Goal: Task Accomplishment & Management: Use online tool/utility

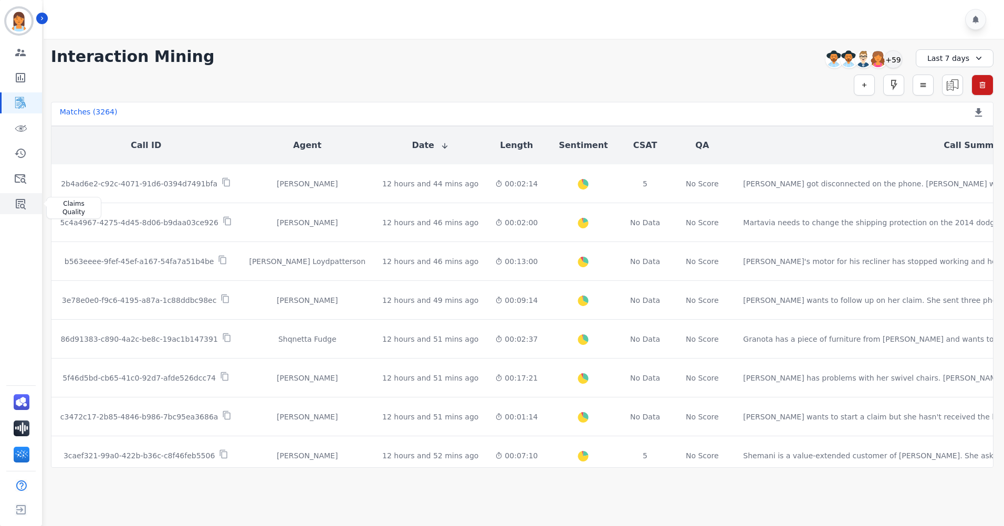
click at [19, 208] on icon "Sidebar" at bounding box center [21, 204] width 10 height 10
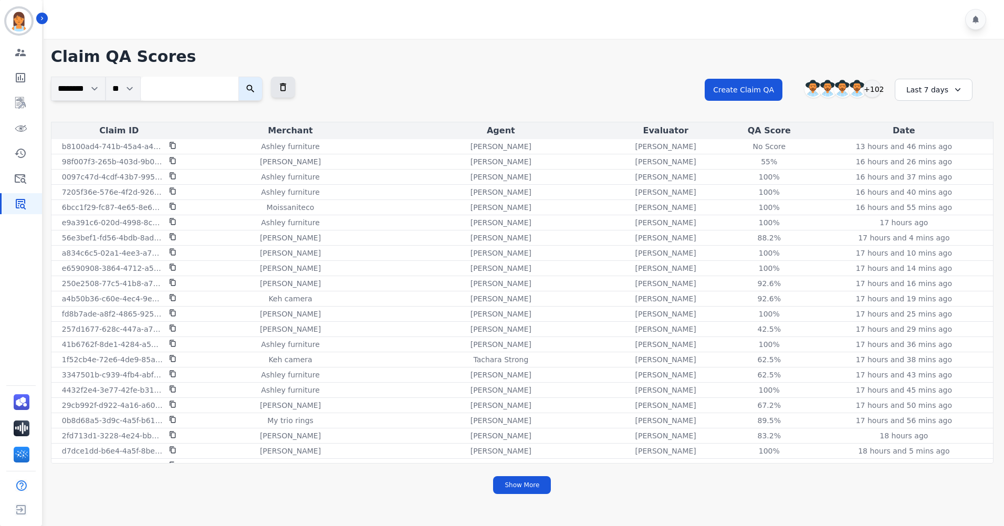
click at [224, 88] on input "search" at bounding box center [190, 89] width 98 height 24
paste input "**********"
type input "**********"
click at [258, 86] on button "submit" at bounding box center [261, 89] width 24 height 24
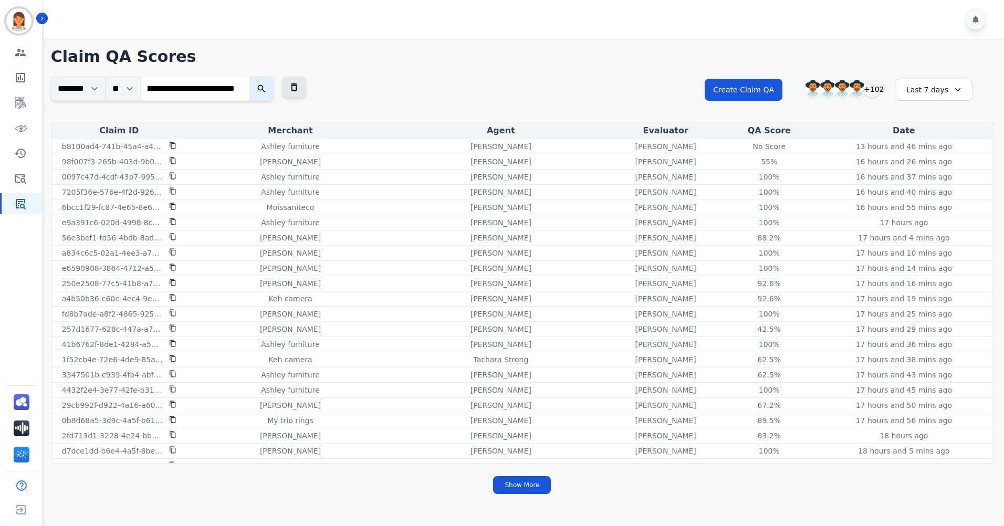
scroll to position [0, 0]
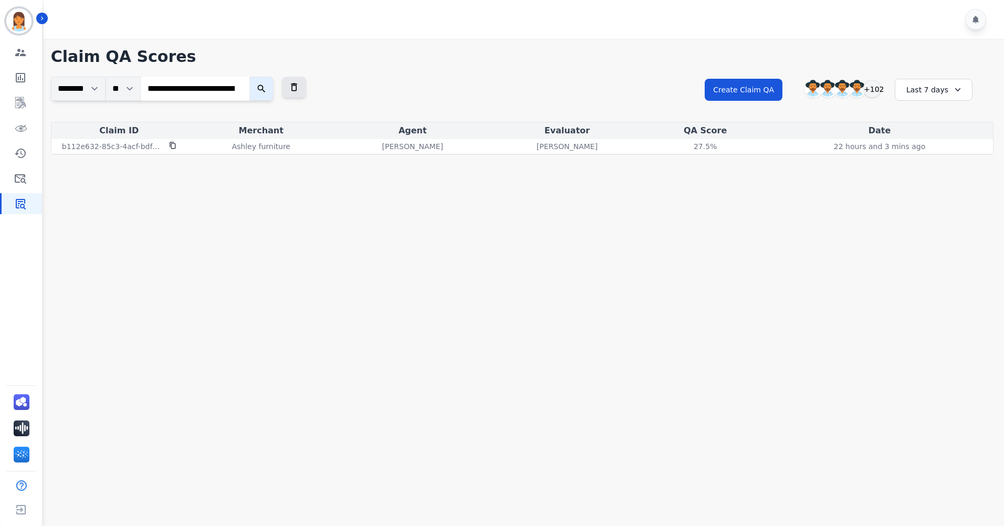
click at [241, 87] on input "**********" at bounding box center [195, 89] width 109 height 24
paste input "**********"
click at [259, 87] on button "submit" at bounding box center [261, 89] width 24 height 24
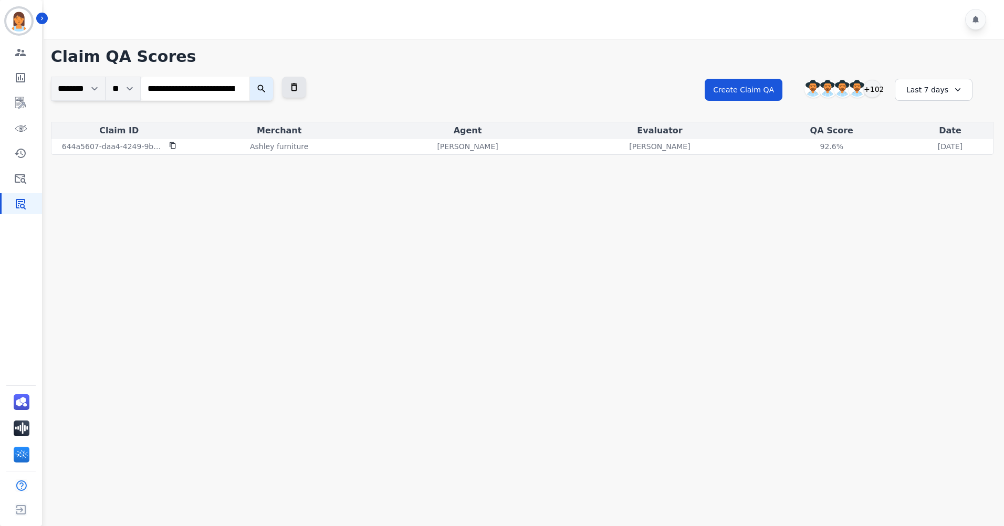
click at [238, 87] on input "**********" at bounding box center [195, 89] width 109 height 24
paste input "**********"
type input "**********"
click at [246, 87] on input "**********" at bounding box center [195, 89] width 109 height 24
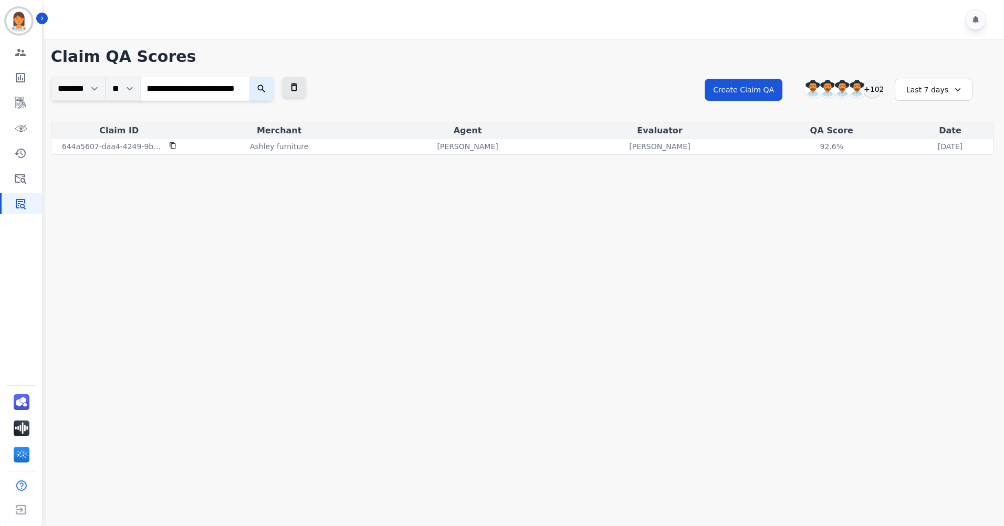
click at [244, 87] on input "**********" at bounding box center [195, 89] width 109 height 24
paste input "**********"
type input "**********"
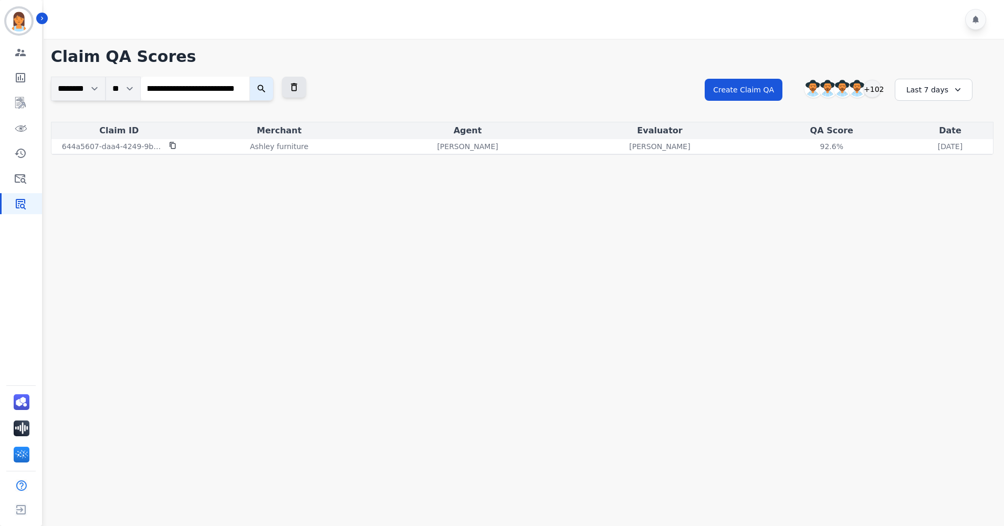
scroll to position [0, 0]
click at [267, 91] on icon "submit" at bounding box center [261, 88] width 10 height 10
click at [242, 88] on input "**********" at bounding box center [195, 89] width 109 height 24
paste input "**********"
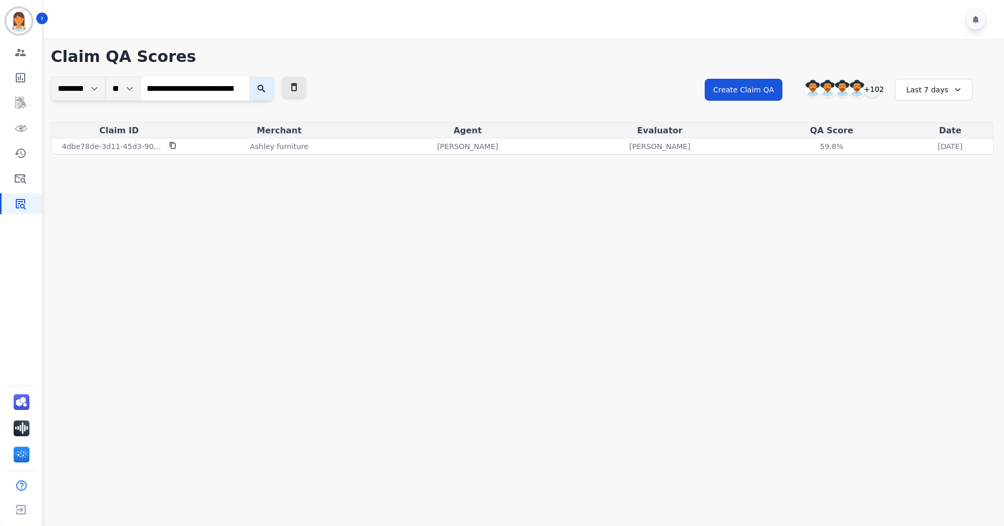
type input "**********"
click at [262, 89] on icon "submit" at bounding box center [261, 88] width 10 height 10
click at [244, 90] on input "**********" at bounding box center [195, 89] width 109 height 24
paste input "**********"
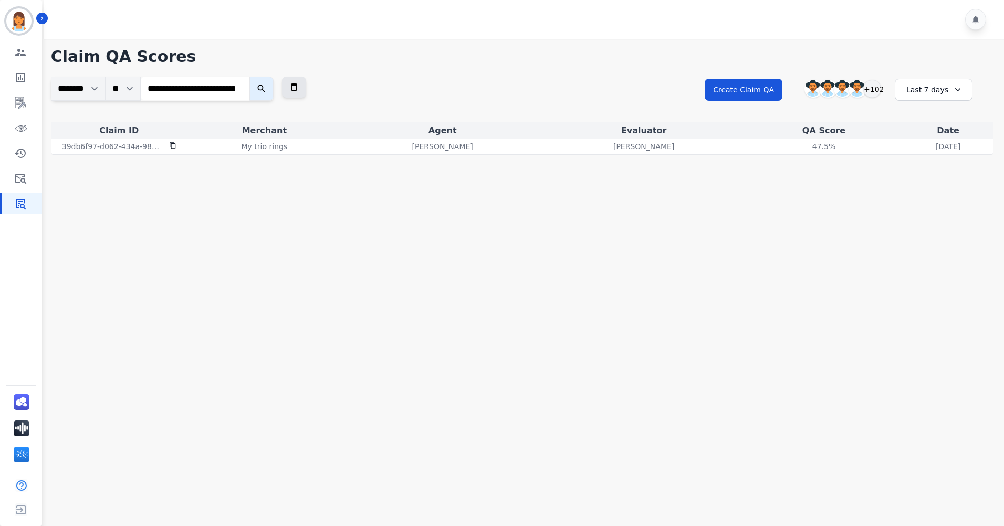
scroll to position [0, 65]
type input "**********"
click at [261, 93] on icon "submit" at bounding box center [261, 88] width 10 height 10
click at [240, 90] on input "**********" at bounding box center [195, 89] width 109 height 24
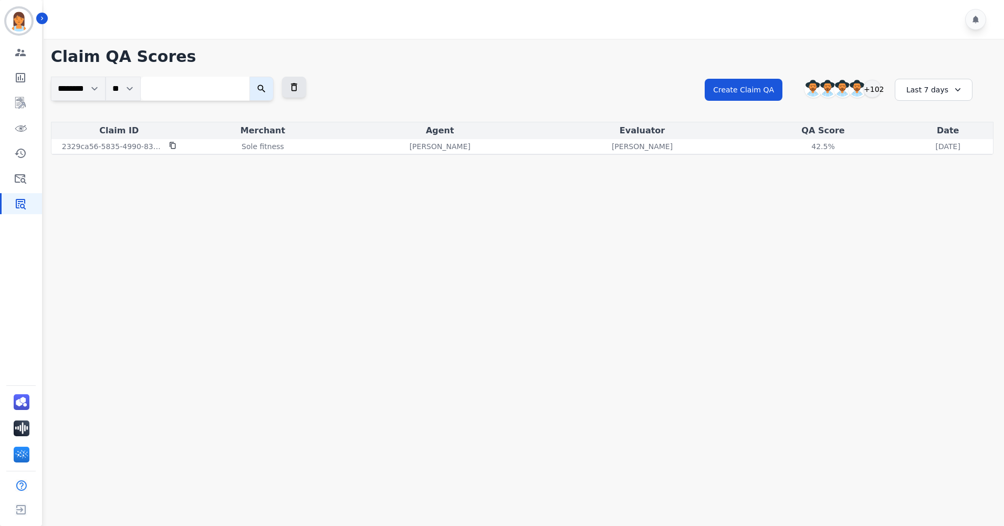
paste input "**********"
type input "**********"
click at [260, 92] on button "submit" at bounding box center [261, 89] width 24 height 24
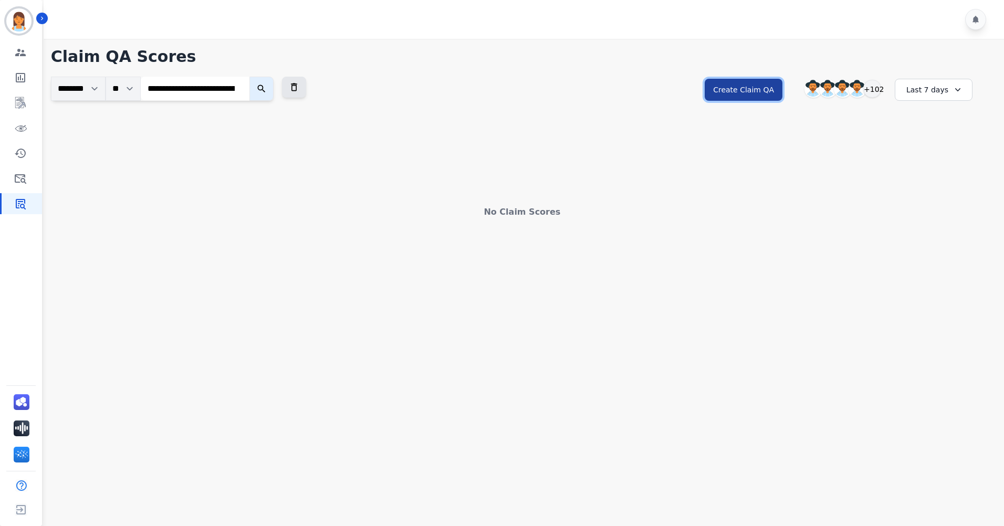
click at [773, 91] on button "Create Claim QA" at bounding box center [743, 90] width 78 height 22
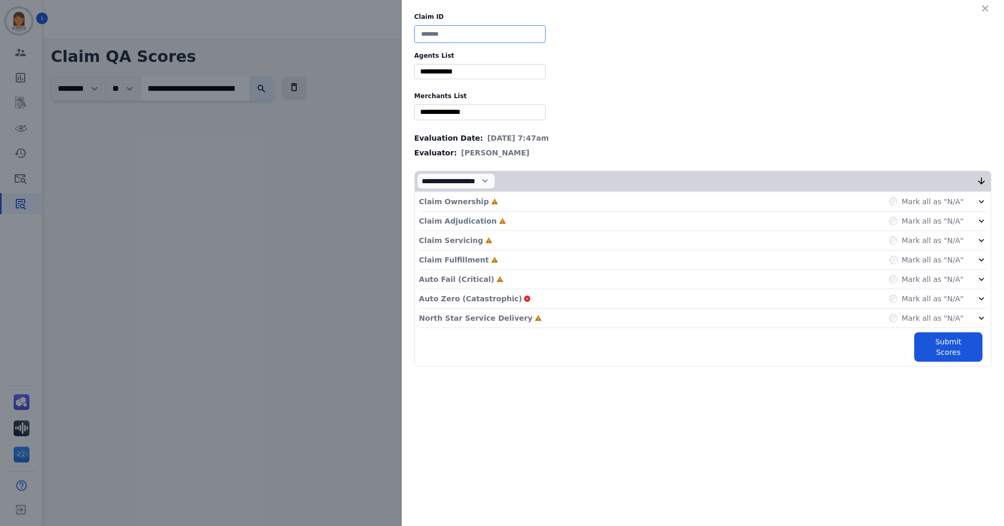
click at [492, 43] on input at bounding box center [479, 34] width 131 height 18
paste input "**********"
type input "**********"
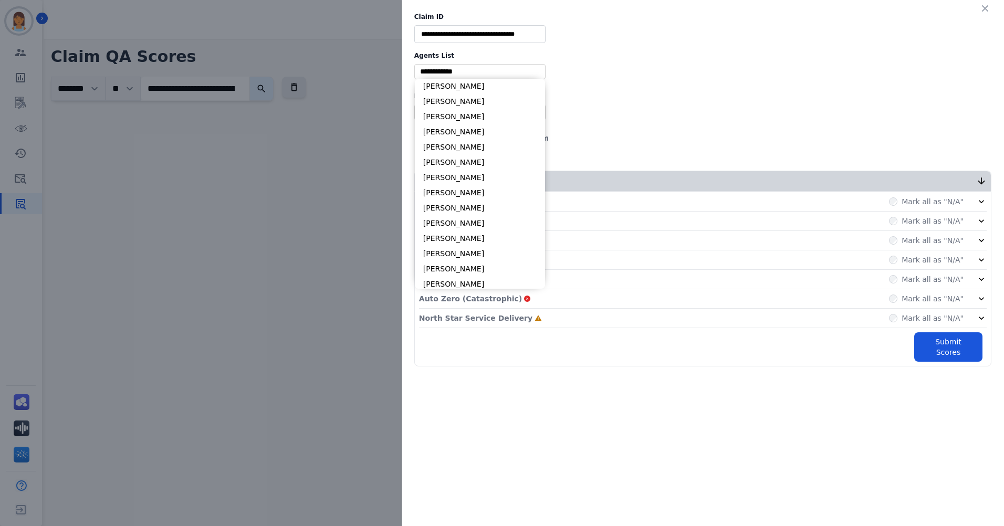
click at [470, 75] on input "selected options" at bounding box center [480, 71] width 126 height 11
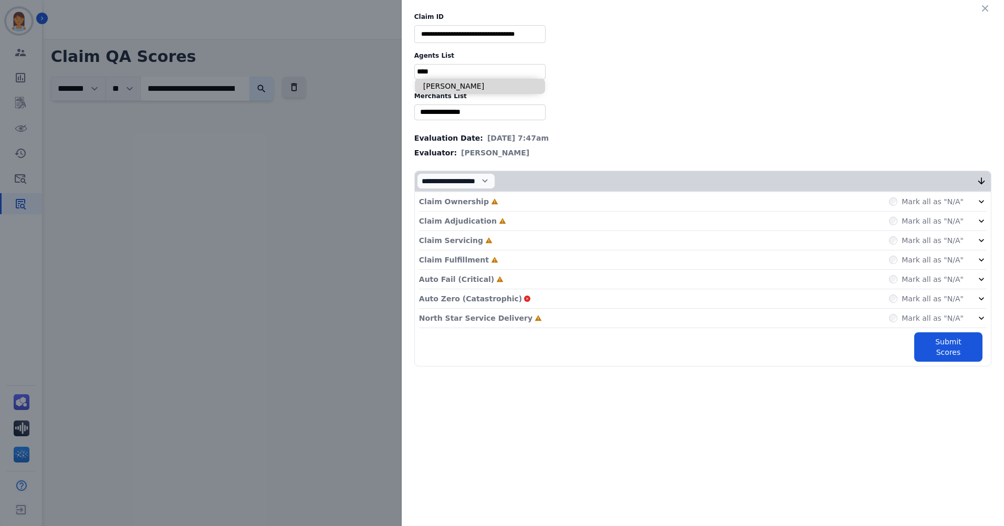
type input "****"
click at [462, 86] on li "[PERSON_NAME]" at bounding box center [480, 86] width 130 height 15
type input "**********"
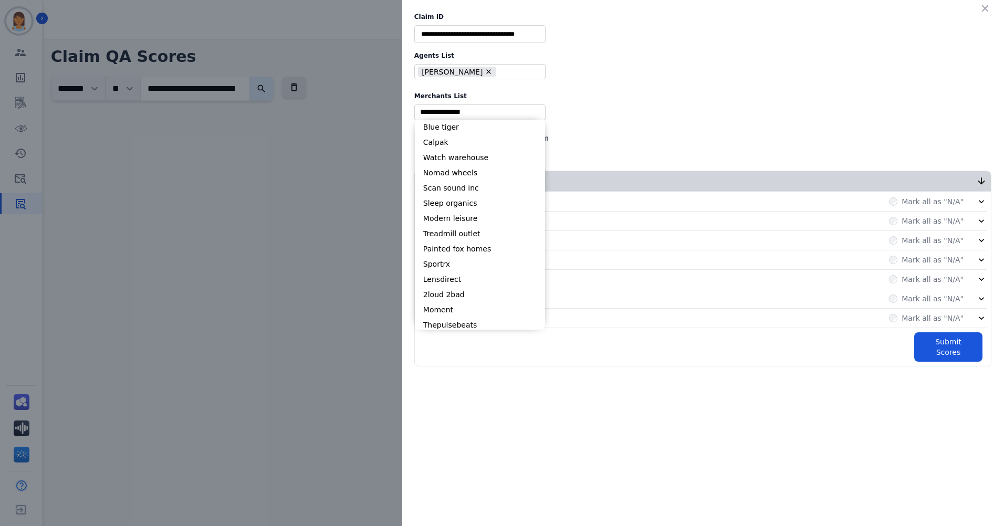
click at [481, 112] on input "selected options" at bounding box center [480, 112] width 126 height 11
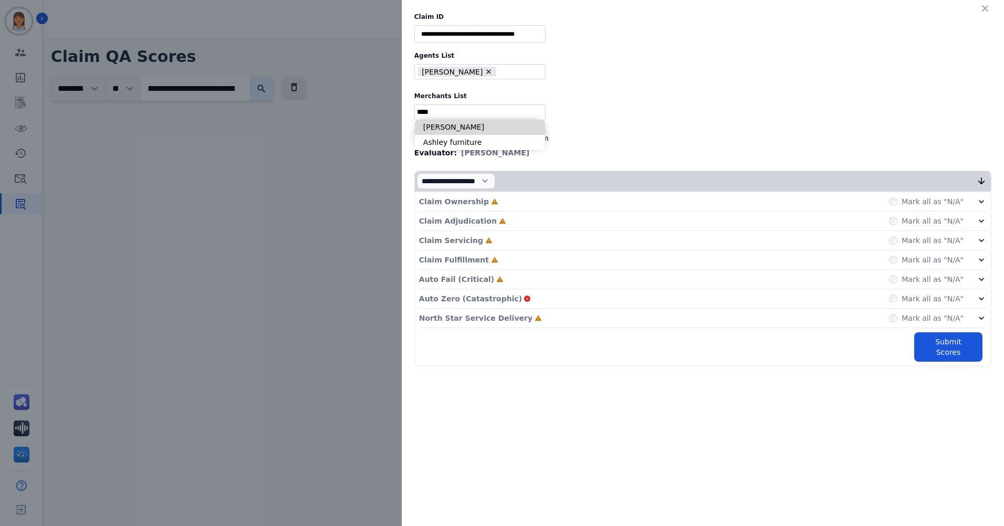
type input "****"
click at [474, 141] on li "Ashley furniture" at bounding box center [480, 142] width 130 height 15
type input "**********"
click at [480, 196] on div "Claim Ownership Incomplete" at bounding box center [458, 201] width 79 height 10
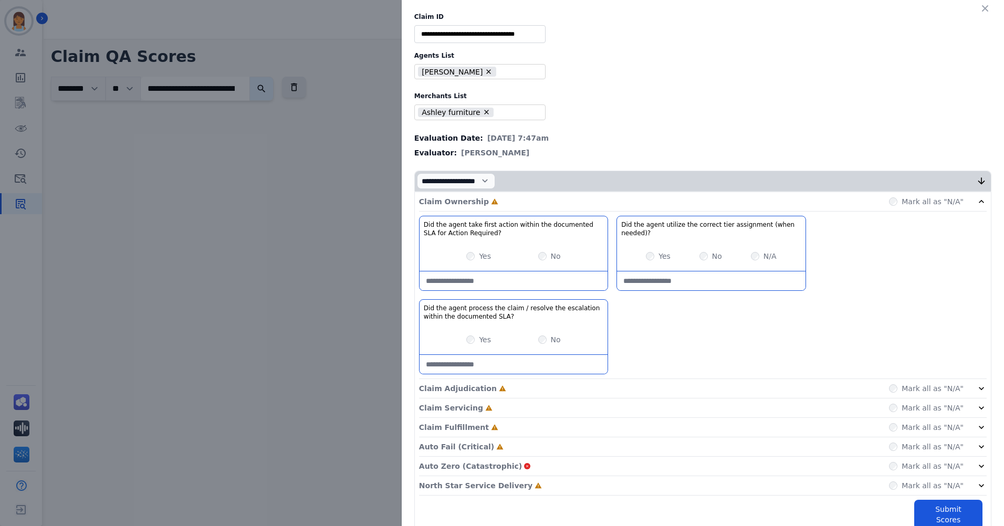
click at [461, 341] on div "Yes No" at bounding box center [513, 339] width 188 height 29
click at [722, 286] on needed\)\?-note at bounding box center [711, 280] width 188 height 19
type needed\)\?-note "**********"
click at [761, 204] on div "Claim Ownership Complete Mark all as "N/A"" at bounding box center [702, 201] width 567 height 19
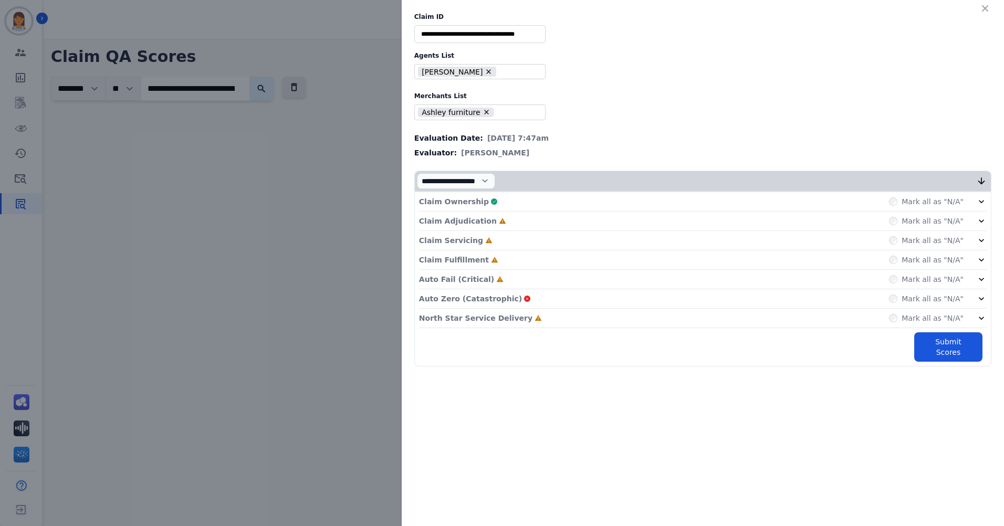
click at [547, 222] on div "Claim Adjudication Incomplete Mark all as "N/A"" at bounding box center [702, 221] width 567 height 19
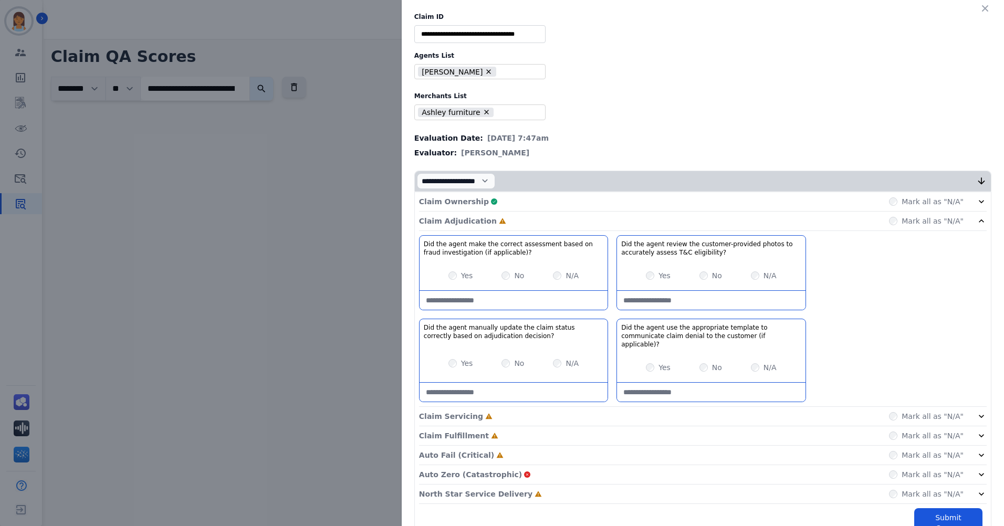
click at [545, 291] on applicable\)\?-note at bounding box center [513, 300] width 188 height 19
type applicable\)\?-note "**********"
click at [505, 383] on decision\?-note at bounding box center [513, 392] width 188 height 19
click at [512, 385] on decision\?-note "**********" at bounding box center [513, 392] width 188 height 19
click at [592, 383] on decision\?-note "**********" at bounding box center [513, 392] width 188 height 19
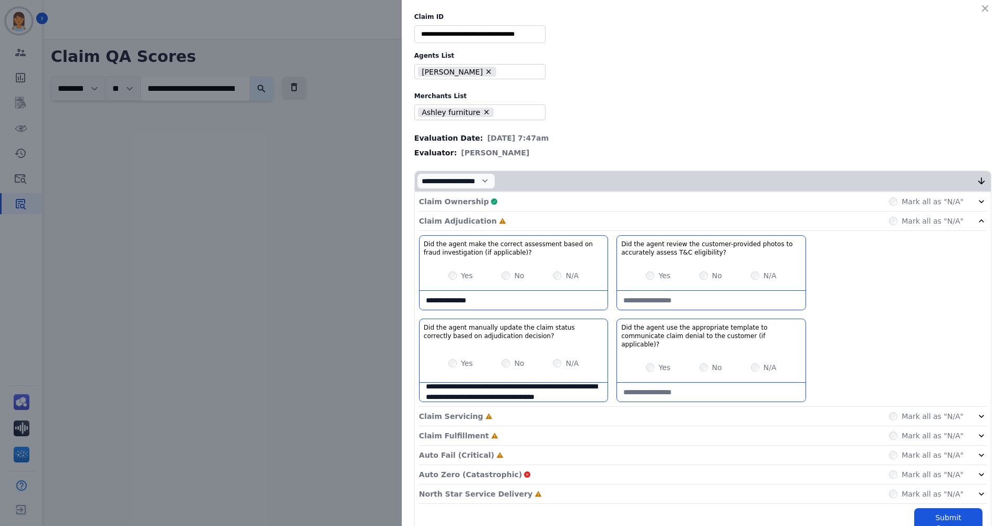
scroll to position [16, 0]
type decision\?-note "**********"
click at [751, 362] on div "N/A" at bounding box center [764, 367] width 26 height 10
click at [741, 383] on applicable\)\?-note at bounding box center [711, 392] width 188 height 19
type applicable\)\?-note "**********"
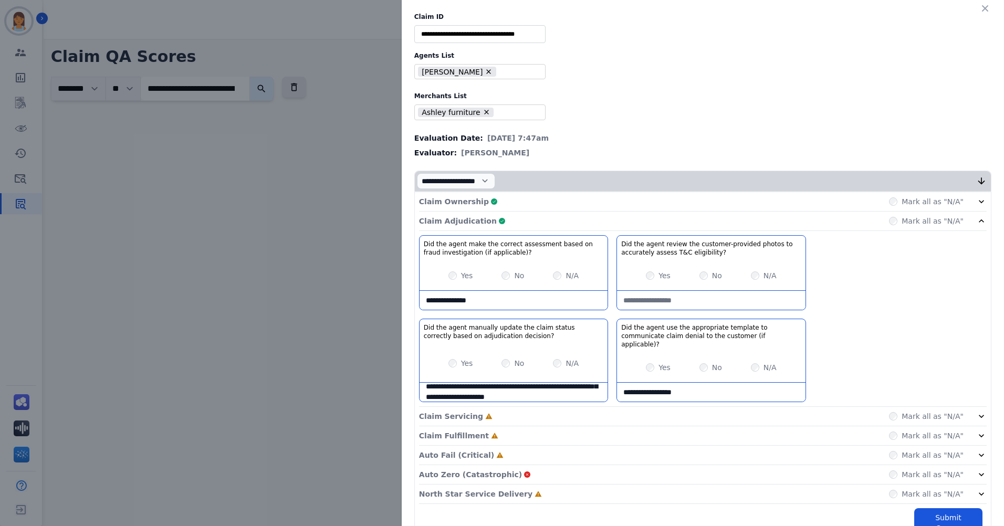
click at [826, 216] on div "Claim Adjudication Complete Mark all as "N/A"" at bounding box center [702, 221] width 567 height 19
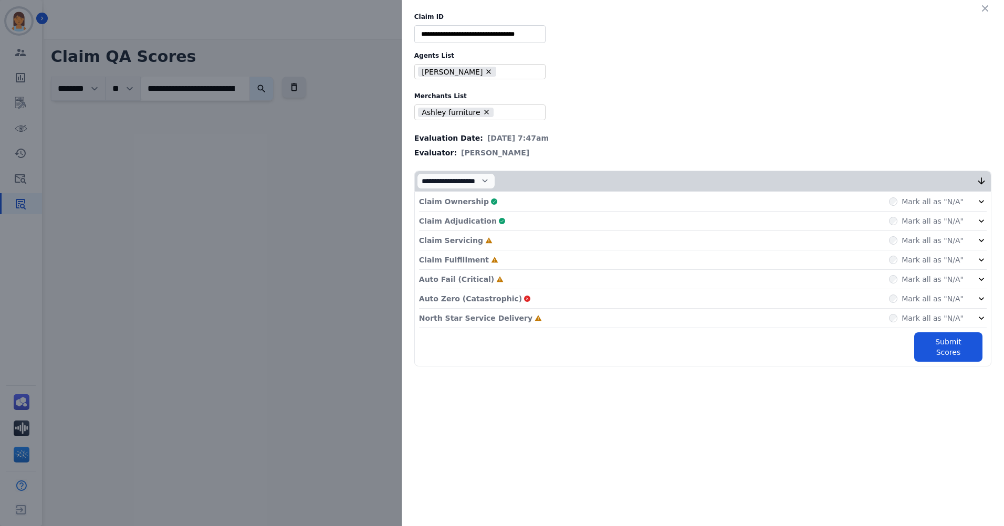
click at [594, 242] on div "Claim Servicing Incomplete Mark all as "N/A"" at bounding box center [702, 240] width 567 height 19
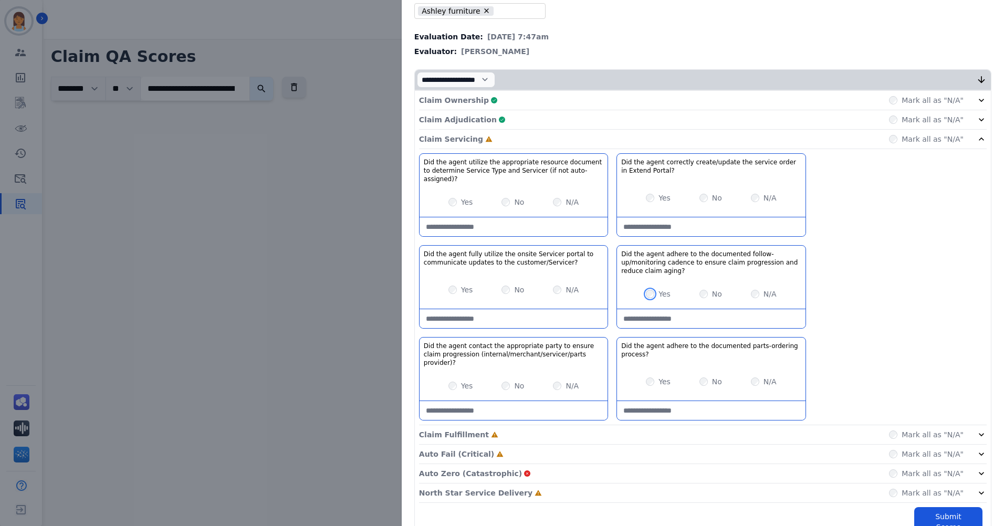
scroll to position [102, 0]
click at [723, 400] on process\?-note at bounding box center [711, 409] width 188 height 19
type process\?-note "**********"
click at [849, 142] on div "Claim Servicing Complete Mark all as "N/A"" at bounding box center [702, 138] width 567 height 19
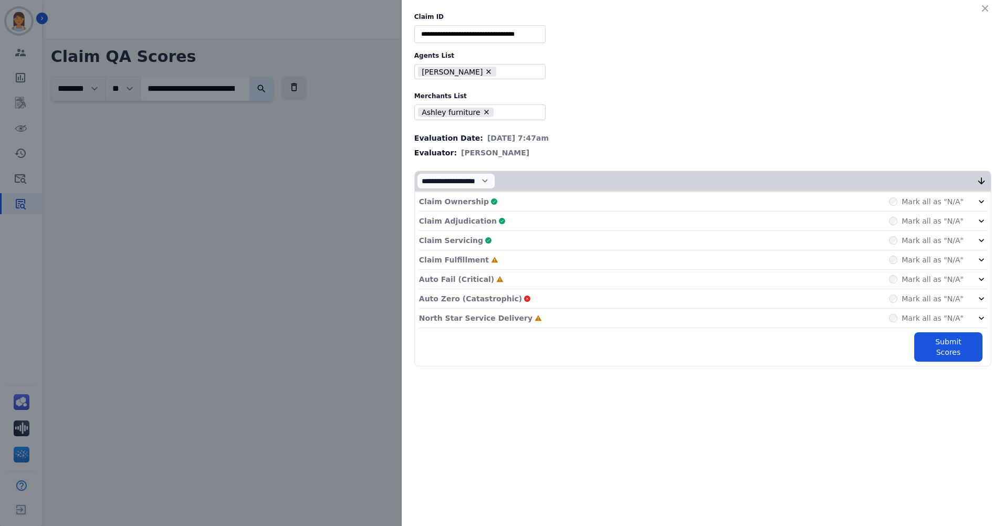
click at [753, 265] on div "Claim Fulfillment Incomplete Mark all as "N/A"" at bounding box center [702, 259] width 567 height 19
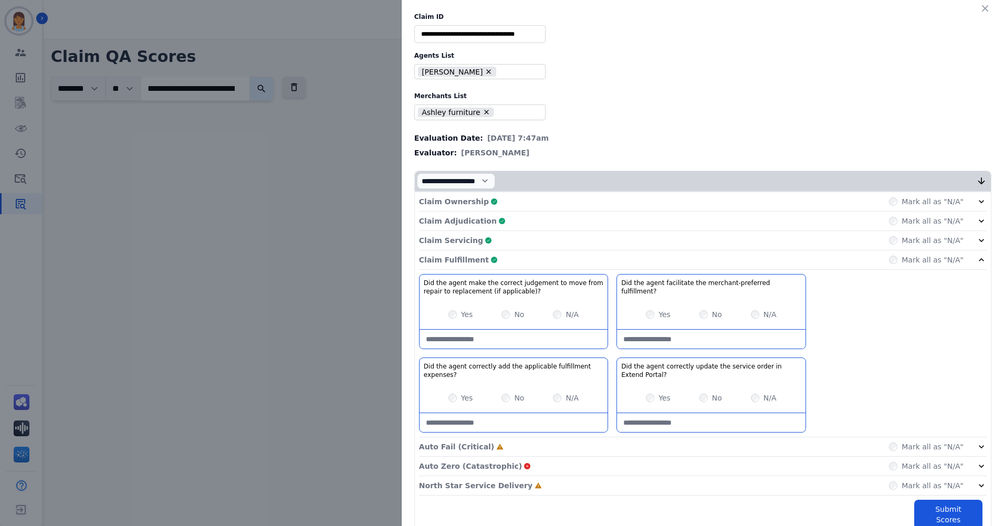
click at [841, 260] on div "Claim Fulfillment Complete Mark all as "N/A"" at bounding box center [702, 259] width 567 height 19
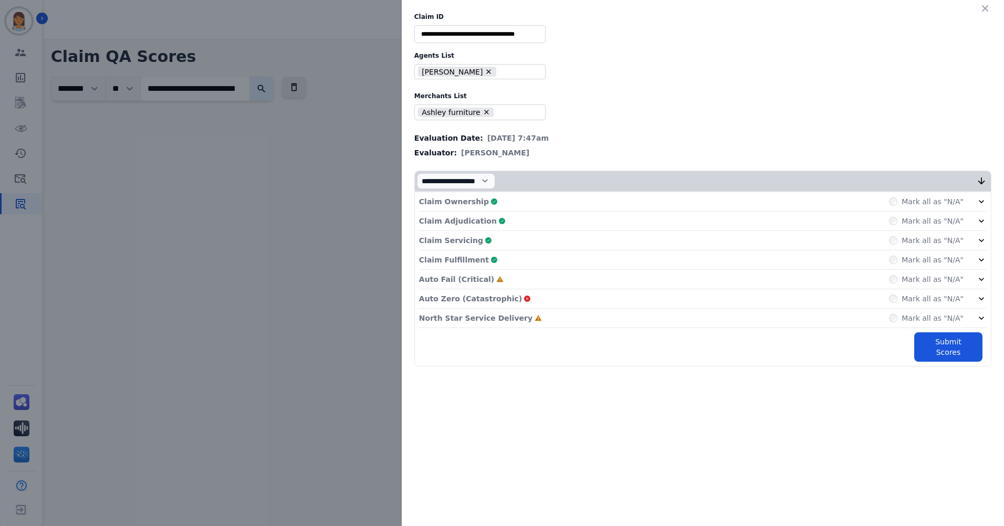
click at [536, 281] on div "Auto Fail (Critical) Incomplete Mark all as "N/A"" at bounding box center [702, 279] width 567 height 19
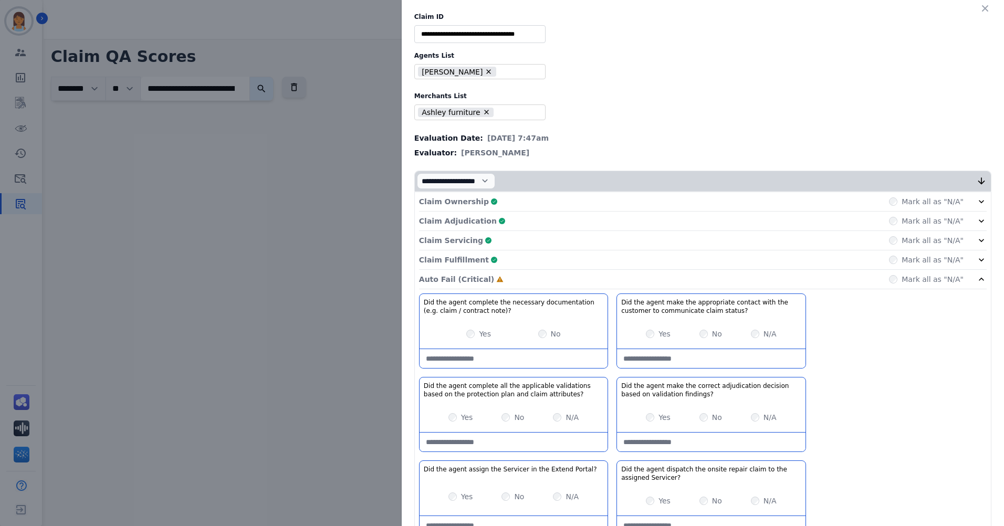
click at [527, 355] on note\)\?-note at bounding box center [513, 358] width 188 height 19
type note\)\?-note "**********"
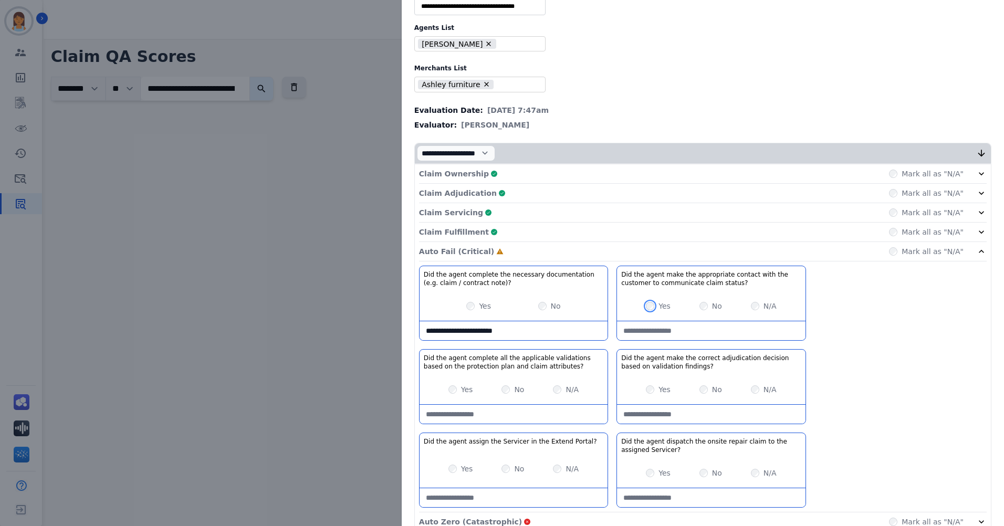
scroll to position [52, 0]
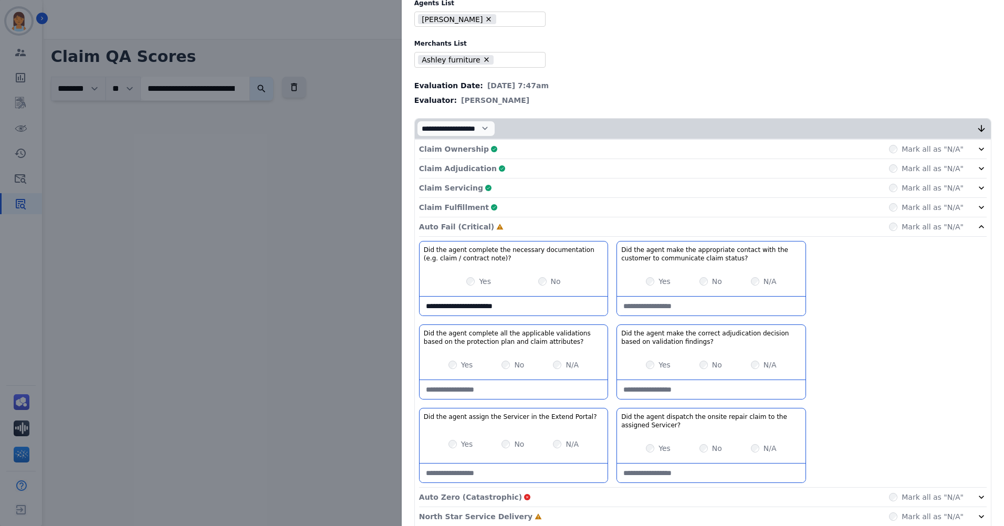
click at [685, 392] on findings\?-note at bounding box center [711, 389] width 188 height 19
drag, startPoint x: 692, startPoint y: 388, endPoint x: 710, endPoint y: 375, distance: 21.4
click at [692, 388] on findings\?-note at bounding box center [711, 389] width 188 height 19
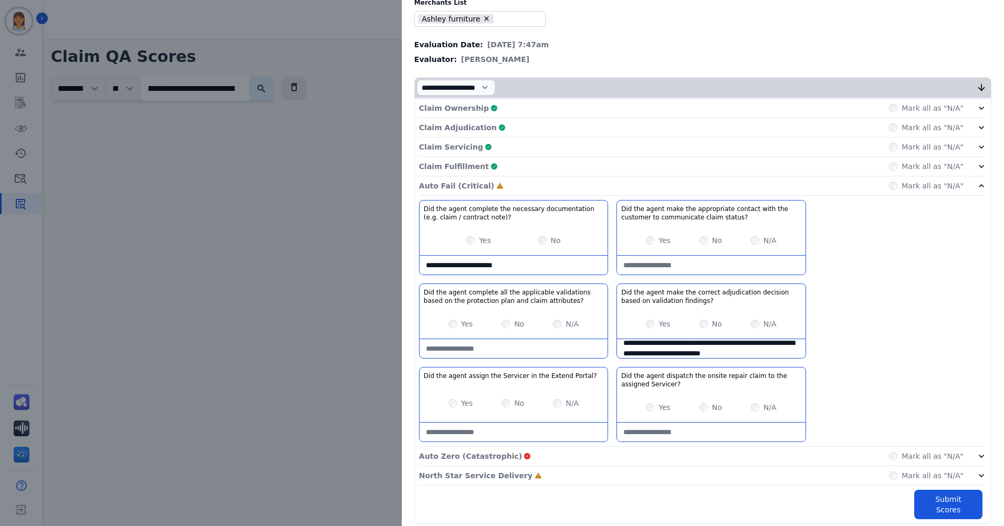
type findings\?-note "**********"
click at [831, 185] on div "Auto Fail (Critical) Complete Mark all as "N/A"" at bounding box center [702, 185] width 567 height 19
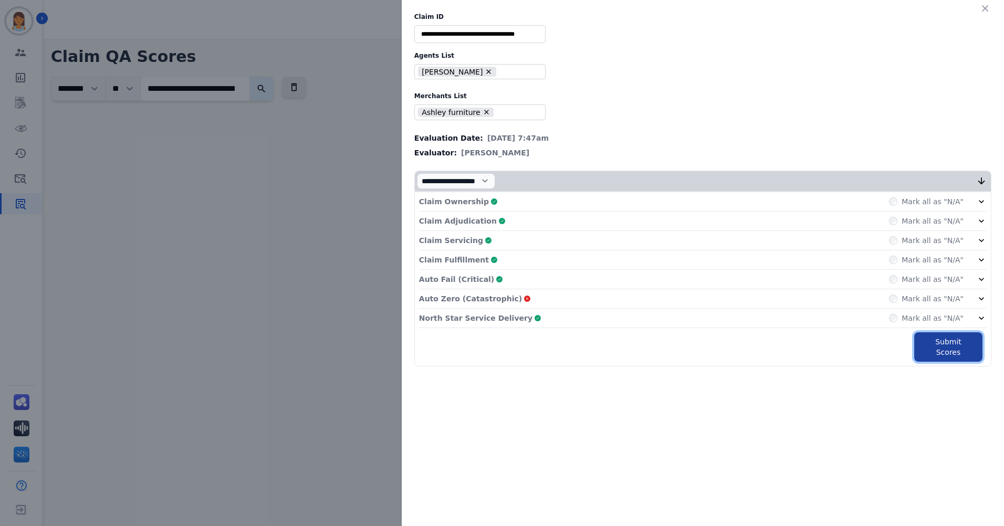
click at [936, 346] on button "Submit Scores" at bounding box center [948, 346] width 68 height 29
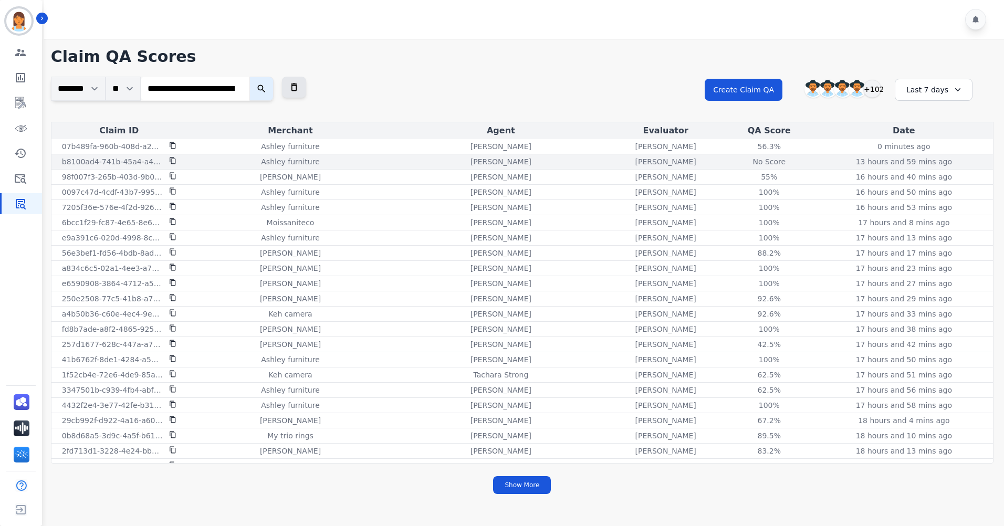
click at [745, 160] on div "No Score" at bounding box center [768, 161] width 47 height 10
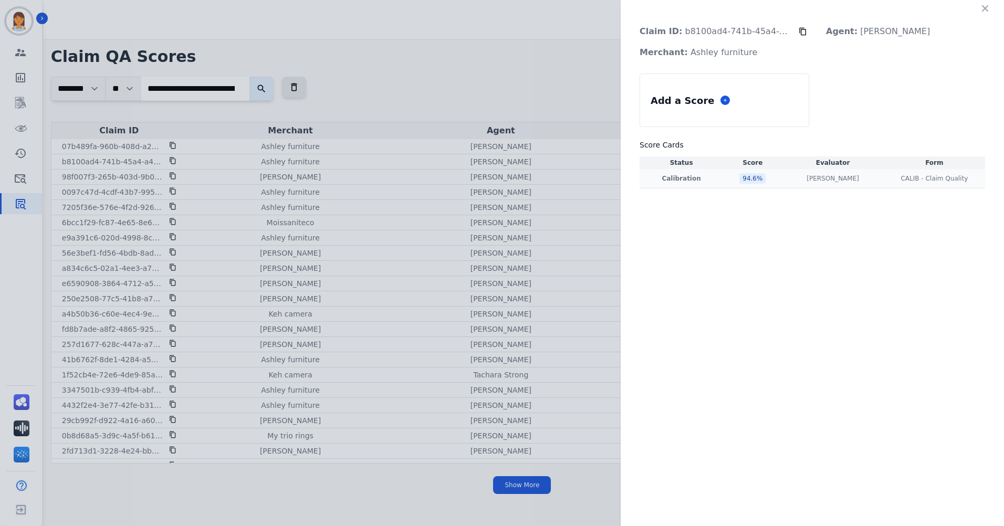
click at [747, 179] on div "94.6 %" at bounding box center [752, 178] width 26 height 10
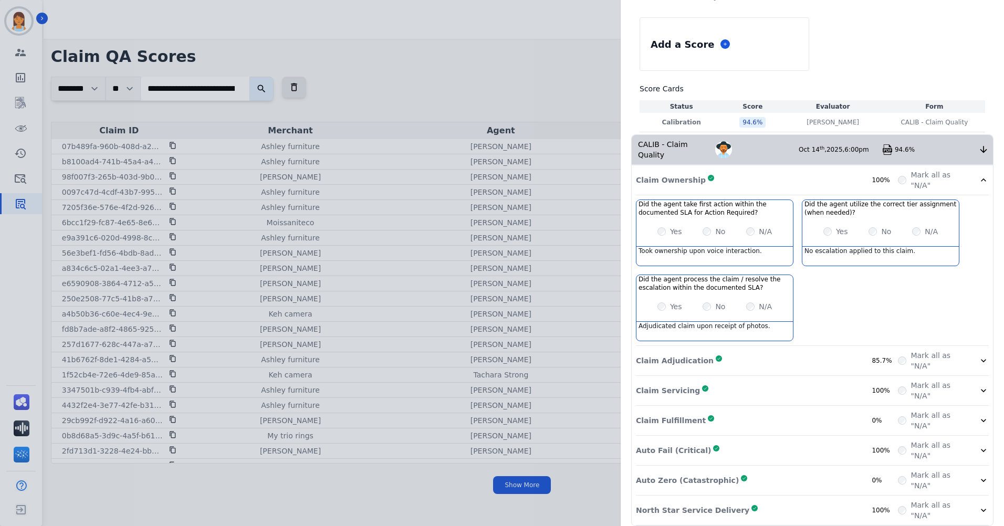
click at [835, 350] on div "Claim Adjudication Complete 85.7%" at bounding box center [767, 360] width 262 height 21
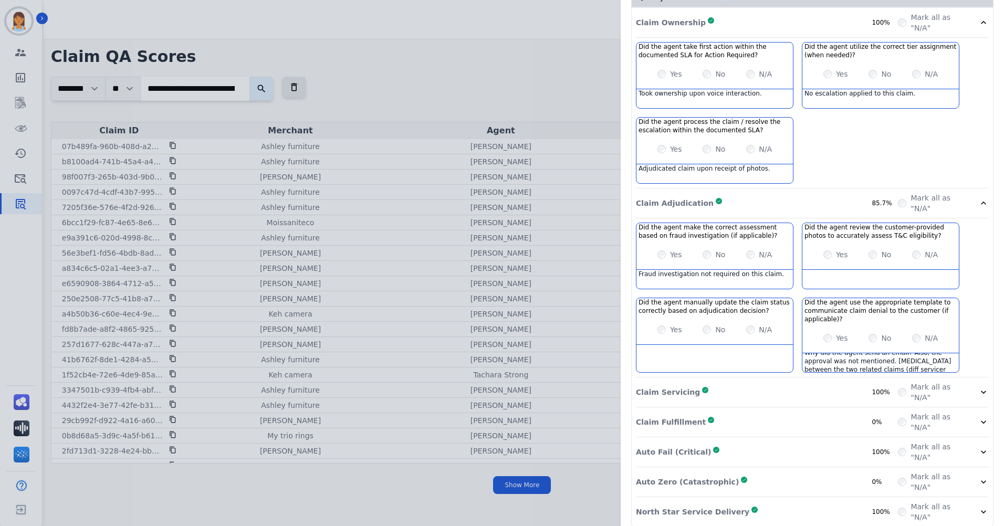
scroll to position [6, 0]
click at [842, 199] on div "Claim Adjudication Complete 85.7%" at bounding box center [767, 201] width 262 height 21
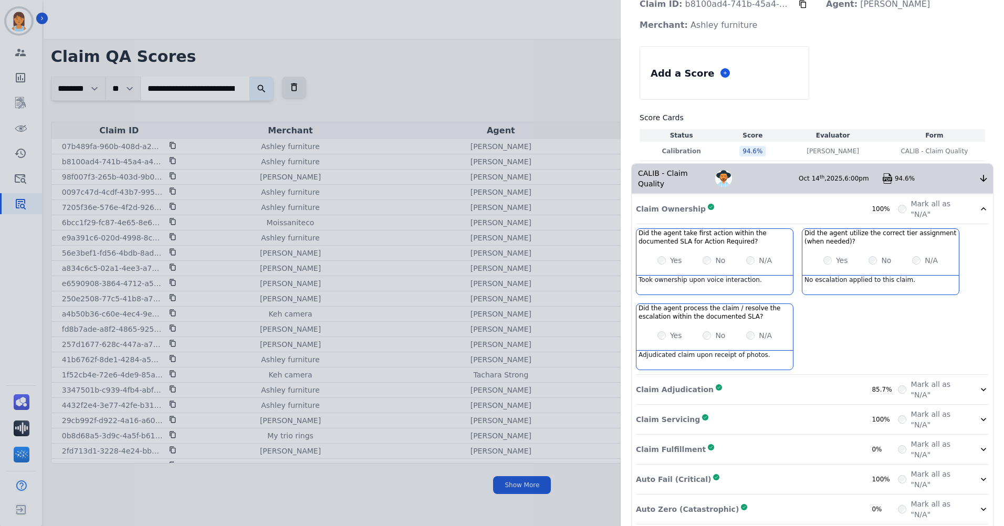
scroll to position [0, 0]
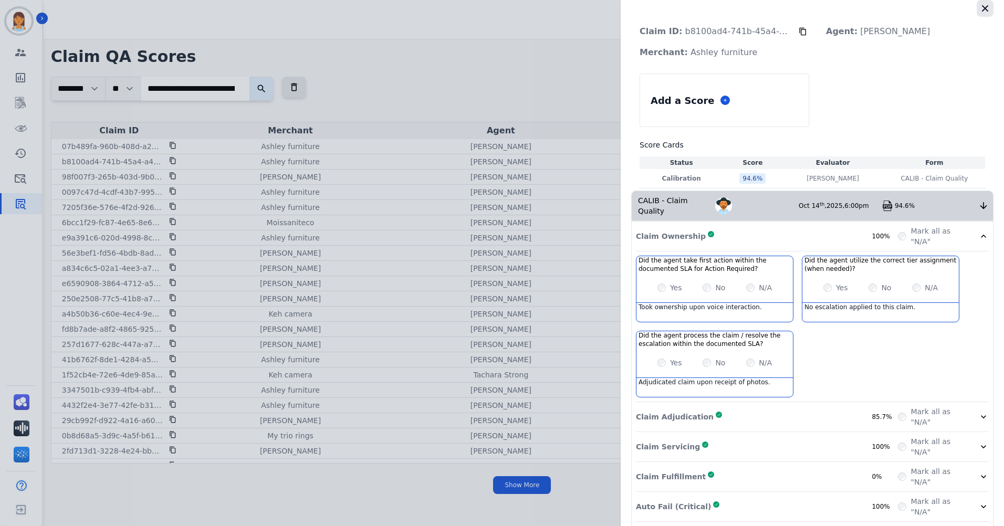
click at [979, 7] on icon "button" at bounding box center [984, 8] width 10 height 10
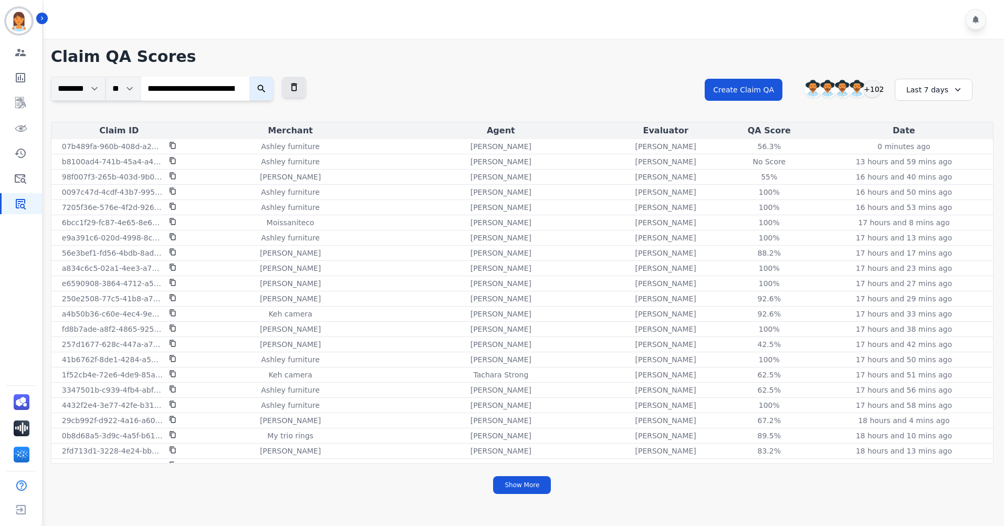
click at [241, 87] on input "**********" at bounding box center [195, 89] width 109 height 24
paste input "**********"
type input "**********"
click at [261, 90] on icon "submit" at bounding box center [261, 88] width 10 height 10
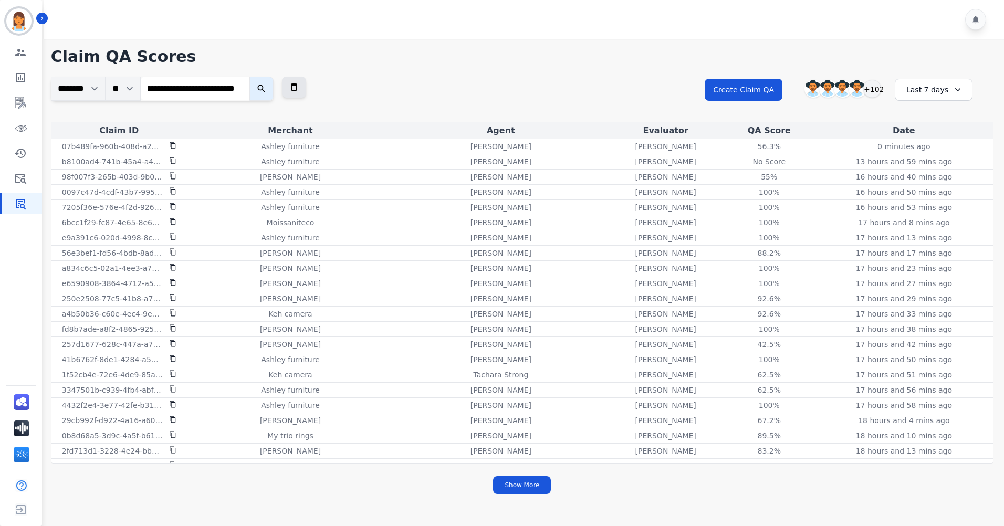
scroll to position [0, 0]
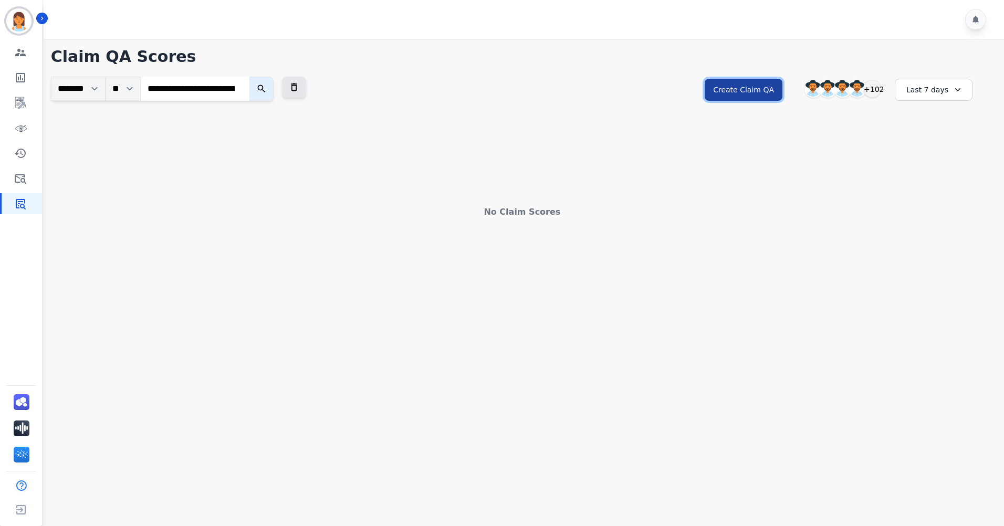
click at [740, 100] on button "Create Claim QA" at bounding box center [743, 90] width 78 height 22
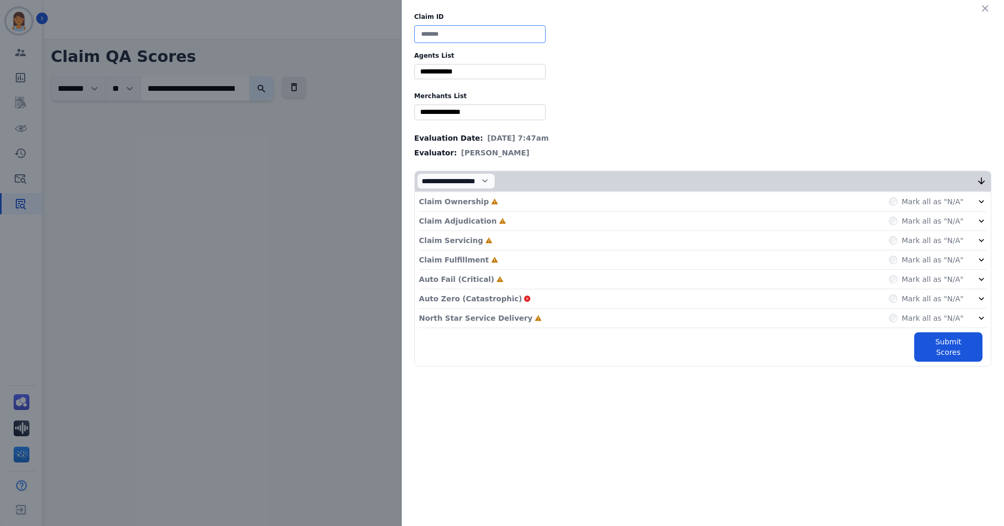
click at [485, 38] on input at bounding box center [479, 34] width 131 height 18
paste input "**********"
type input "**********"
click at [457, 68] on input "selected options" at bounding box center [480, 71] width 126 height 11
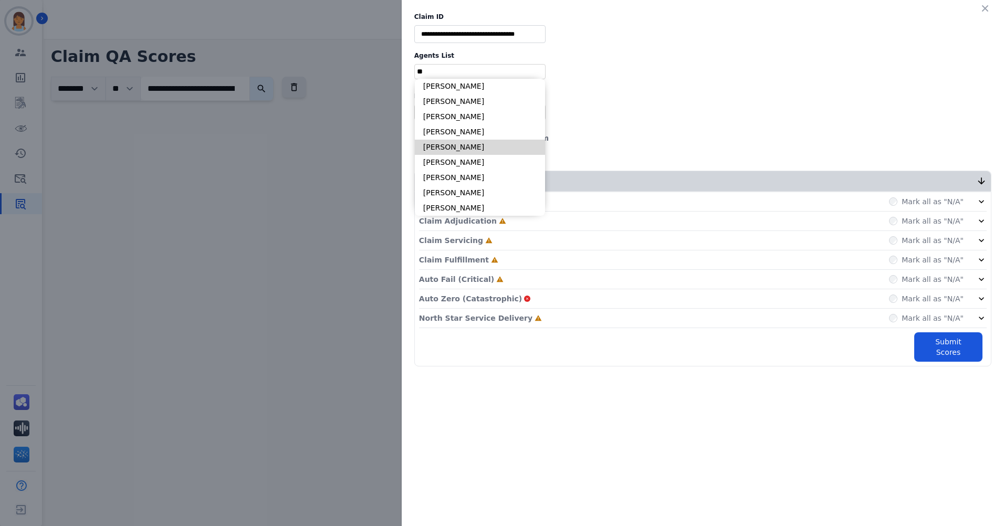
type input "**"
click at [475, 143] on li "[PERSON_NAME]" at bounding box center [480, 147] width 130 height 15
type input "**********"
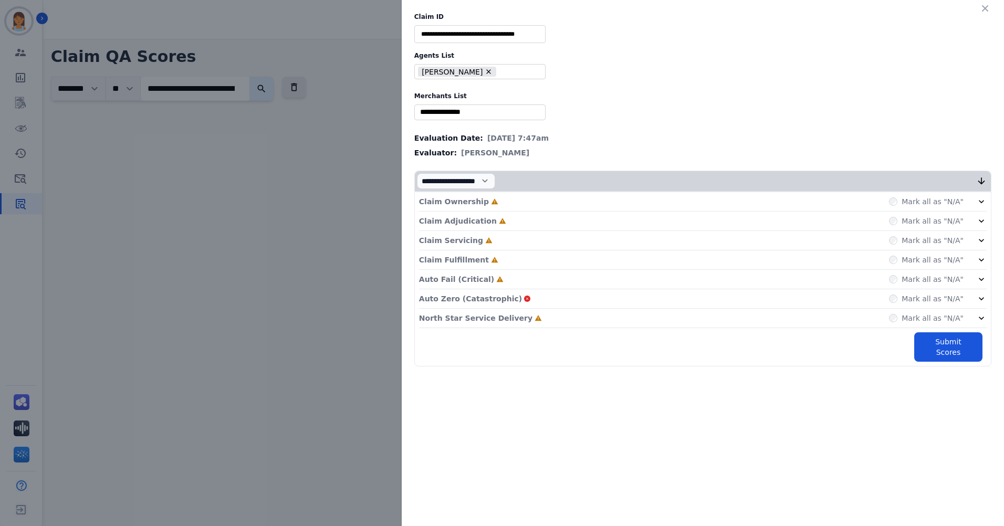
click at [463, 112] on input "selected options" at bounding box center [480, 112] width 126 height 11
type input "****"
click at [460, 125] on li "[PERSON_NAME]" at bounding box center [480, 127] width 130 height 15
type input "**********"
click at [490, 199] on div "Claim Ownership Incomplete Mark all as "N/A"" at bounding box center [702, 201] width 567 height 19
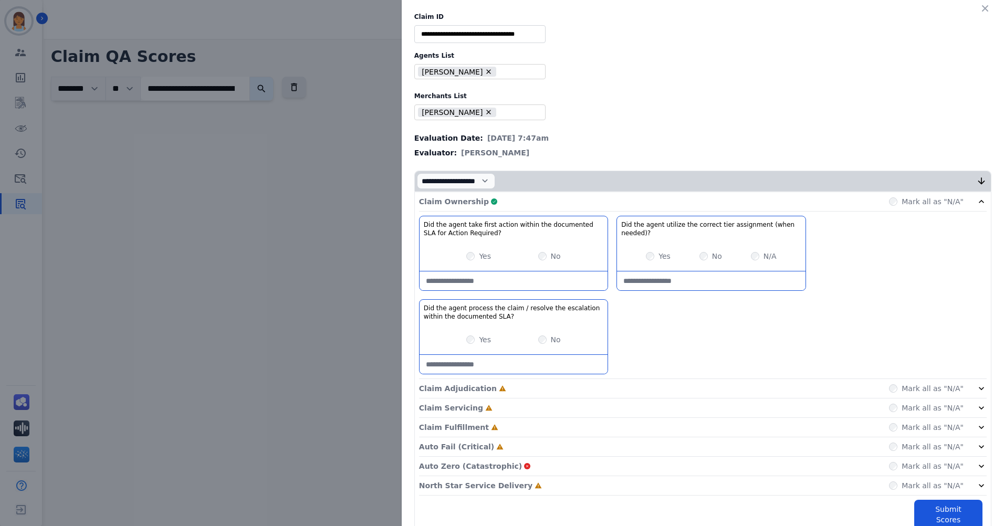
click at [741, 278] on needed\)\?-note at bounding box center [711, 280] width 188 height 19
type needed\)\?-note "**********"
click at [717, 202] on div "Claim Ownership Complete Mark all as "N/A"" at bounding box center [702, 201] width 567 height 19
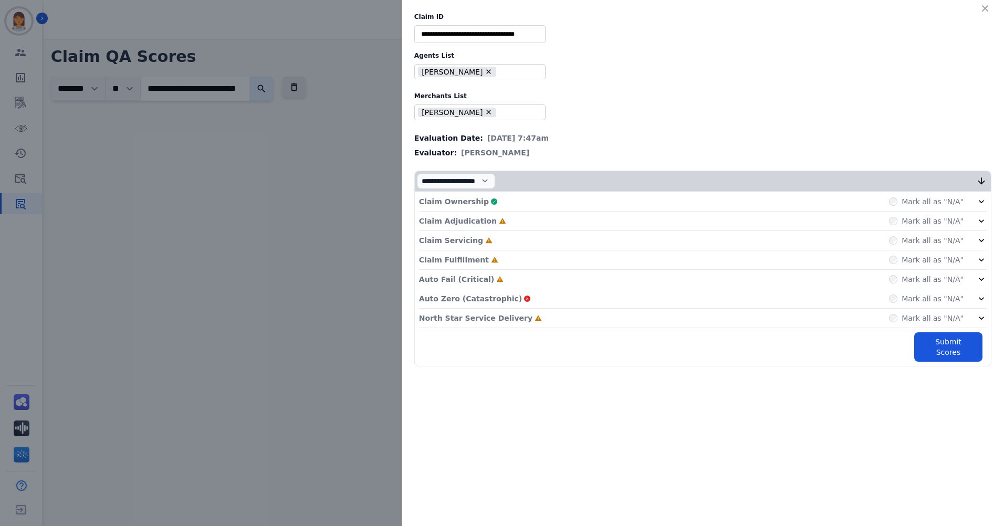
click at [550, 224] on div "Claim Adjudication Incomplete Mark all as "N/A"" at bounding box center [702, 221] width 567 height 19
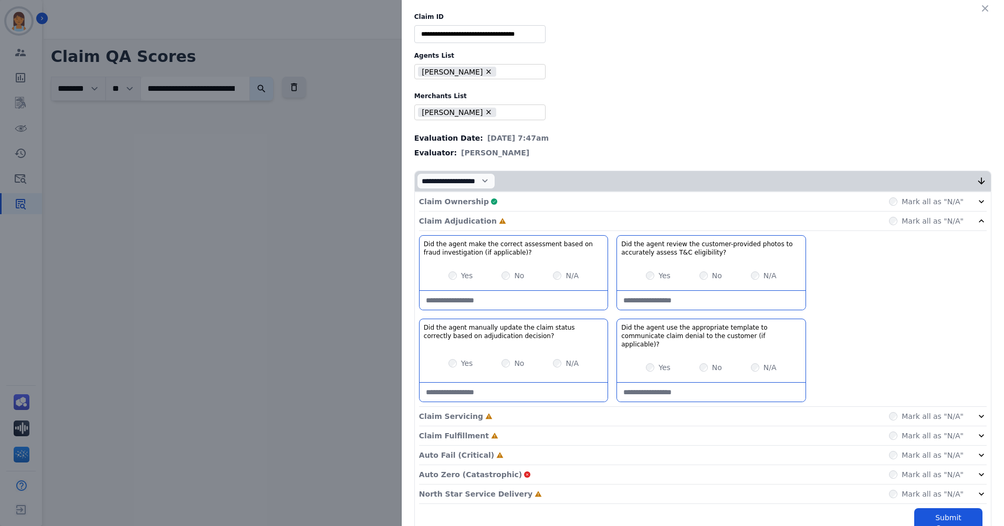
click at [544, 302] on applicable\)\?-note at bounding box center [513, 300] width 188 height 19
type applicable\)\?-note "**********"
click at [698, 308] on eligibility\?-note at bounding box center [711, 300] width 188 height 19
click at [741, 383] on applicable\)\?-note at bounding box center [711, 392] width 188 height 19
type applicable\)\?-note "**********"
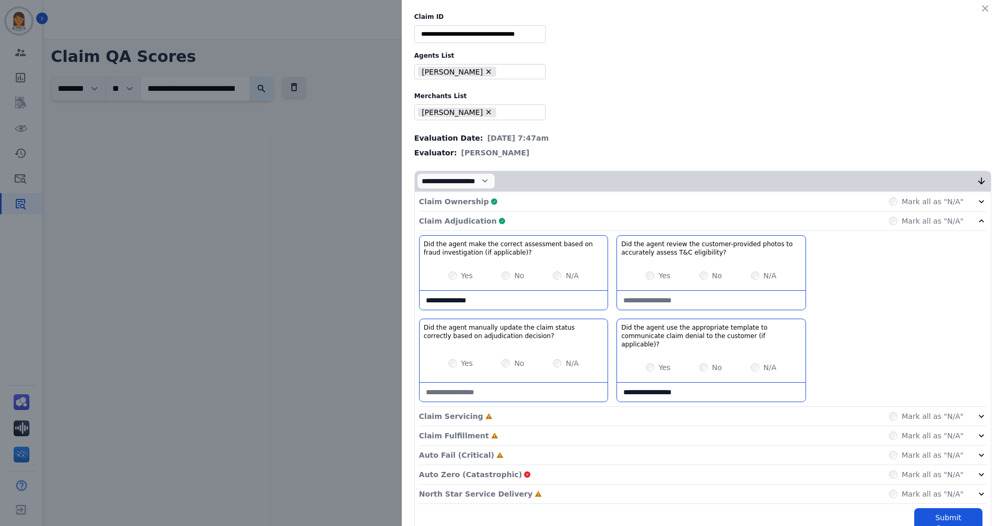
click at [814, 218] on div "Claim Adjudication Complete Mark all as "N/A"" at bounding box center [702, 221] width 567 height 19
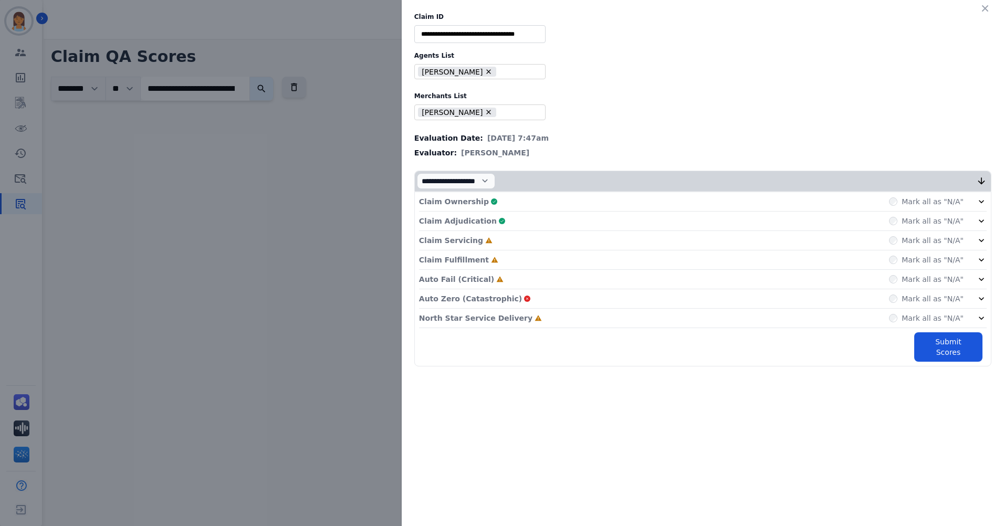
click at [561, 245] on div "Claim Servicing Incomplete Mark all as "N/A"" at bounding box center [702, 240] width 567 height 19
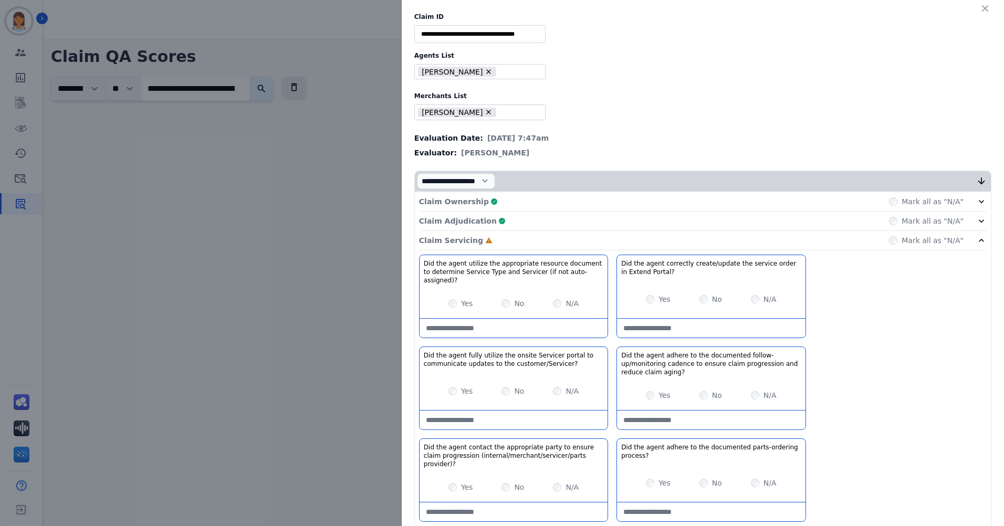
click at [494, 328] on auto-assigned\)\?-note at bounding box center [513, 328] width 188 height 19
click at [497, 325] on auto-assigned\)\?-note at bounding box center [513, 328] width 188 height 19
type auto-assigned\)\?-note "**********"
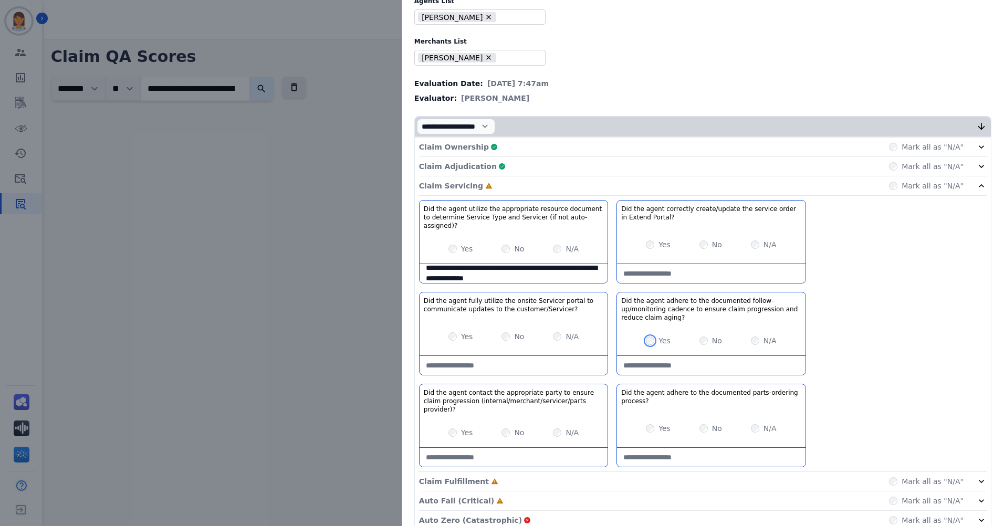
scroll to position [102, 0]
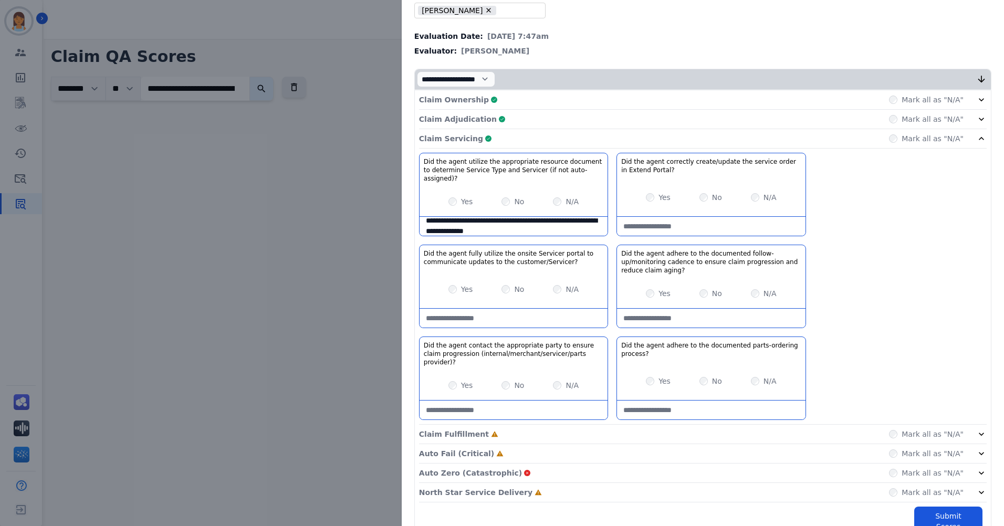
click at [733, 400] on process\?-note at bounding box center [711, 409] width 188 height 19
type process\?-note "*"
type process\?-note "**********"
click at [843, 143] on div "Claim Servicing Complete Mark all as "N/A"" at bounding box center [702, 138] width 567 height 19
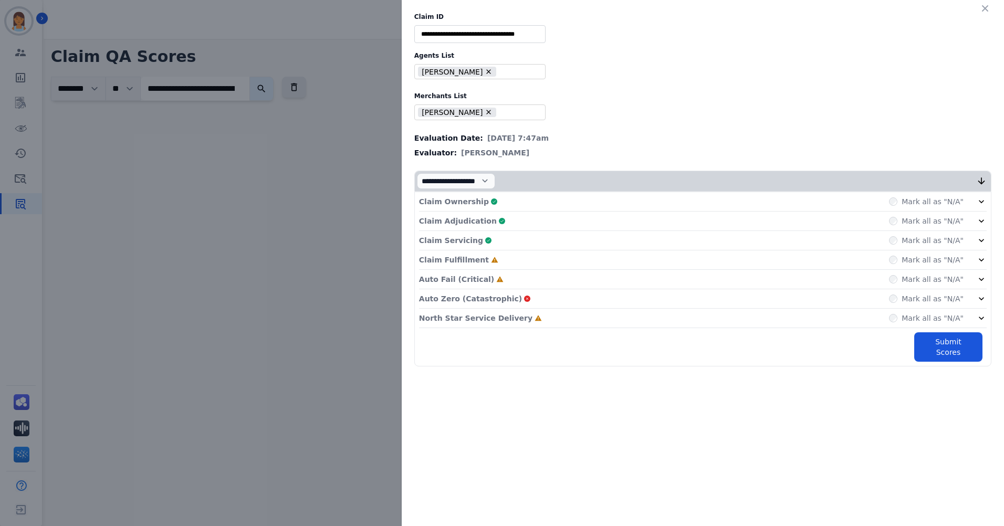
scroll to position [0, 0]
click at [774, 283] on div "Auto Fail (Critical) Incomplete Mark all as "N/A"" at bounding box center [702, 279] width 567 height 19
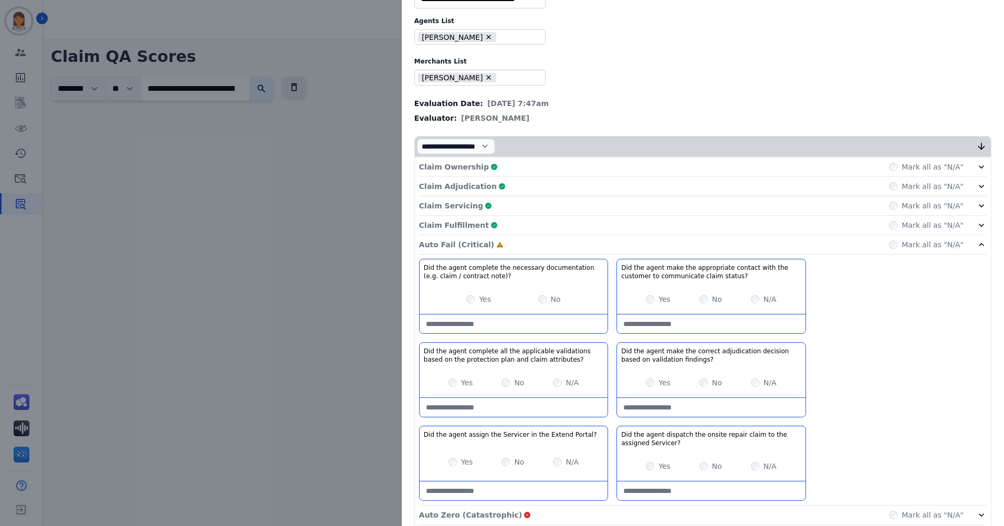
scroll to position [93, 0]
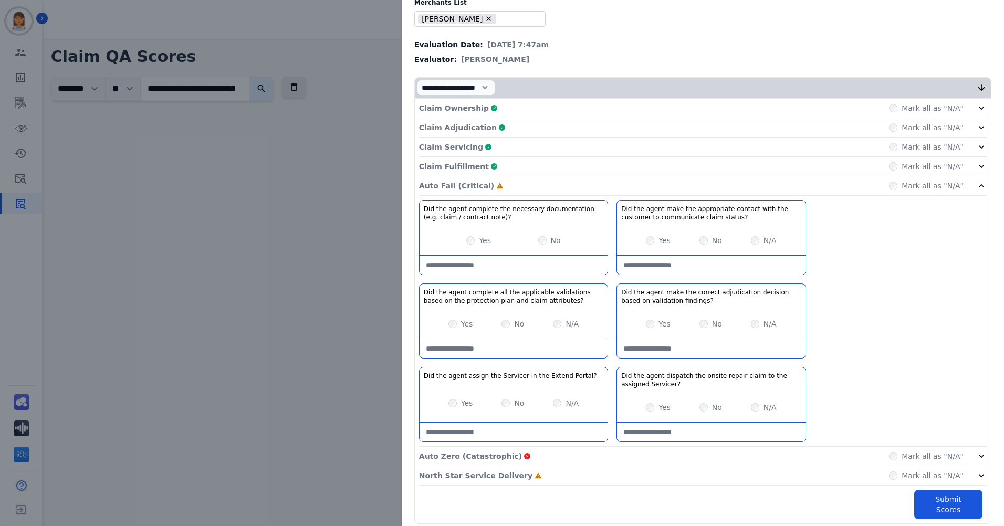
click at [512, 267] on note\)\?-note at bounding box center [513, 265] width 188 height 19
type note\)\?-note "**********"
click at [852, 185] on div "Auto Fail (Critical) Complete Mark all as "N/A"" at bounding box center [702, 185] width 567 height 19
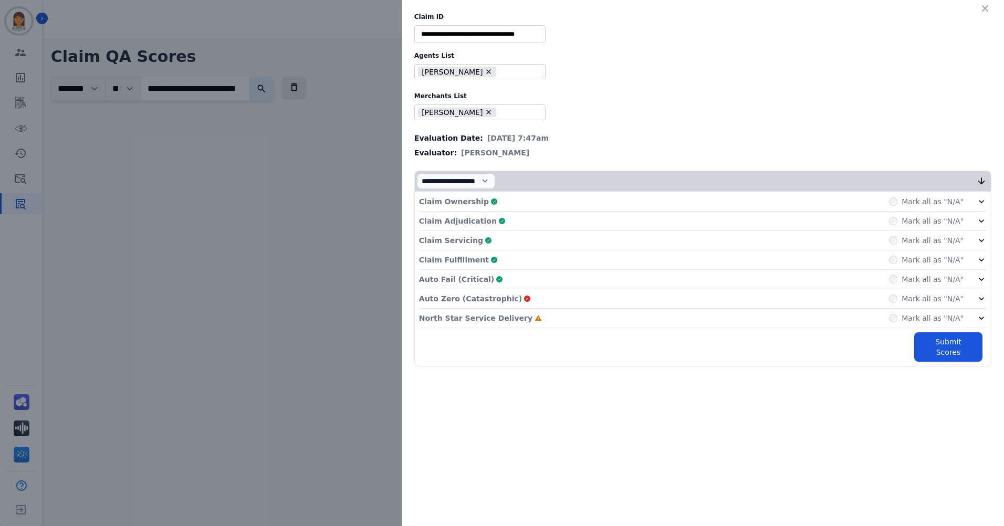
scroll to position [0, 0]
click at [903, 297] on div "Mark all as "N/A"" at bounding box center [926, 298] width 75 height 10
click at [925, 337] on button "Submit Scores" at bounding box center [948, 346] width 68 height 29
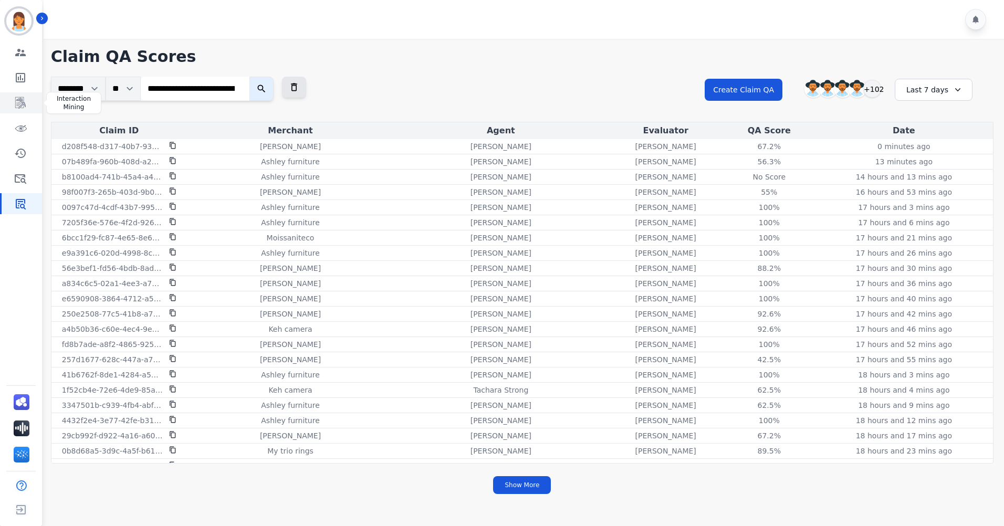
click at [27, 109] on link "Sidebar" at bounding box center [22, 102] width 40 height 21
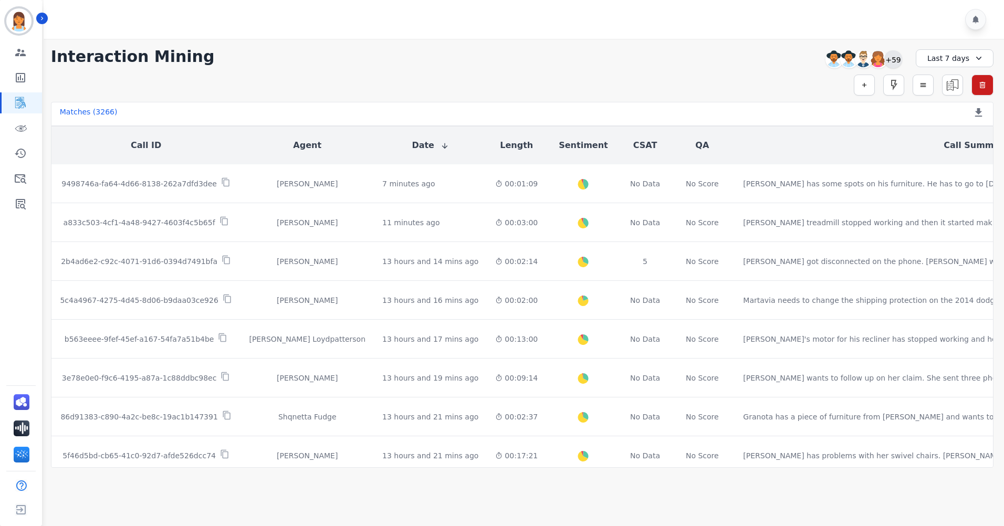
drag, startPoint x: 894, startPoint y: 63, endPoint x: 875, endPoint y: 68, distance: 19.5
click at [894, 63] on div "+59" at bounding box center [893, 59] width 18 height 18
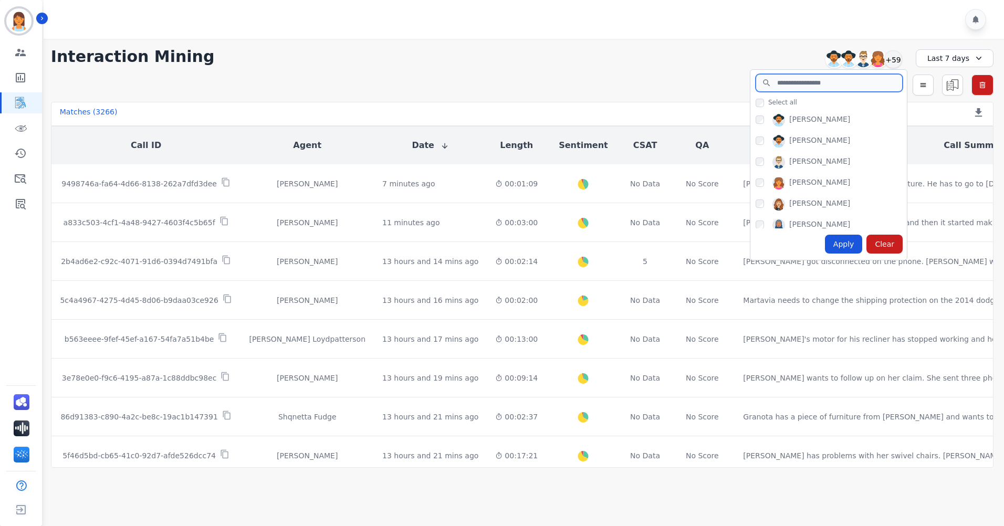
click at [795, 83] on input "search" at bounding box center [828, 83] width 147 height 18
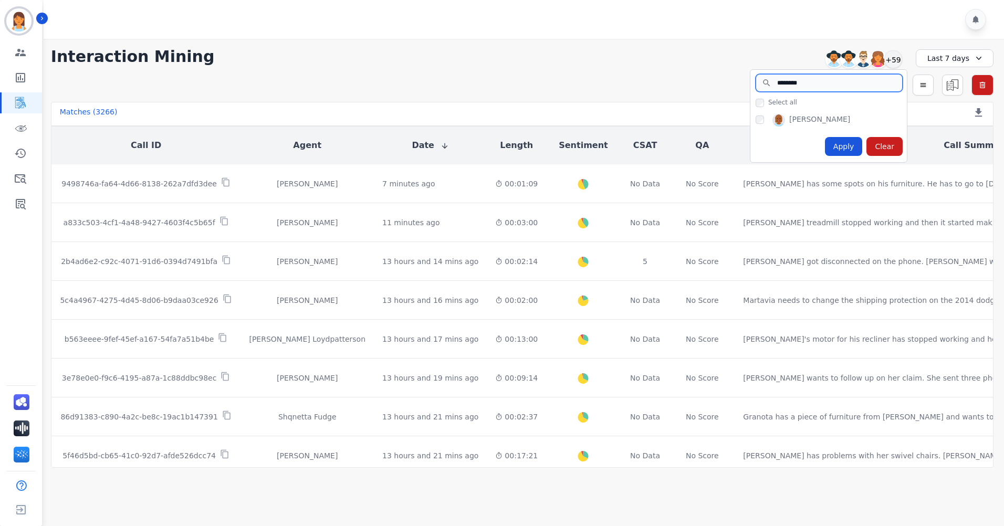
type input "********"
click at [854, 144] on div "Apply" at bounding box center [844, 146] width 38 height 19
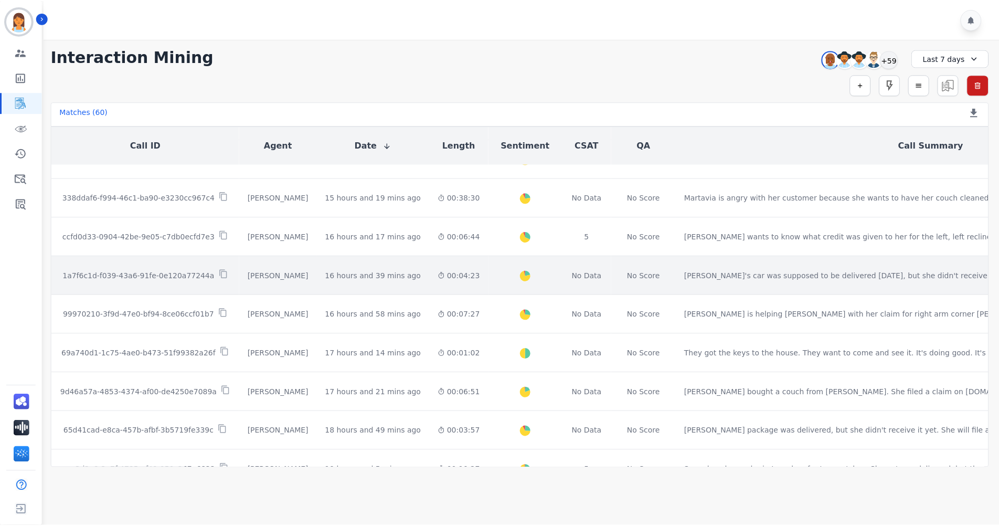
scroll to position [157, 0]
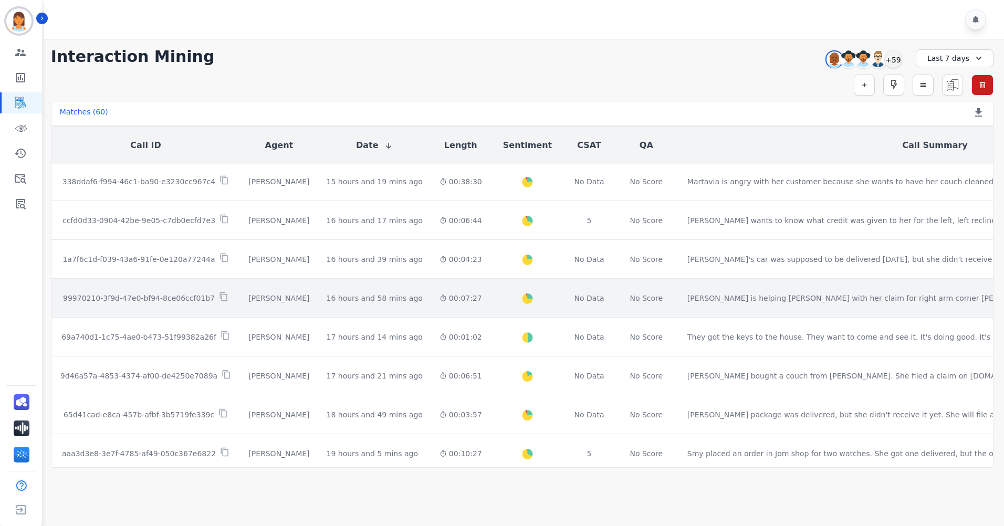
click at [449, 294] on td "00:07:27" at bounding box center [460, 298] width 59 height 39
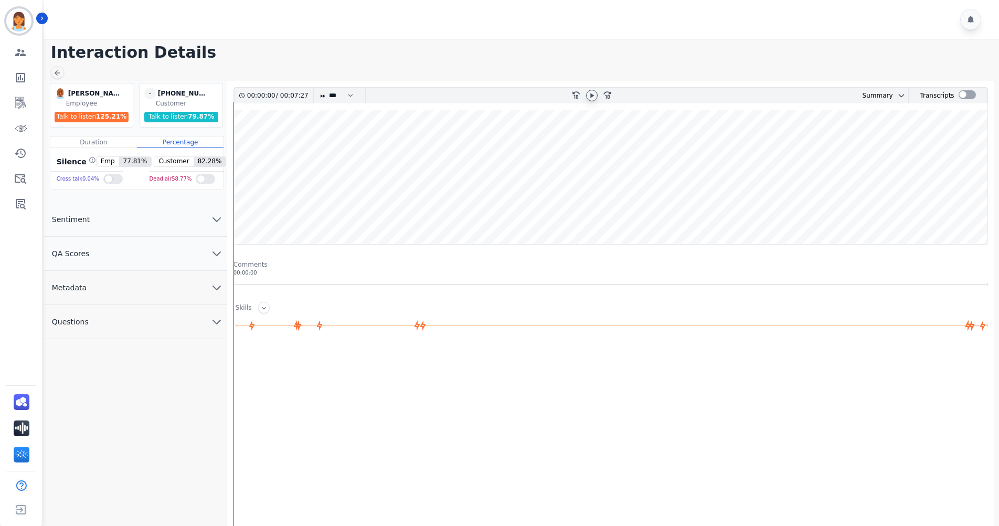
click at [586, 95] on div at bounding box center [592, 96] width 12 height 12
click at [179, 256] on button "QA Scores" at bounding box center [136, 254] width 184 height 34
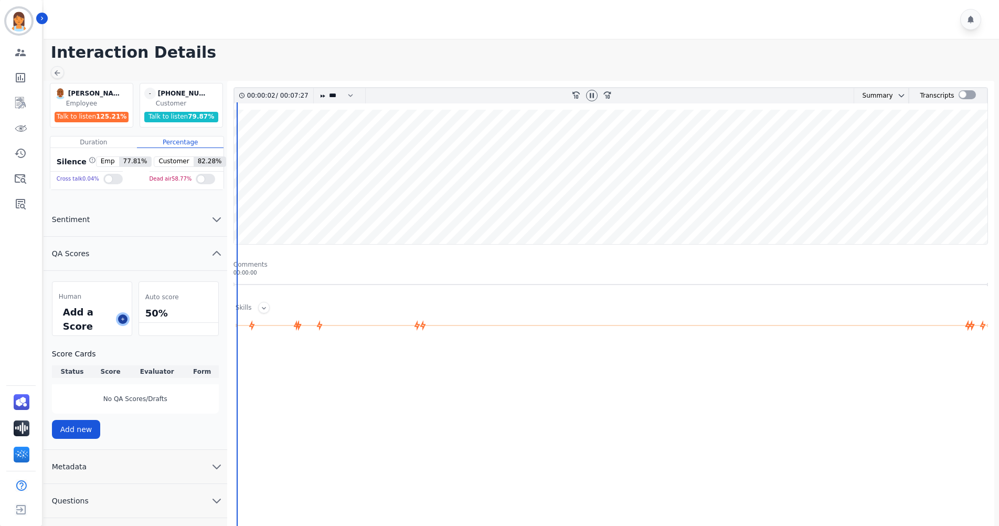
click at [121, 319] on icon at bounding box center [122, 318] width 5 height 5
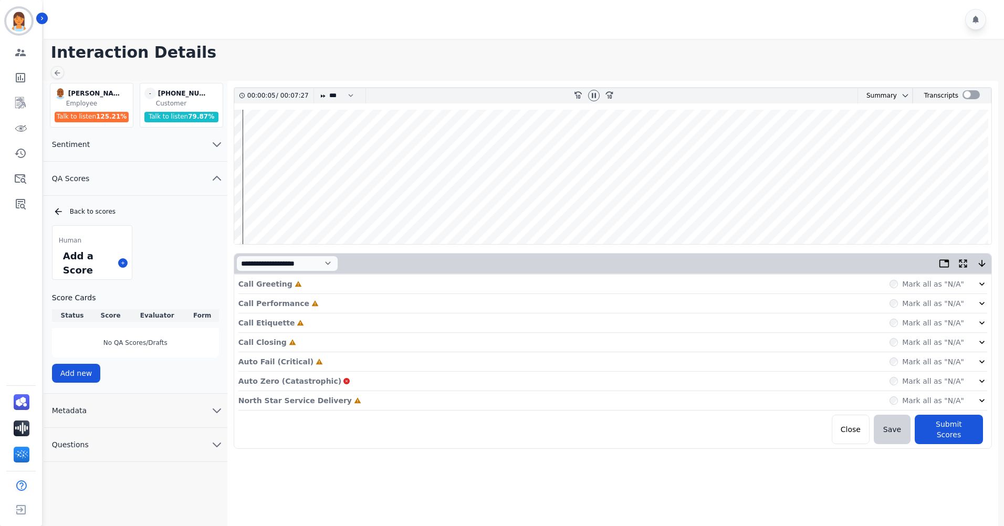
click at [130, 403] on button "Metadata" at bounding box center [136, 411] width 184 height 34
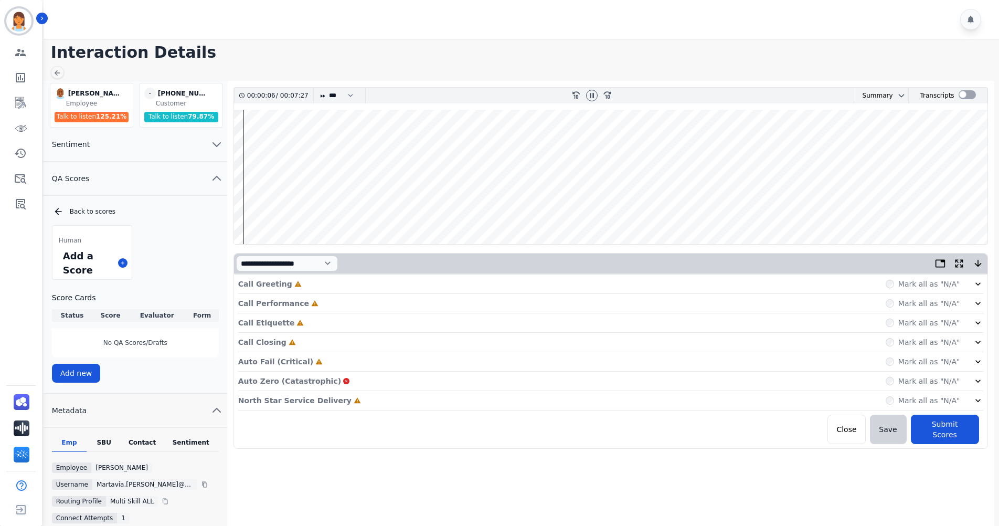
click at [147, 440] on div "Contact" at bounding box center [142, 445] width 42 height 14
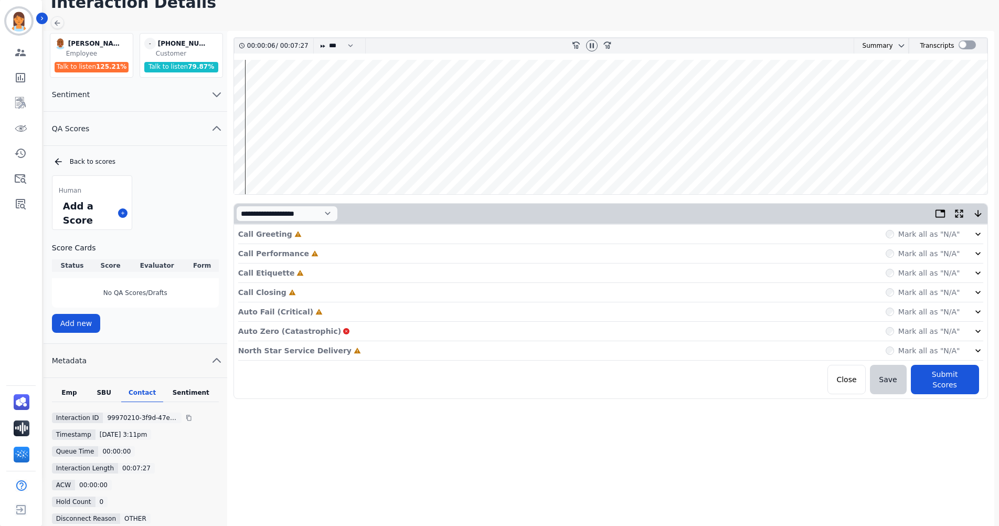
scroll to position [105, 0]
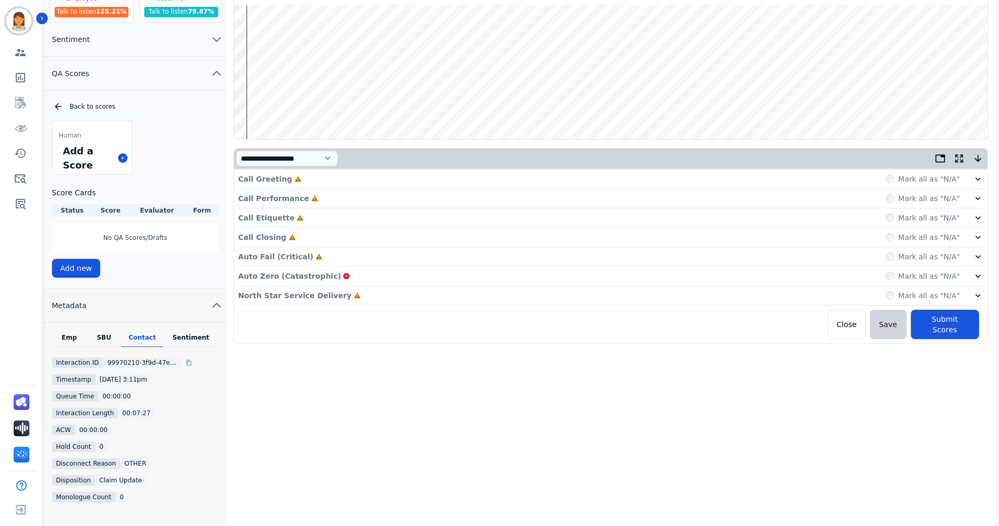
click at [186, 362] on icon at bounding box center [189, 363] width 6 height 6
click at [295, 301] on div "North Star Service Delivery Incomplete Mark all as "N/A"" at bounding box center [610, 295] width 745 height 19
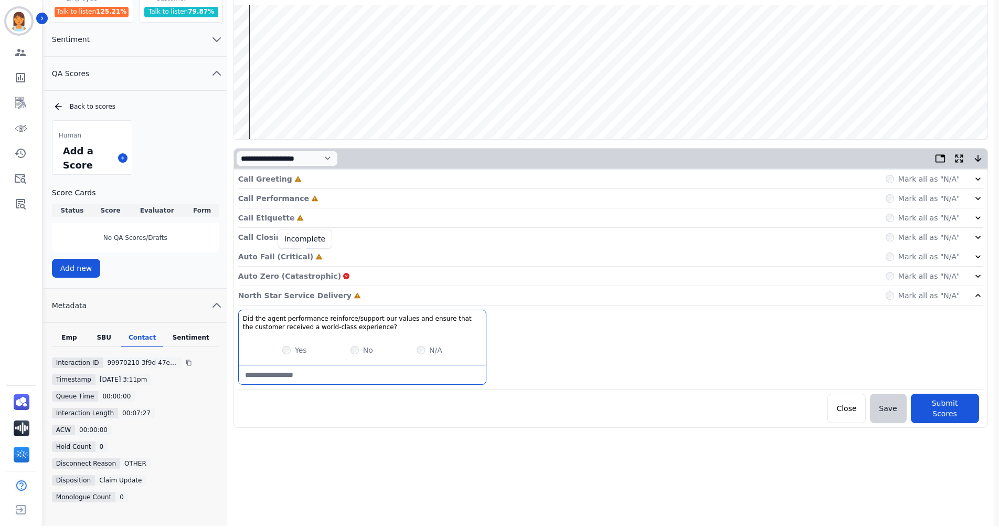
click at [316, 259] on icon at bounding box center [319, 257] width 7 height 6
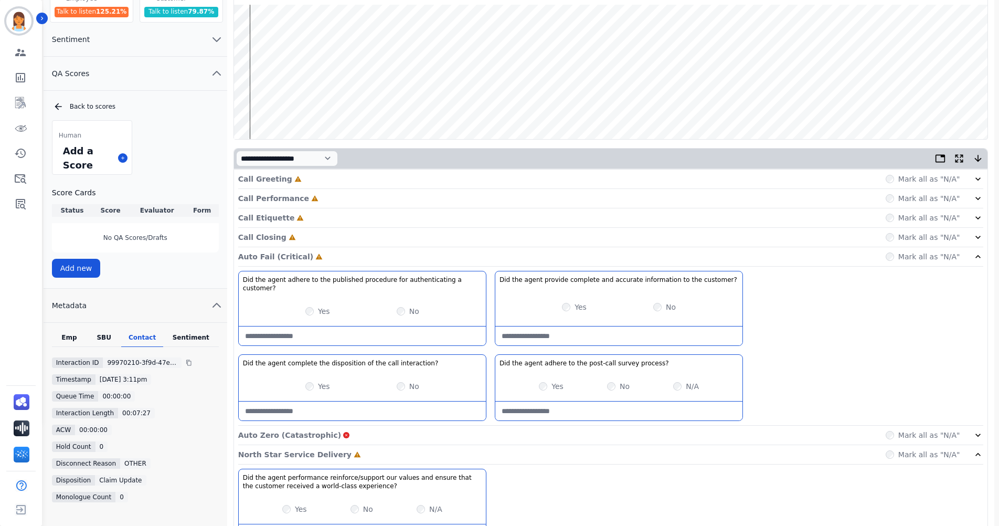
click at [300, 235] on div "Call Closing Incomplete Mark all as "N/A"" at bounding box center [610, 237] width 745 height 19
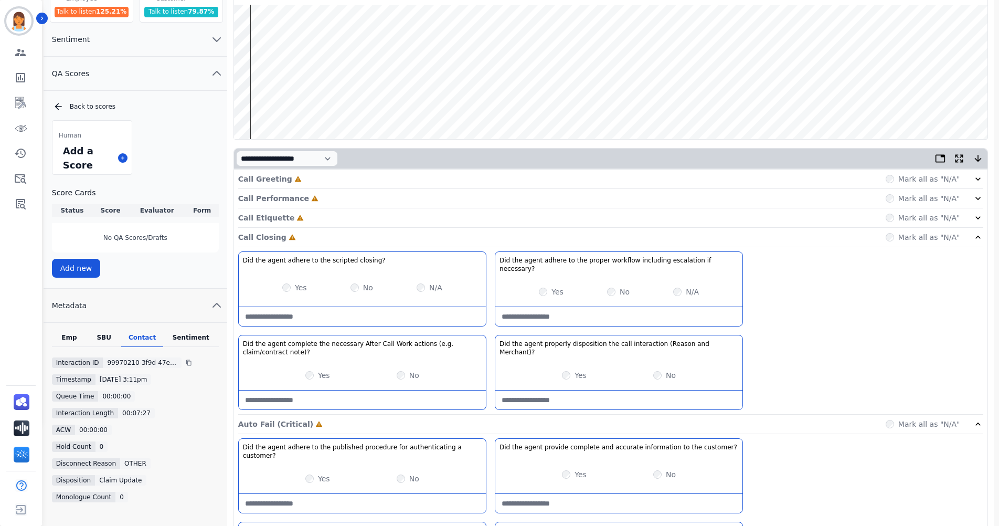
click at [301, 214] on div "Call Etiquette Incomplete Mark all as "N/A"" at bounding box center [610, 217] width 745 height 19
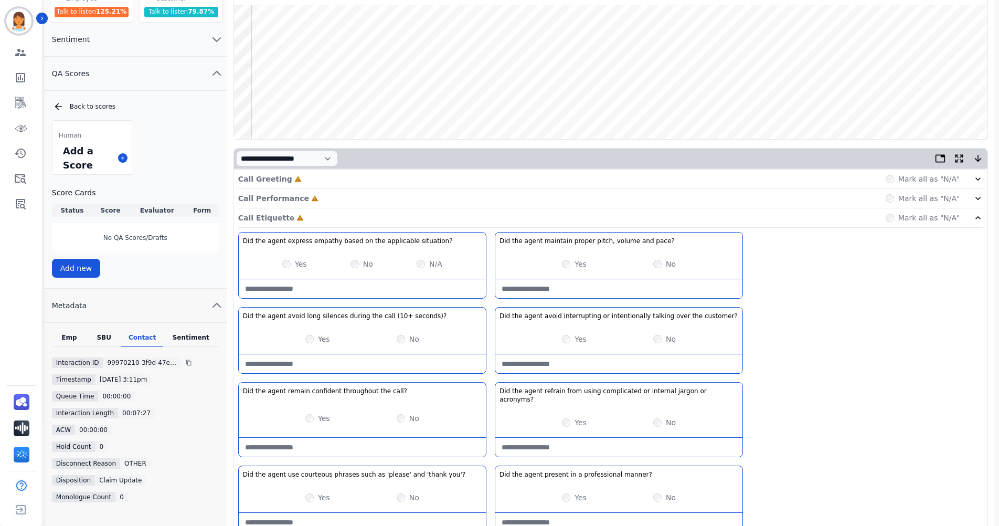
click at [311, 193] on div "Call Performance Incomplete Mark all as "N/A"" at bounding box center [610, 198] width 745 height 19
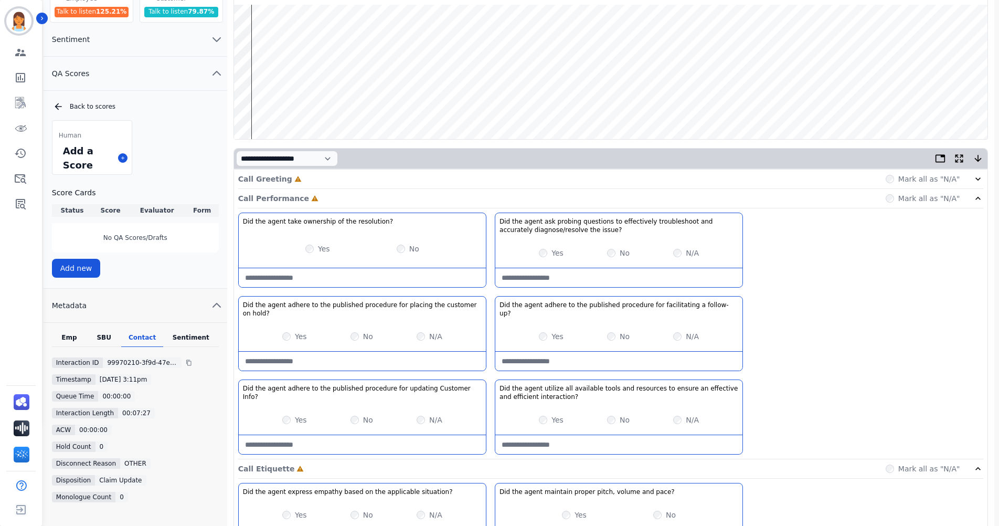
click at [313, 176] on div "Call Greeting Incomplete Mark all as "N/A"" at bounding box center [610, 179] width 745 height 19
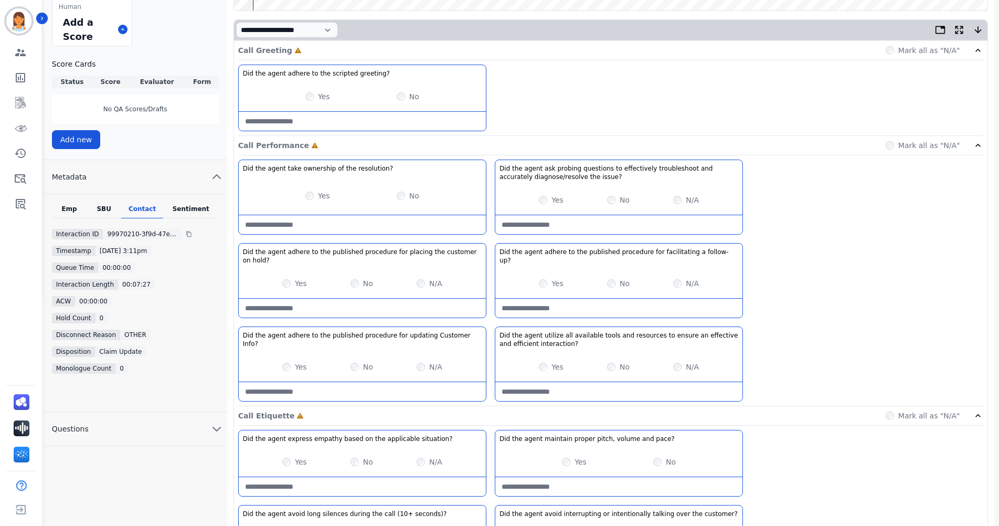
scroll to position [262, 0]
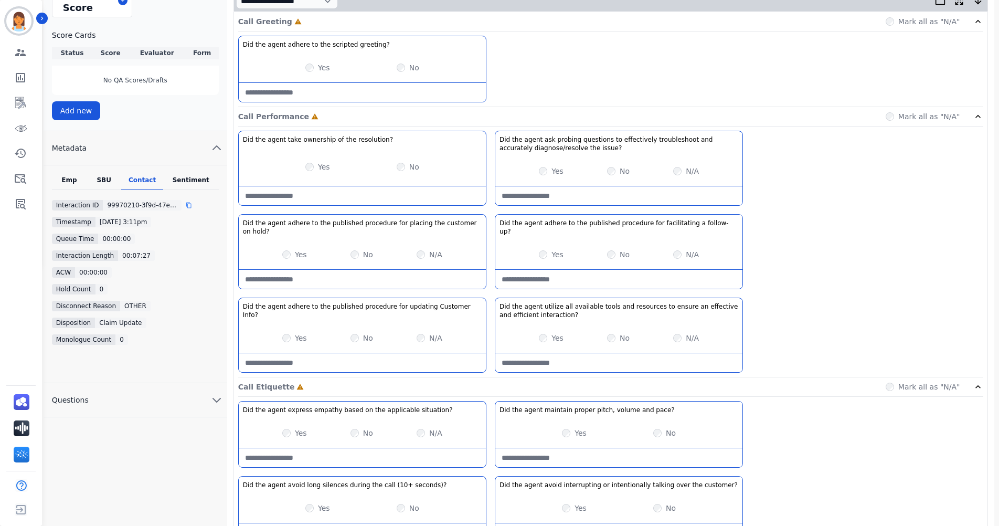
click at [186, 206] on icon at bounding box center [189, 205] width 6 height 6
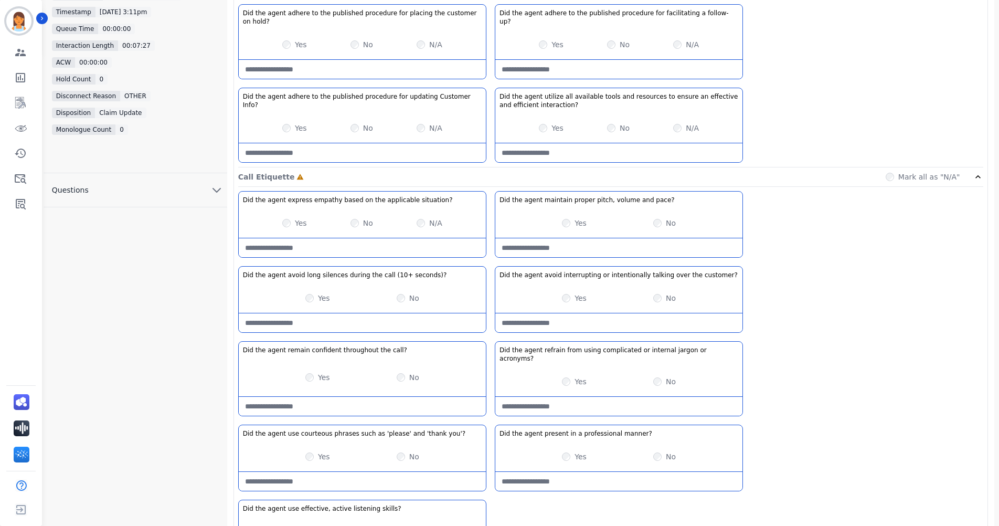
scroll to position [577, 0]
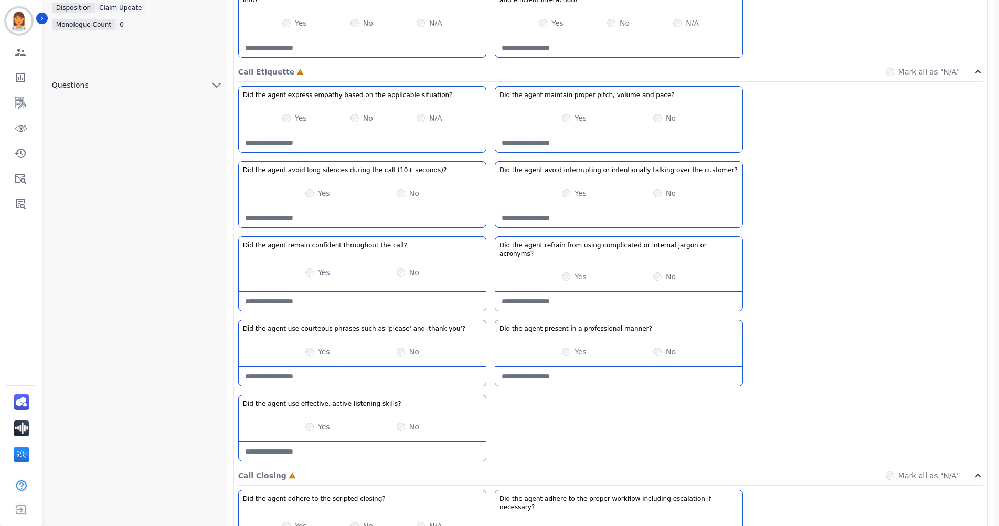
click at [643, 367] on manner\?-note at bounding box center [618, 376] width 247 height 19
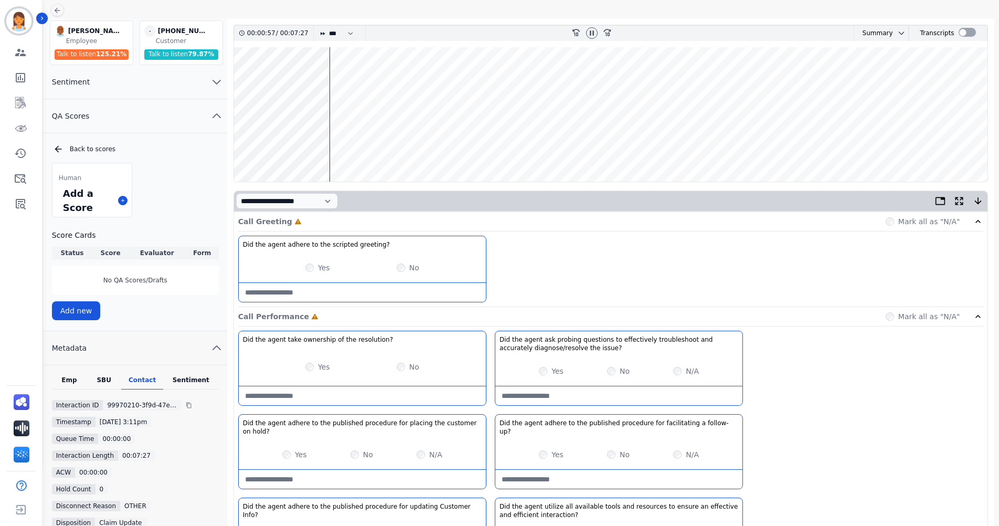
scroll to position [52, 0]
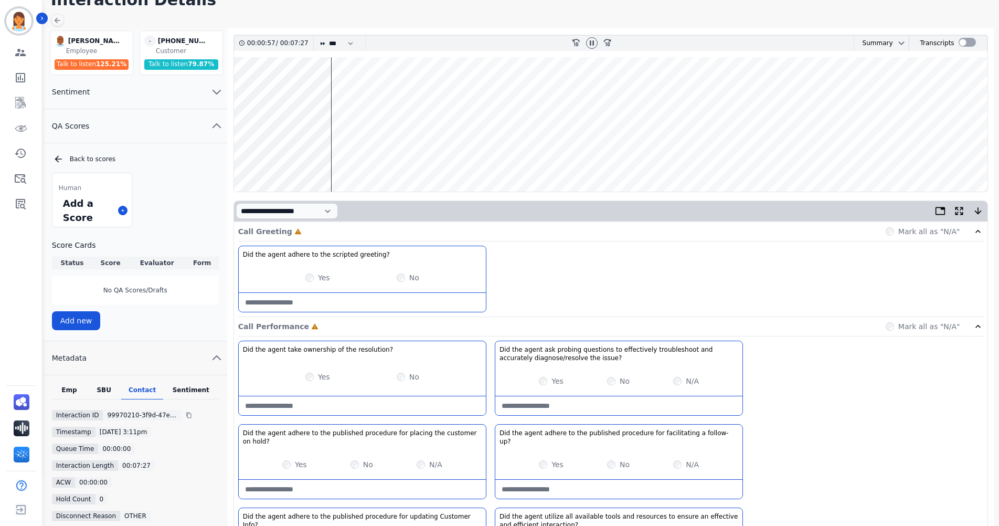
type manner\?-note "**********"
click at [353, 234] on div "Call Greeting Complete Mark all as "N/A"" at bounding box center [610, 231] width 745 height 19
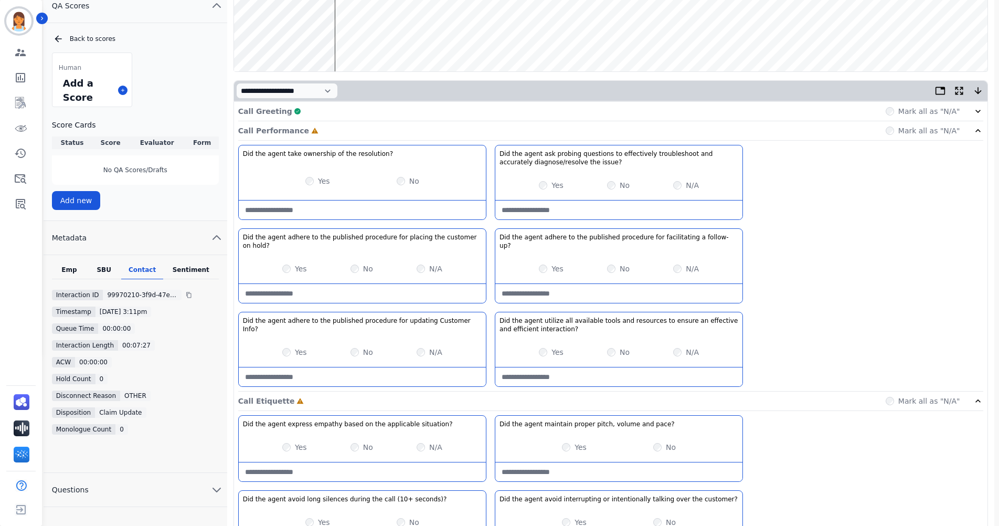
scroll to position [0, 0]
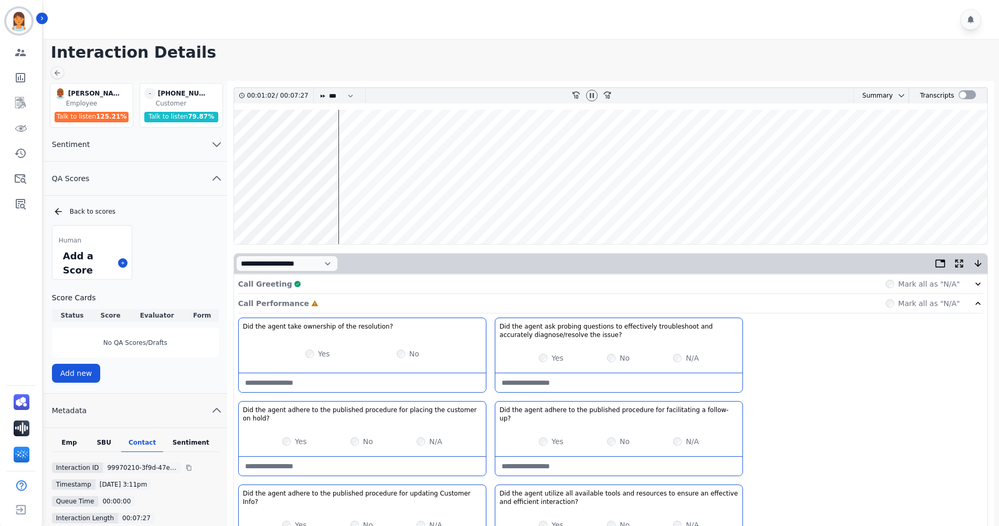
click at [255, 153] on wave at bounding box center [611, 177] width 754 height 134
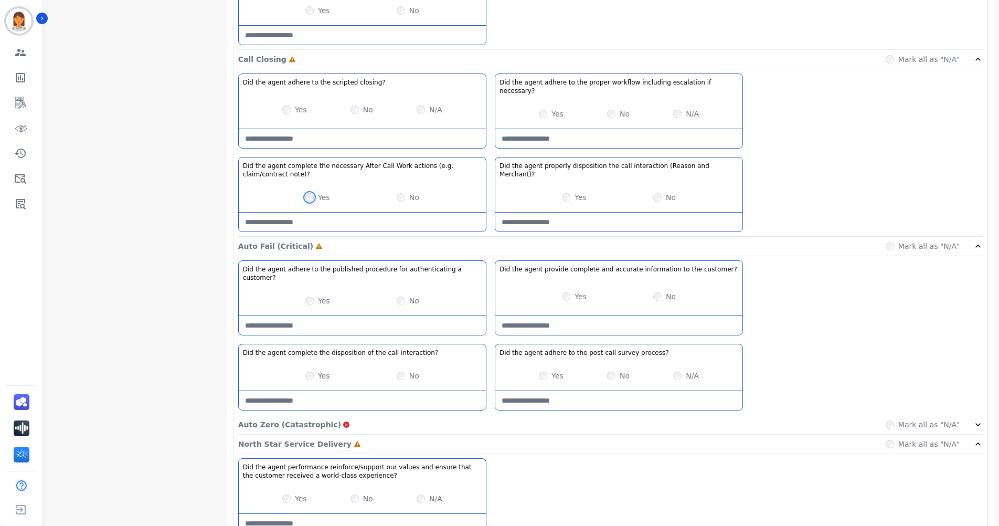
scroll to position [932, 0]
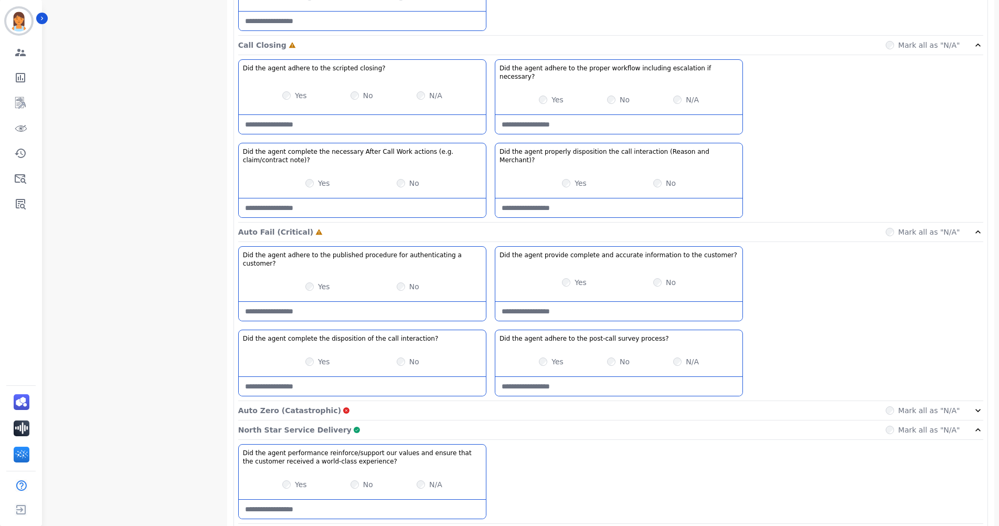
click at [458, 420] on div "North Star Service Delivery Complete Mark all as "N/A"" at bounding box center [610, 429] width 745 height 19
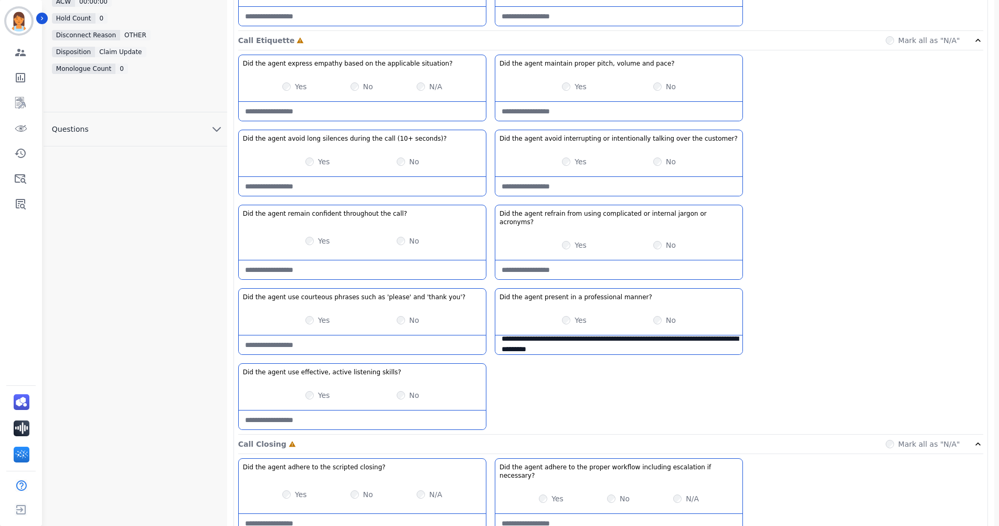
scroll to position [271, 0]
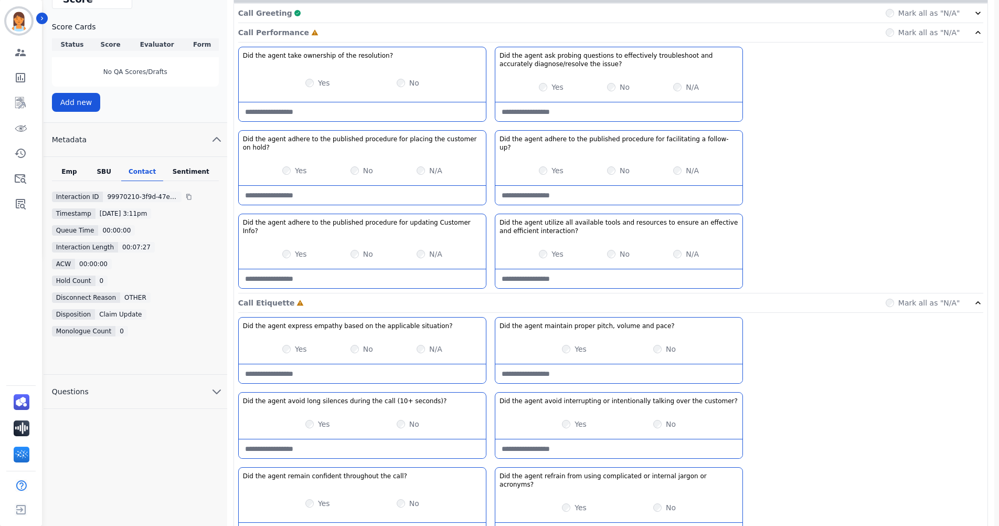
click at [108, 171] on div "SBU" at bounding box center [104, 174] width 35 height 14
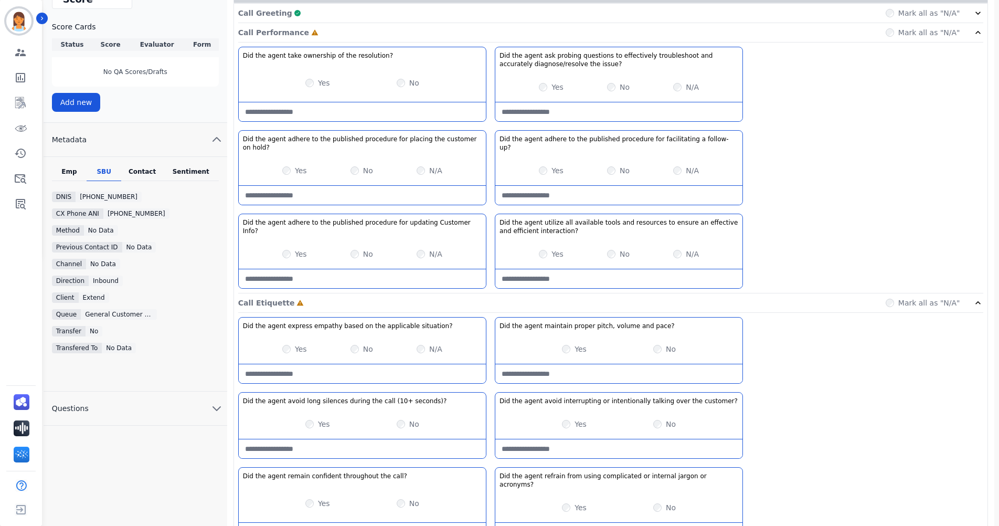
click at [141, 171] on div "Contact" at bounding box center [142, 174] width 42 height 14
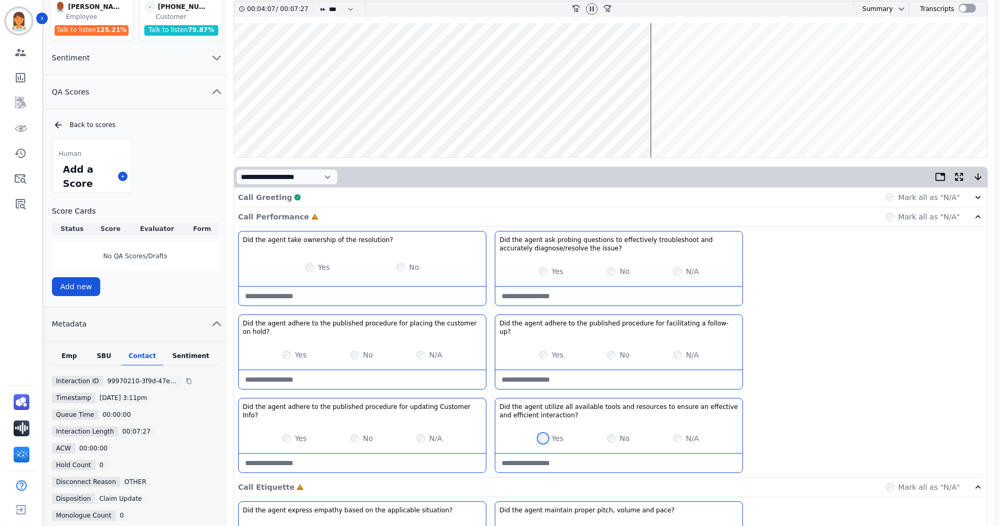
scroll to position [105, 0]
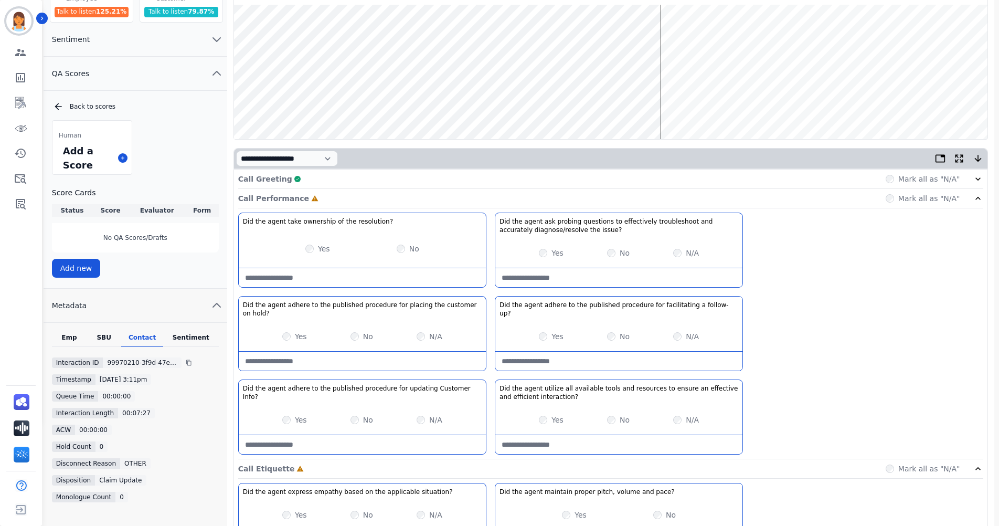
click at [427, 331] on div "N/A" at bounding box center [430, 336] width 26 height 10
click at [418, 352] on hold\?-note at bounding box center [362, 361] width 247 height 19
type hold\?-note "**********"
click at [569, 196] on div "Call Performance Complete Mark all as "N/A"" at bounding box center [610, 198] width 745 height 19
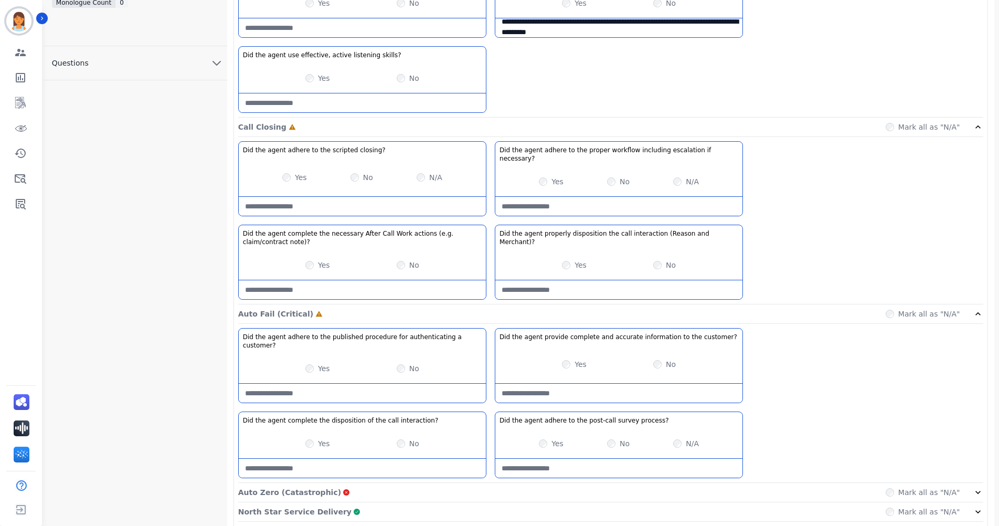
scroll to position [606, 0]
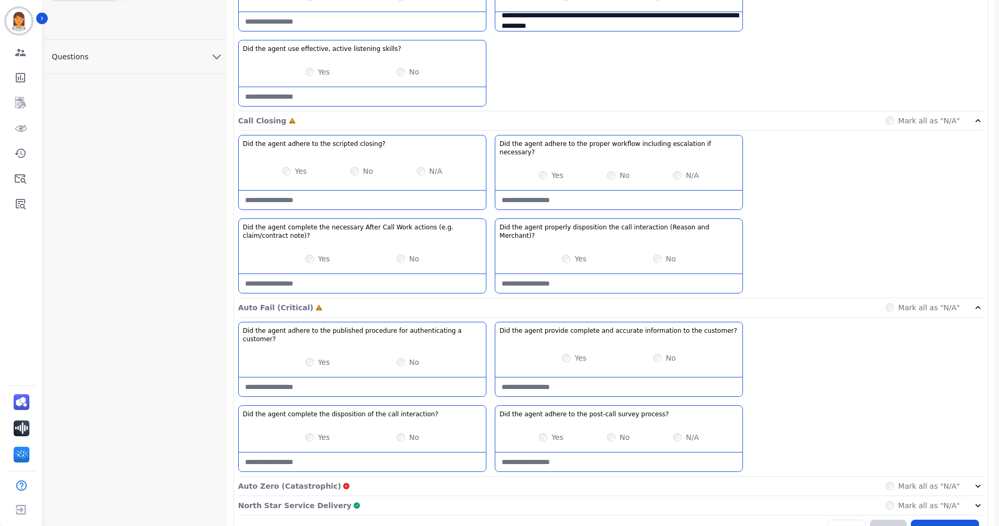
click at [663, 346] on div "Yes No" at bounding box center [618, 357] width 247 height 29
click at [655, 377] on customer\?-note at bounding box center [618, 386] width 247 height 19
type customer\?-note "*"
paste customer\?-note "**********"
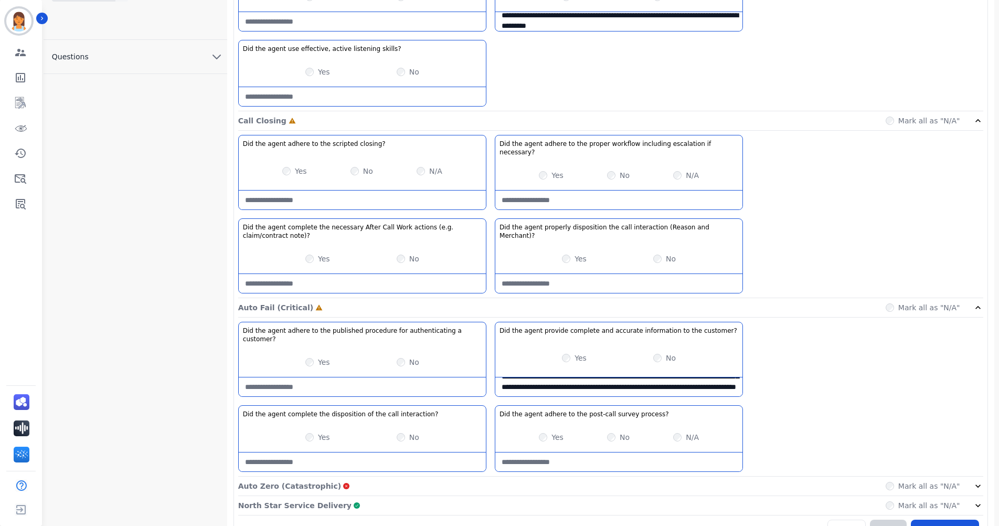
scroll to position [38, 0]
type customer\?-note "**********"
click at [793, 298] on div "Auto Fail (Critical) Complete Mark all as "N/A"" at bounding box center [610, 307] width 745 height 19
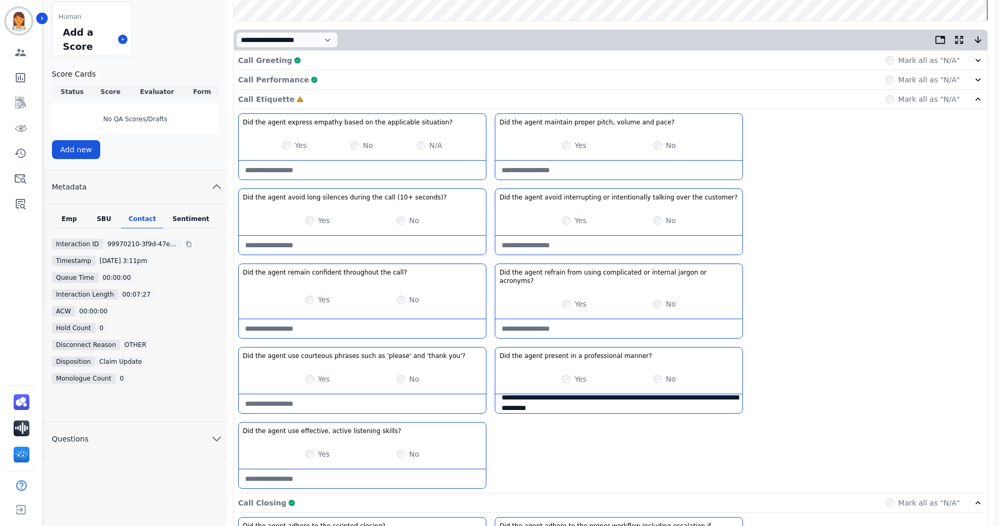
scroll to position [193, 0]
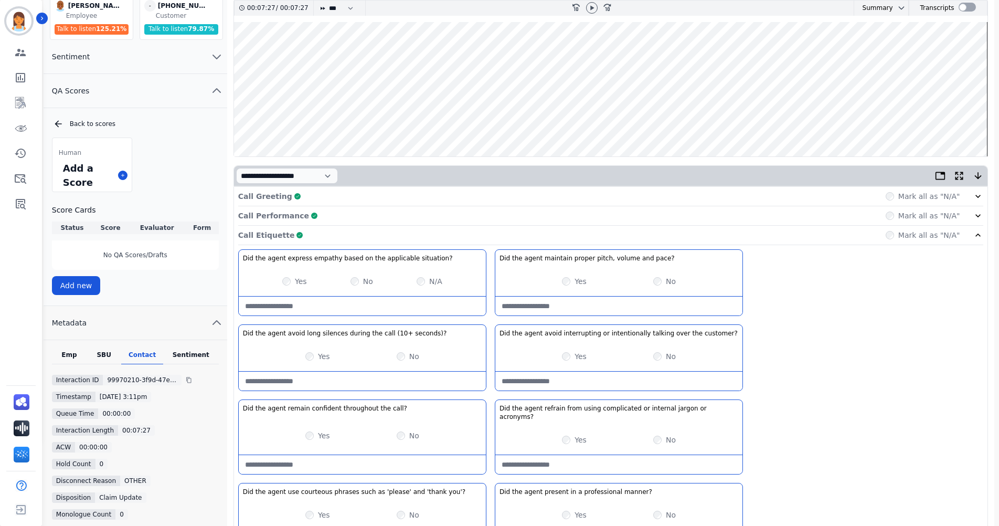
click at [834, 238] on div "Call Etiquette Complete Mark all as "N/A"" at bounding box center [610, 235] width 745 height 19
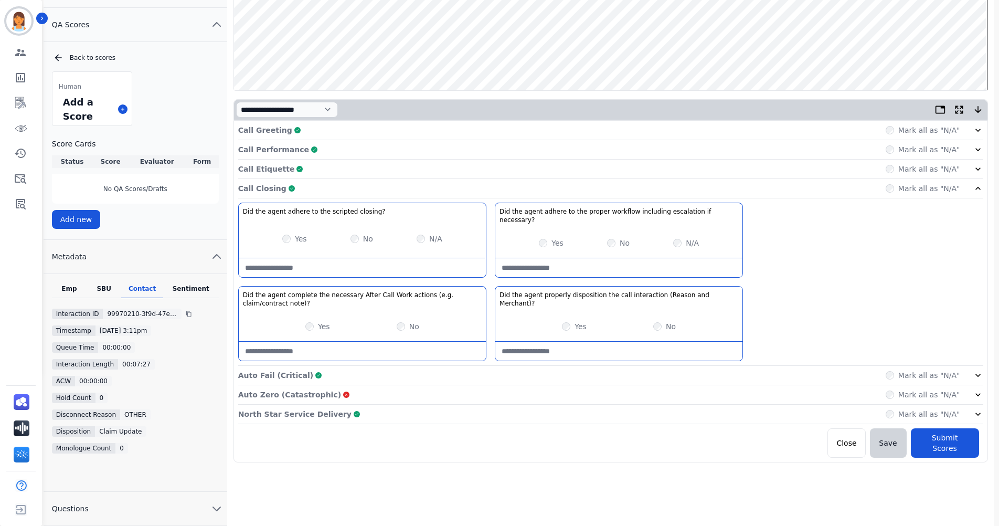
scroll to position [154, 0]
click at [766, 189] on div "Call Closing Complete Mark all as "N/A"" at bounding box center [610, 187] width 745 height 19
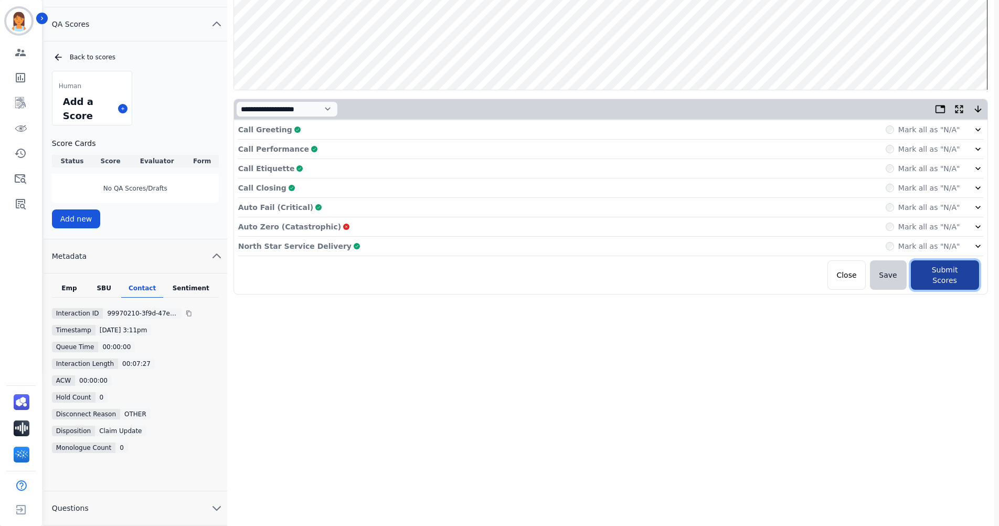
click at [935, 274] on button "Submit Scores" at bounding box center [945, 274] width 68 height 29
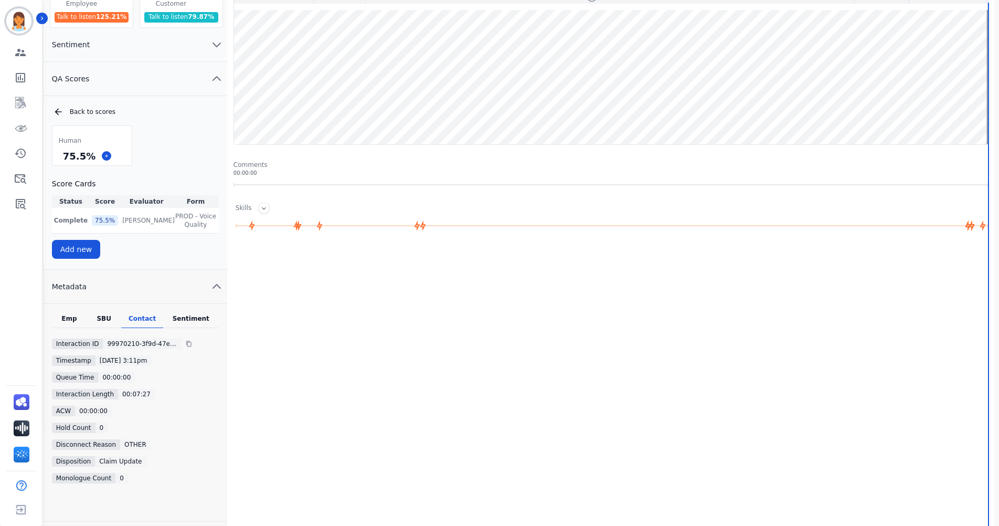
scroll to position [0, 0]
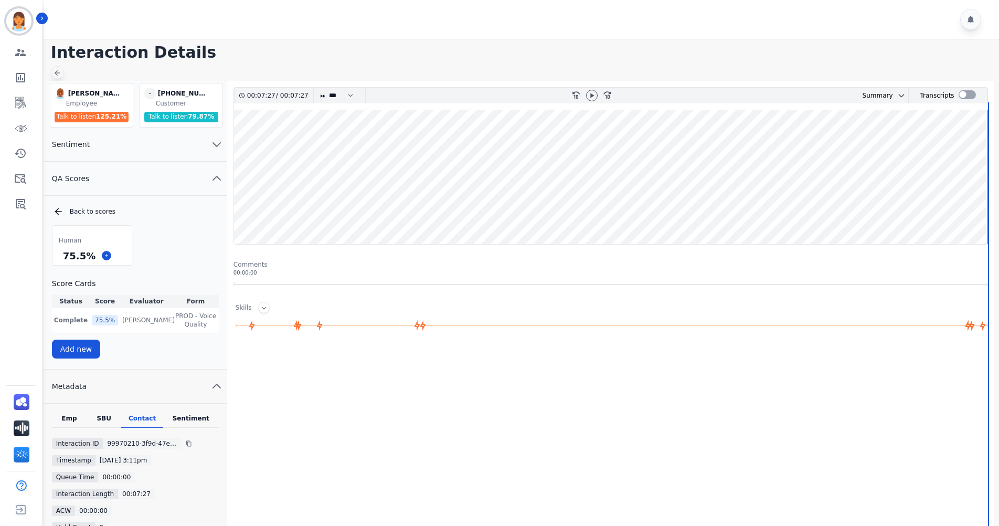
click at [55, 71] on icon at bounding box center [57, 73] width 8 height 8
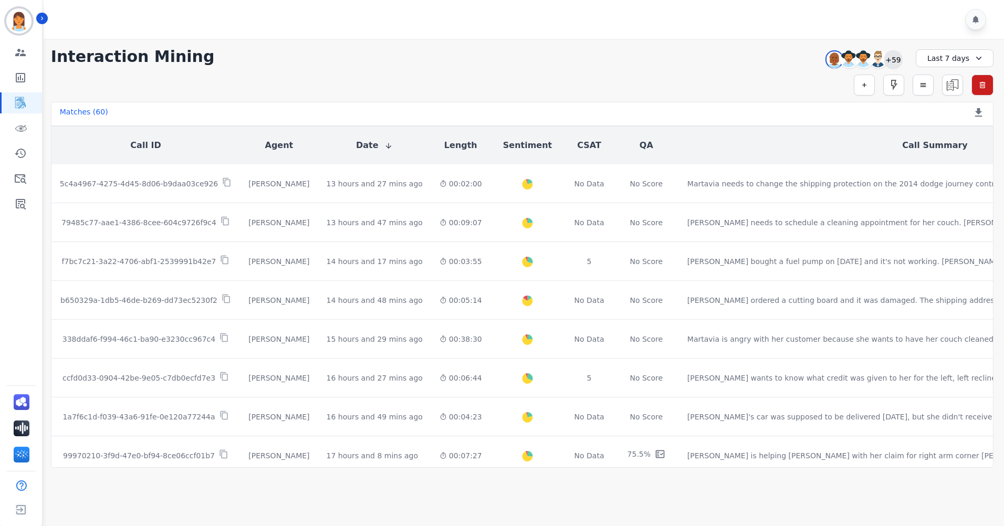
click at [900, 62] on div "+59" at bounding box center [893, 59] width 18 height 18
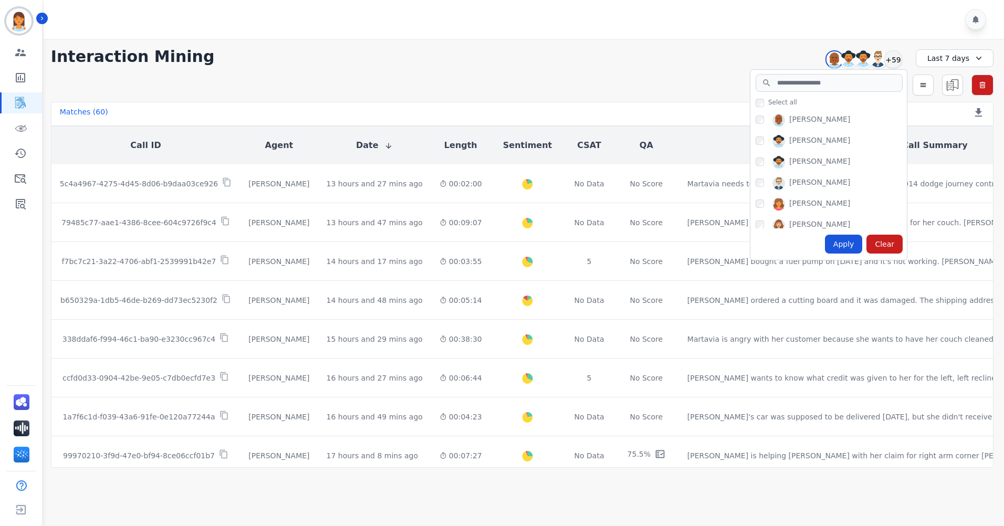
click at [754, 117] on div "[PERSON_NAME] [PERSON_NAME] [PERSON_NAME] [PERSON_NAME] [PERSON_NAME] [PERSON_N…" at bounding box center [828, 169] width 156 height 119
click at [776, 82] on input "search" at bounding box center [828, 83] width 147 height 18
click at [853, 83] on input "search" at bounding box center [828, 83] width 147 height 18
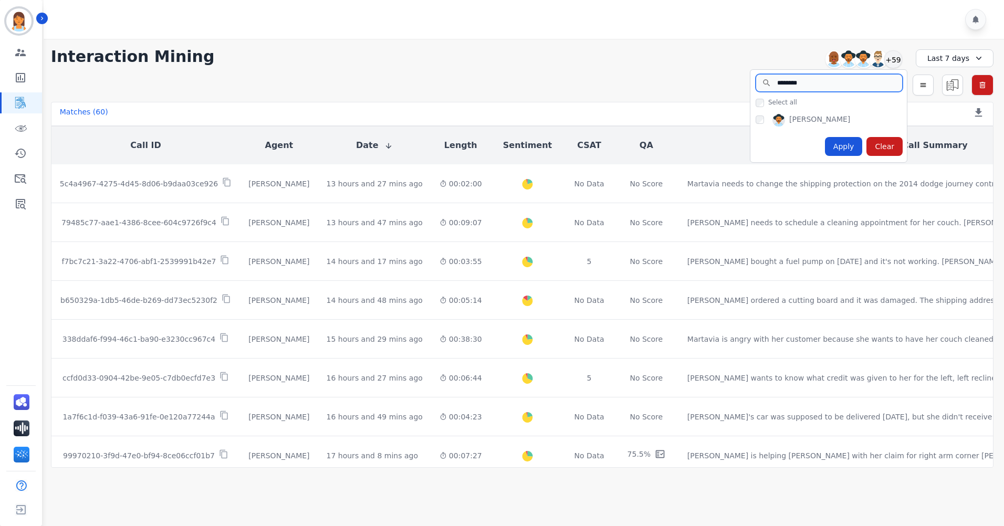
type input "********"
click at [842, 138] on div "Apply" at bounding box center [844, 146] width 38 height 19
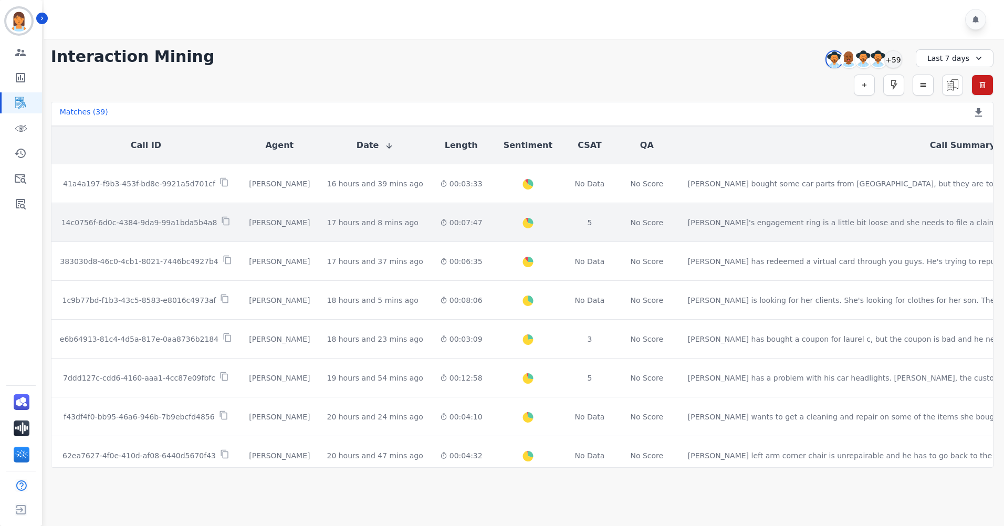
click at [440, 224] on div "00:07:47" at bounding box center [461, 222] width 43 height 10
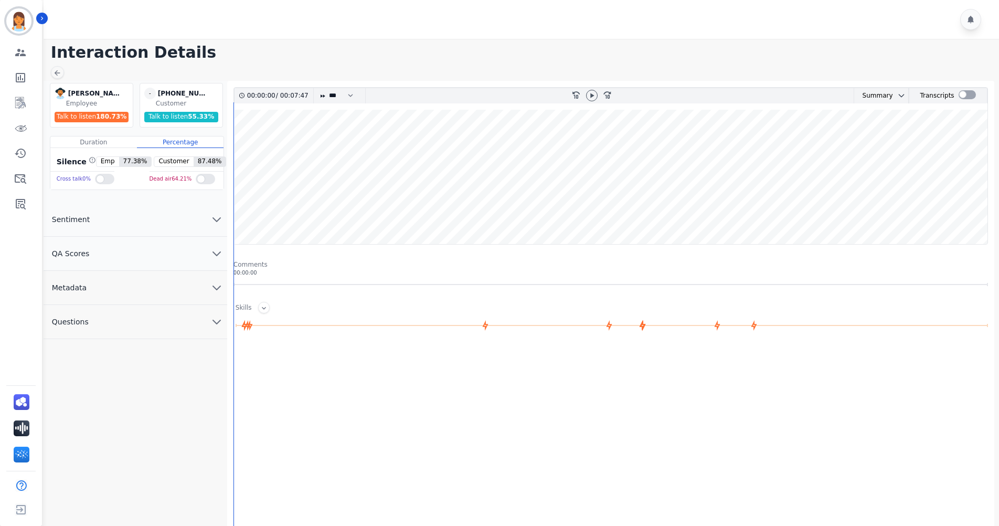
click at [172, 254] on button "QA Scores" at bounding box center [136, 254] width 184 height 34
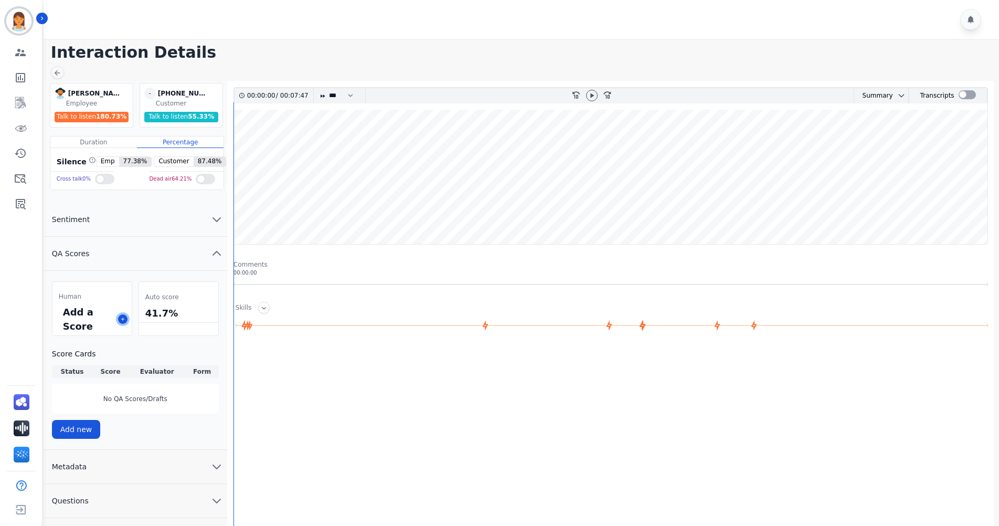
click at [124, 322] on button at bounding box center [122, 318] width 9 height 9
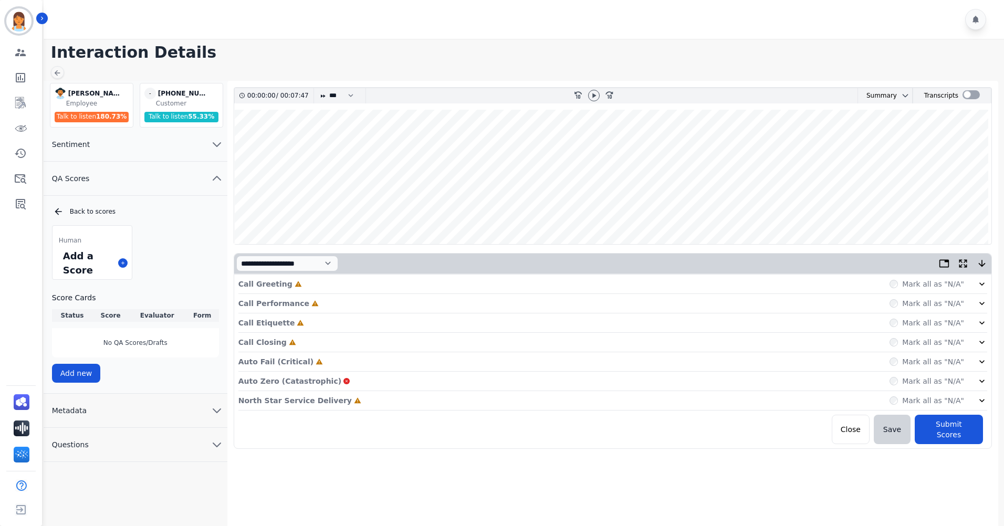
click at [400, 399] on div "North Star Service Delivery Incomplete Mark all as "N/A"" at bounding box center [612, 400] width 748 height 19
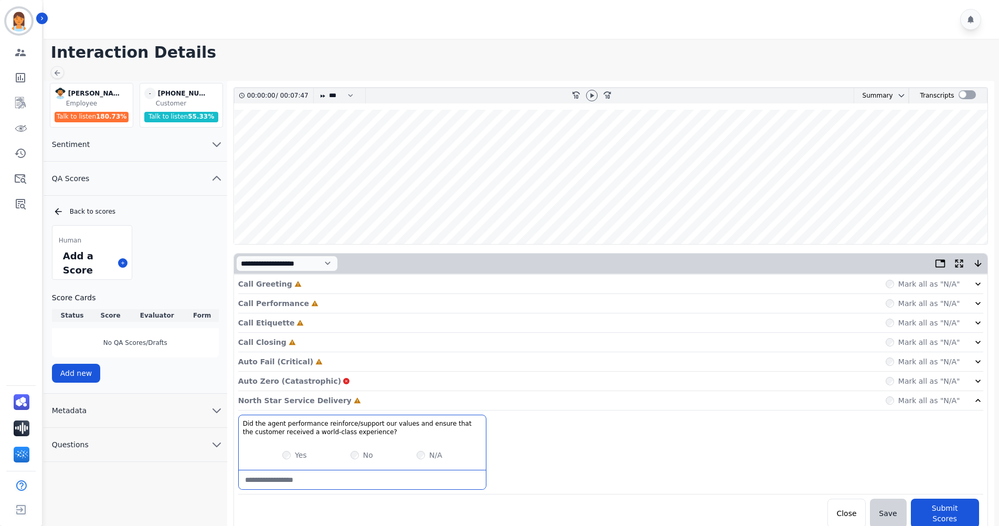
click at [453, 358] on div "Auto Fail (Critical) Incomplete Mark all as "N/A"" at bounding box center [610, 361] width 745 height 19
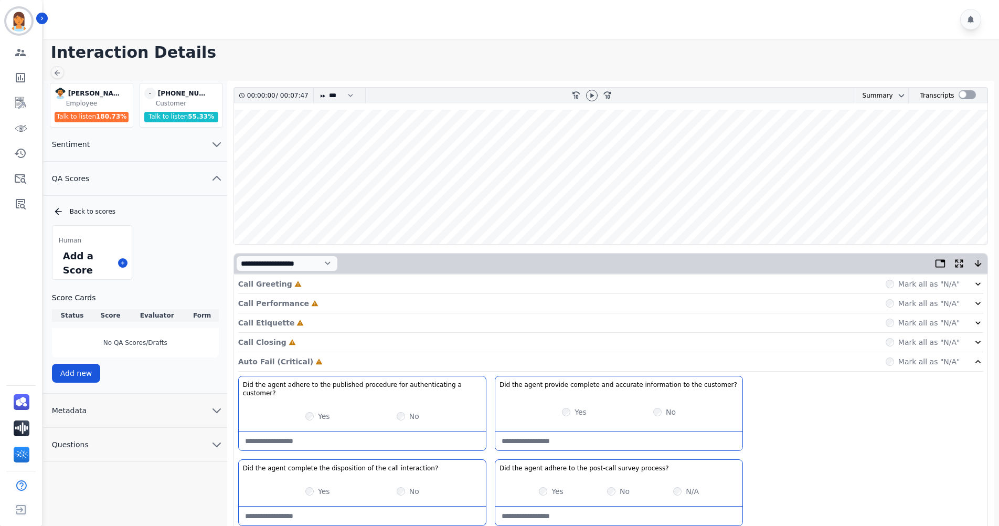
click at [419, 345] on div "Call Closing Incomplete Mark all as "N/A"" at bounding box center [610, 342] width 745 height 19
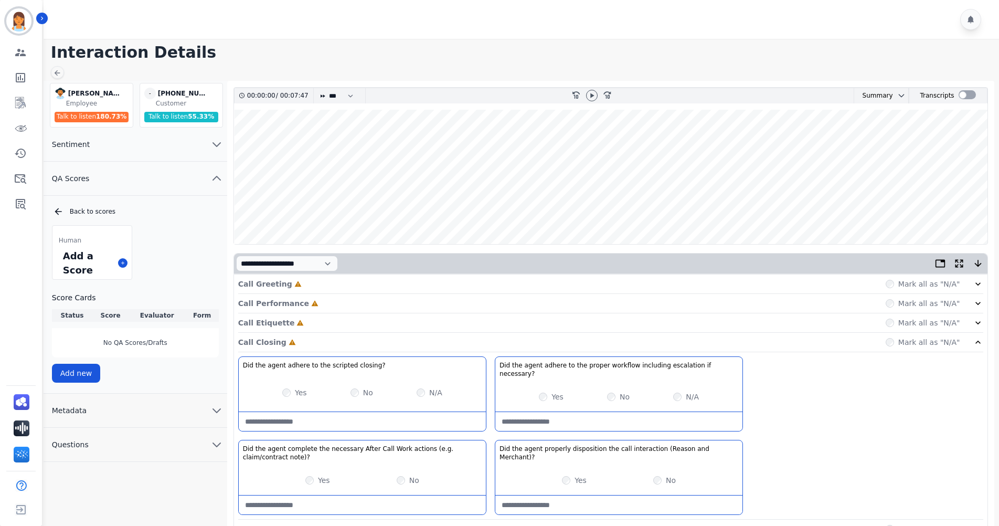
click at [398, 326] on div "Call Etiquette Incomplete Mark all as "N/A"" at bounding box center [610, 322] width 745 height 19
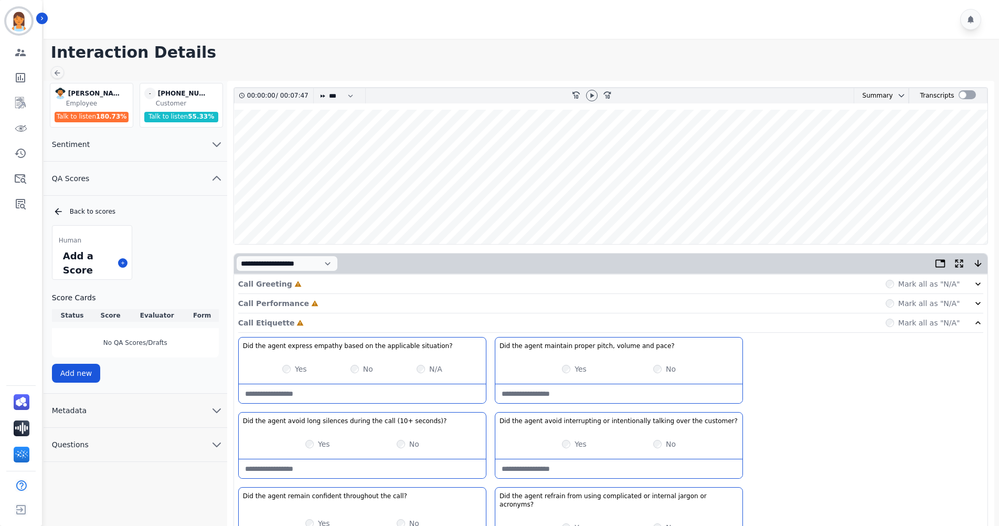
drag, startPoint x: 393, startPoint y: 304, endPoint x: 392, endPoint y: 295, distance: 8.5
click at [393, 303] on div "Call Performance Incomplete Mark all as "N/A"" at bounding box center [610, 303] width 745 height 19
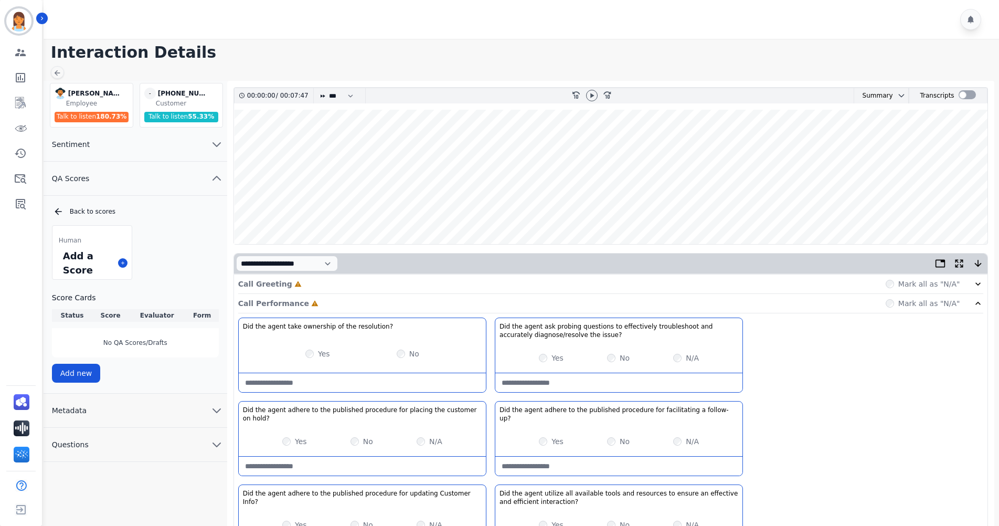
click at [392, 285] on div "Call Greeting Incomplete Mark all as "N/A"" at bounding box center [610, 283] width 745 height 19
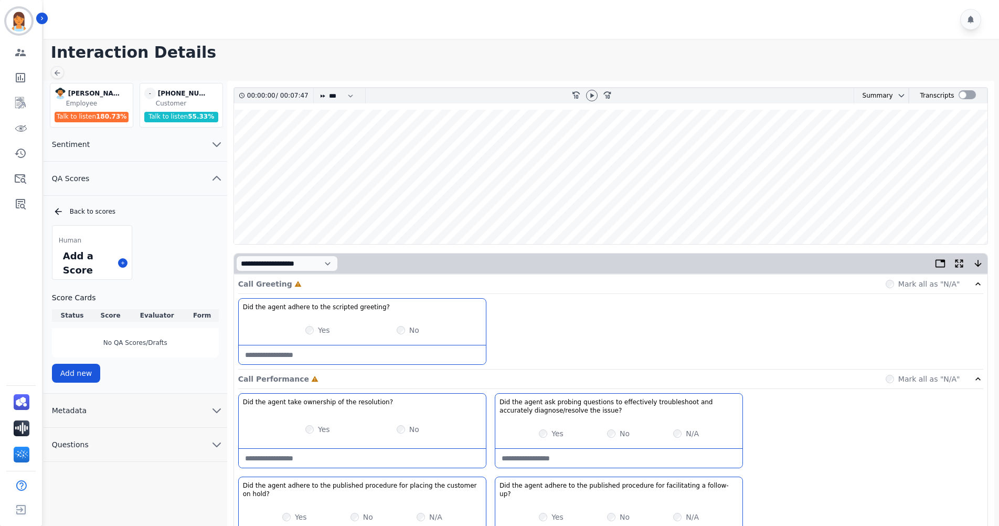
click at [128, 400] on button "Metadata" at bounding box center [136, 411] width 184 height 34
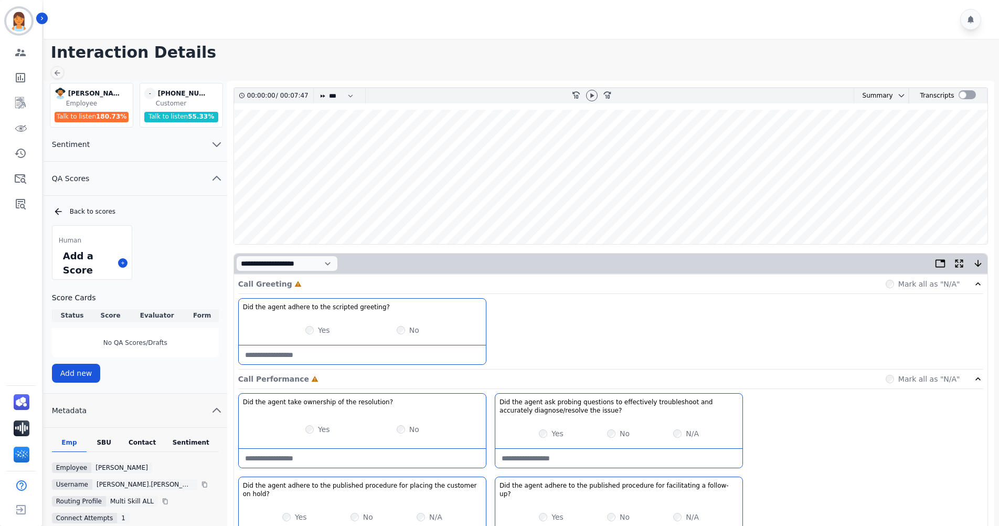
click at [139, 440] on div "Contact" at bounding box center [142, 445] width 42 height 14
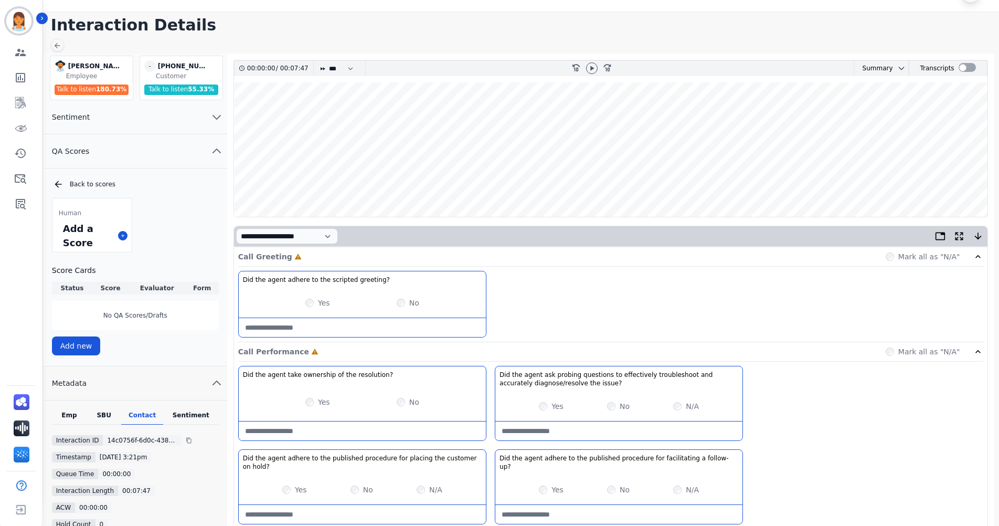
scroll to position [52, 0]
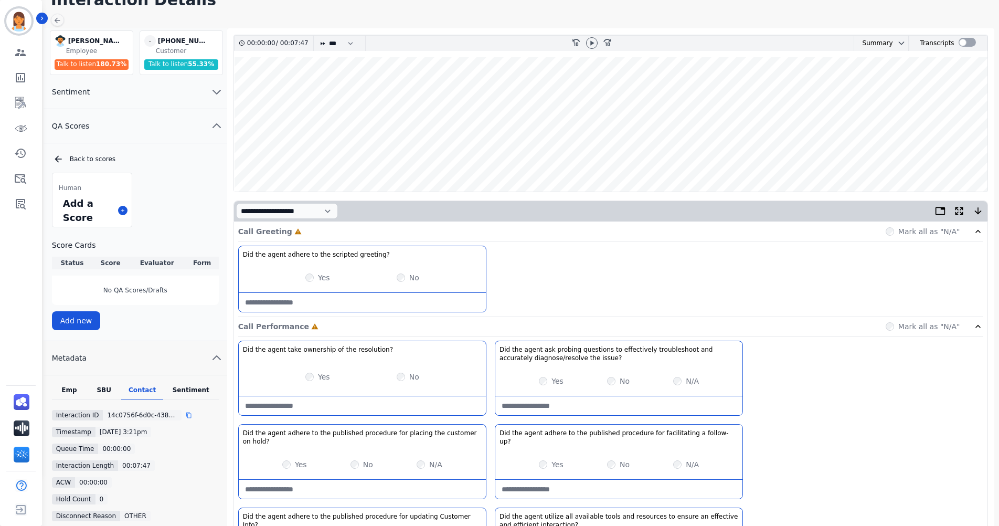
click at [186, 417] on icon at bounding box center [189, 415] width 6 height 6
click at [597, 40] on div at bounding box center [592, 43] width 12 height 12
click at [306, 276] on div "Yes" at bounding box center [317, 277] width 25 height 10
click at [367, 235] on div "Call Greeting Complete Mark all as "N/A"" at bounding box center [610, 231] width 745 height 19
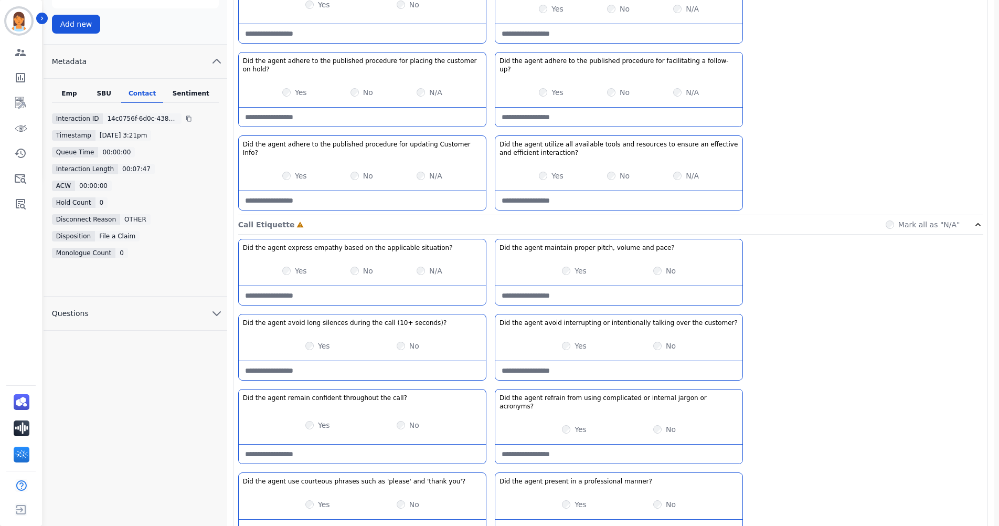
scroll to position [367, 0]
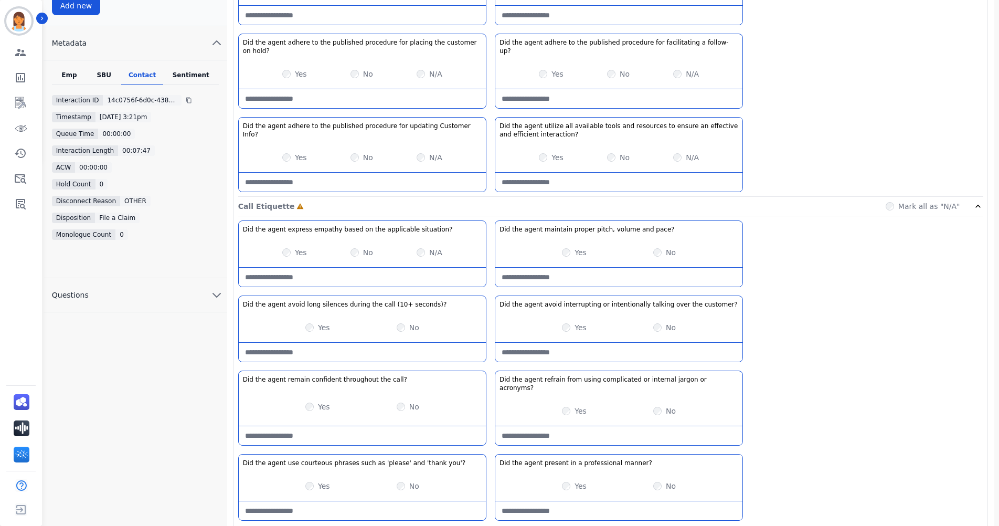
click at [288, 129] on div "Did the agent adhere to the published procedure for updating Customer Info? No …" at bounding box center [362, 154] width 248 height 75
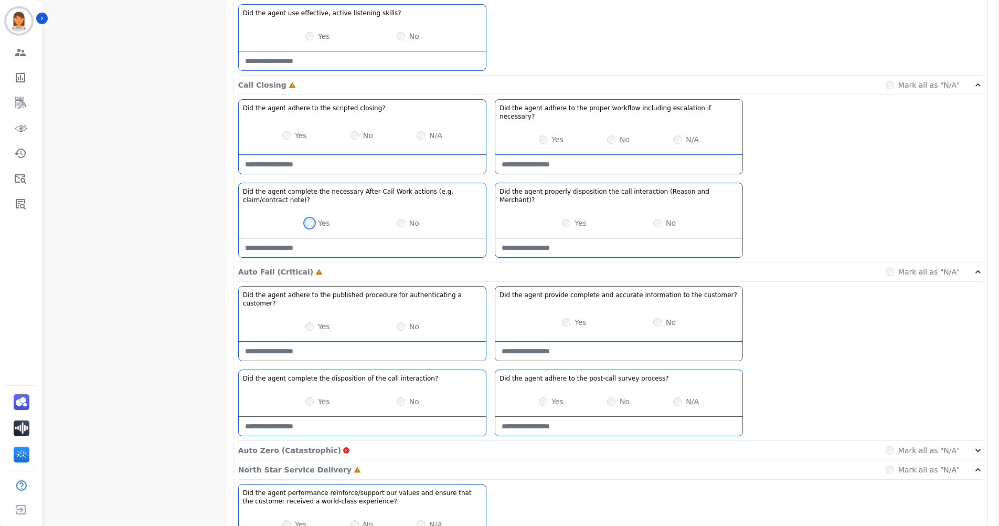
scroll to position [932, 0]
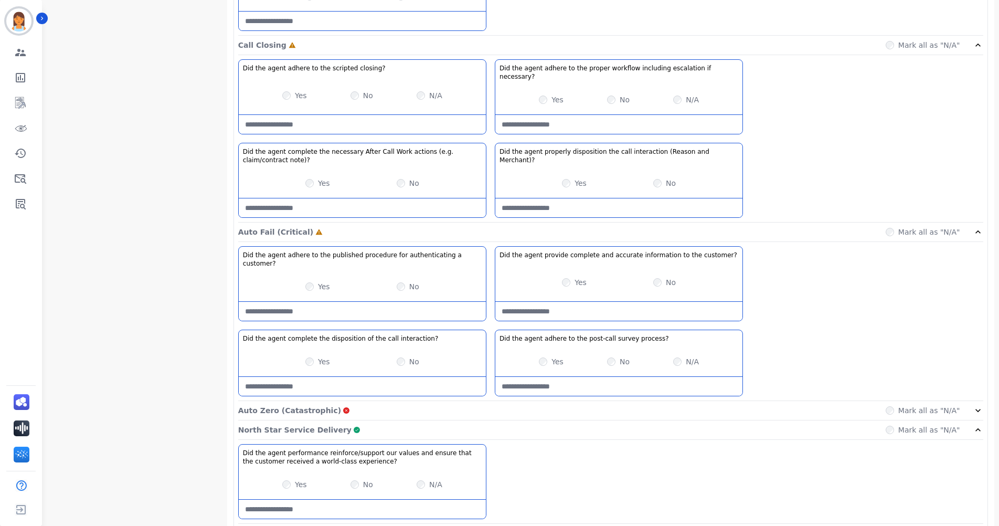
click at [383, 420] on div "North Star Service Delivery Complete Mark all as "N/A"" at bounding box center [610, 429] width 745 height 19
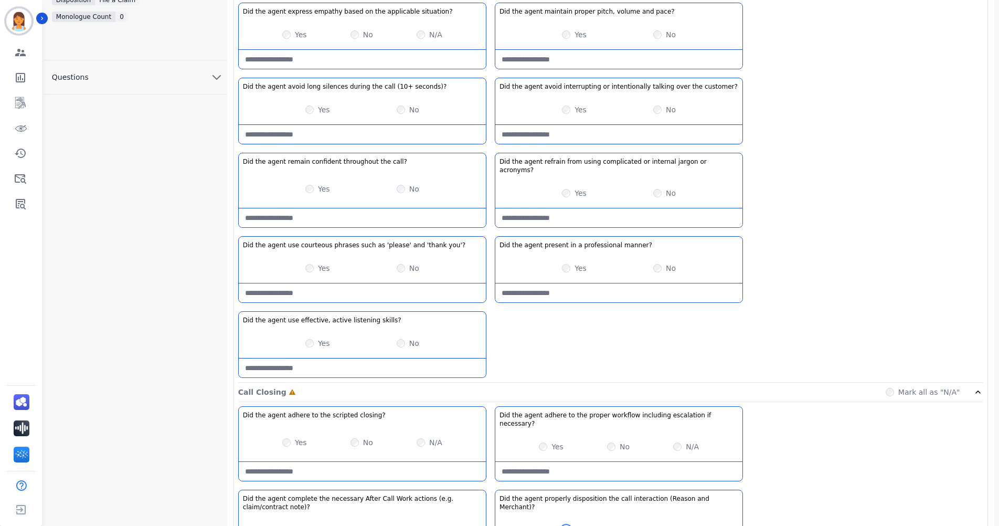
scroll to position [691, 0]
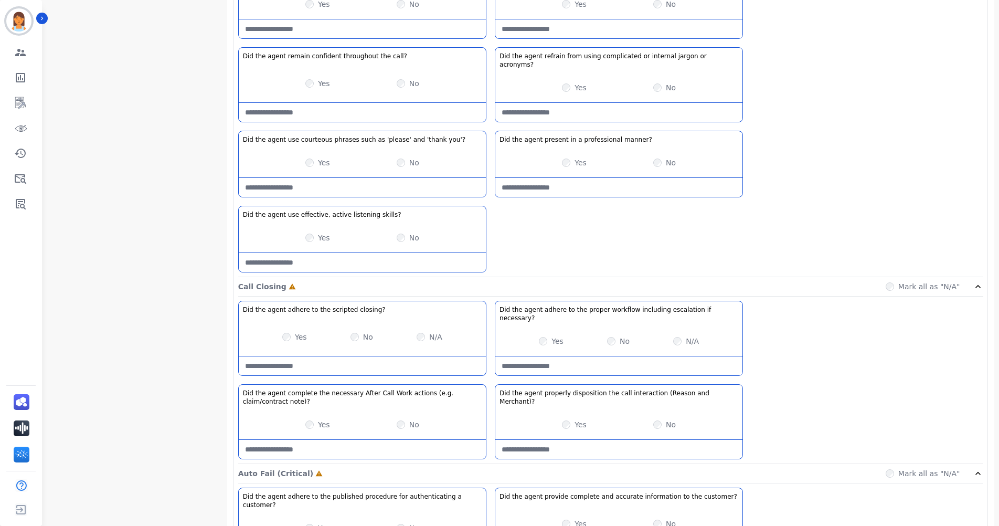
click at [670, 356] on necessary\?-note at bounding box center [618, 365] width 247 height 19
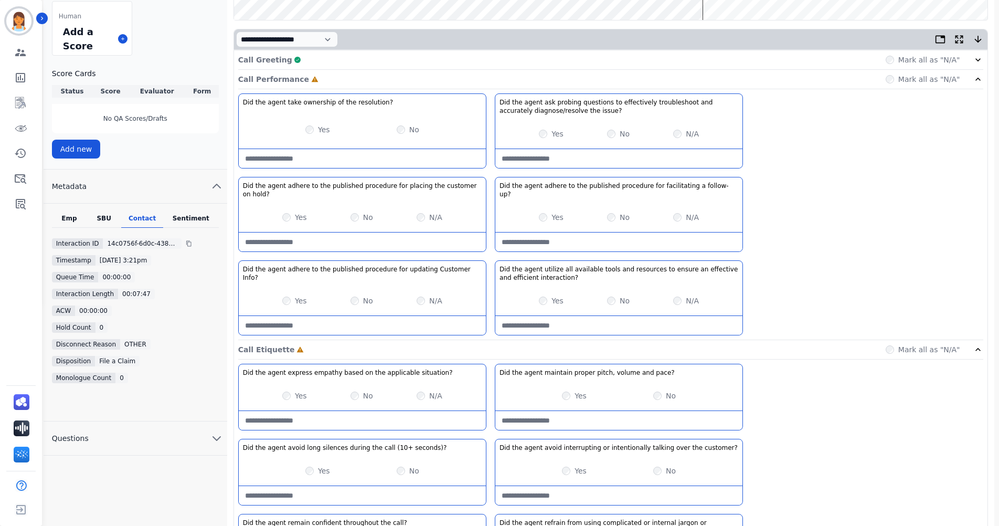
scroll to position [218, 0]
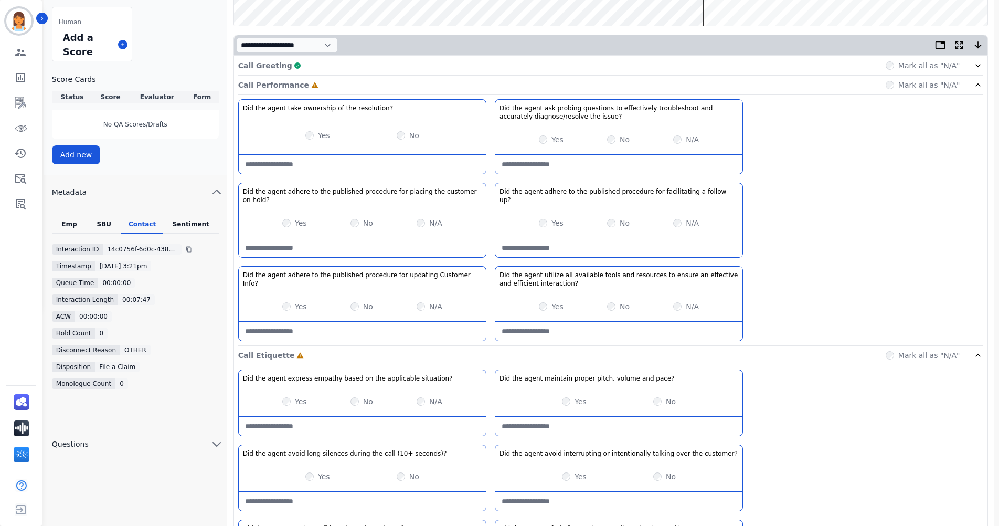
type necessary\?-note "**********"
click at [662, 228] on div "Yes No N/A" at bounding box center [618, 222] width 247 height 29
drag, startPoint x: 667, startPoint y: 238, endPoint x: 699, endPoint y: 245, distance: 32.8
click at [671, 239] on follow-up\?-note at bounding box center [618, 247] width 247 height 19
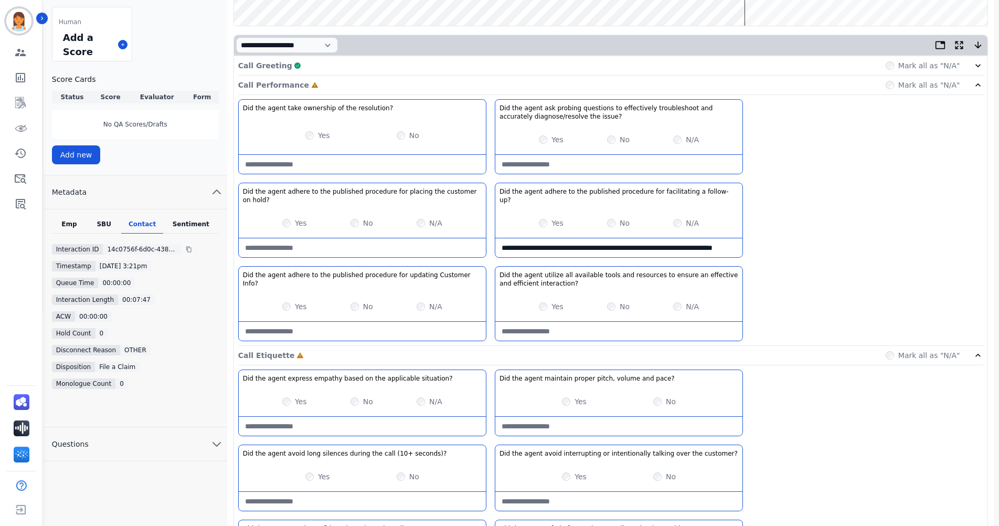
type follow-up\?-note "**********"
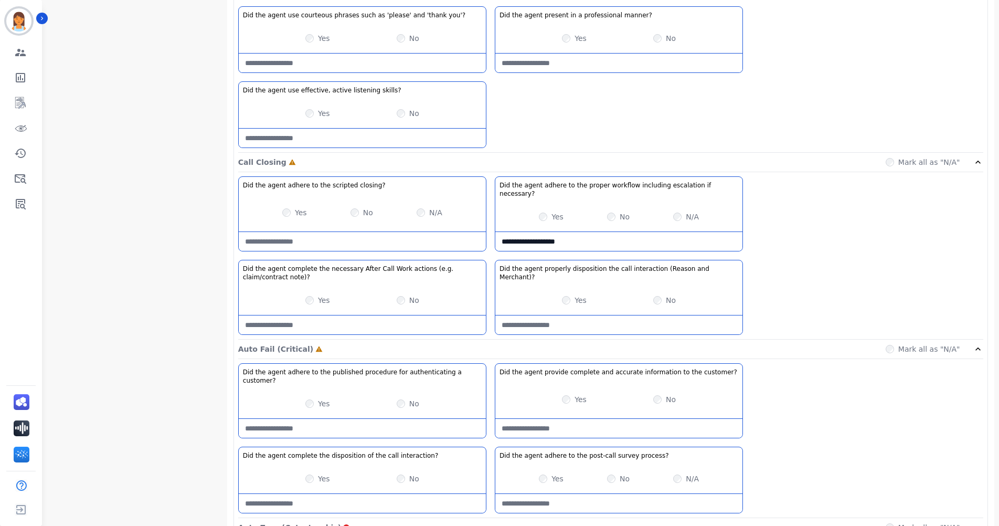
scroll to position [848, 0]
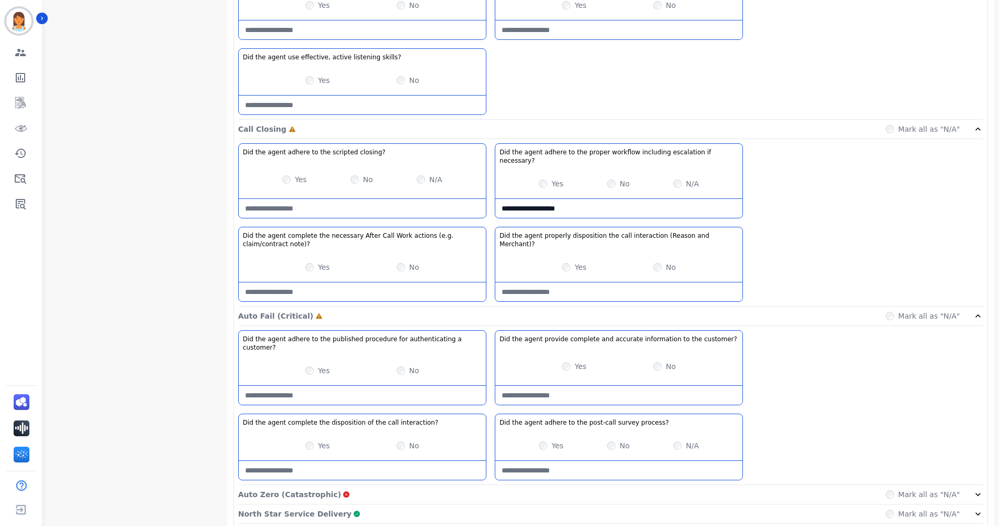
click at [654, 386] on customer\?-note at bounding box center [618, 395] width 247 height 19
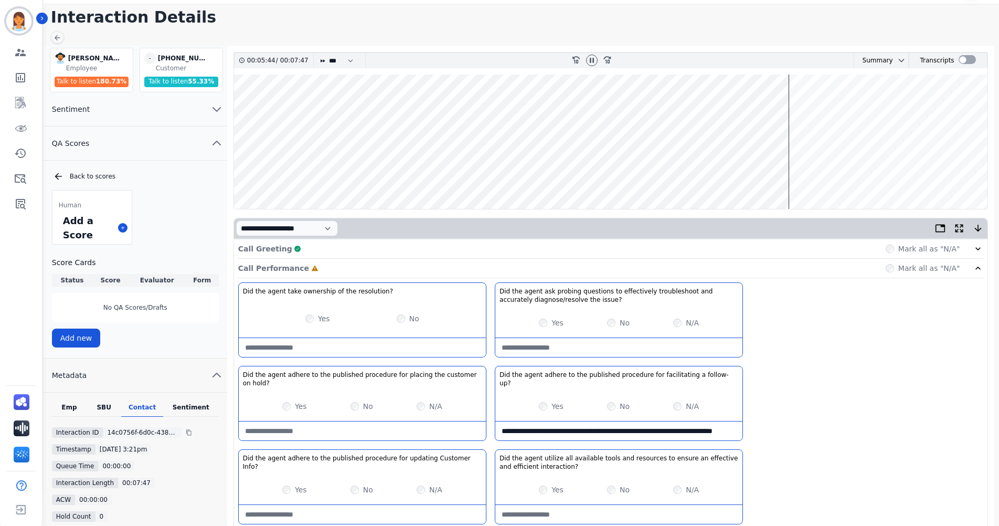
scroll to position [0, 0]
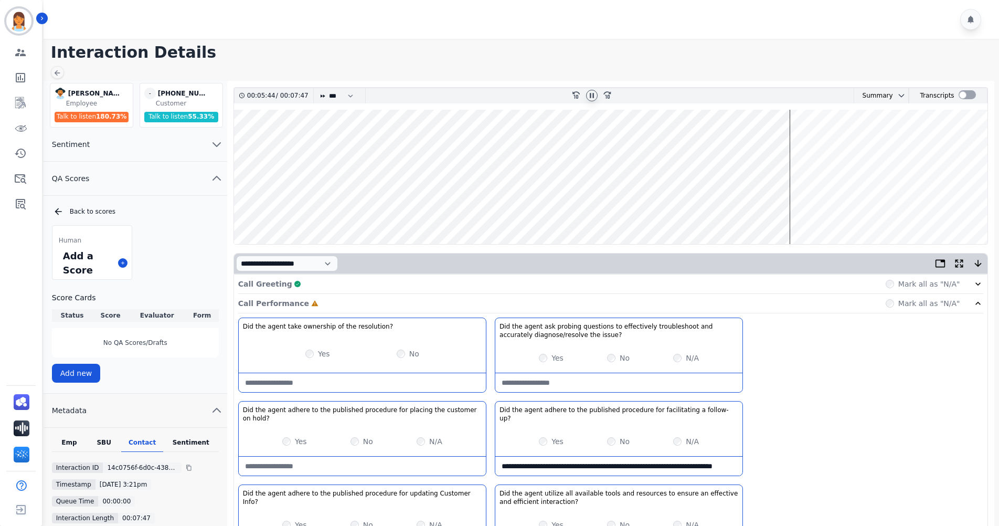
type customer\?-note "**********"
click at [589, 100] on icon at bounding box center [592, 95] width 8 height 8
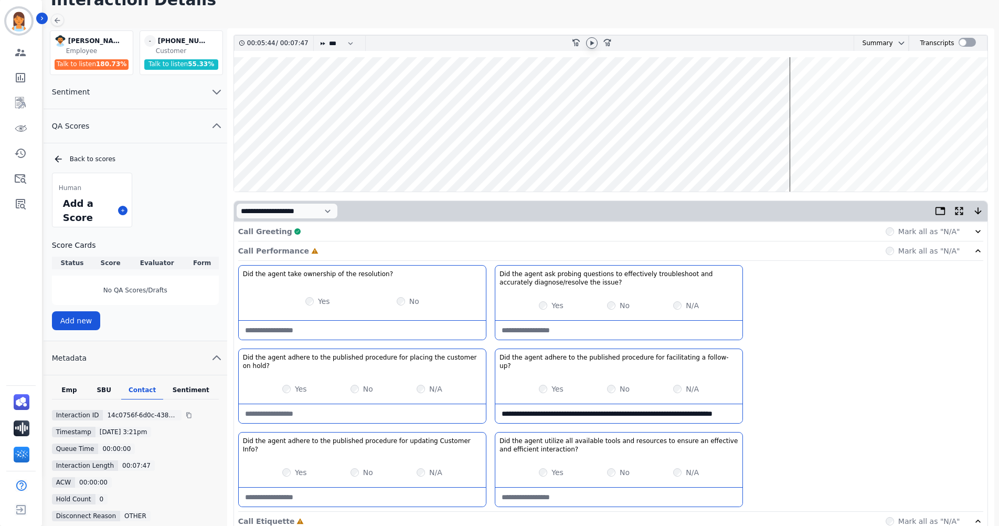
scroll to position [105, 0]
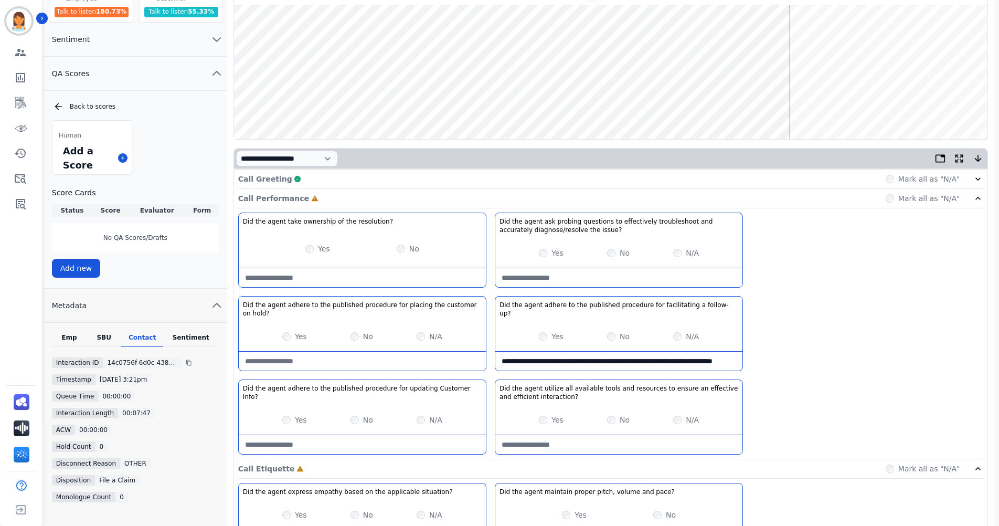
click at [417, 352] on hold\?-note at bounding box center [362, 361] width 247 height 19
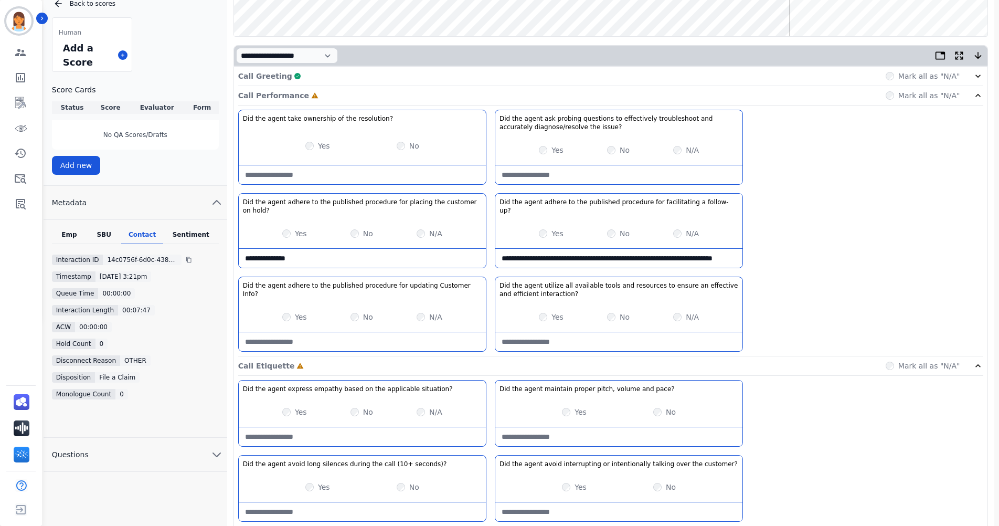
scroll to position [210, 0]
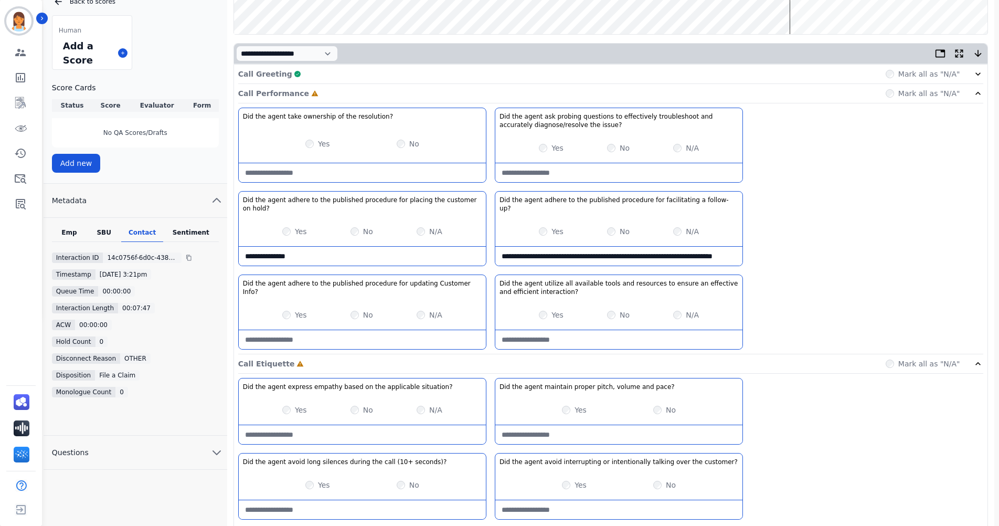
type hold\?-note "**********"
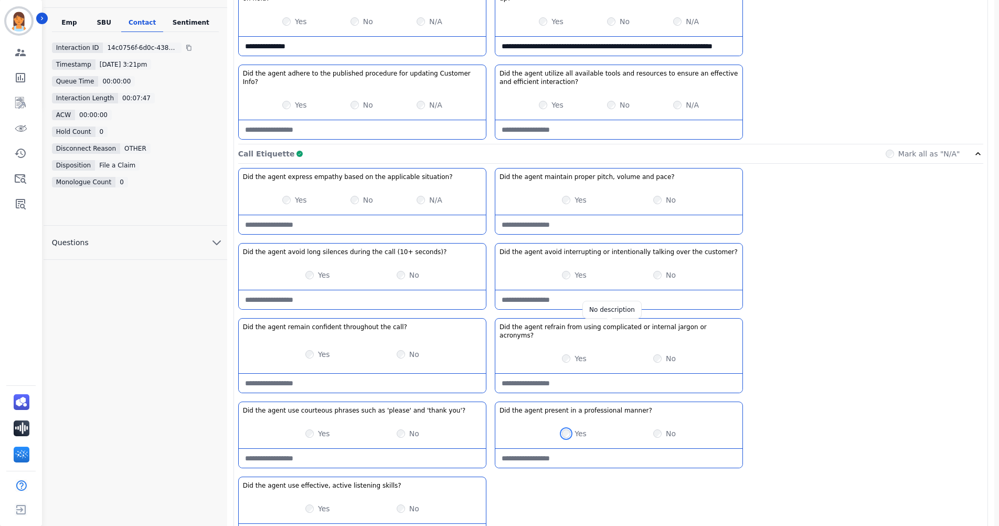
scroll to position [315, 0]
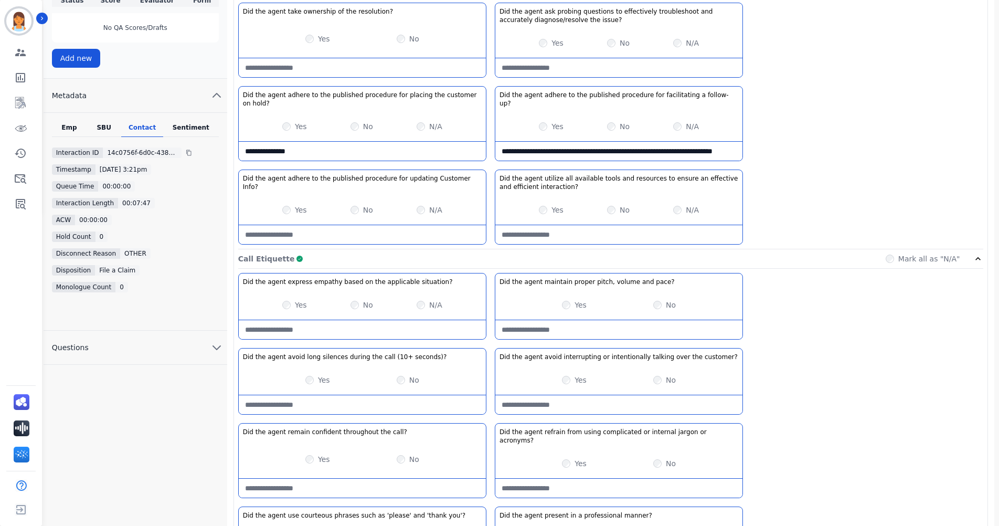
click at [589, 255] on div "Call Etiquette Complete Mark all as "N/A"" at bounding box center [610, 258] width 745 height 19
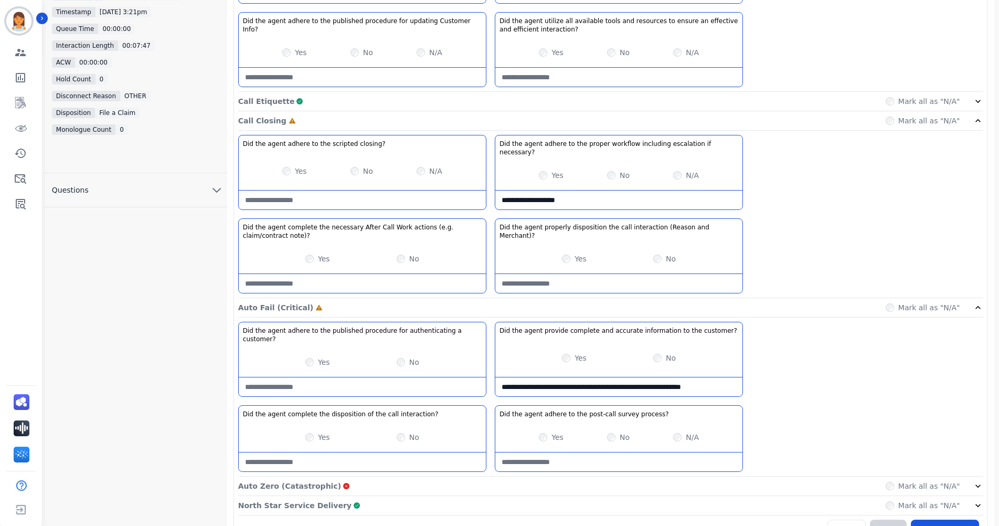
scroll to position [0, 0]
type customer\?-note "*"
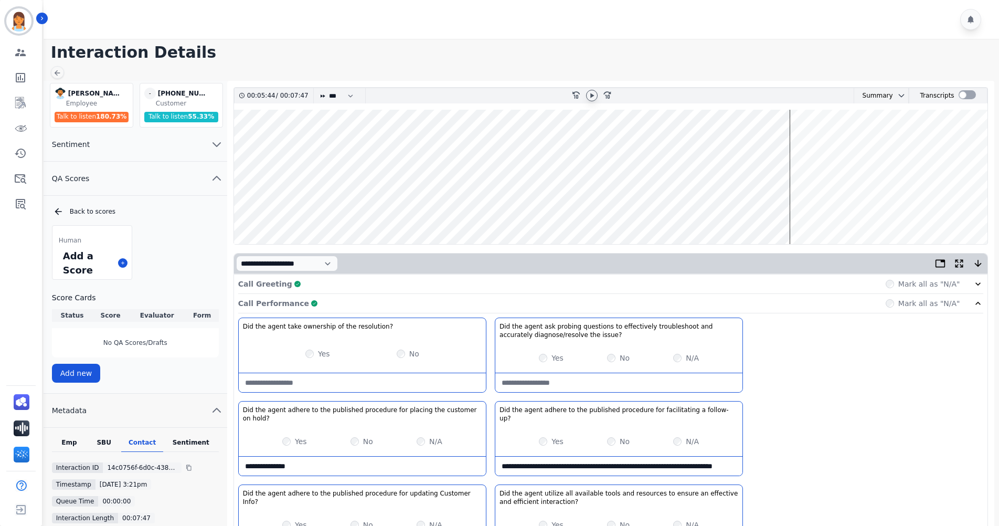
click at [589, 97] on icon at bounding box center [592, 95] width 8 height 8
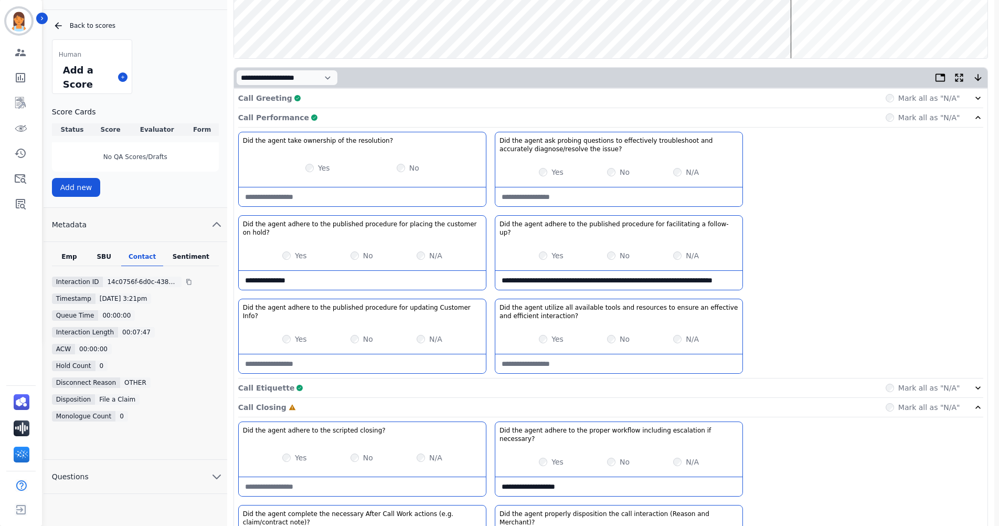
scroll to position [210, 0]
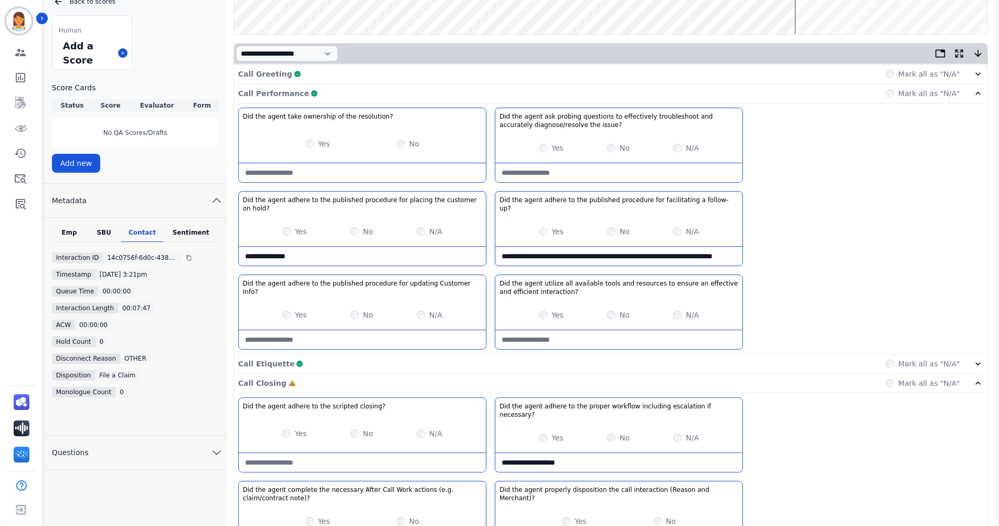
click at [830, 96] on div "Call Performance Complete Mark all as "N/A"" at bounding box center [610, 93] width 745 height 19
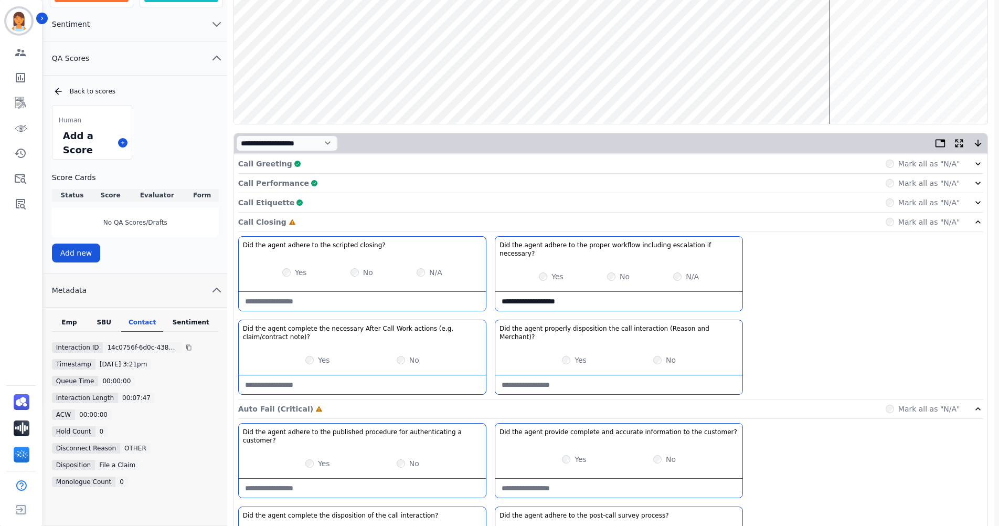
scroll to position [0, 0]
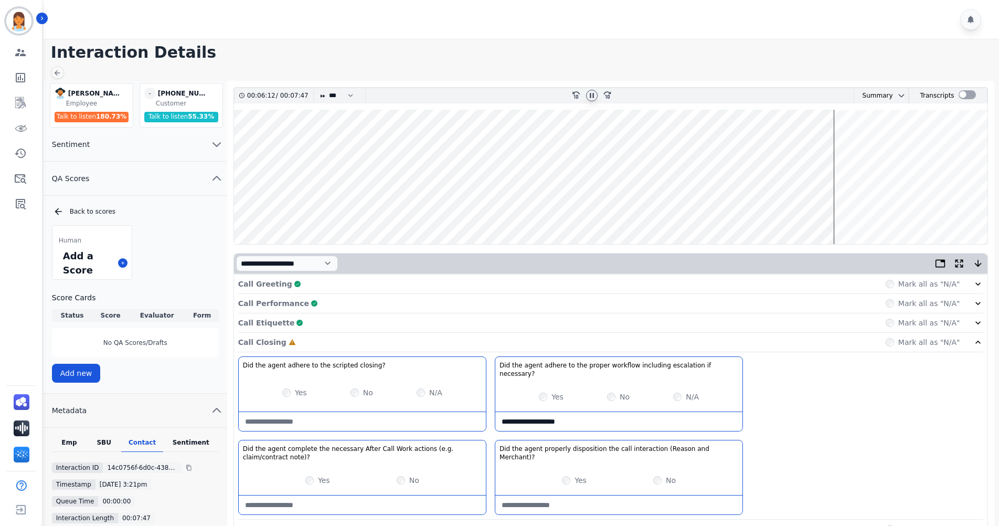
click at [808, 152] on wave at bounding box center [611, 177] width 754 height 134
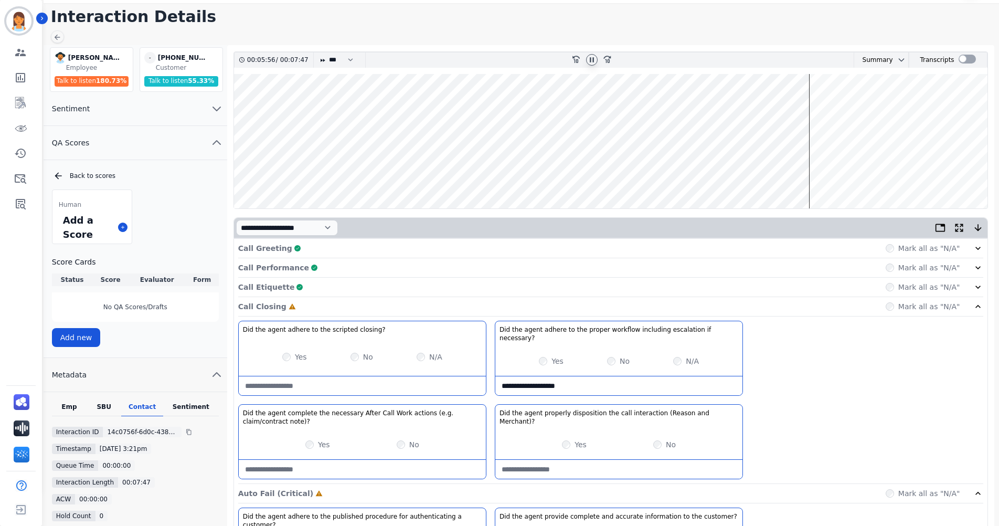
scroll to position [52, 0]
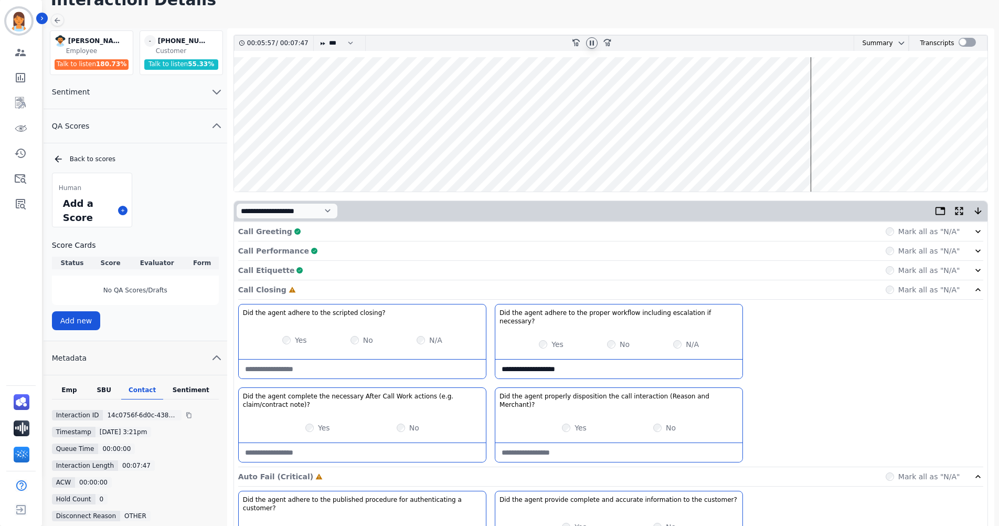
click at [329, 272] on div "Call Etiquette Complete Mark all as "N/A"" at bounding box center [610, 270] width 745 height 19
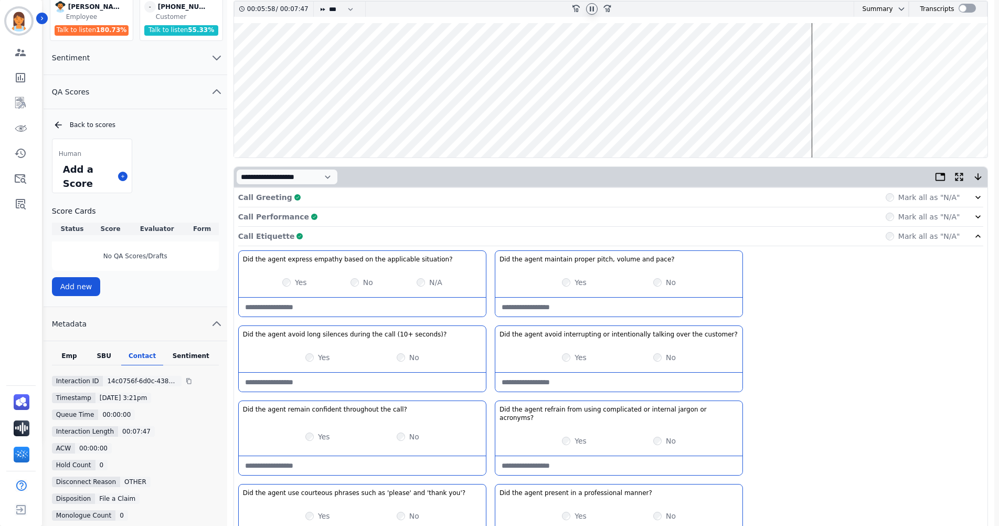
scroll to position [105, 0]
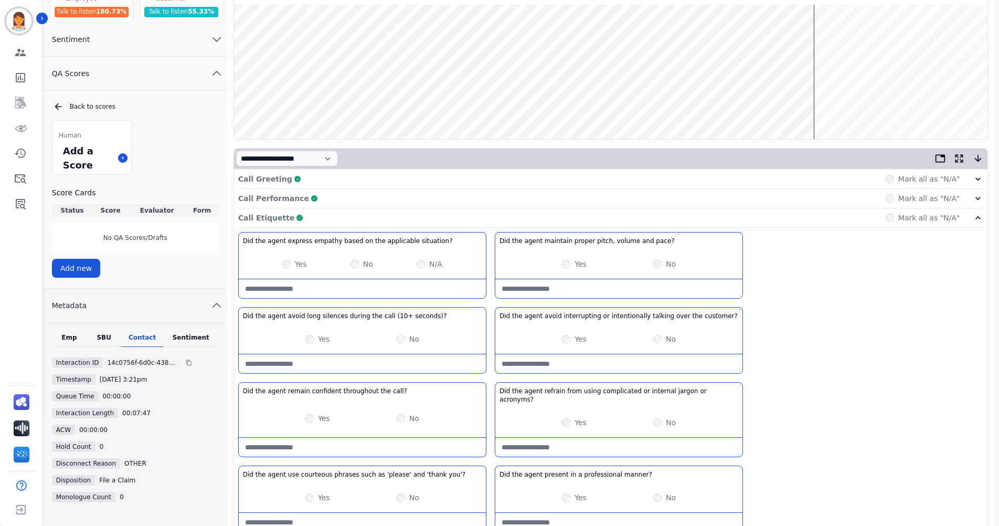
click at [375, 361] on seconds\)\?-note at bounding box center [362, 363] width 247 height 19
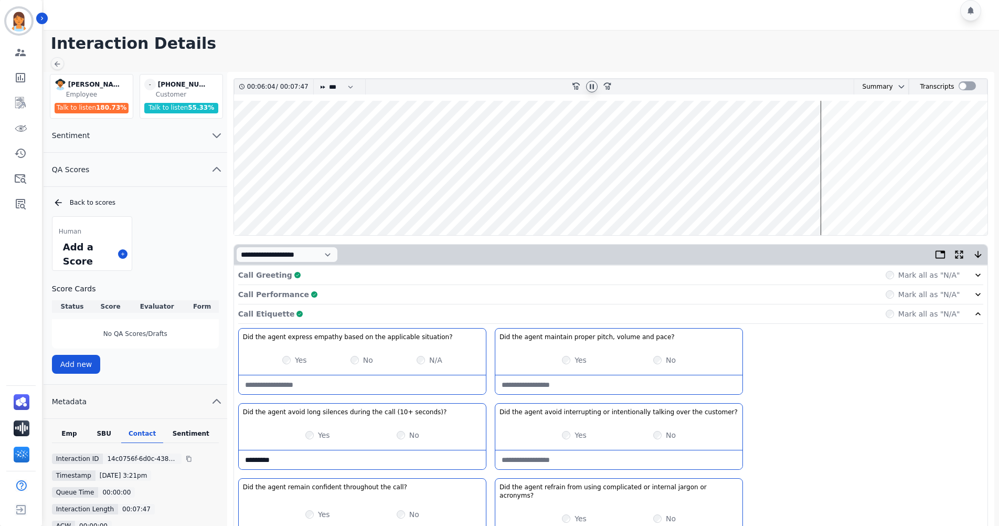
scroll to position [0, 0]
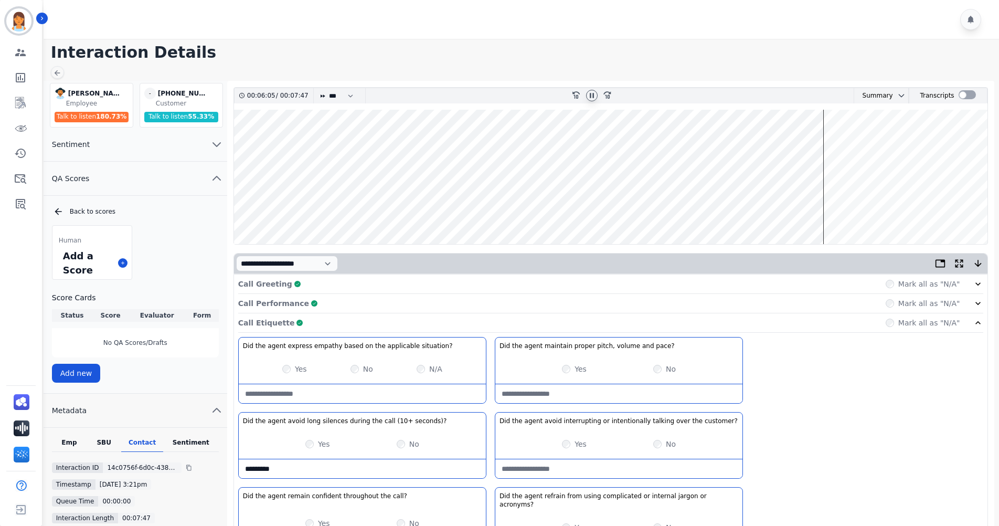
click at [816, 210] on wave at bounding box center [611, 177] width 754 height 134
click at [816, 208] on wave at bounding box center [611, 177] width 754 height 134
click at [841, 209] on wave at bounding box center [611, 177] width 754 height 134
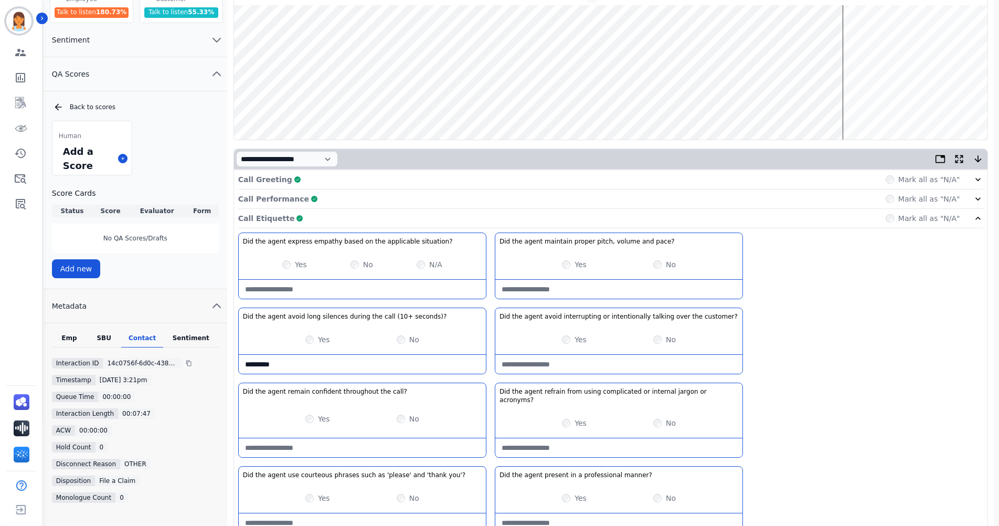
scroll to position [105, 0]
click at [337, 367] on seconds\)\?-note "********" at bounding box center [362, 363] width 247 height 19
type seconds\)\?-note "**********"
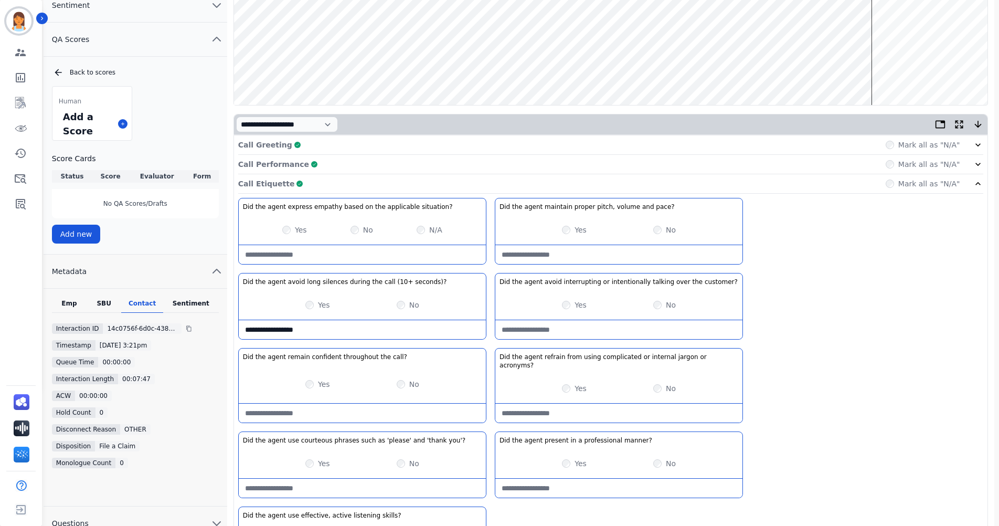
scroll to position [157, 0]
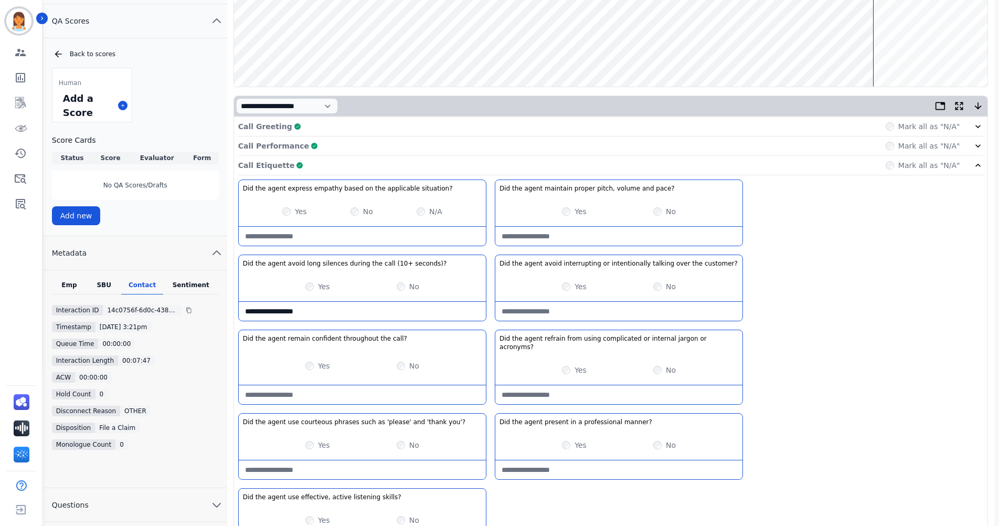
click at [674, 167] on div "Call Etiquette Complete Mark all as "N/A"" at bounding box center [610, 165] width 745 height 19
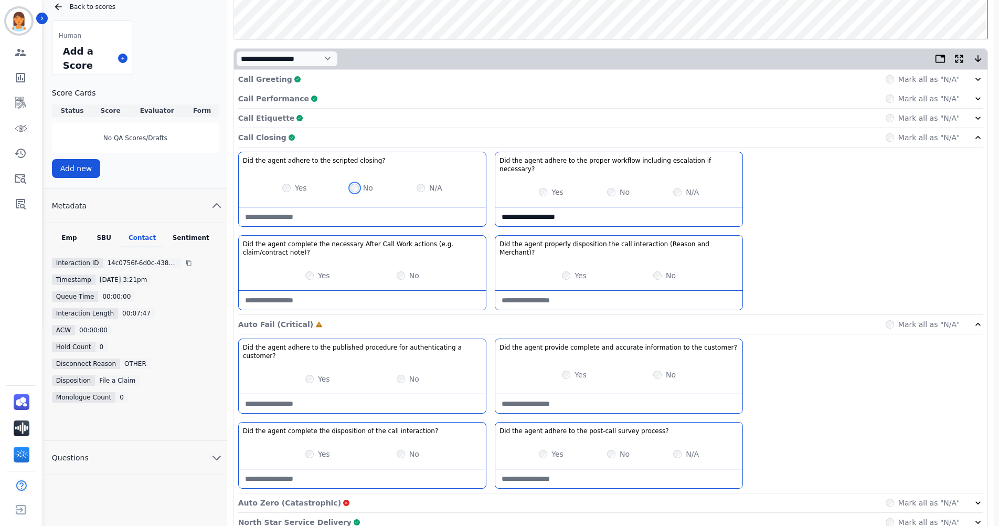
scroll to position [230, 0]
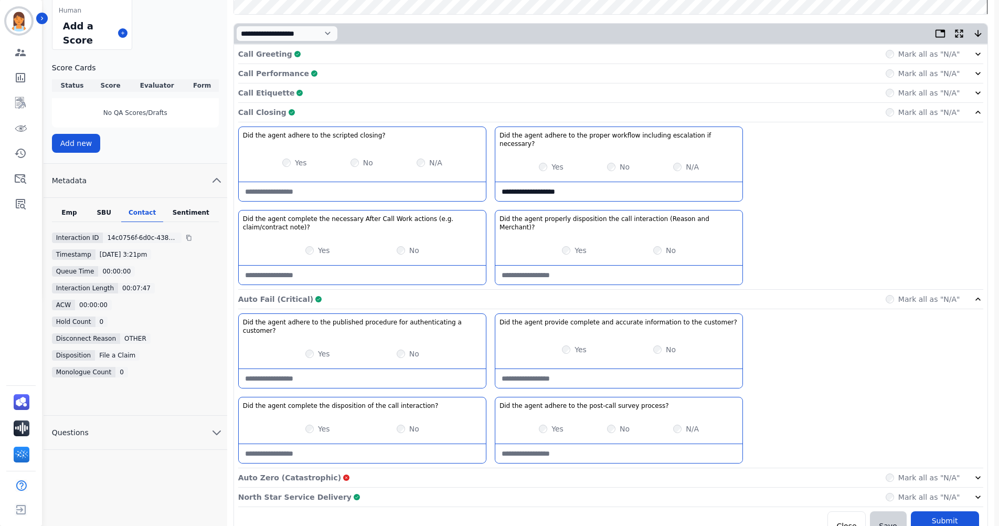
click at [365, 182] on closing\?-note at bounding box center [362, 191] width 247 height 19
click at [343, 182] on closing\?-note at bounding box center [362, 191] width 247 height 19
type closing\?-note "**********"
click at [578, 444] on process\?-note at bounding box center [618, 453] width 247 height 19
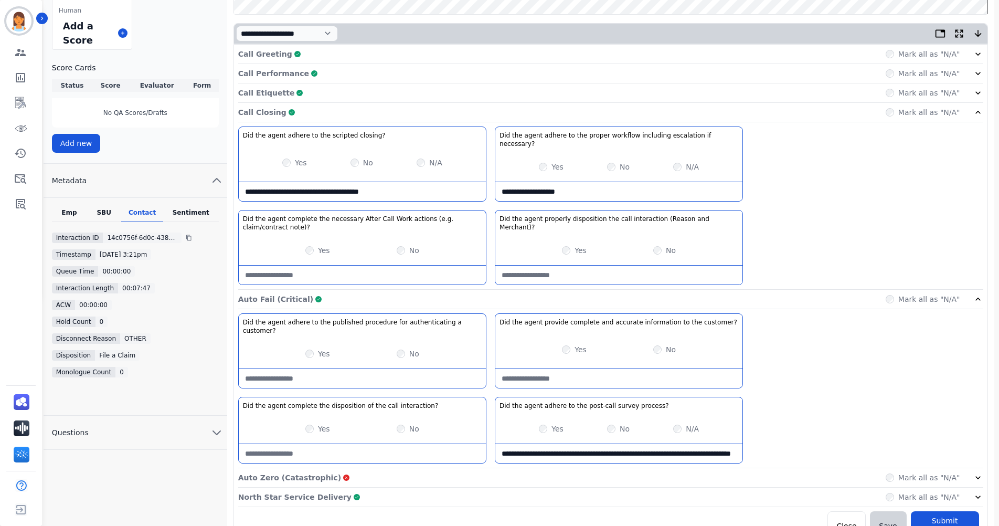
click at [543, 444] on process\?-note "**********" at bounding box center [618, 453] width 247 height 19
click at [576, 444] on process\?-note "**********" at bounding box center [618, 453] width 247 height 19
type process\?-note "**********"
click at [953, 511] on button "Submit Scores" at bounding box center [945, 525] width 68 height 29
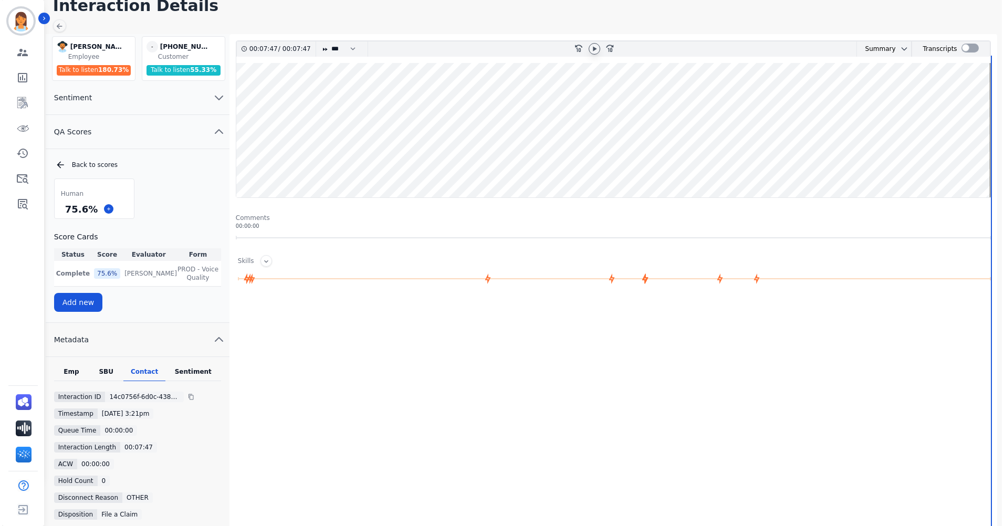
scroll to position [0, 0]
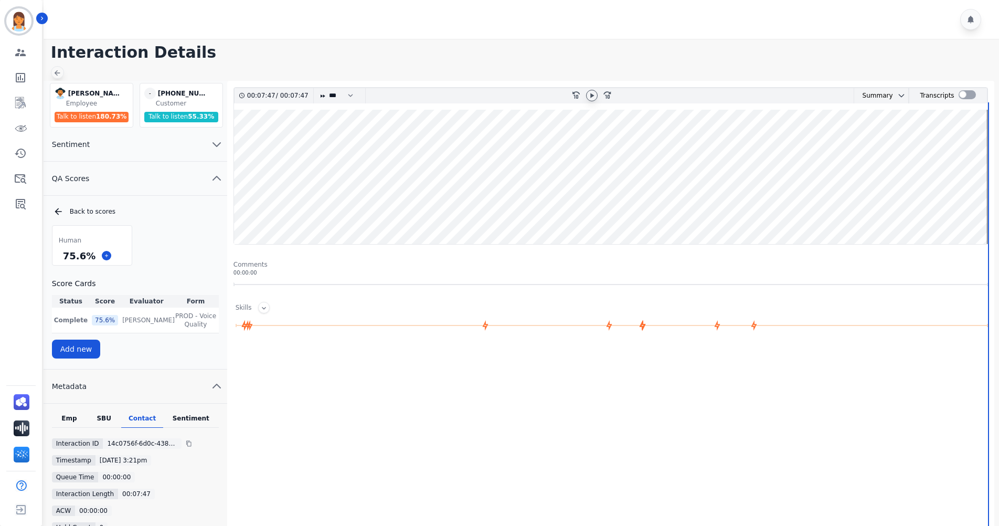
click at [59, 76] on icon at bounding box center [57, 73] width 8 height 8
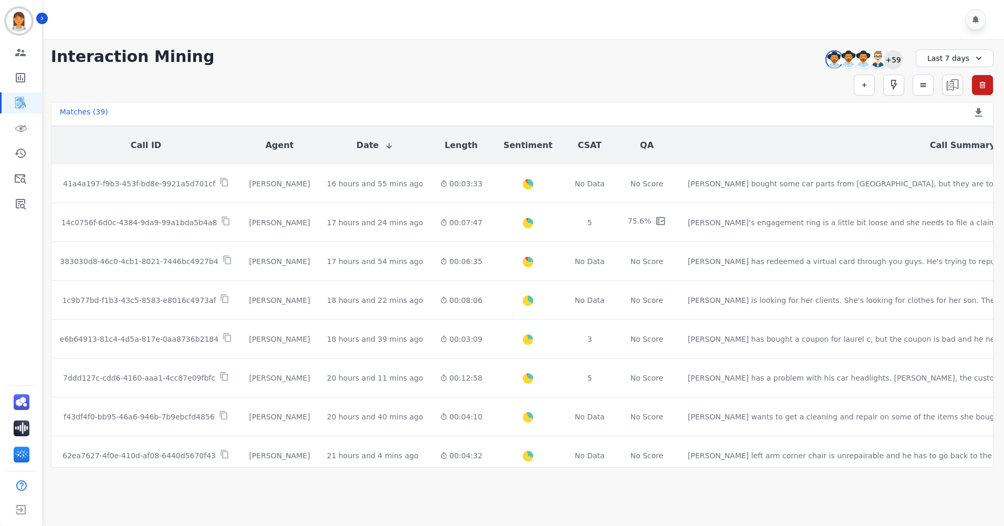
click at [896, 61] on div "+59" at bounding box center [893, 59] width 18 height 18
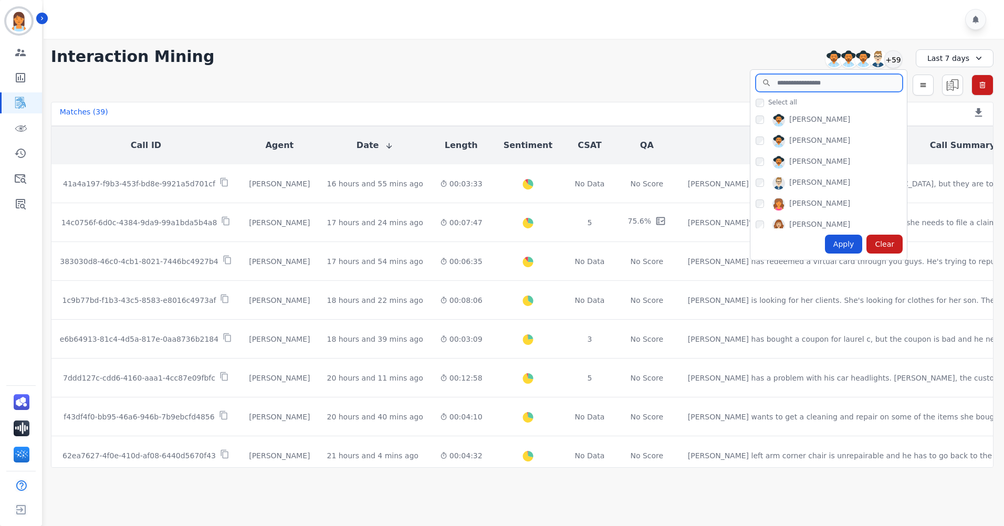
click at [786, 90] on input "search" at bounding box center [828, 83] width 147 height 18
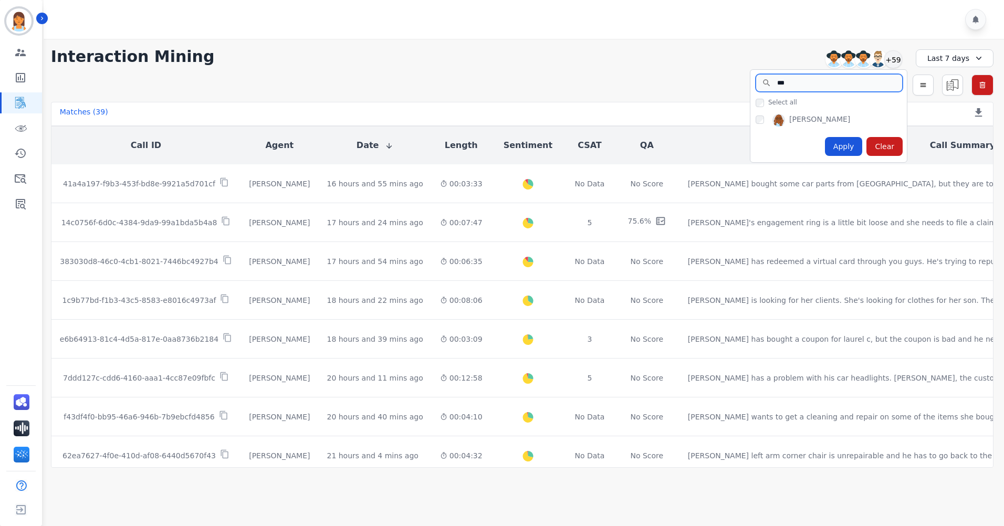
type input "***"
click at [848, 147] on div "Apply" at bounding box center [844, 146] width 38 height 19
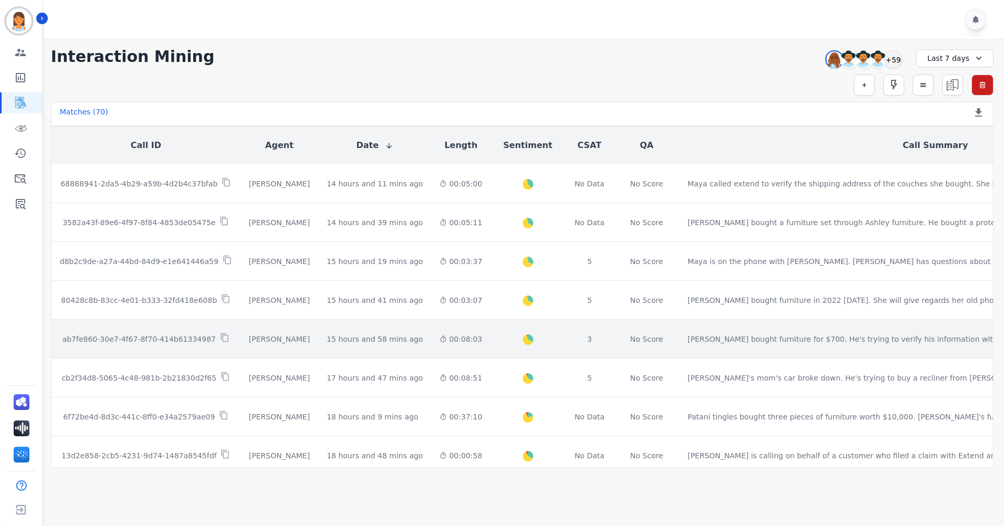
click at [439, 335] on div "00:08:03" at bounding box center [460, 339] width 43 height 10
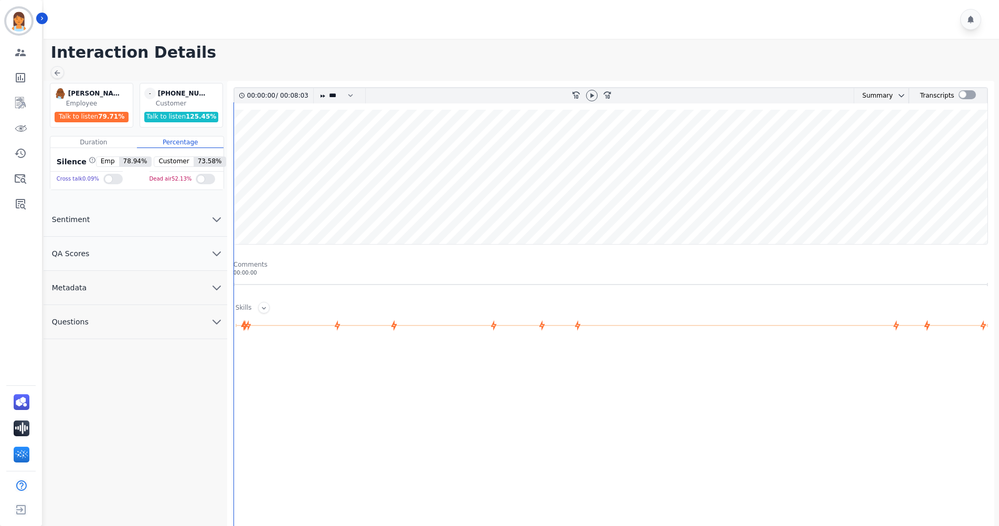
click at [124, 255] on button "QA Scores" at bounding box center [136, 254] width 184 height 34
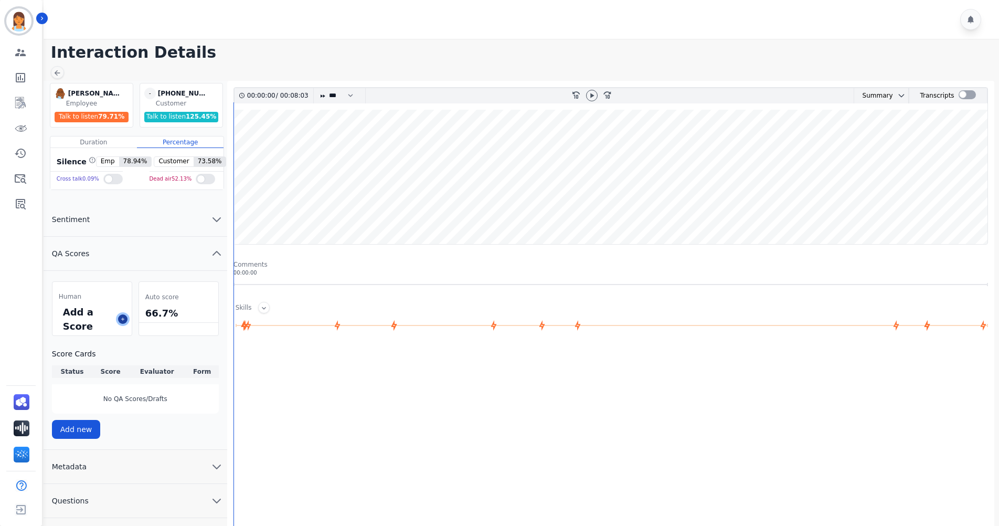
click at [118, 320] on button at bounding box center [122, 318] width 9 height 9
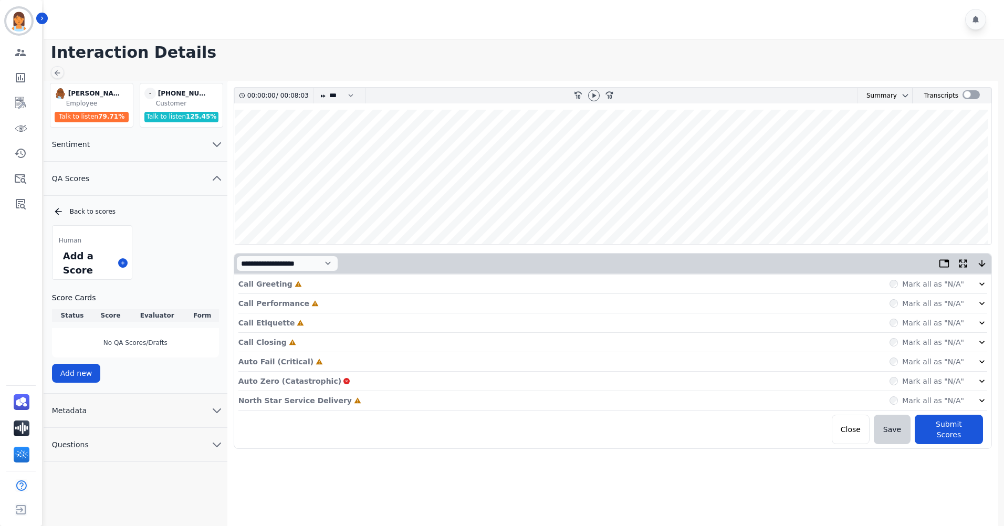
click at [121, 412] on button "Metadata" at bounding box center [136, 411] width 184 height 34
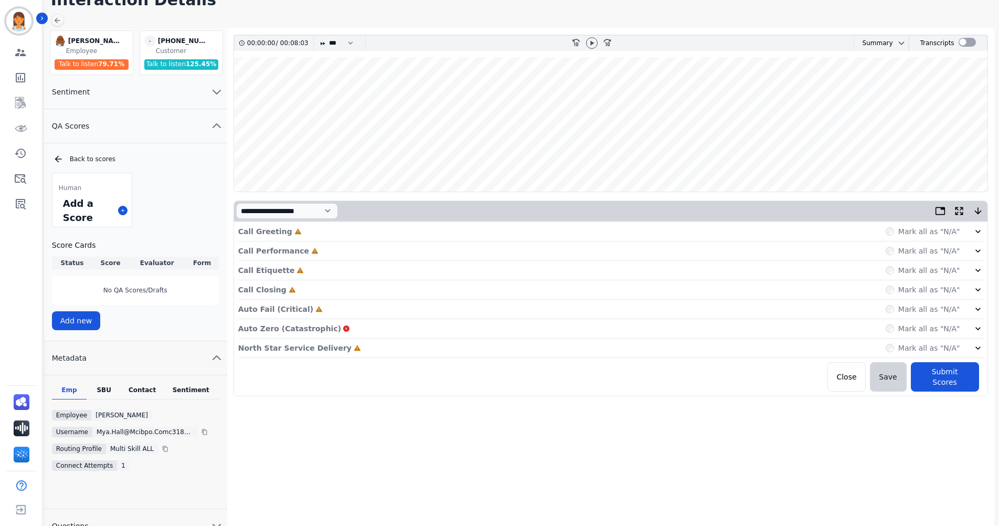
scroll to position [54, 0]
click at [144, 386] on div "Contact" at bounding box center [142, 392] width 42 height 14
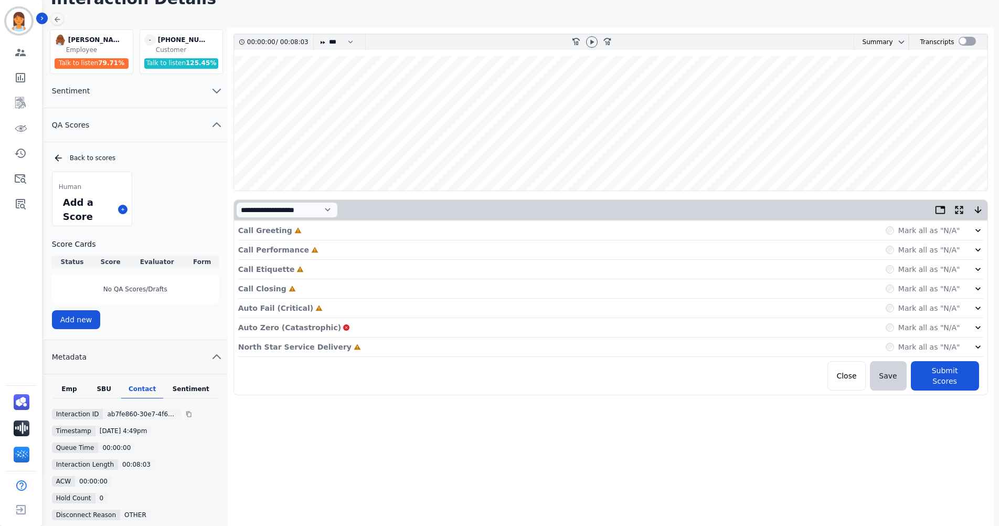
click at [382, 348] on div "North Star Service Delivery Incomplete Mark all as "N/A"" at bounding box center [610, 346] width 745 height 19
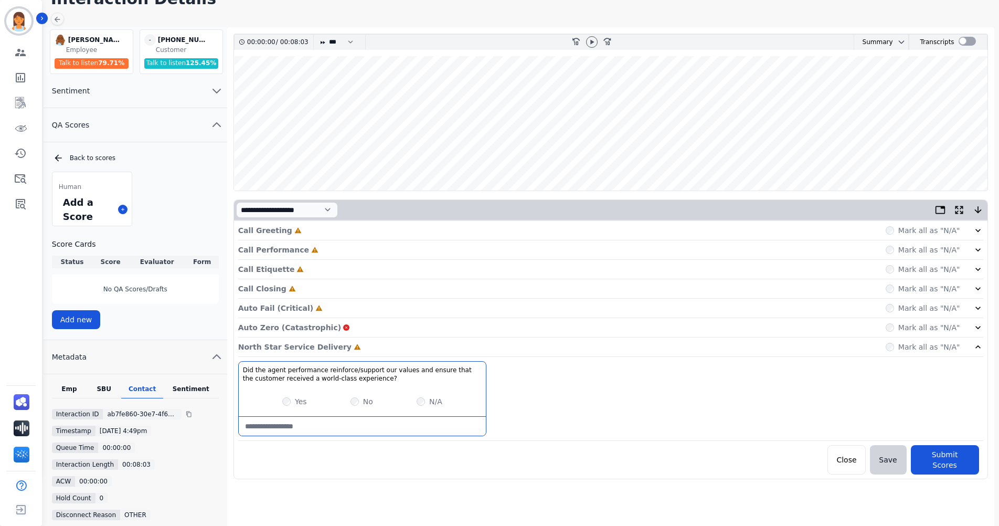
click at [351, 305] on div "Auto Fail (Critical) Incomplete Mark all as "N/A"" at bounding box center [610, 308] width 745 height 19
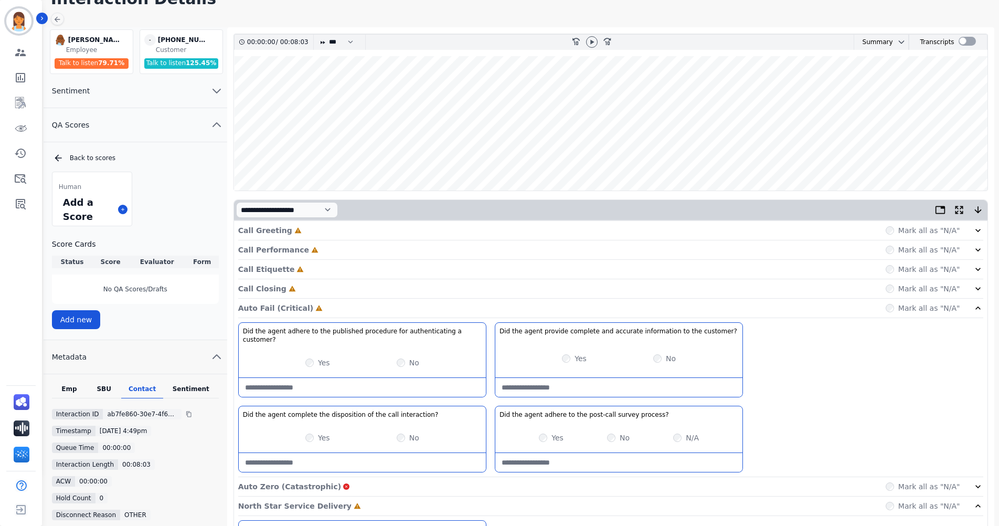
click at [332, 287] on div "Call Closing Incomplete Mark all as "N/A"" at bounding box center [610, 288] width 745 height 19
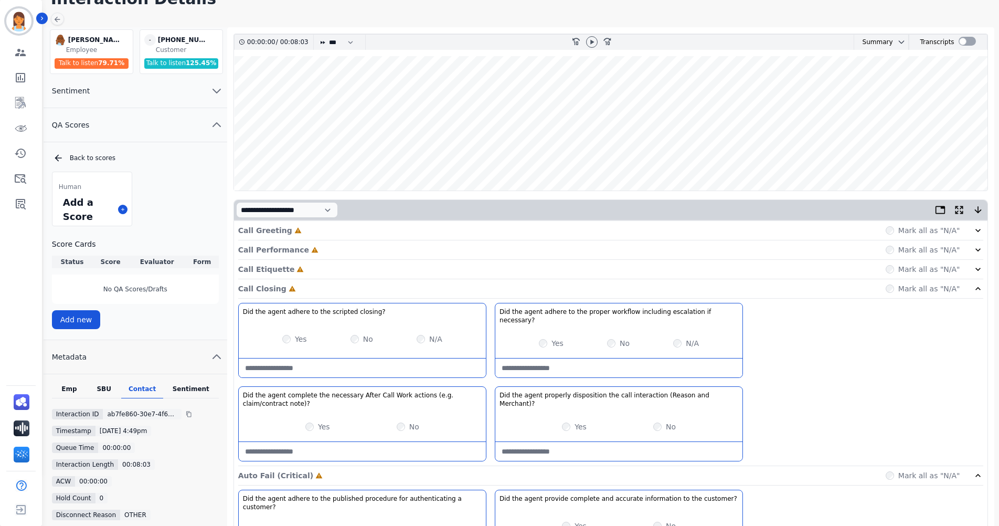
click at [331, 267] on div "Call Etiquette Incomplete Mark all as "N/A"" at bounding box center [610, 269] width 745 height 19
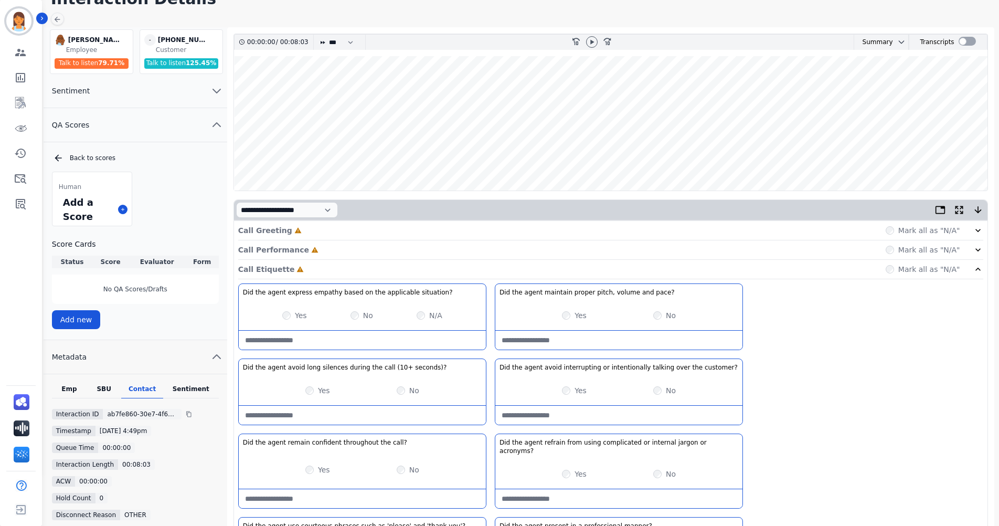
click at [333, 251] on div "Call Performance Incomplete Mark all as "N/A"" at bounding box center [610, 249] width 745 height 19
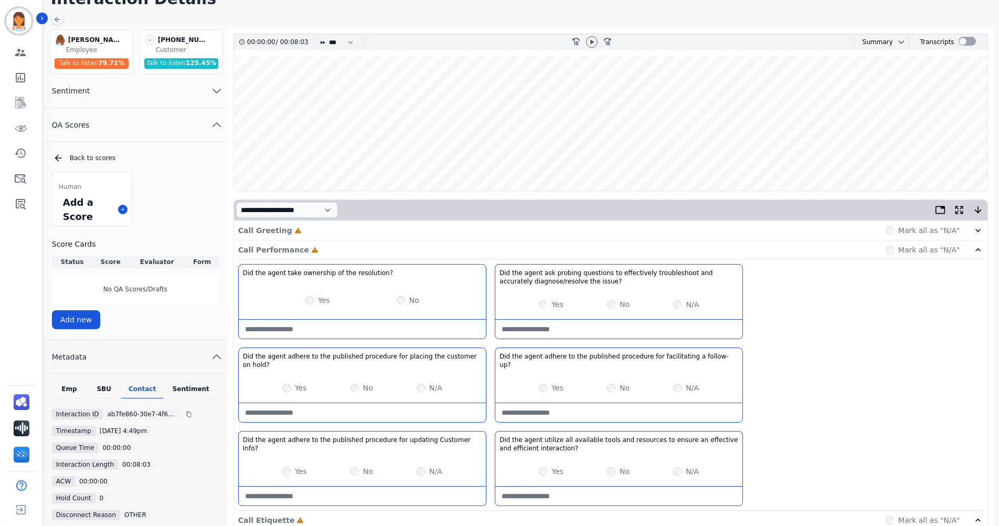
click at [333, 227] on div "Call Greeting Incomplete Mark all as "N/A"" at bounding box center [610, 230] width 745 height 19
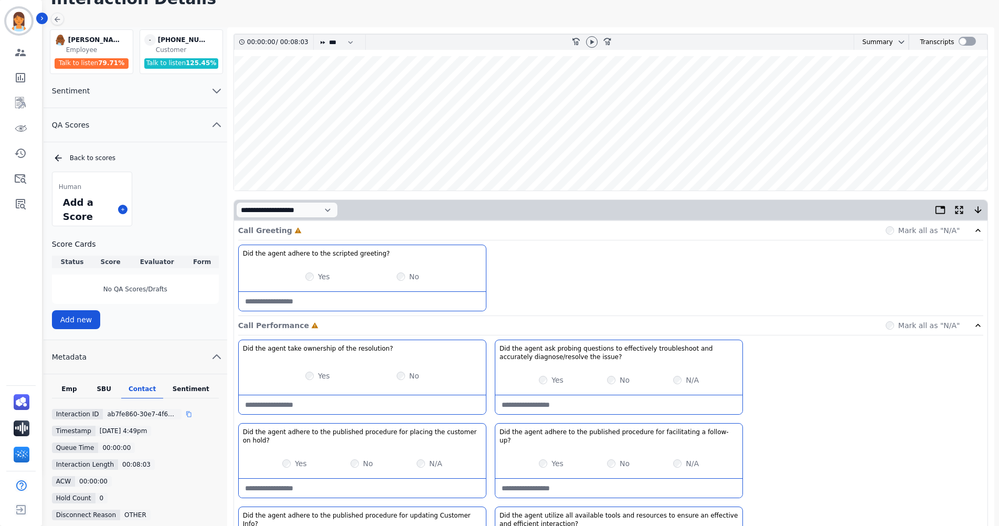
click at [186, 413] on icon at bounding box center [188, 414] width 5 height 6
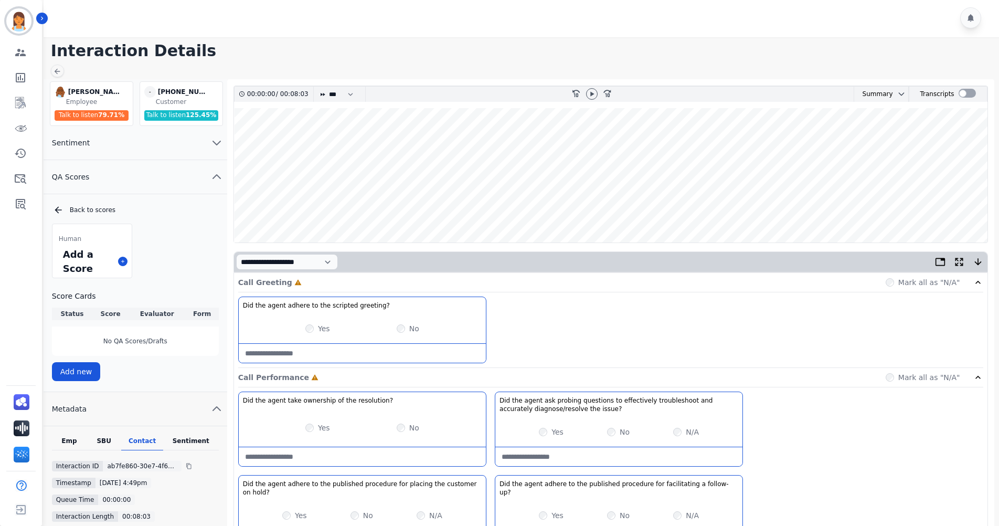
scroll to position [1, 0]
click at [597, 91] on div at bounding box center [592, 95] width 12 height 12
click at [390, 286] on div "Call Greeting Complete Mark all as "N/A"" at bounding box center [610, 282] width 745 height 19
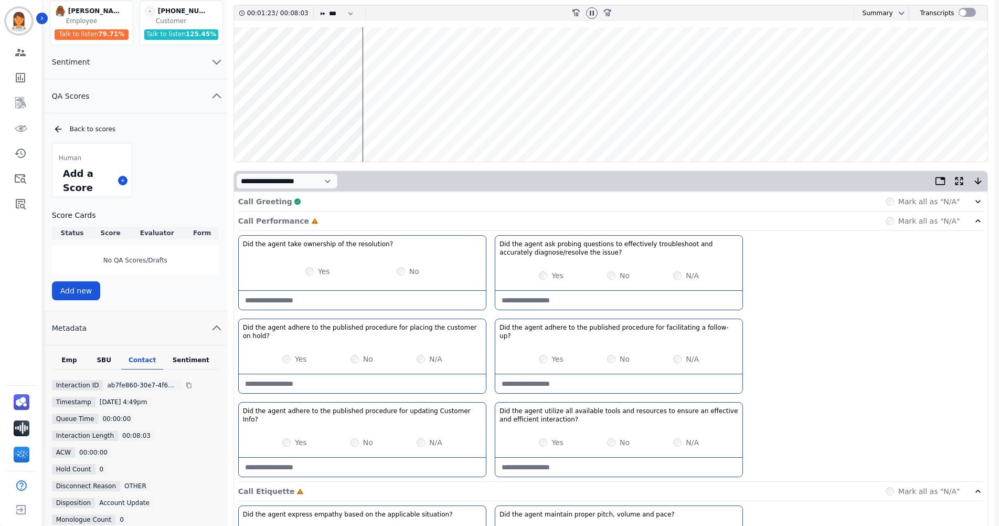
scroll to position [0, 0]
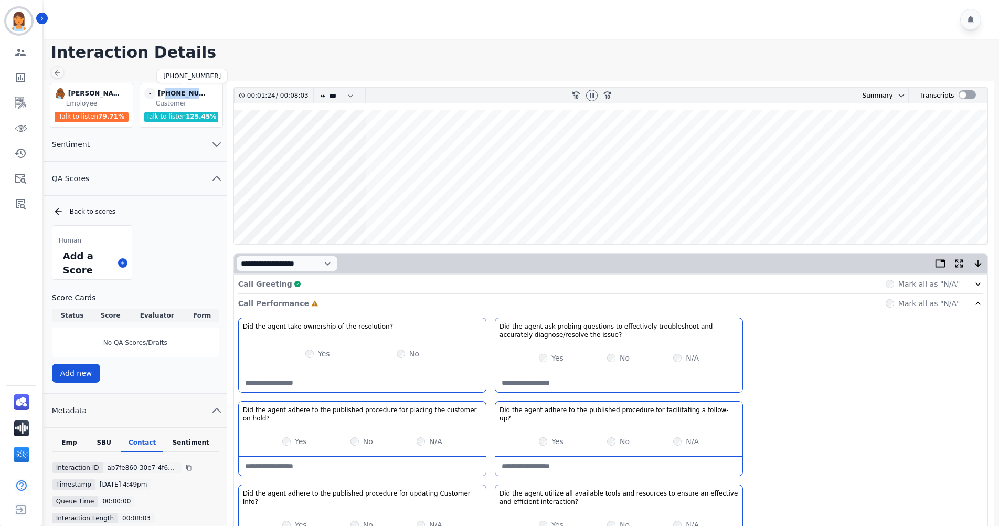
drag, startPoint x: 203, startPoint y: 93, endPoint x: 165, endPoint y: 91, distance: 37.8
click at [165, 91] on div "[PHONE_NUMBER]" at bounding box center [184, 94] width 52 height 12
copy div "7602728475"
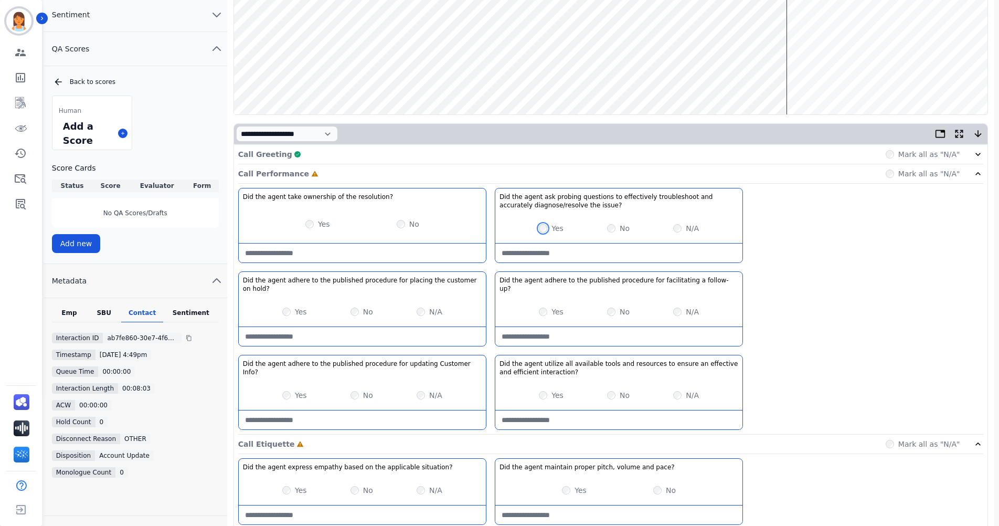
scroll to position [145, 0]
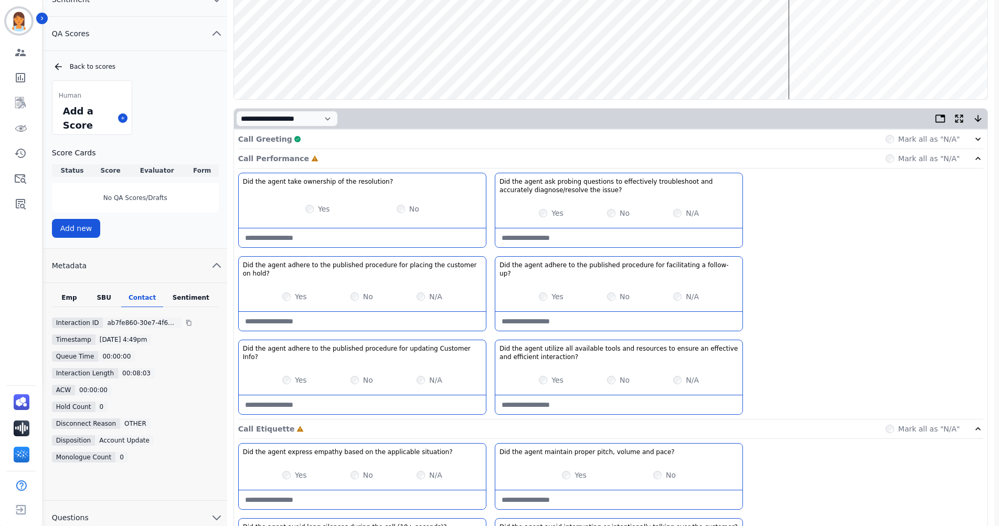
click at [407, 312] on hold\?-note at bounding box center [362, 321] width 247 height 19
type hold\?-note "**********"
click at [664, 312] on follow-up\?-note at bounding box center [618, 321] width 247 height 19
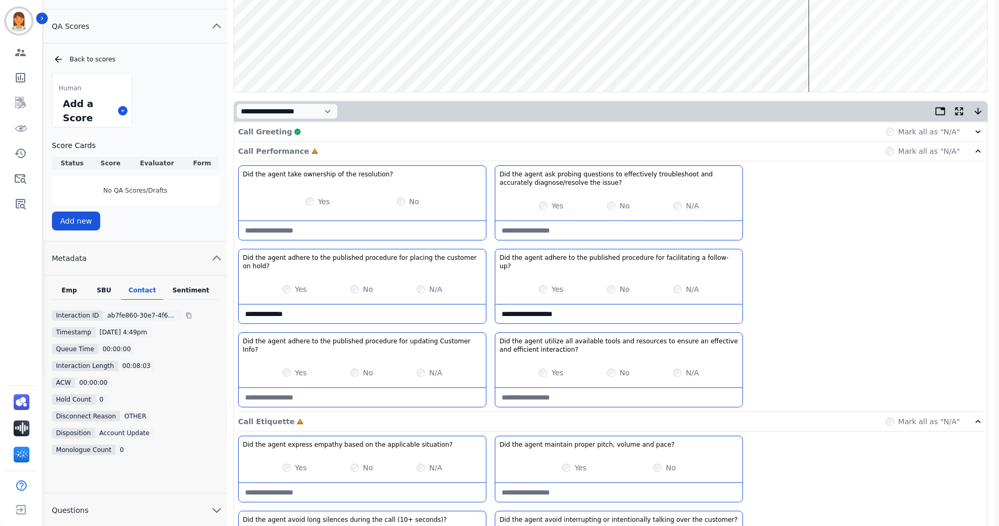
scroll to position [197, 0]
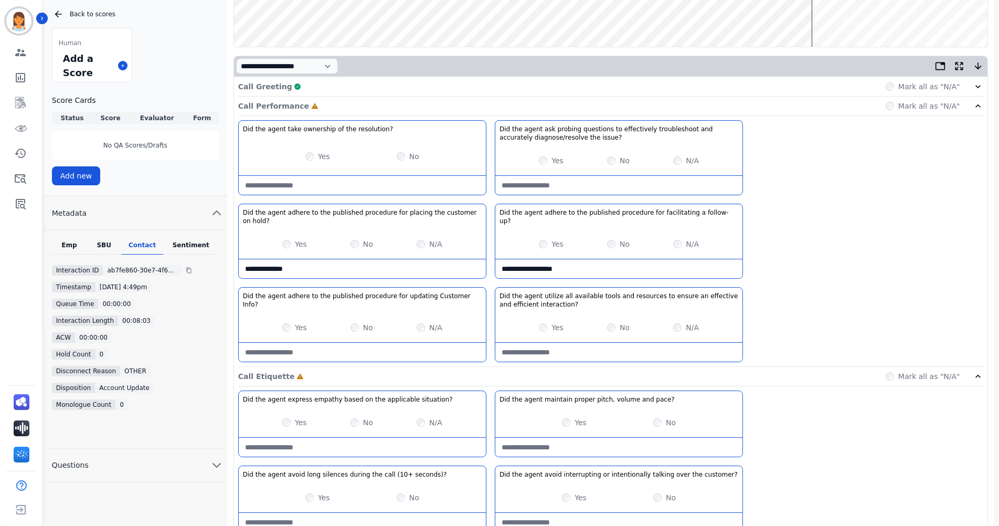
type follow-up\?-note "**********"
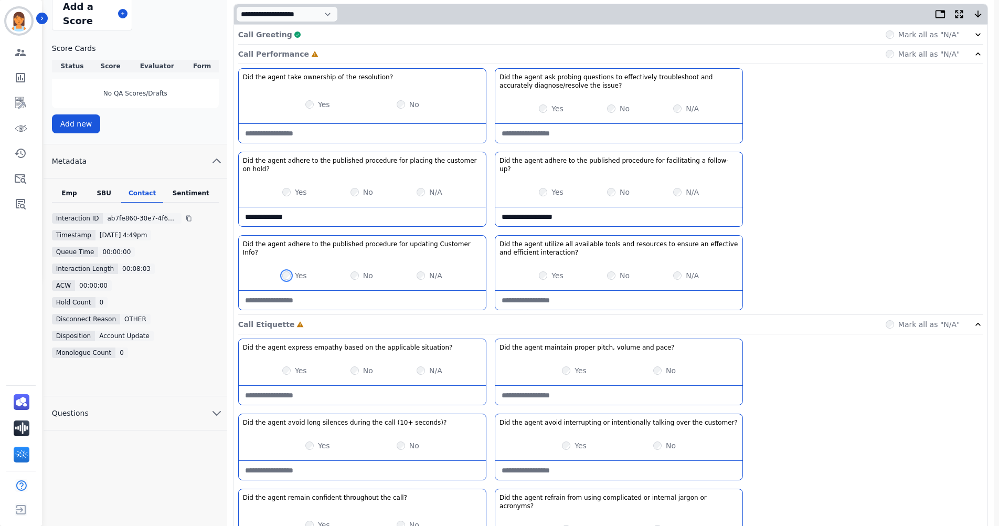
scroll to position [250, 0]
click at [470, 55] on div "Call Performance Complete Mark all as "N/A"" at bounding box center [610, 53] width 745 height 19
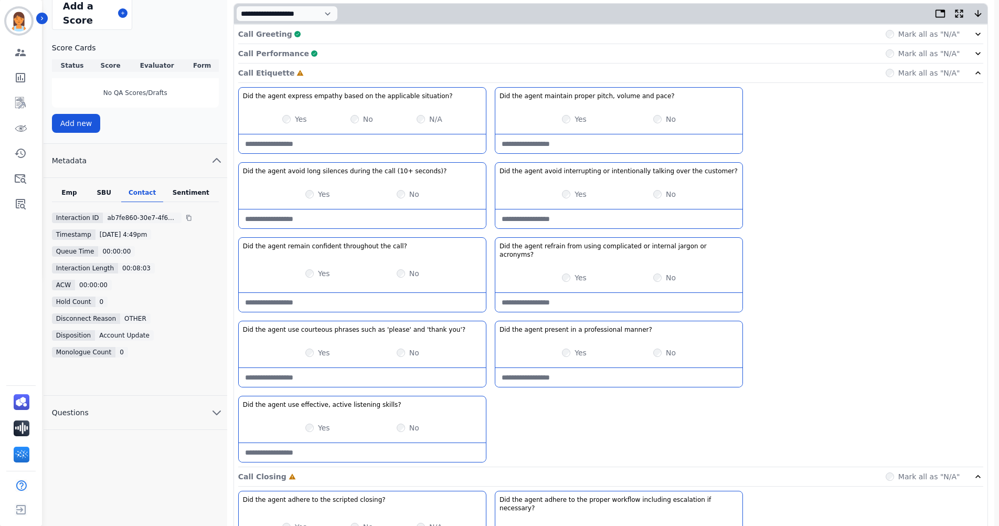
click at [430, 149] on situation\?-note at bounding box center [362, 143] width 247 height 19
type situation\?-note "**********"
click at [405, 70] on div "Call Etiquette Complete Mark all as "N/A"" at bounding box center [610, 73] width 745 height 19
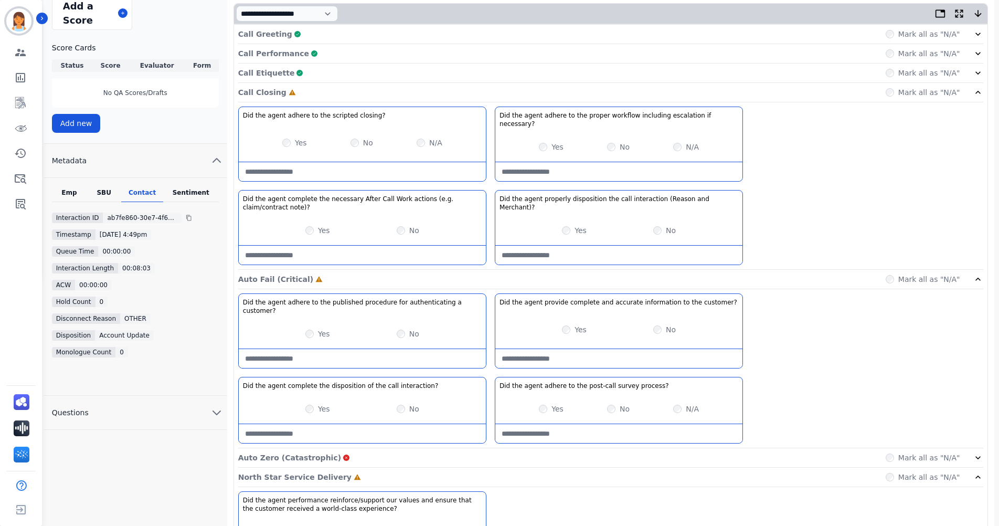
click at [658, 162] on necessary\?-note at bounding box center [618, 171] width 247 height 19
type necessary\?-note "**********"
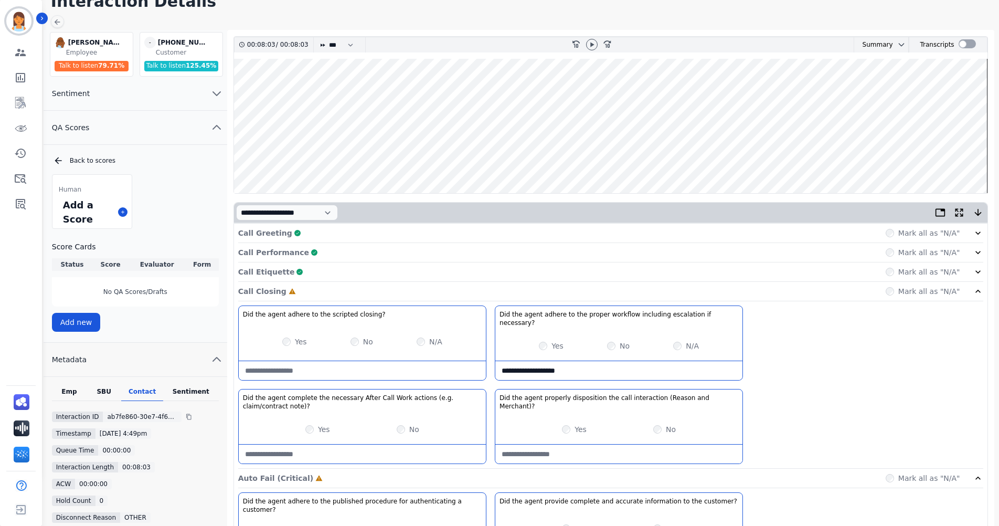
scroll to position [0, 0]
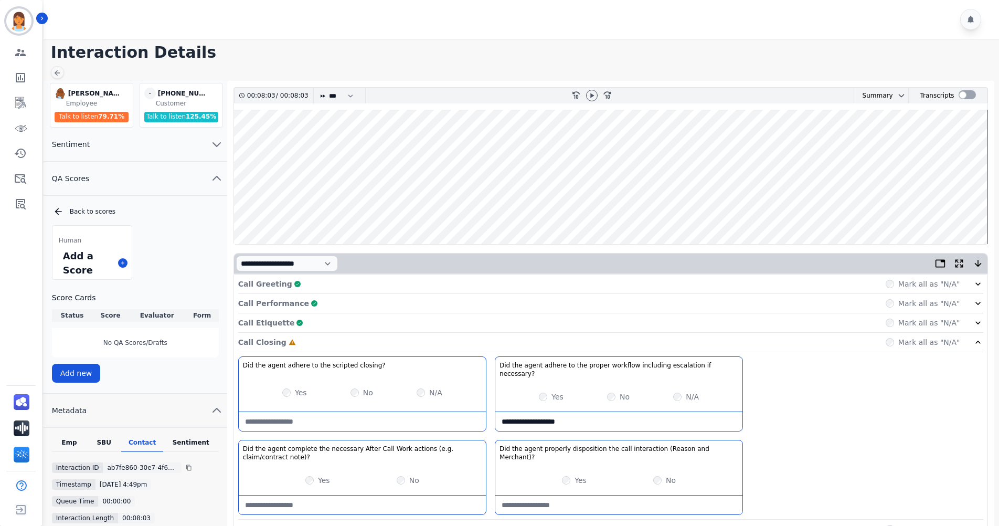
click at [960, 199] on wave at bounding box center [611, 177] width 754 height 134
click at [596, 93] on icon at bounding box center [592, 95] width 8 height 8
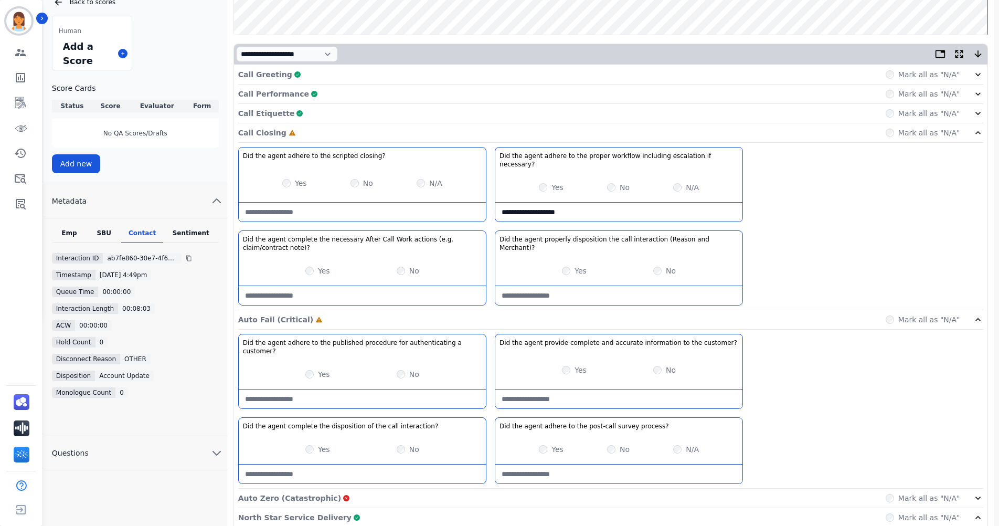
scroll to position [210, 0]
click at [652, 358] on div "Yes No" at bounding box center [618, 369] width 247 height 29
click at [645, 389] on customer\?-note at bounding box center [618, 398] width 247 height 19
type customer\?-note "*"
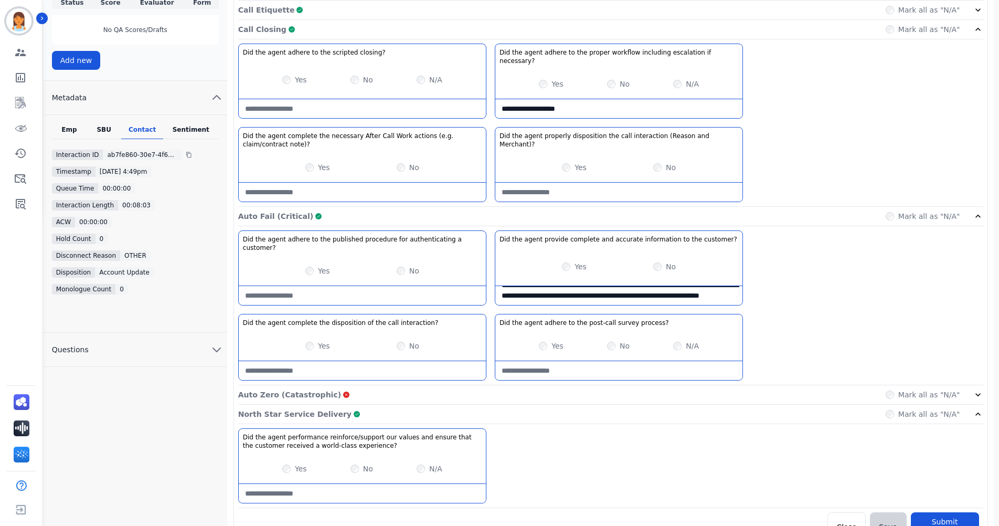
scroll to position [314, 0]
click at [702, 285] on customer\?-note "**********" at bounding box center [618, 294] width 247 height 19
click at [682, 285] on customer\?-note "**********" at bounding box center [618, 294] width 247 height 19
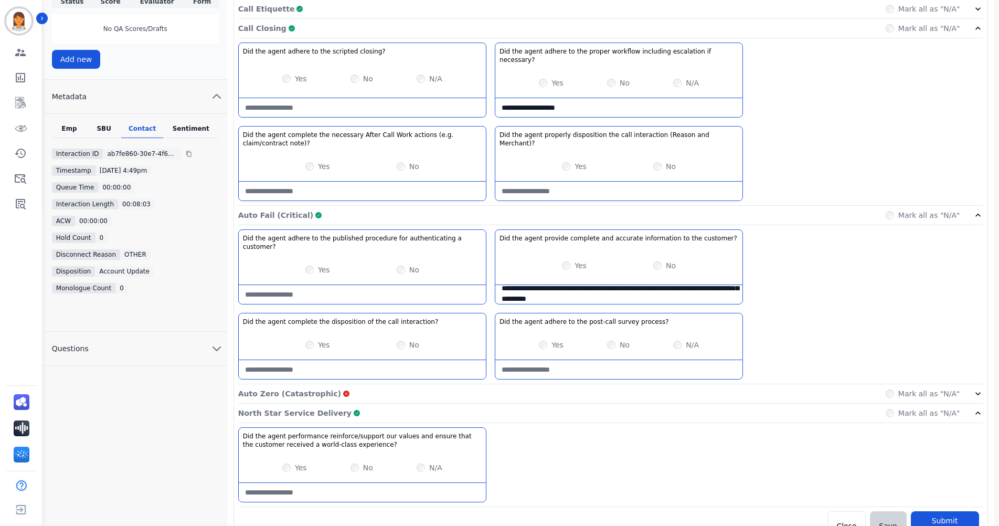
type customer\?-note "**********"
click at [925, 511] on button "Submit Scores" at bounding box center [945, 525] width 68 height 29
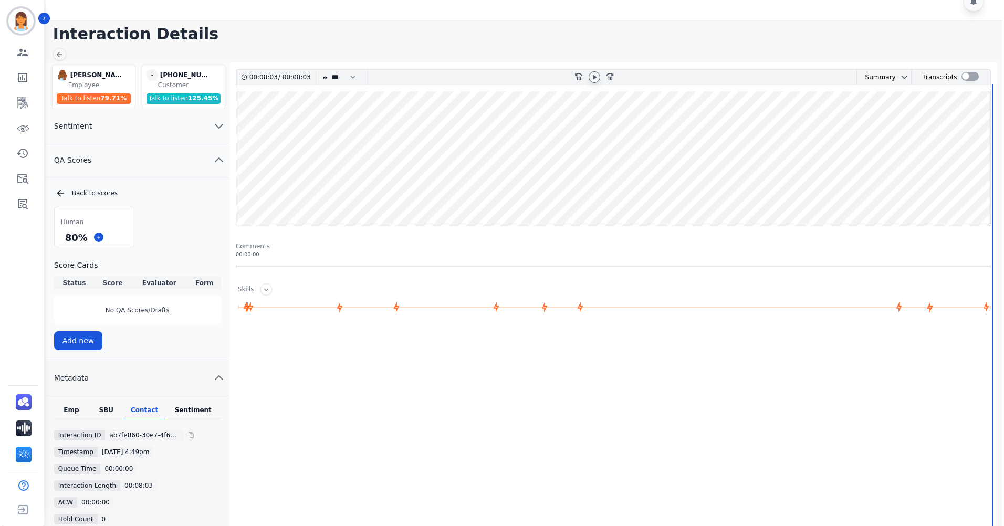
scroll to position [0, 0]
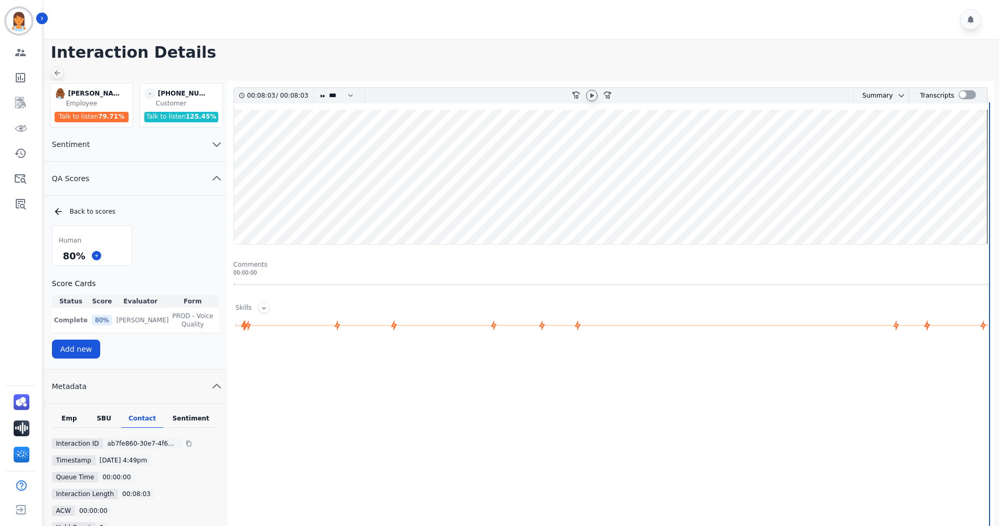
click at [50, 71] on main "Interaction Details [PERSON_NAME] [PERSON_NAME] Employee Talk to listen 79.71 %…" at bounding box center [519, 367] width 959 height 656
click at [53, 71] on icon at bounding box center [57, 73] width 8 height 8
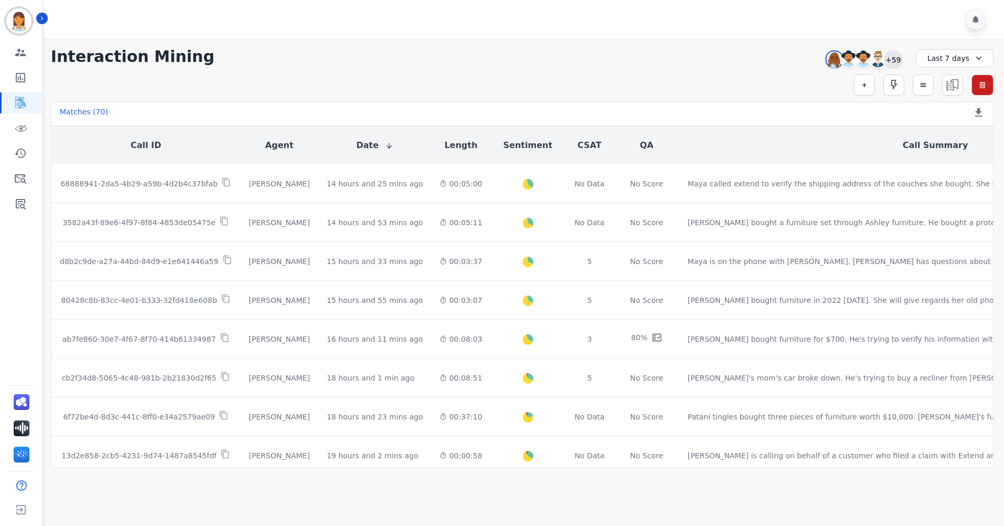
click at [891, 64] on div "+59" at bounding box center [893, 59] width 18 height 18
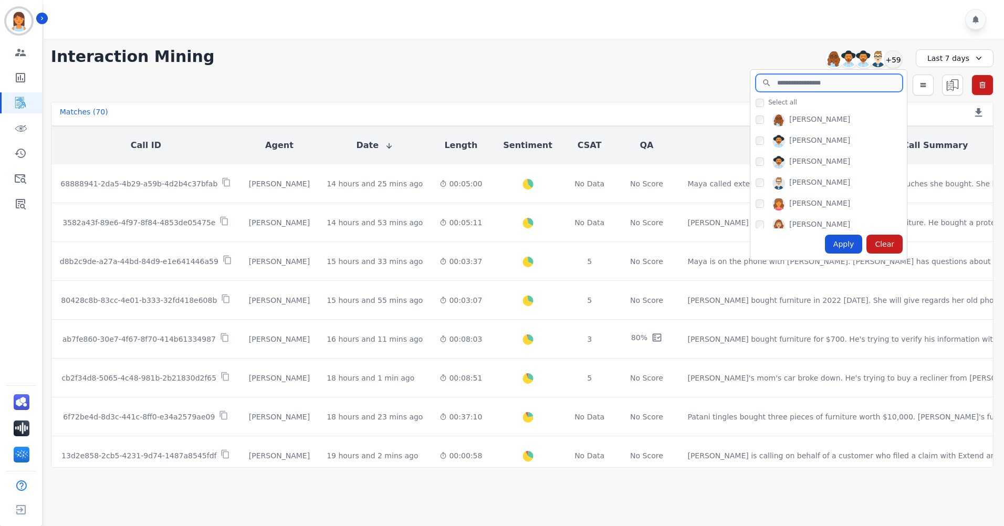
click at [788, 87] on input "search" at bounding box center [828, 83] width 147 height 18
click at [805, 89] on input "search" at bounding box center [828, 83] width 147 height 18
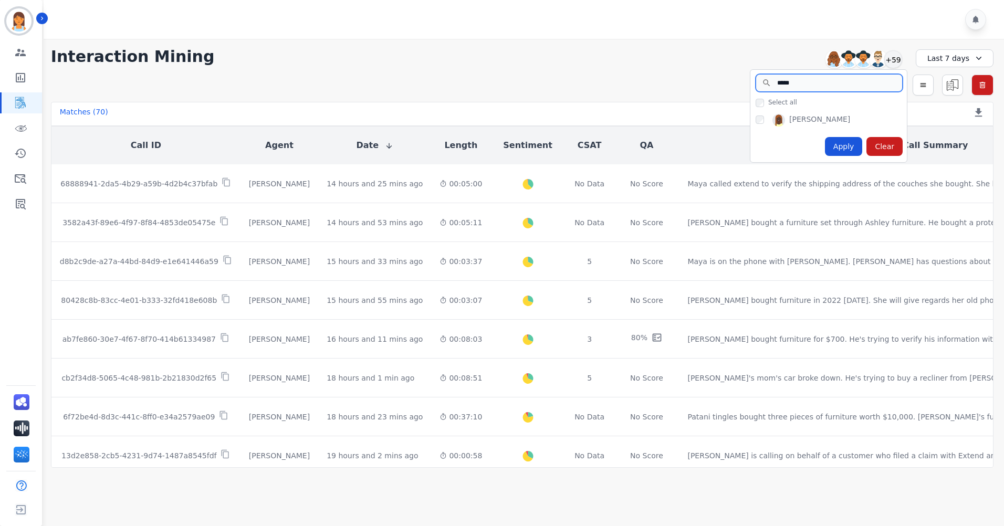
type input "*****"
click at [838, 142] on div "Apply" at bounding box center [844, 146] width 38 height 19
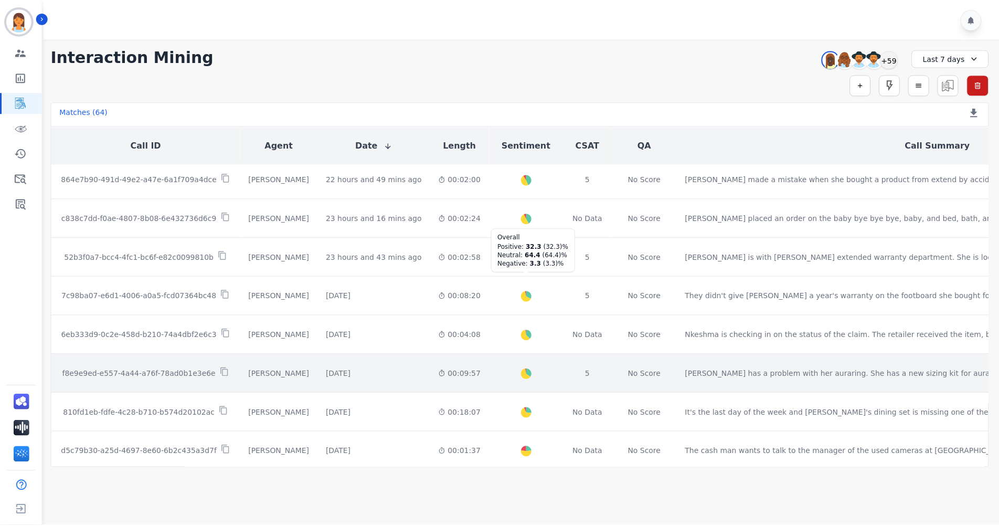
scroll to position [417, 0]
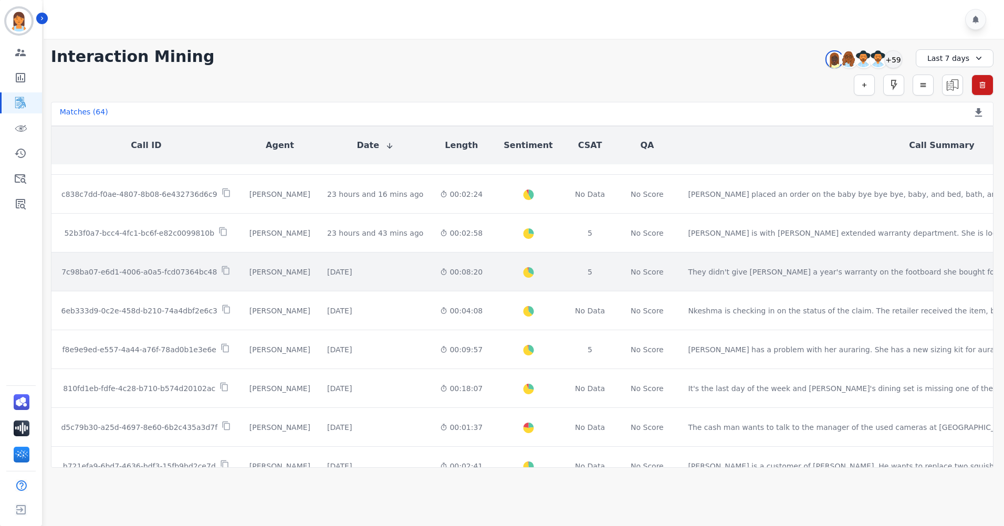
click at [440, 275] on div "00:08:20" at bounding box center [461, 272] width 43 height 10
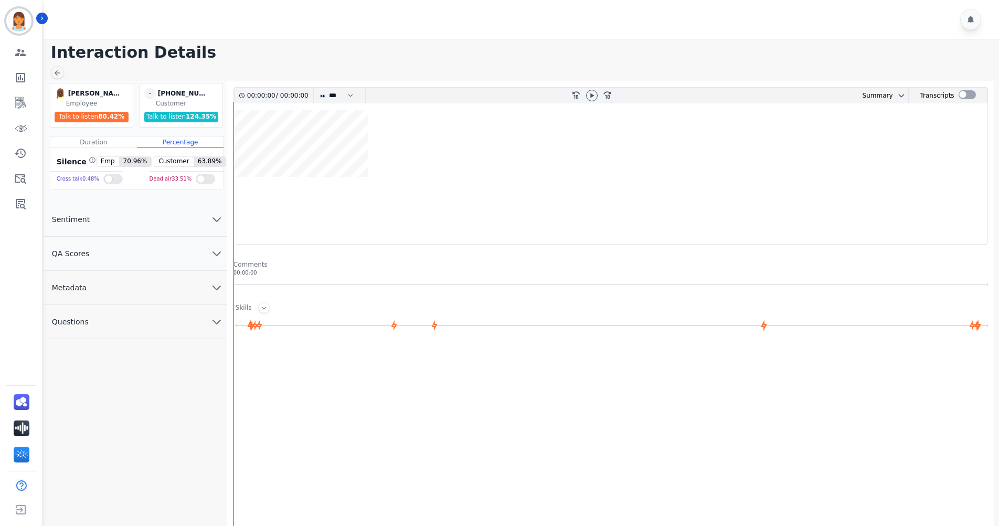
click at [191, 248] on button "QA Scores" at bounding box center [136, 254] width 184 height 34
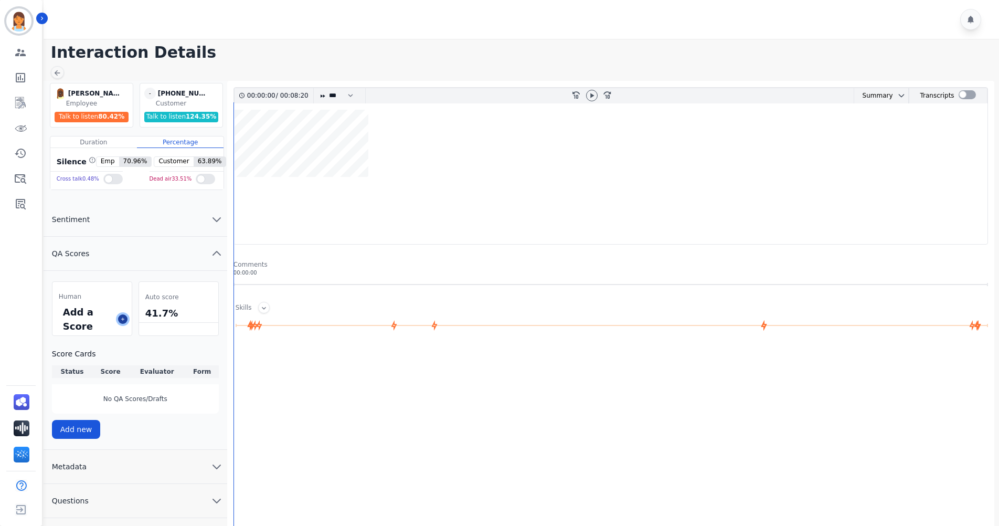
click at [120, 319] on icon at bounding box center [122, 318] width 5 height 5
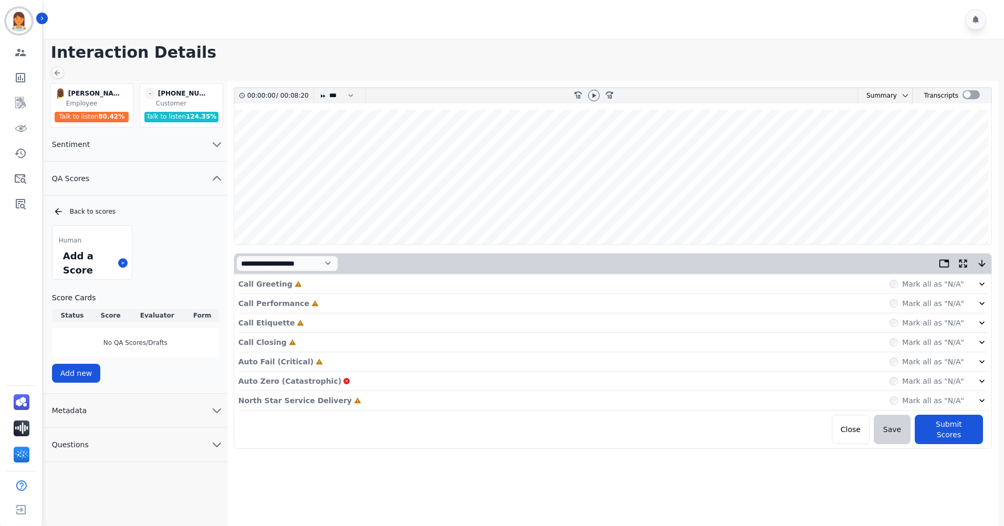
click at [322, 290] on div "Call Greeting Incomplete Mark all as "N/A"" at bounding box center [612, 283] width 748 height 19
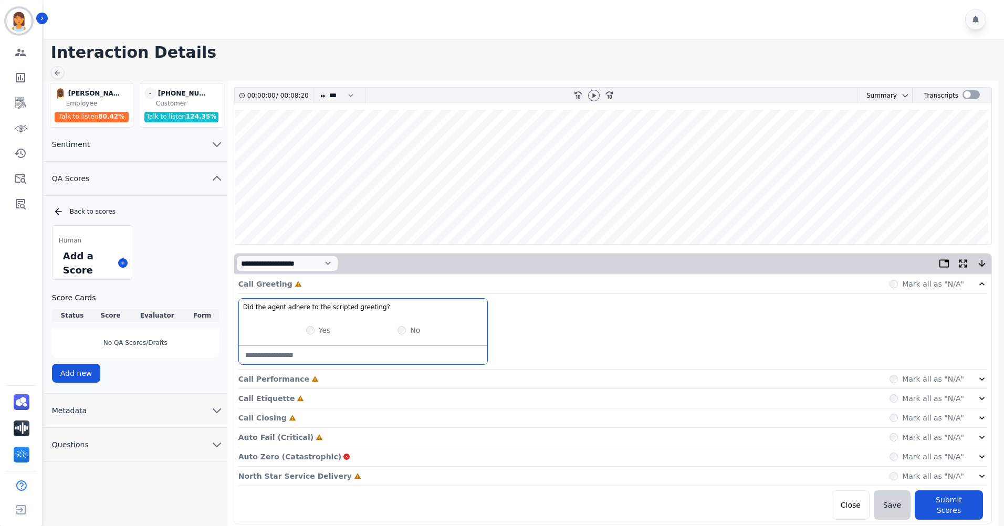
click at [345, 474] on div "North Star Service Delivery Incomplete Mark all as "N/A"" at bounding box center [612, 476] width 748 height 19
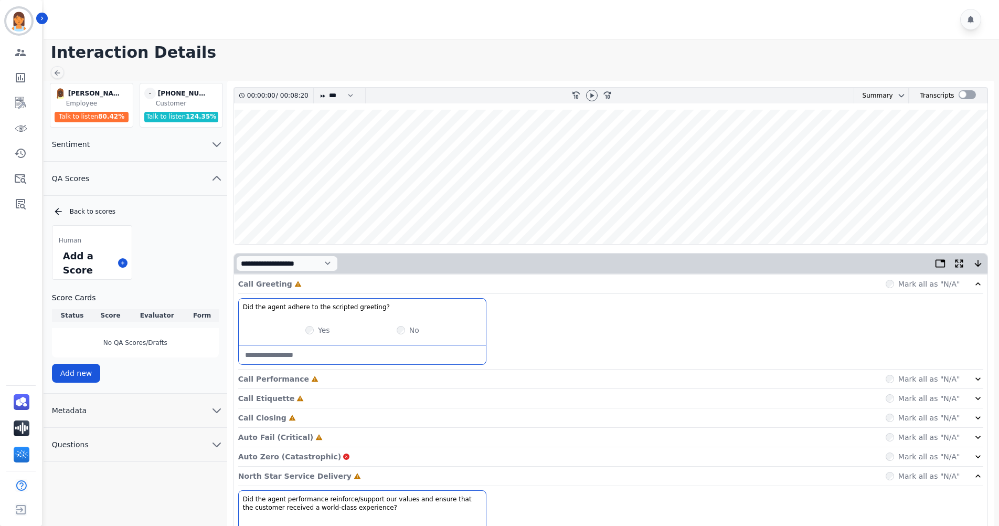
scroll to position [52, 0]
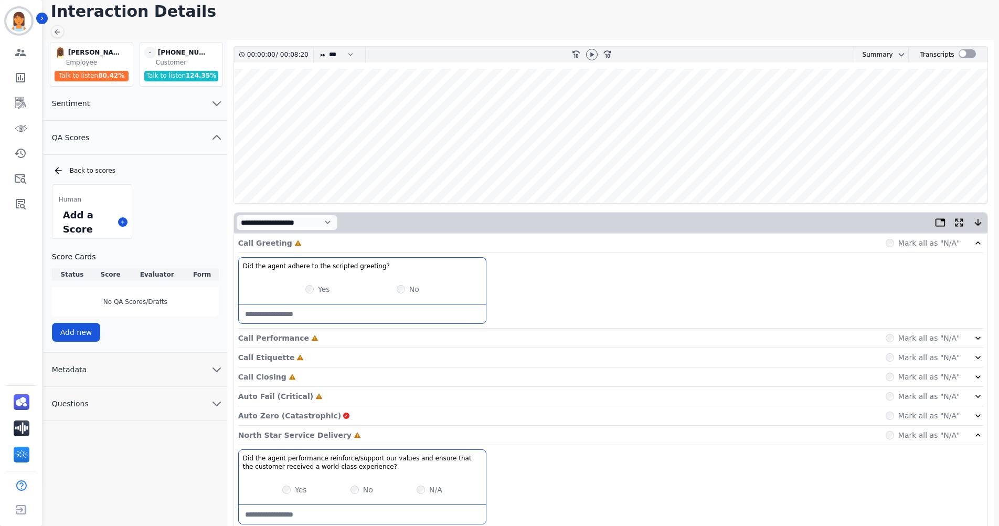
drag, startPoint x: 474, startPoint y: 437, endPoint x: 462, endPoint y: 435, distance: 12.4
click at [473, 437] on div "Call Greeting Incomplete Mark all as "N/A" Did the agent adhere to the scripted…" at bounding box center [611, 397] width 754 height 329
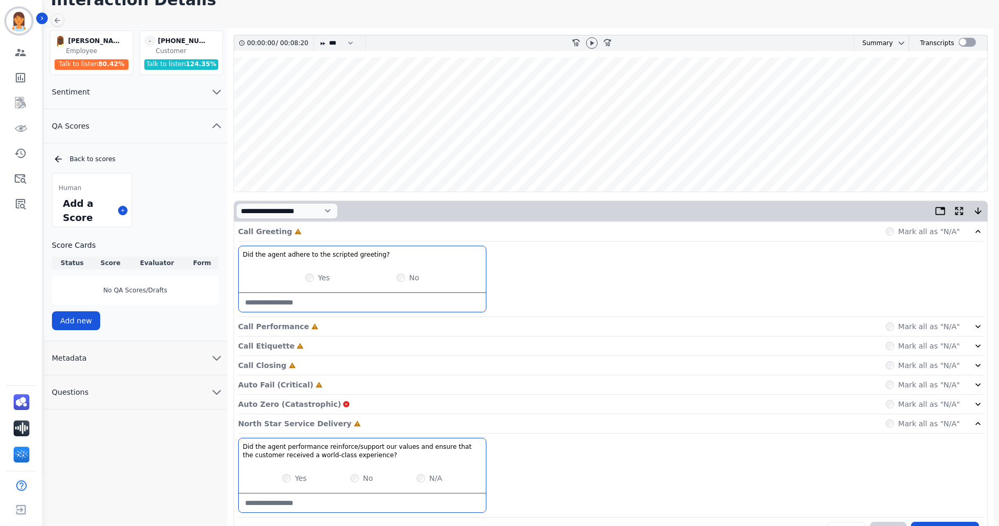
click at [350, 387] on div "Auto Fail (Critical) Incomplete Mark all as "N/A"" at bounding box center [610, 384] width 745 height 19
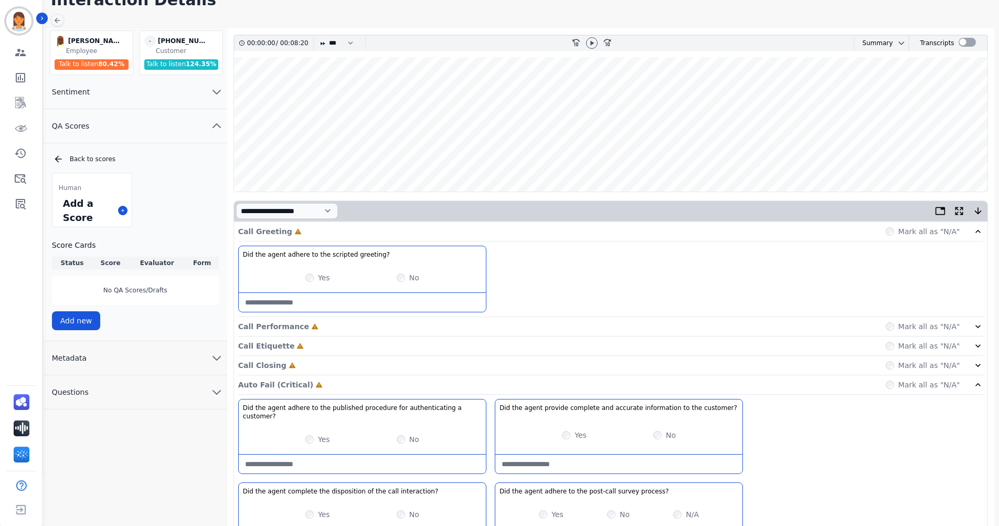
click at [340, 362] on div "Call Closing Incomplete Mark all as "N/A"" at bounding box center [610, 365] width 745 height 19
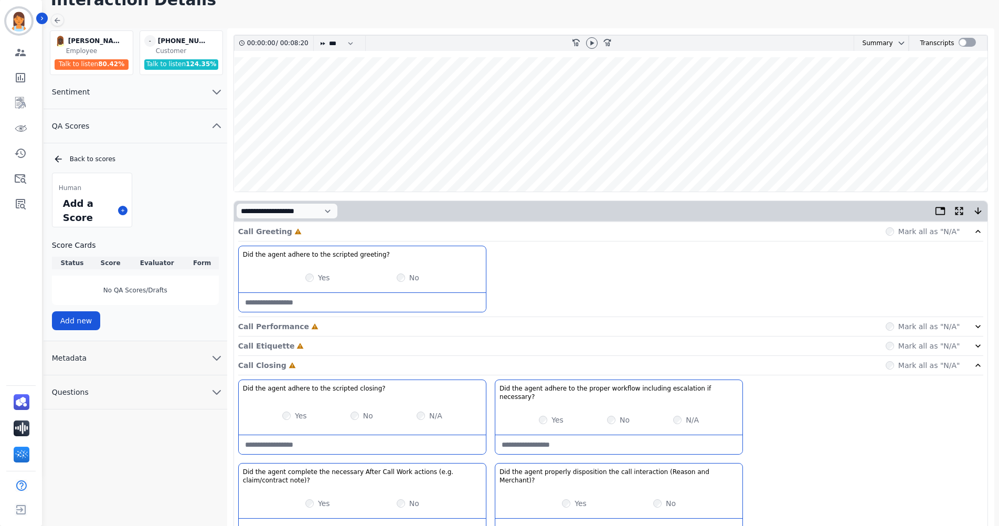
drag, startPoint x: 337, startPoint y: 342, endPoint x: 337, endPoint y: 335, distance: 6.8
click at [337, 341] on div "Call Etiquette Incomplete Mark all as "N/A"" at bounding box center [610, 345] width 745 height 19
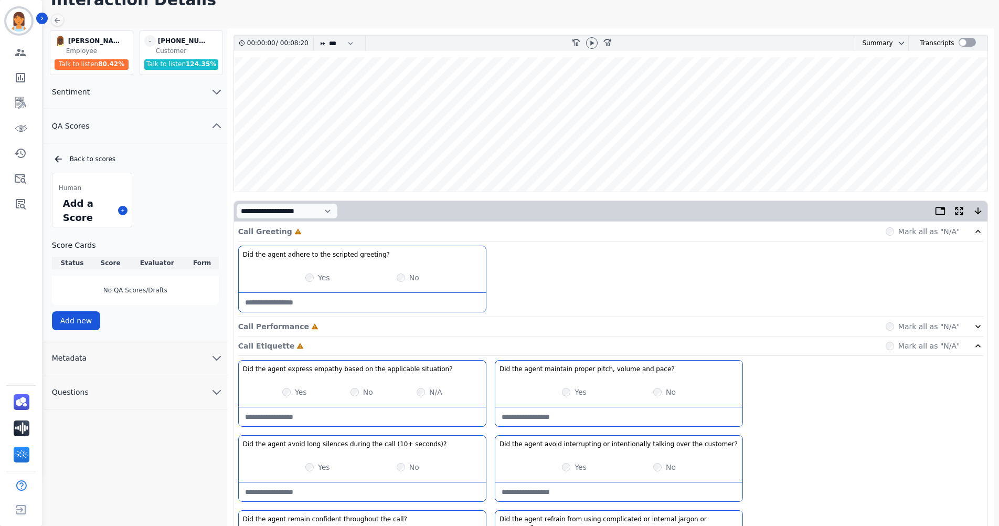
click at [339, 325] on div "Call Performance Incomplete Mark all as "N/A"" at bounding box center [610, 326] width 745 height 19
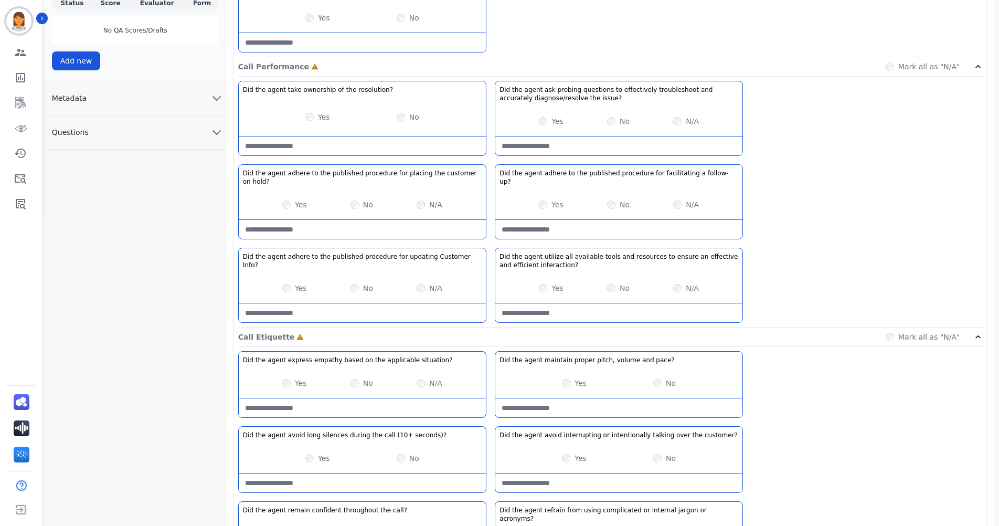
scroll to position [115, 0]
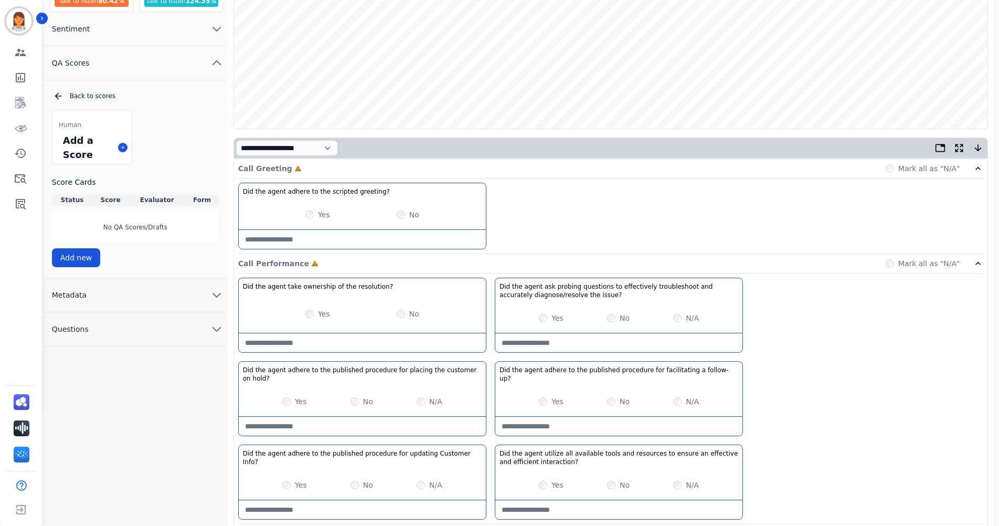
click at [126, 299] on button "Metadata" at bounding box center [136, 295] width 184 height 34
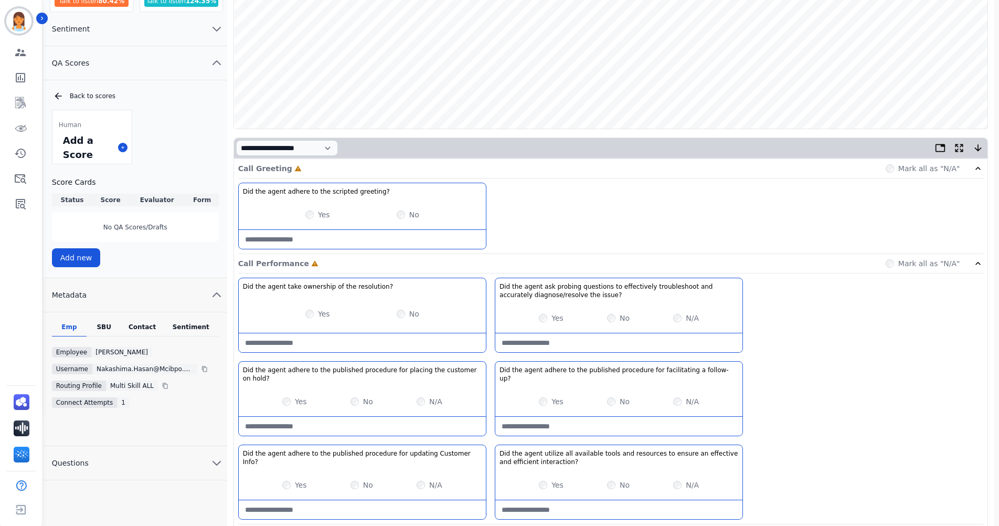
click at [138, 325] on div "Contact" at bounding box center [142, 330] width 42 height 14
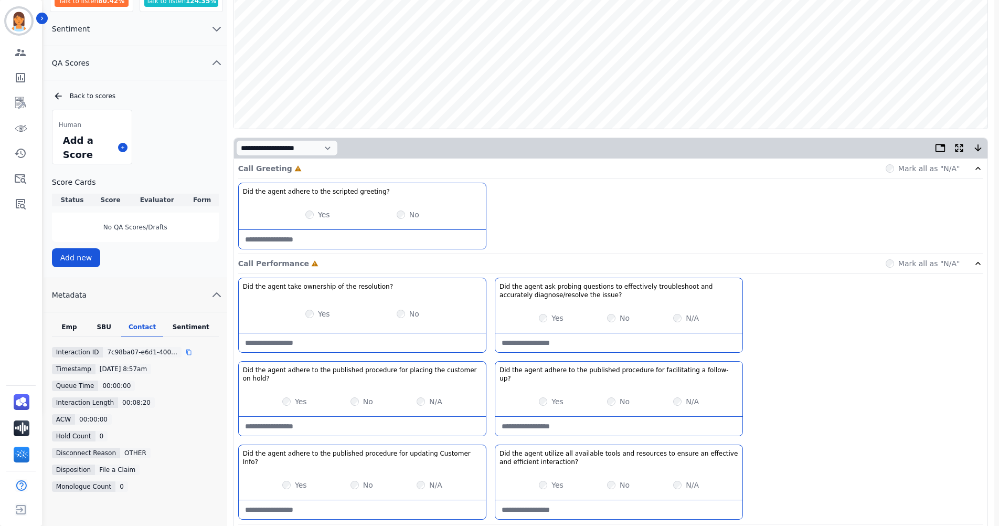
click at [188, 354] on div at bounding box center [193, 352] width 15 height 10
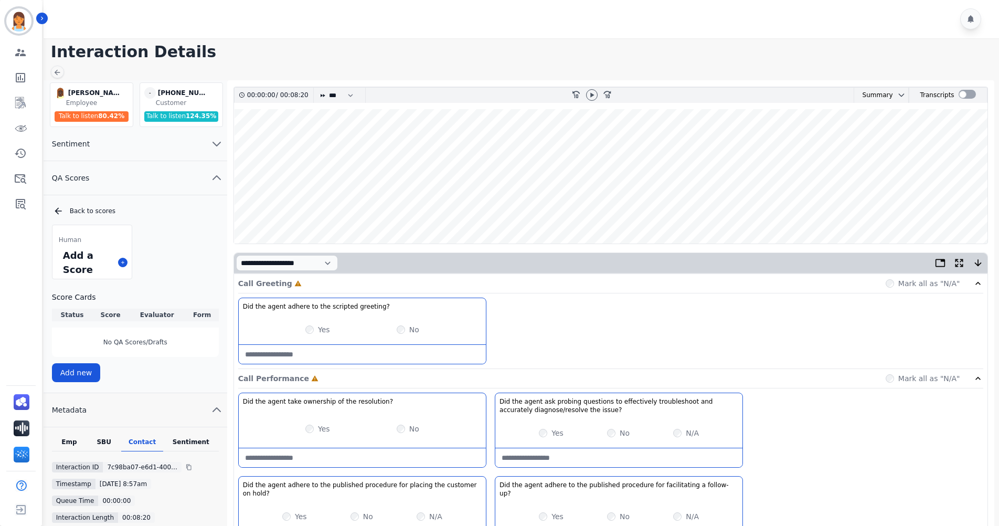
scroll to position [0, 0]
click at [594, 94] on icon at bounding box center [592, 95] width 8 height 8
click at [239, 211] on wave at bounding box center [611, 177] width 754 height 134
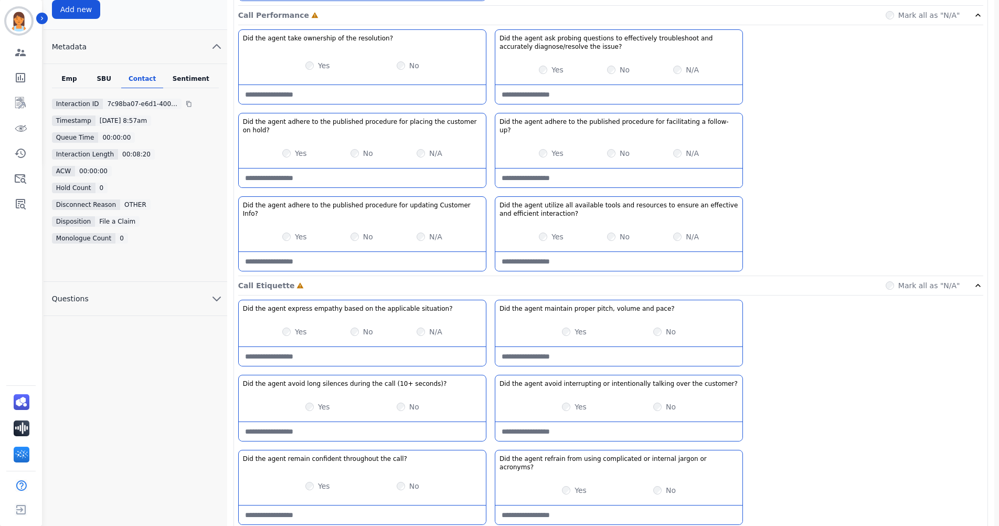
scroll to position [577, 0]
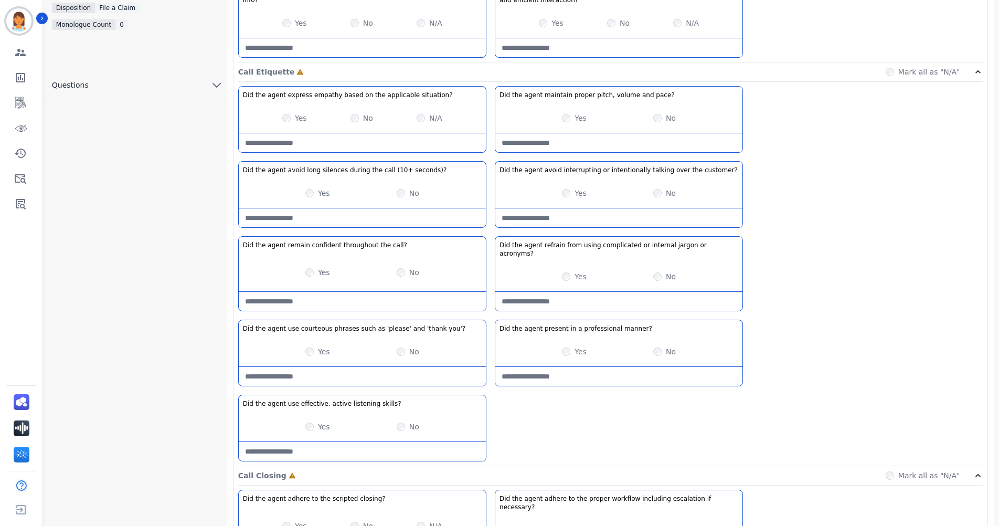
click at [646, 367] on manner\?-note at bounding box center [618, 376] width 247 height 19
type manner\?-note "**********"
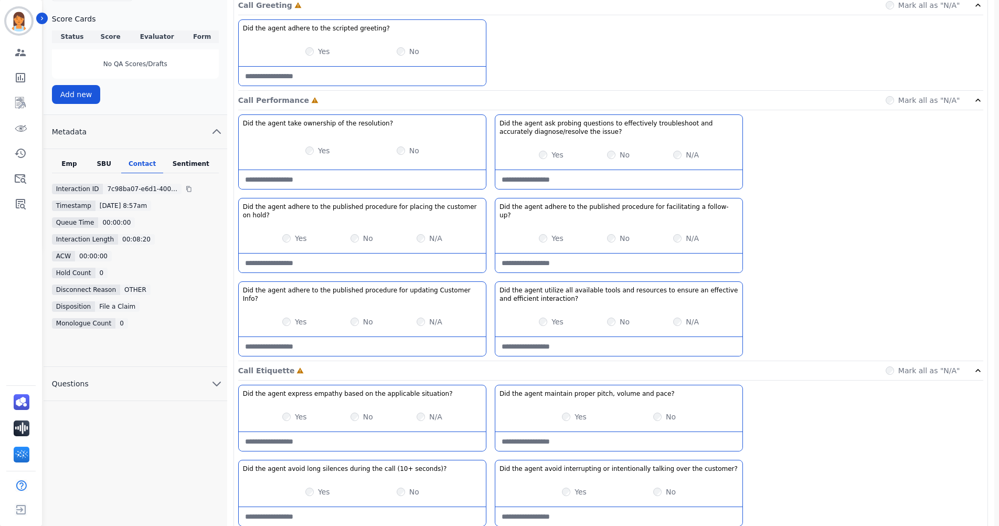
scroll to position [0, 0]
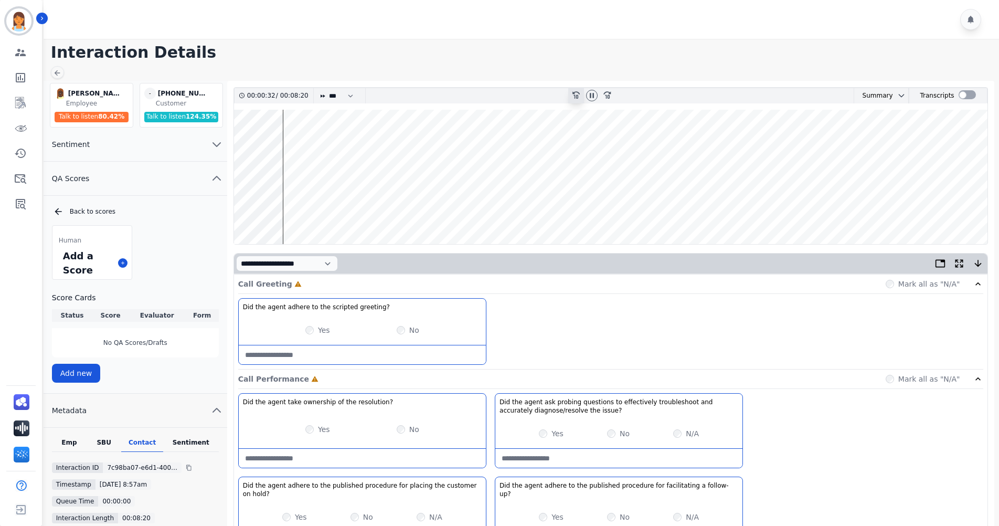
drag, startPoint x: 595, startPoint y: 96, endPoint x: 575, endPoint y: 100, distance: 20.3
click at [595, 96] on icon at bounding box center [592, 95] width 8 height 8
click at [579, 94] on icon at bounding box center [576, 95] width 7 height 7
click at [578, 94] on icon "rewind-10" at bounding box center [576, 94] width 8 height 8
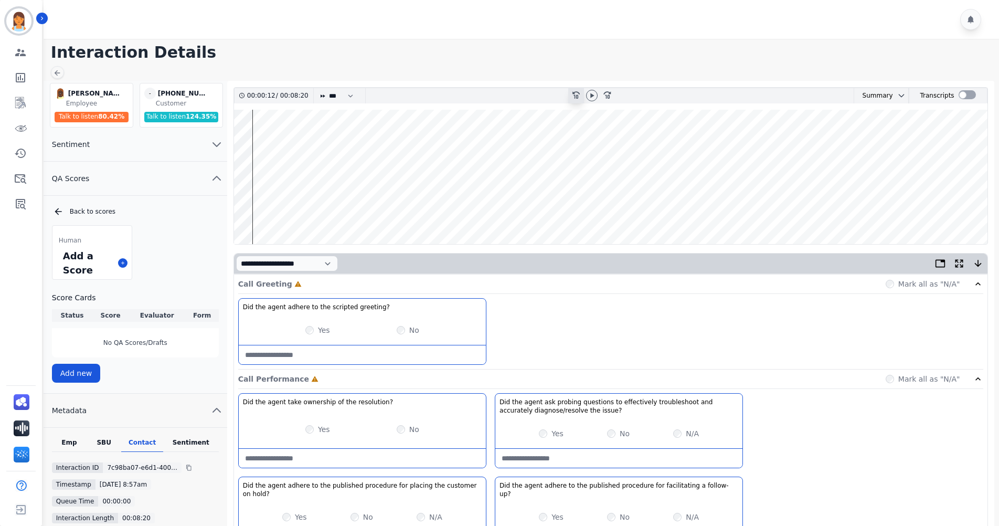
click at [578, 94] on icon "rewind-10" at bounding box center [576, 94] width 8 height 8
drag, startPoint x: 578, startPoint y: 94, endPoint x: 591, endPoint y: 98, distance: 13.8
click at [591, 98] on icon at bounding box center [592, 95] width 8 height 8
click at [593, 96] on icon at bounding box center [592, 95] width 8 height 8
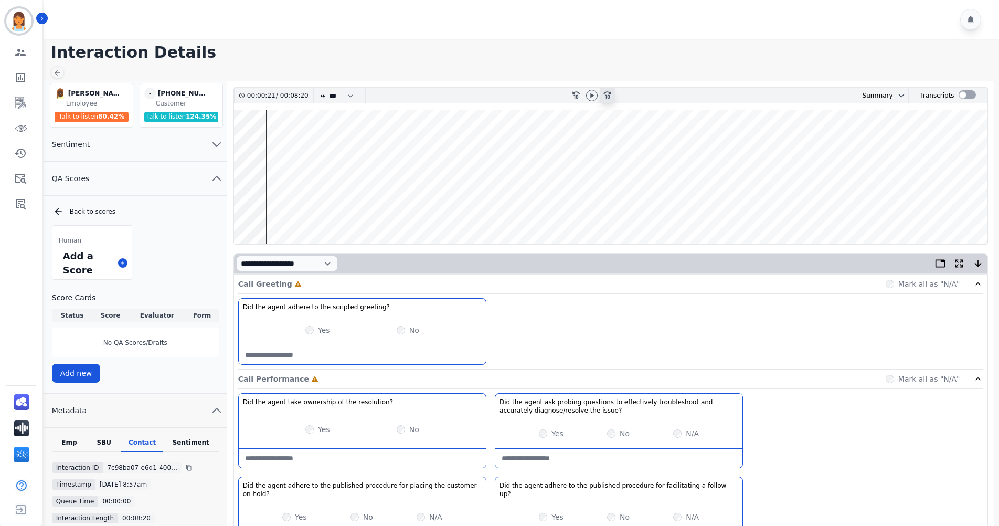
drag, startPoint x: 595, startPoint y: 96, endPoint x: 605, endPoint y: 94, distance: 9.6
click at [595, 94] on icon at bounding box center [592, 95] width 8 height 8
click at [343, 144] on wave at bounding box center [611, 177] width 754 height 134
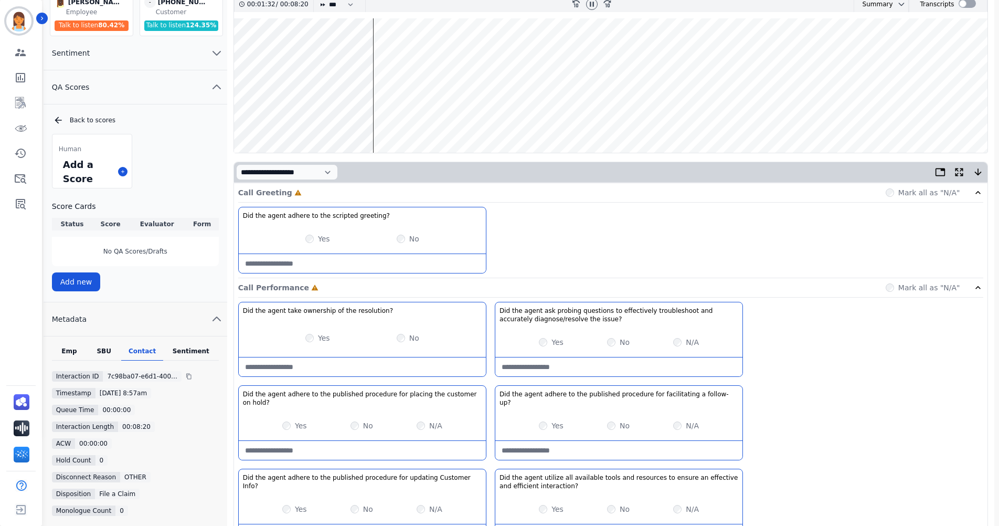
scroll to position [262, 0]
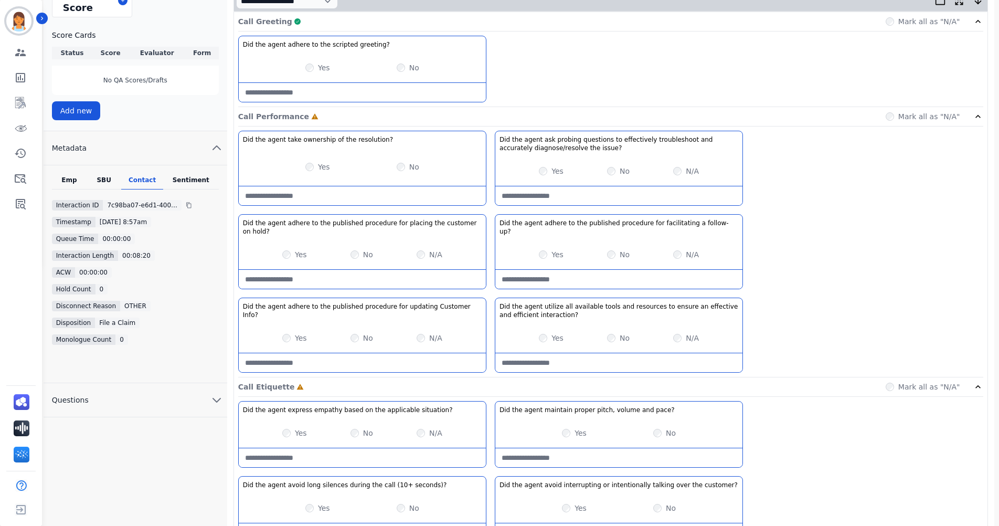
click at [392, 17] on div "Call Greeting Complete Mark all as "N/A"" at bounding box center [610, 21] width 745 height 19
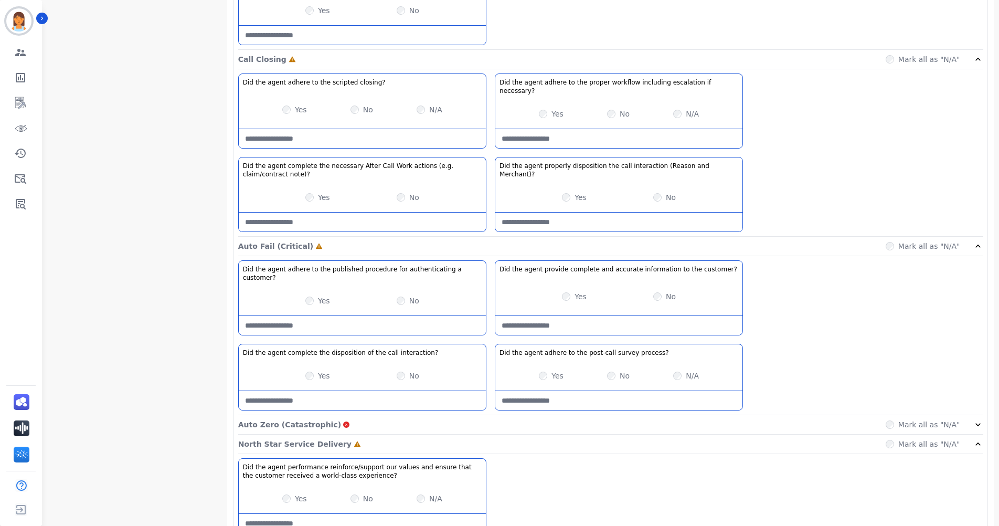
scroll to position [932, 0]
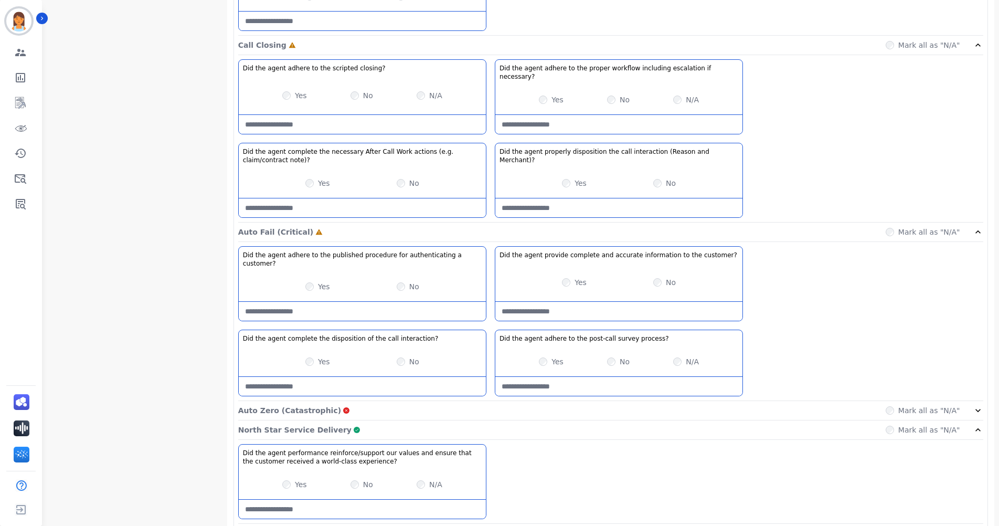
click at [378, 420] on div "North Star Service Delivery Complete Mark all as "N/A"" at bounding box center [610, 429] width 745 height 19
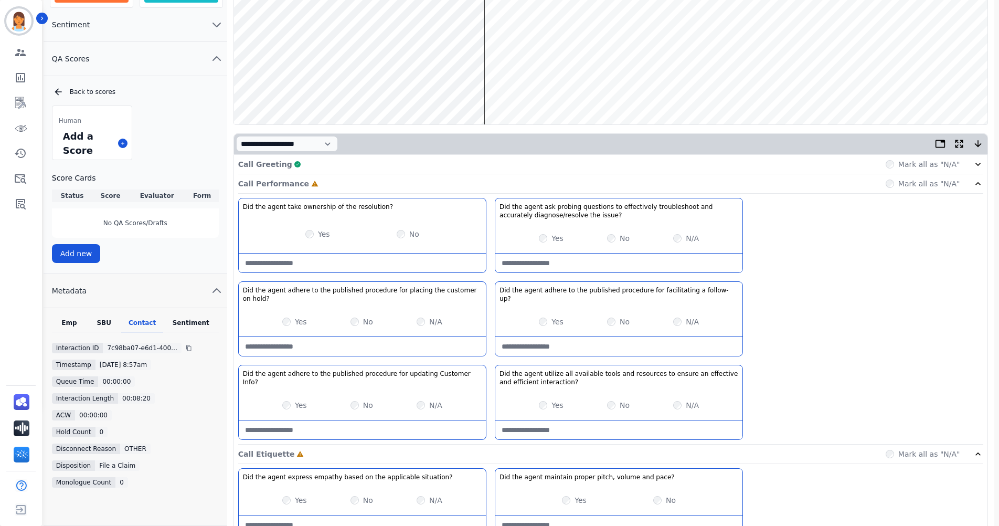
scroll to position [0, 0]
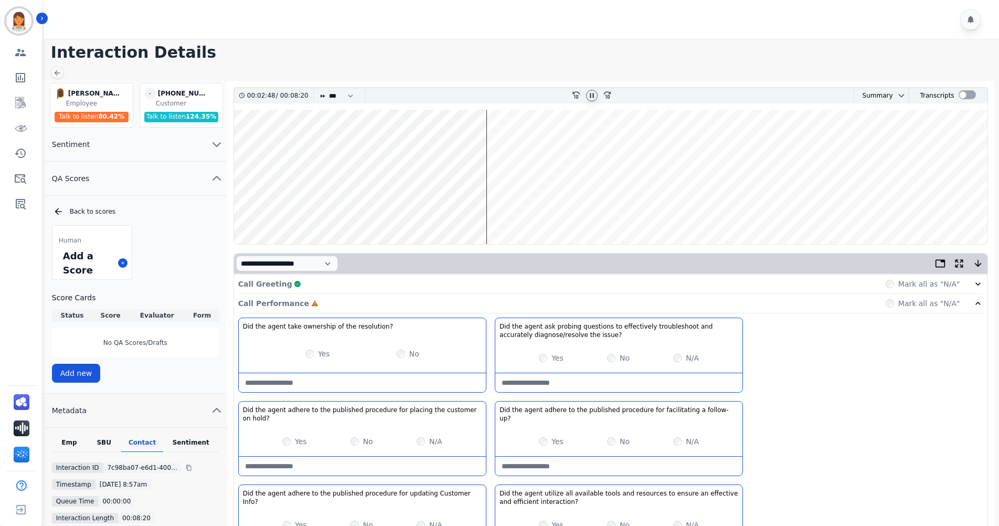
click at [595, 94] on icon at bounding box center [592, 95] width 8 height 8
click at [591, 97] on icon at bounding box center [592, 95] width 4 height 5
click at [595, 97] on icon at bounding box center [592, 95] width 8 height 8
click at [593, 95] on icon at bounding box center [592, 95] width 4 height 5
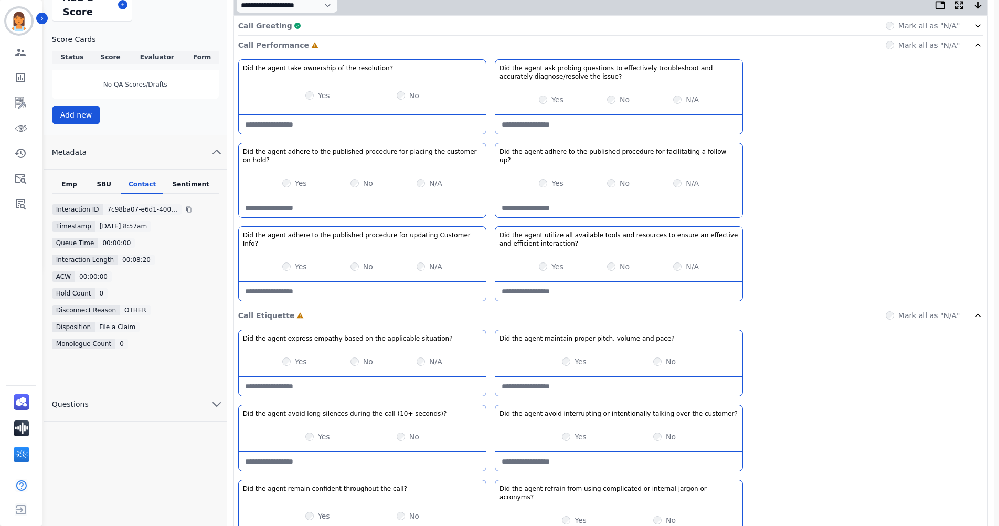
scroll to position [262, 0]
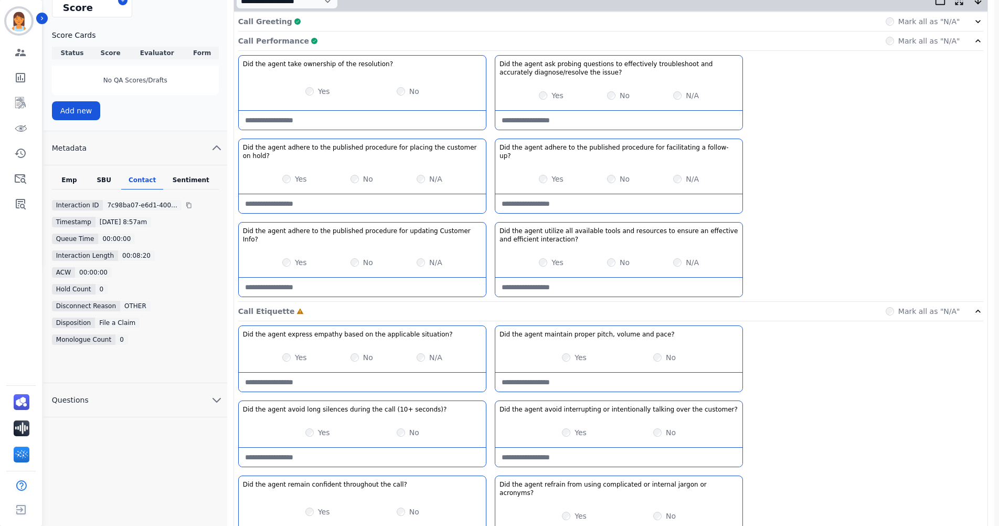
click at [418, 194] on hold\?-note at bounding box center [362, 203] width 247 height 19
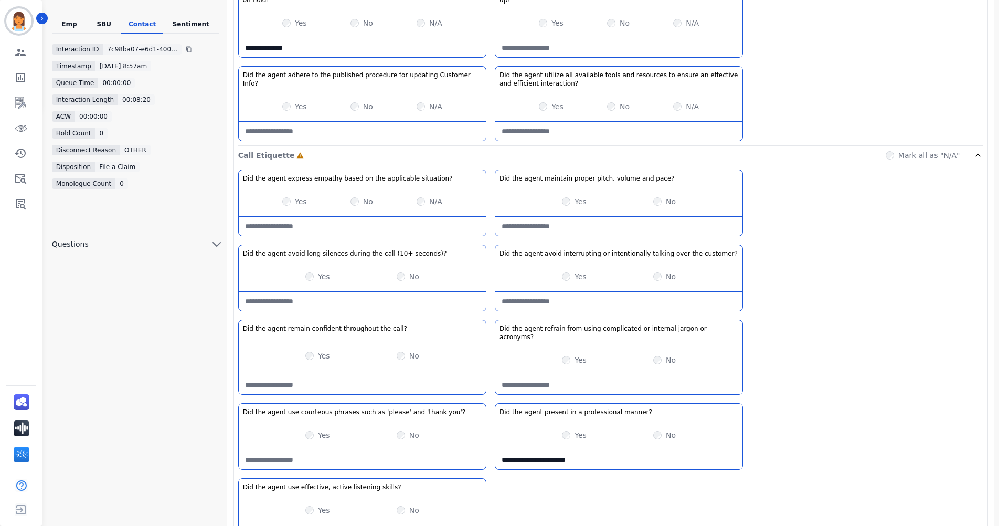
scroll to position [420, 0]
type hold\?-note "**********"
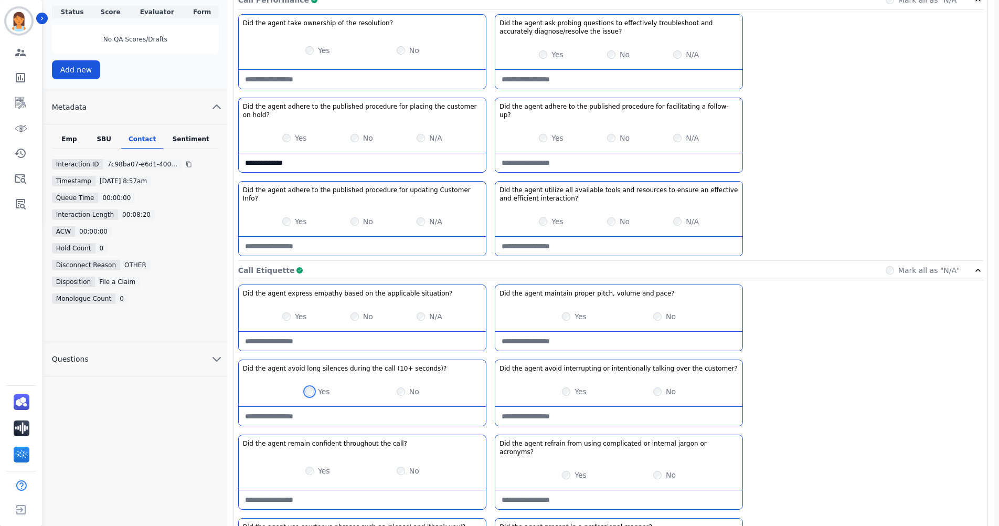
scroll to position [262, 0]
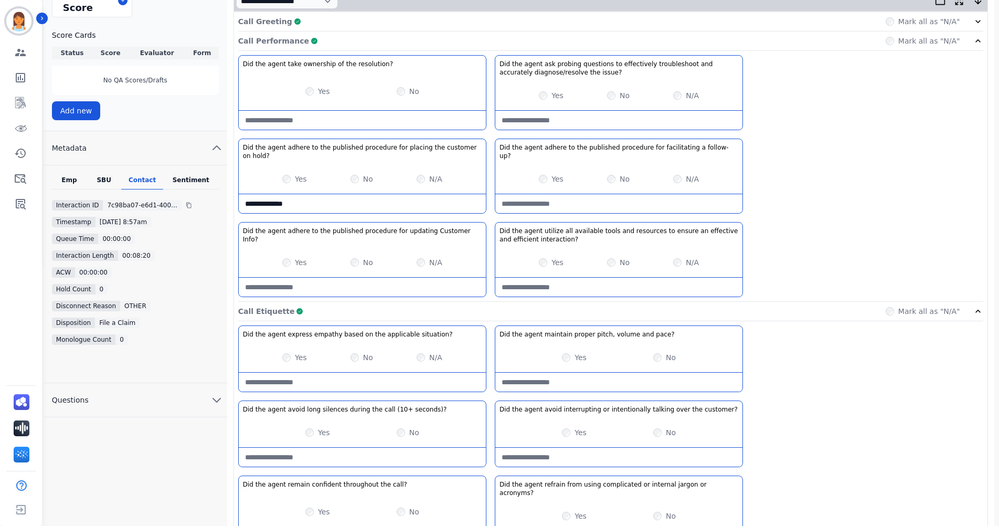
click at [560, 36] on div "Call Performance Complete Mark all as "N/A"" at bounding box center [610, 40] width 745 height 19
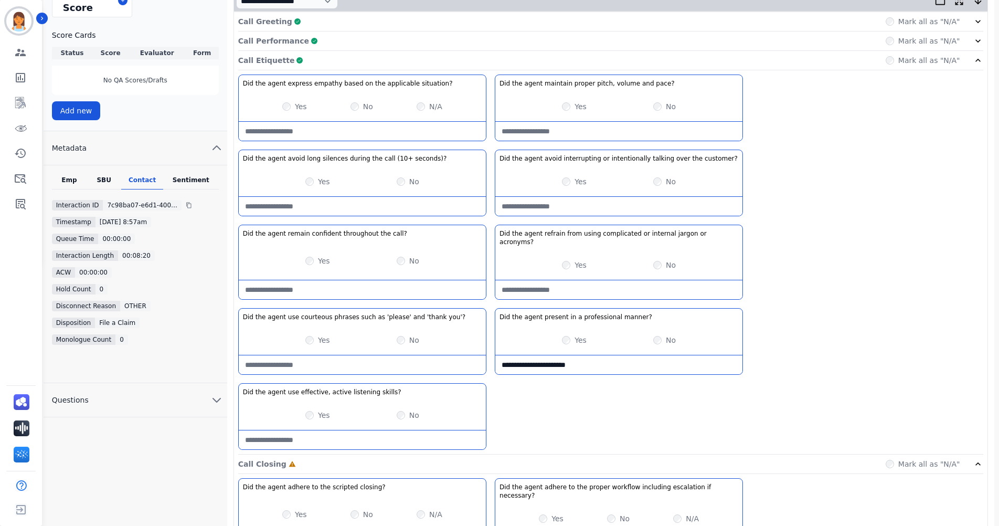
click at [557, 53] on div "Call Etiquette Complete Mark all as "N/A"" at bounding box center [610, 60] width 745 height 19
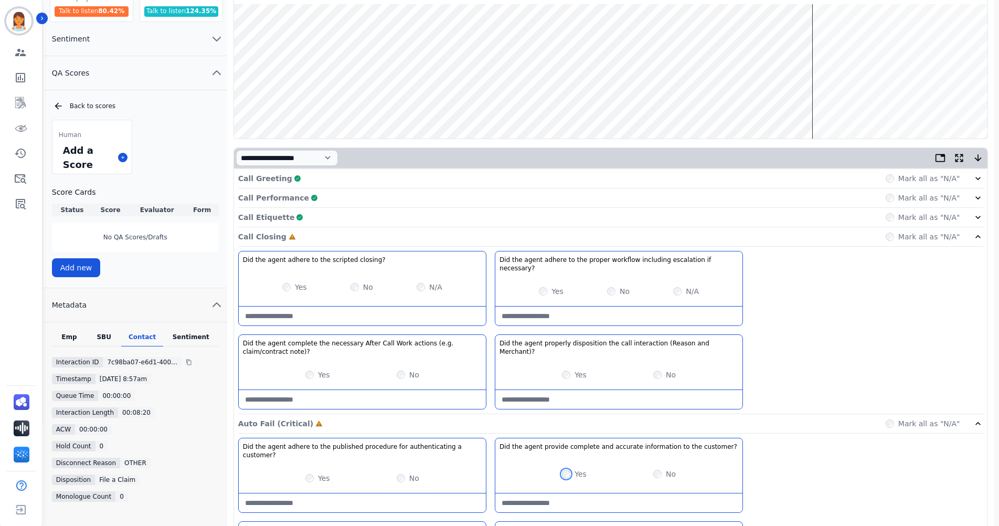
scroll to position [72, 0]
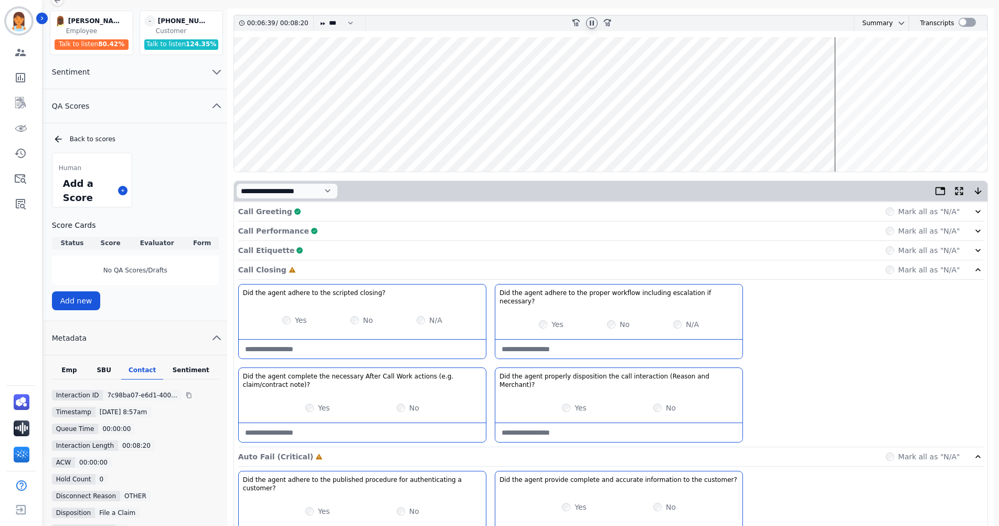
click at [594, 21] on icon at bounding box center [592, 22] width 4 height 5
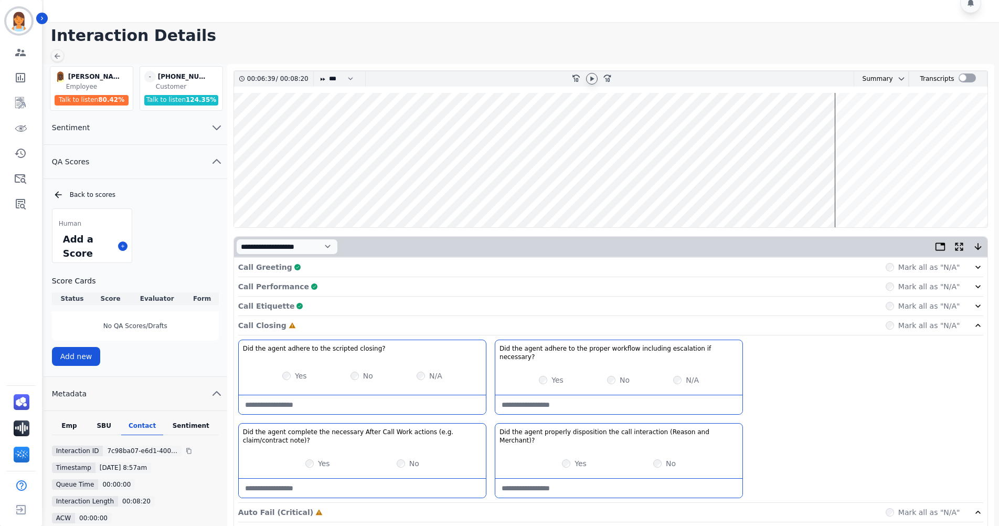
scroll to position [0, 0]
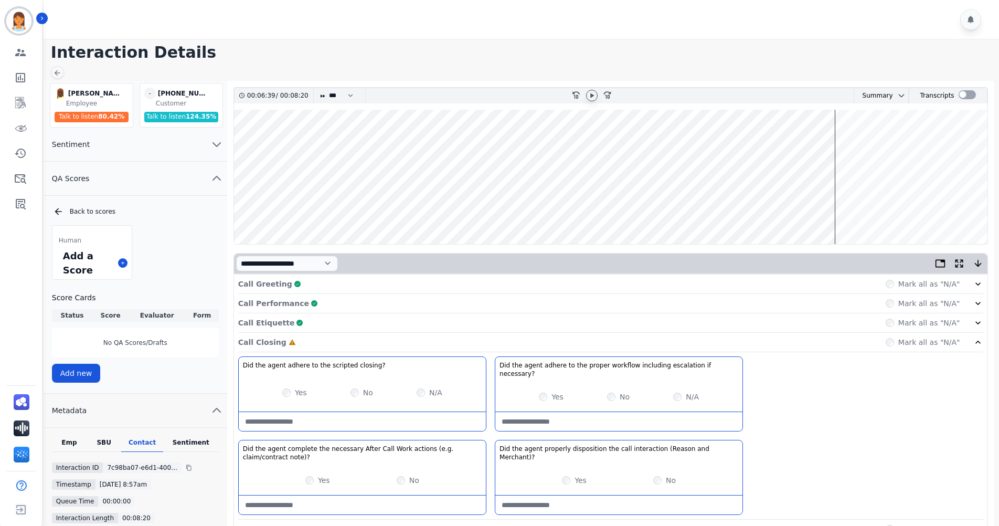
drag, startPoint x: 593, startPoint y: 100, endPoint x: 604, endPoint y: 107, distance: 13.2
click at [593, 100] on div at bounding box center [592, 96] width 12 height 12
click at [880, 214] on wave at bounding box center [611, 177] width 754 height 134
click at [924, 215] on wave at bounding box center [611, 177] width 754 height 134
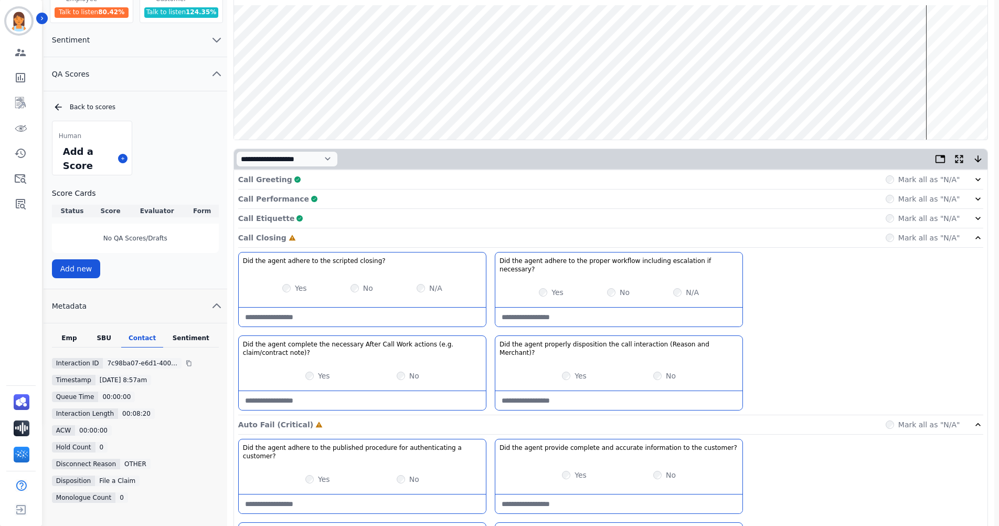
scroll to position [105, 0]
click at [673, 307] on necessary\?-note at bounding box center [618, 316] width 247 height 19
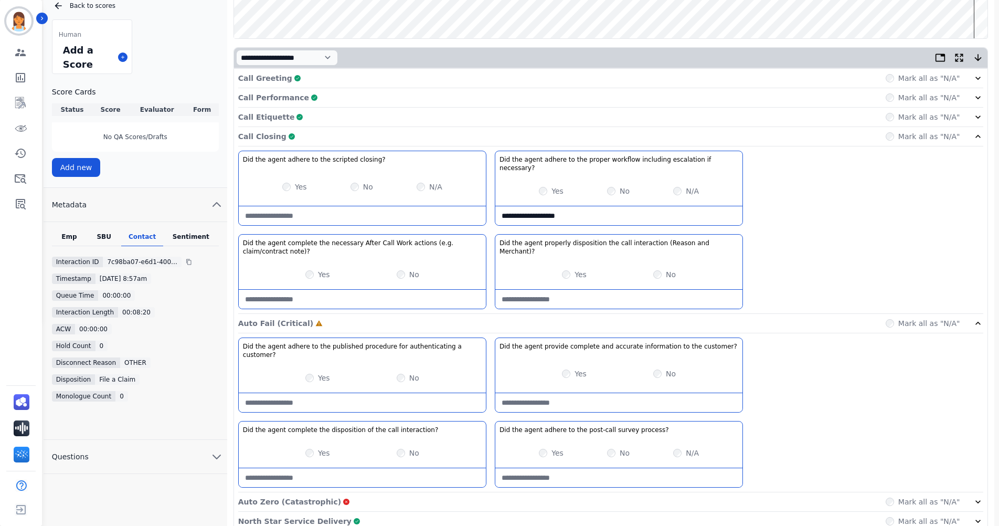
scroll to position [210, 0]
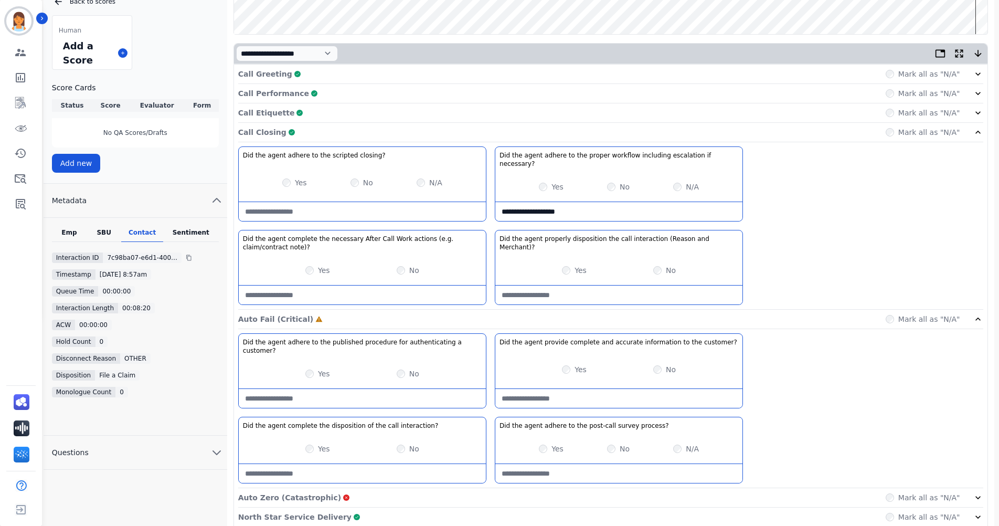
type necessary\?-note "**********"
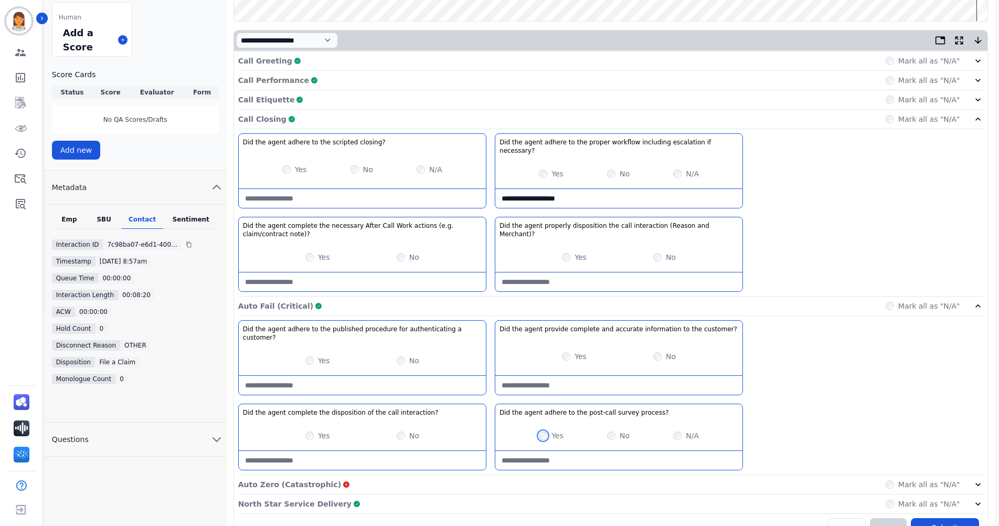
scroll to position [230, 0]
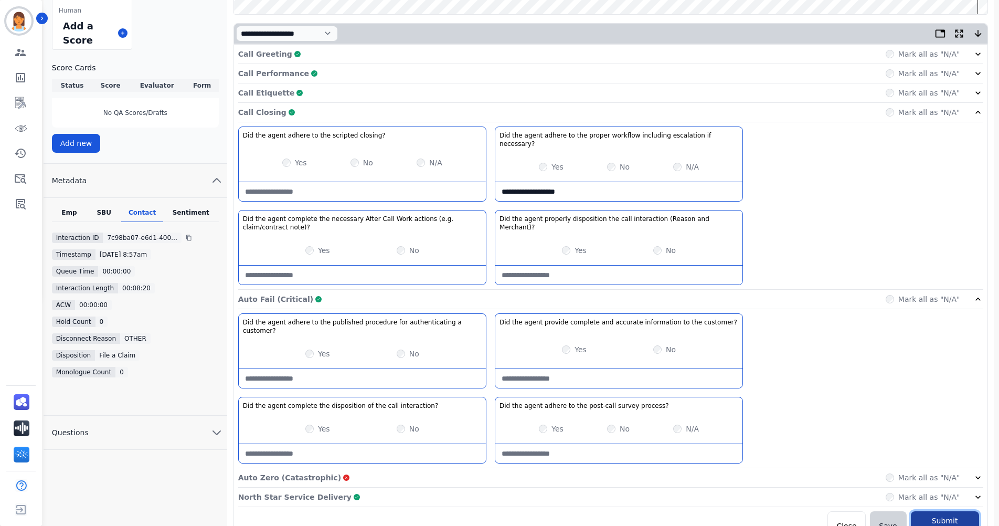
click at [952, 511] on button "Submit Scores" at bounding box center [945, 525] width 68 height 29
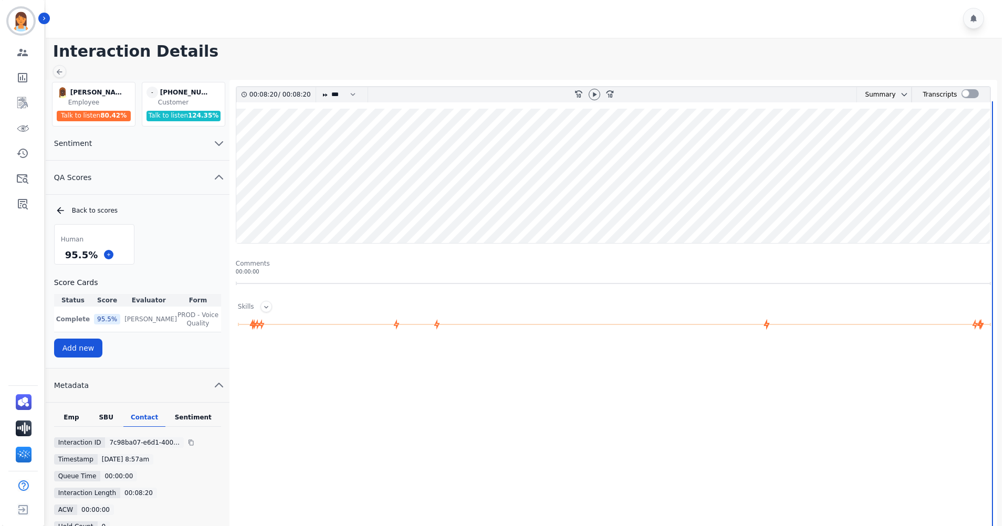
scroll to position [0, 0]
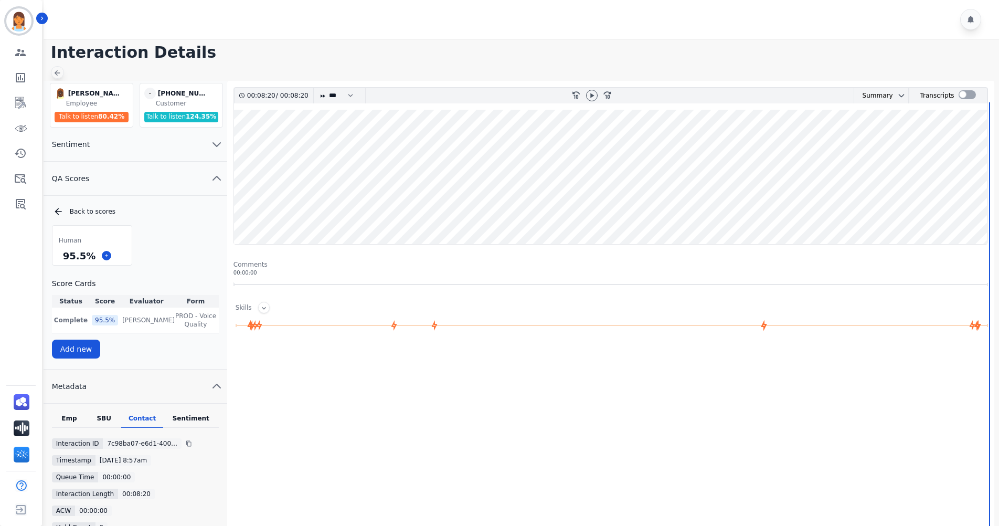
click at [60, 72] on icon at bounding box center [57, 73] width 8 height 8
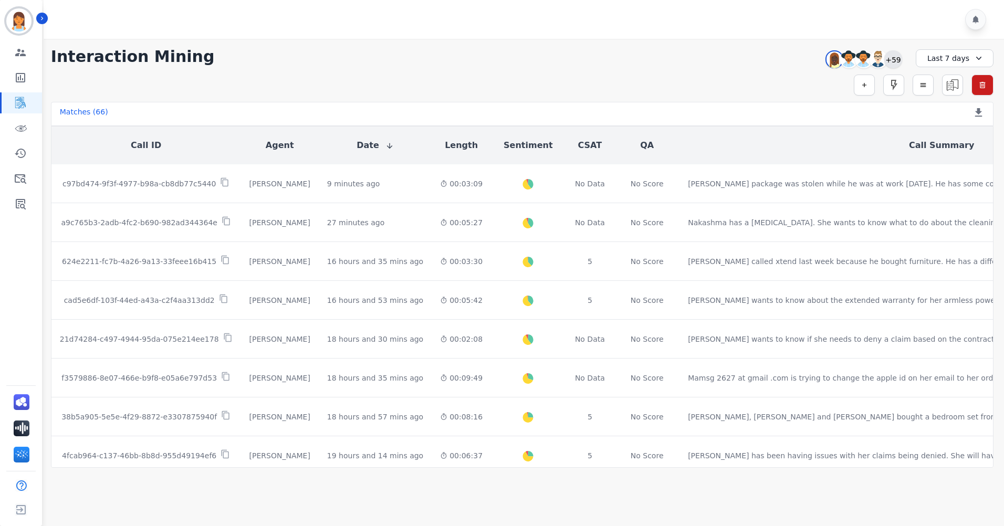
click at [902, 59] on div "[PERSON_NAME] [PERSON_NAME] [PERSON_NAME] [PERSON_NAME] +59" at bounding box center [862, 59] width 90 height 20
click at [895, 69] on div "[PERSON_NAME] [PERSON_NAME] [PERSON_NAME] [PERSON_NAME] +59" at bounding box center [862, 59] width 90 height 20
click at [895, 66] on div "+59" at bounding box center [893, 59] width 18 height 18
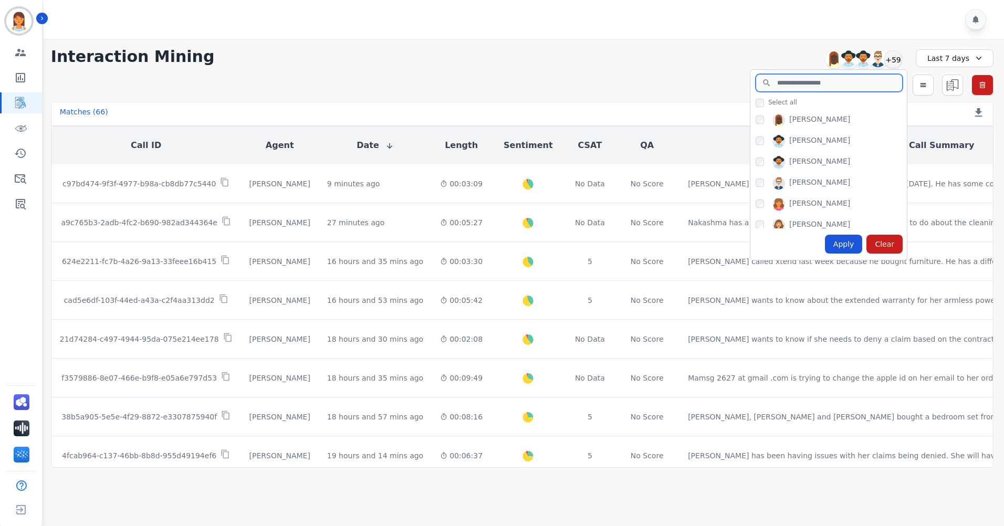
click at [802, 85] on input "search" at bounding box center [828, 83] width 147 height 18
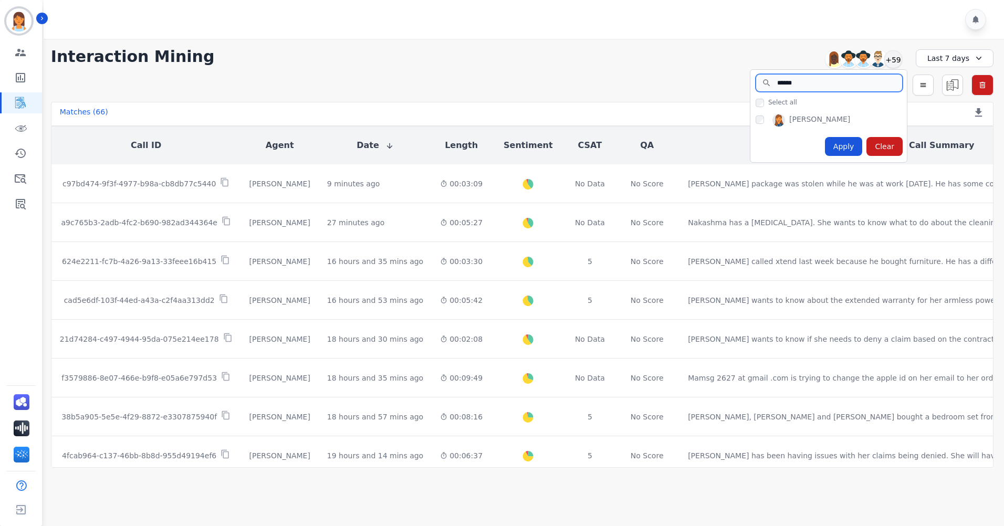
type input "******"
click at [846, 147] on div "Apply" at bounding box center [844, 146] width 38 height 19
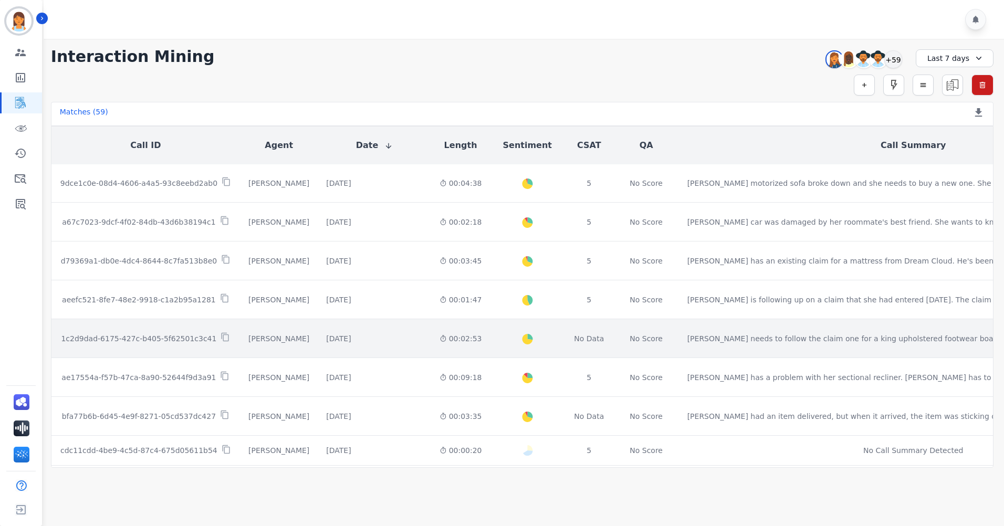
scroll to position [497, 0]
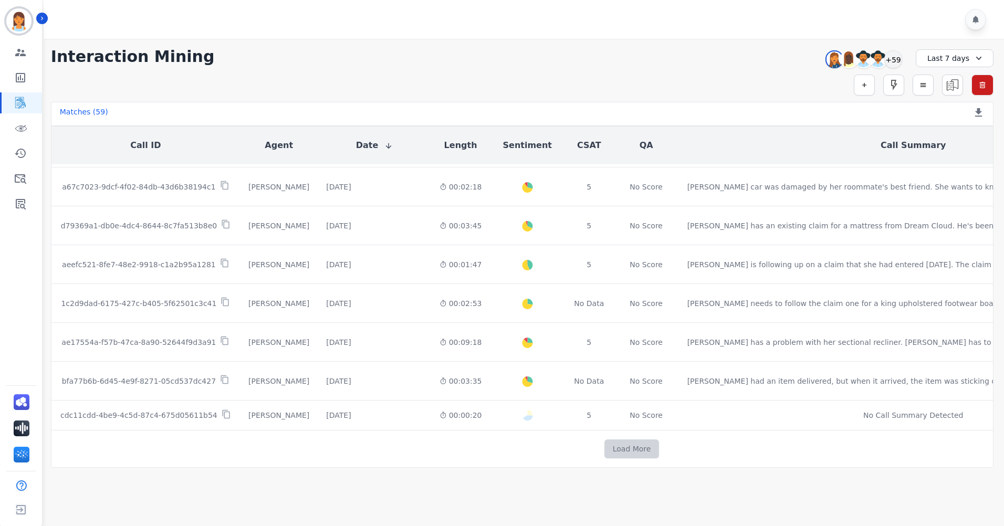
click at [604, 440] on button "Load More" at bounding box center [631, 448] width 55 height 19
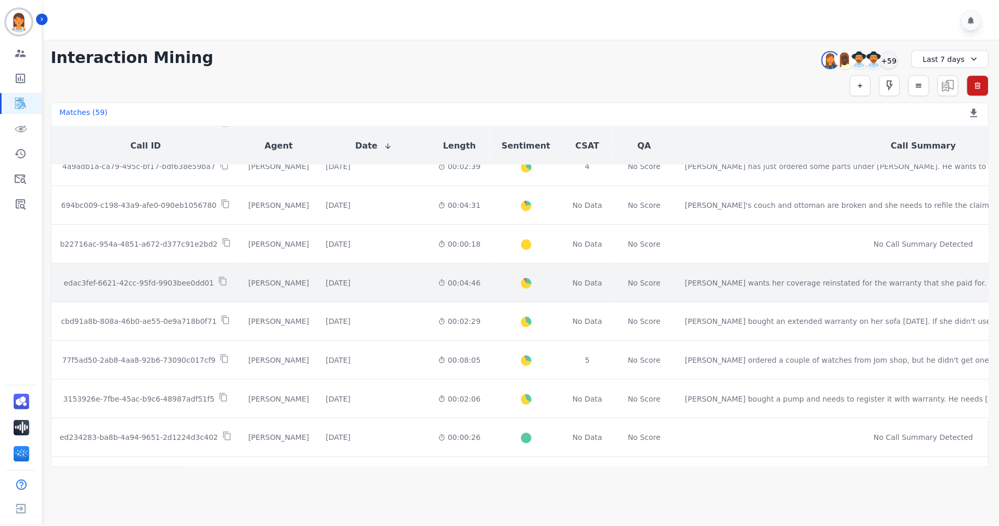
scroll to position [812, 0]
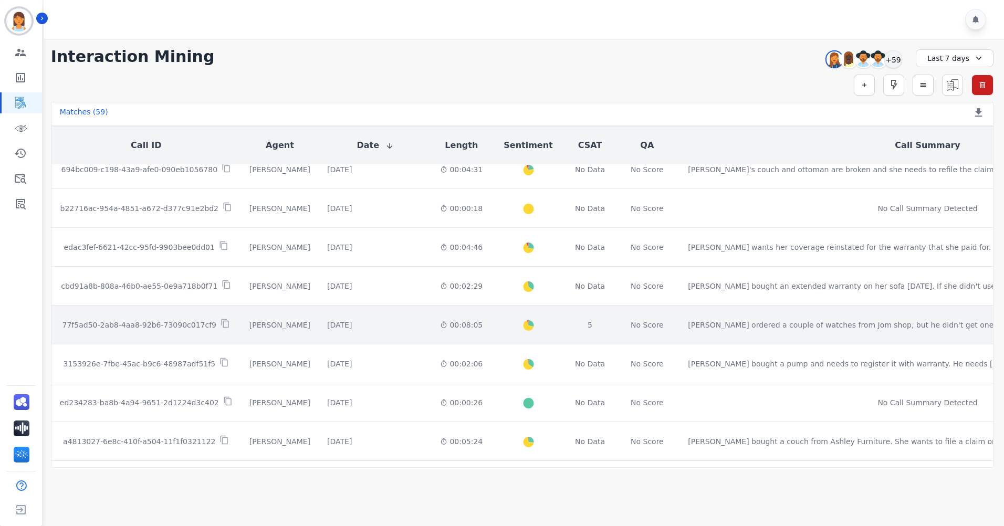
click at [440, 322] on div "00:08:05" at bounding box center [461, 325] width 43 height 10
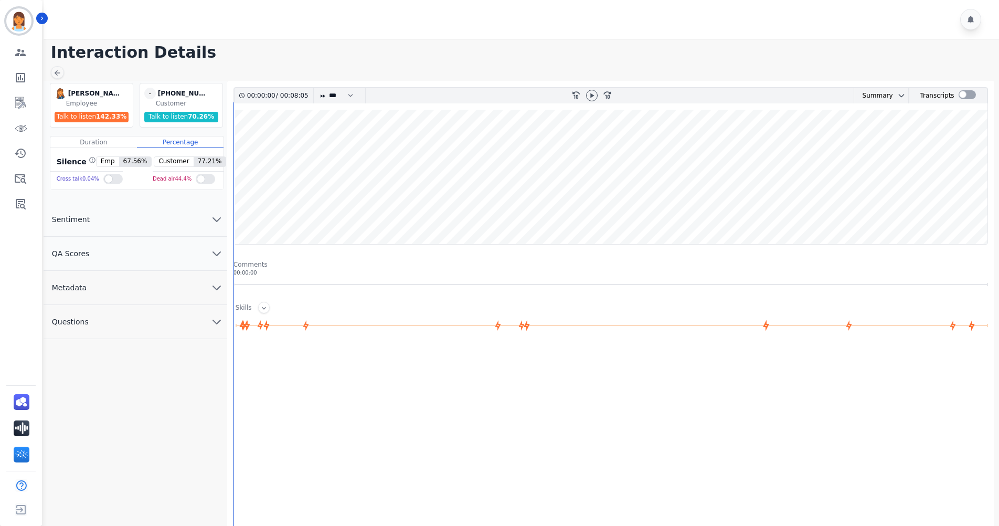
click at [217, 247] on icon "chevron down" at bounding box center [216, 253] width 13 height 13
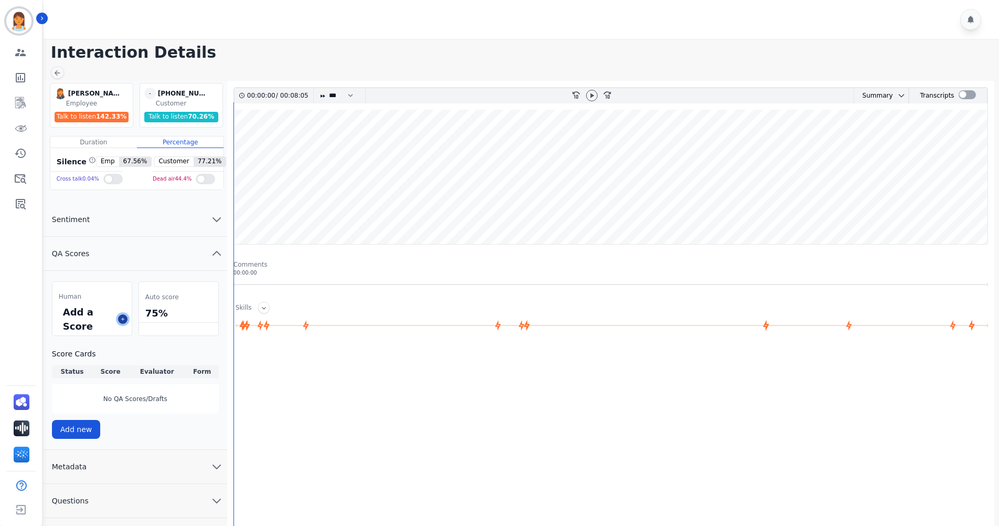
click at [119, 318] on button at bounding box center [122, 318] width 9 height 9
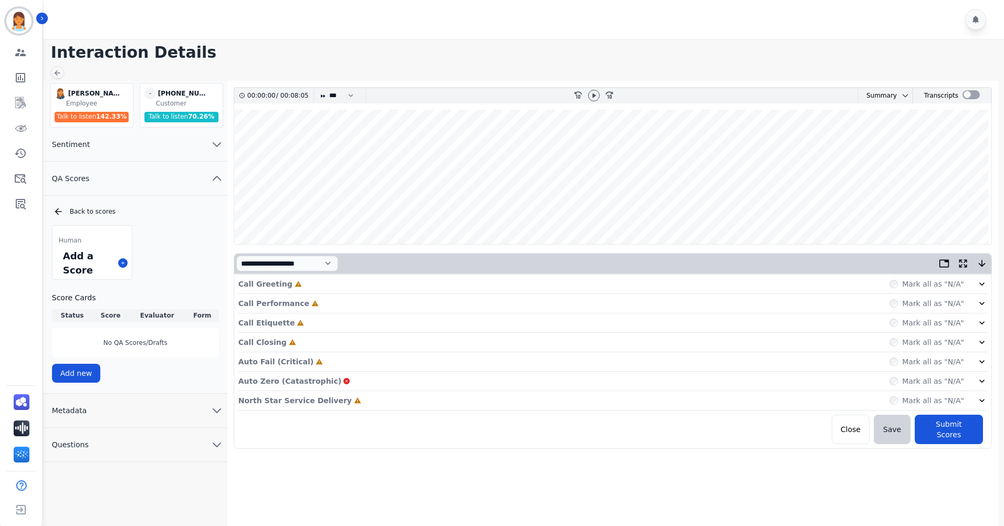
click at [385, 399] on div "North Star Service Delivery Incomplete Mark all as "N/A"" at bounding box center [612, 400] width 748 height 19
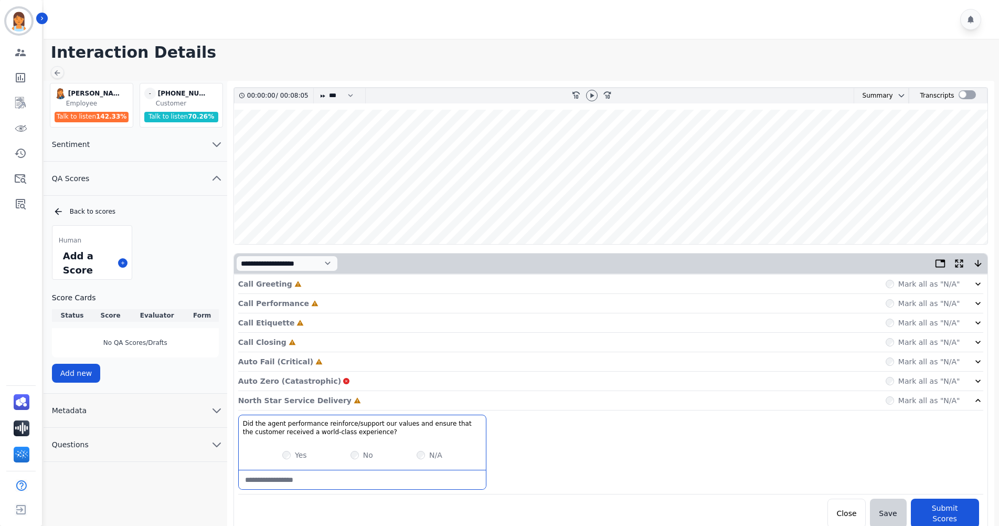
click at [360, 355] on div "Auto Fail (Critical) Incomplete Mark all as "N/A"" at bounding box center [610, 361] width 745 height 19
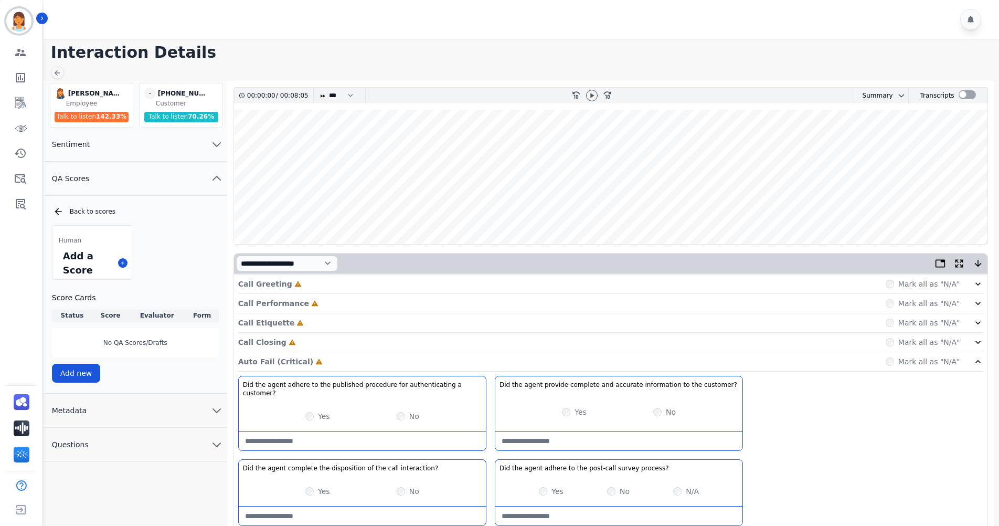
click at [327, 340] on div "Call Closing Incomplete Mark all as "N/A"" at bounding box center [610, 342] width 745 height 19
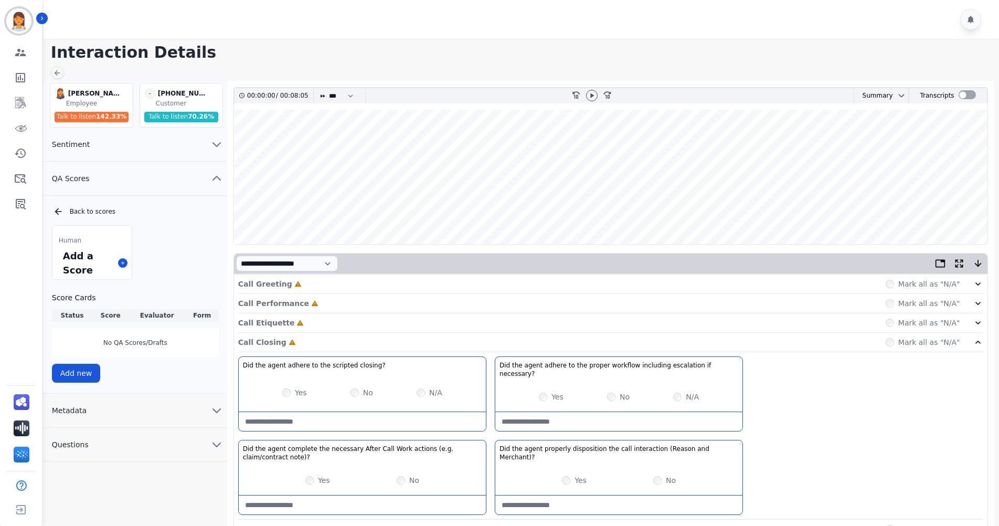
click at [330, 322] on div "Call Etiquette Incomplete Mark all as "N/A"" at bounding box center [610, 322] width 745 height 19
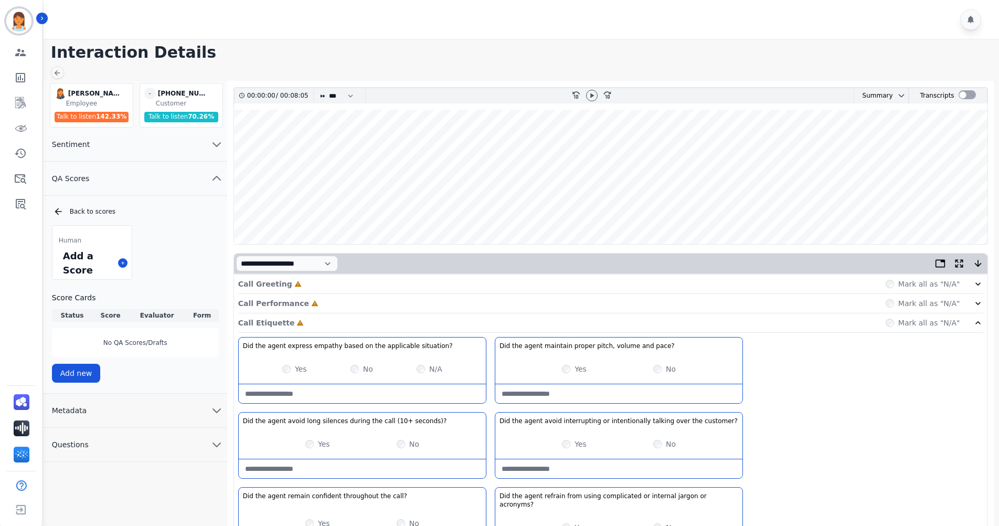
click at [332, 303] on div "Call Performance Incomplete Mark all as "N/A"" at bounding box center [610, 303] width 745 height 19
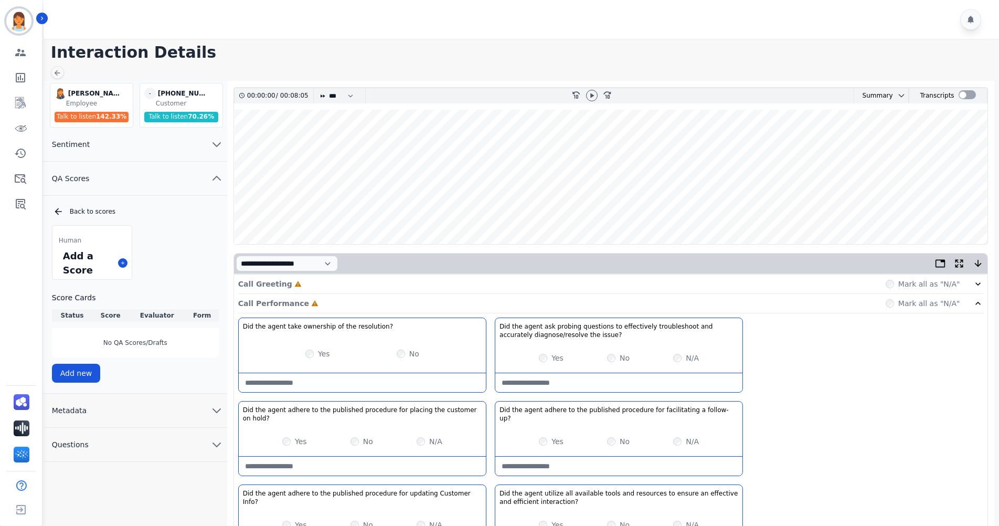
click at [336, 284] on div "Call Greeting Incomplete Mark all as "N/A"" at bounding box center [610, 283] width 745 height 19
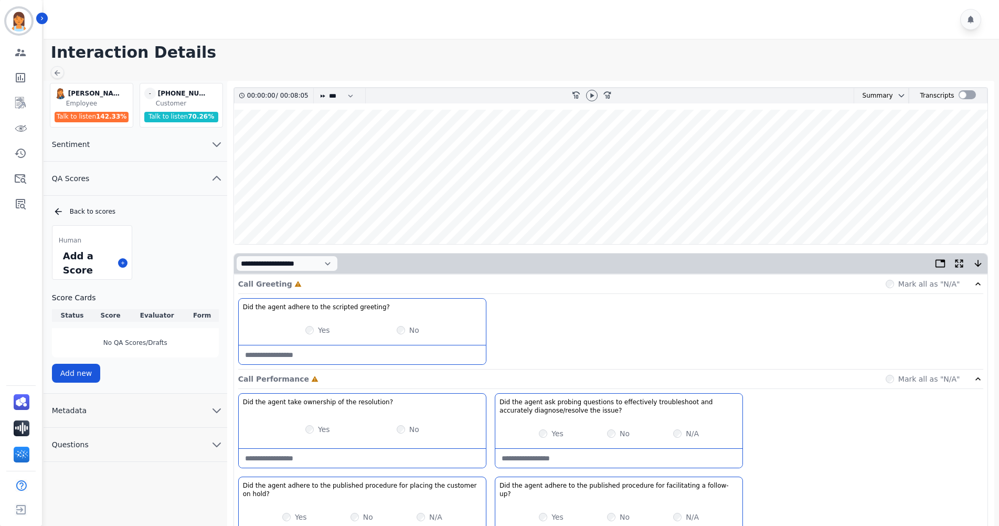
click at [110, 410] on button "Metadata" at bounding box center [136, 411] width 184 height 34
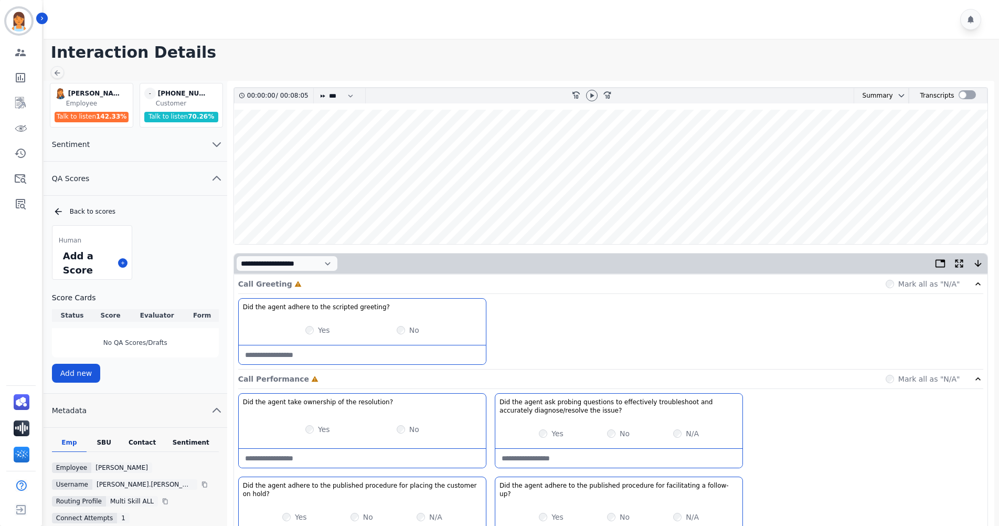
click at [143, 443] on div "Contact" at bounding box center [142, 445] width 42 height 14
click at [186, 467] on icon at bounding box center [189, 467] width 6 height 6
click at [594, 97] on icon at bounding box center [592, 95] width 8 height 8
click at [374, 283] on div "Call Greeting Complete Mark all as "N/A"" at bounding box center [610, 283] width 745 height 19
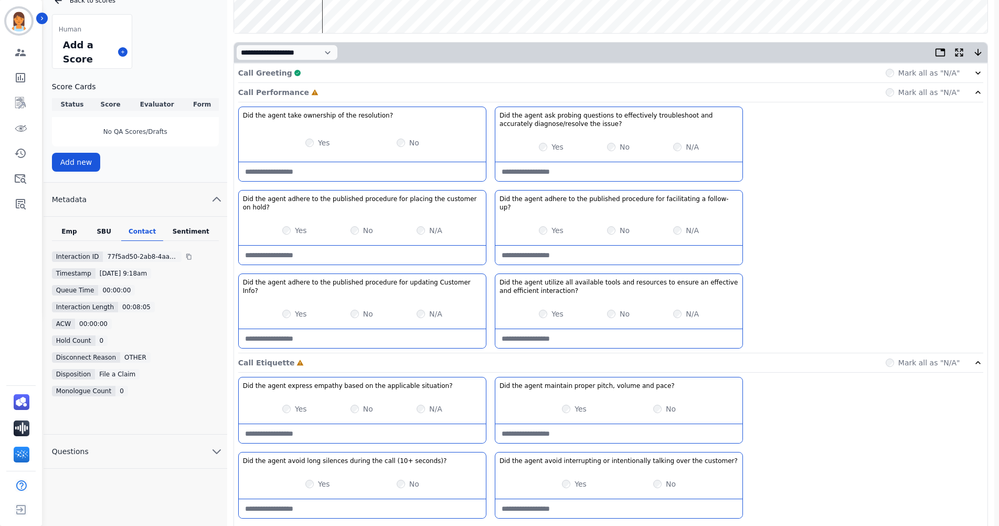
scroll to position [262, 0]
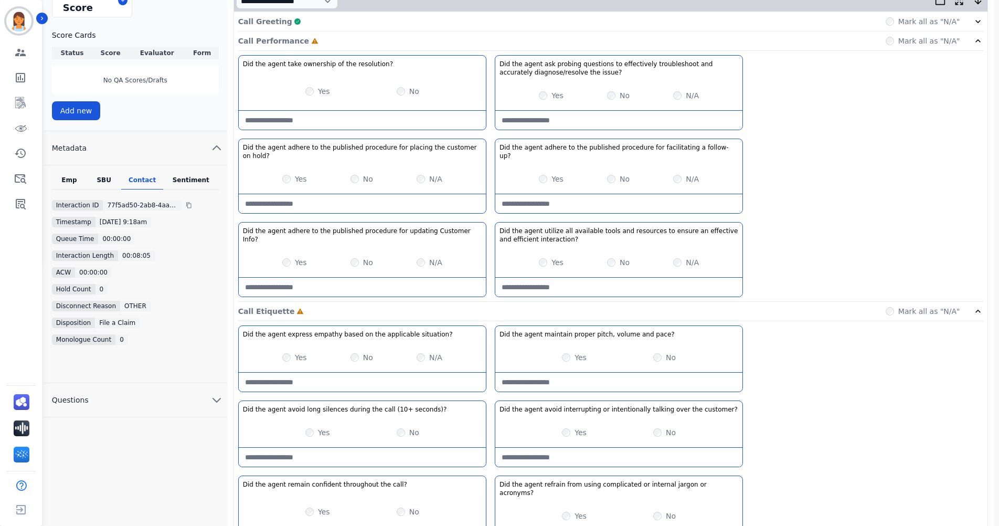
click at [291, 257] on div "Yes" at bounding box center [294, 262] width 25 height 10
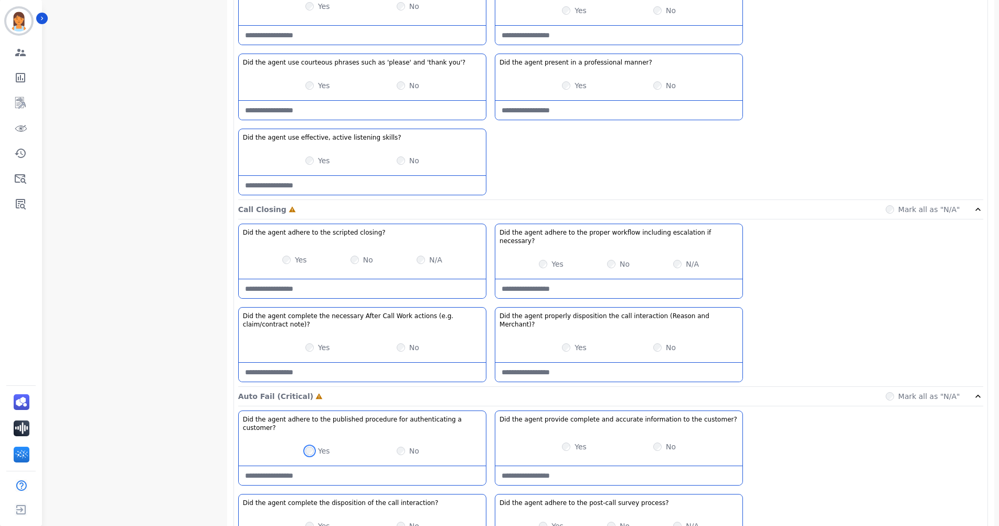
scroll to position [840, 0]
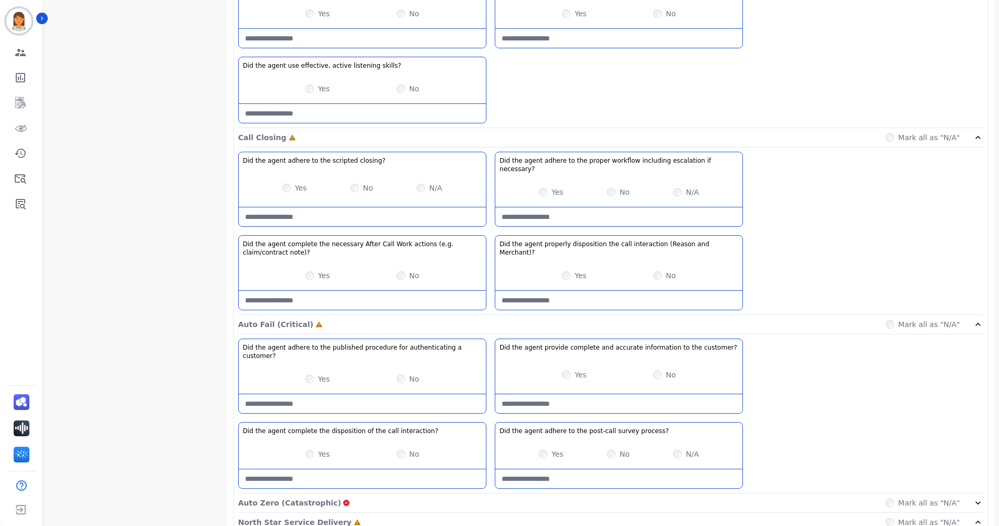
click at [405, 270] on div "No" at bounding box center [408, 275] width 23 height 10
click at [379, 291] on note\)\?-note at bounding box center [362, 300] width 247 height 19
type note\)\?-note "**********"
click at [682, 187] on div "N/A" at bounding box center [686, 192] width 26 height 10
drag, startPoint x: 660, startPoint y: 178, endPoint x: 648, endPoint y: 194, distance: 20.2
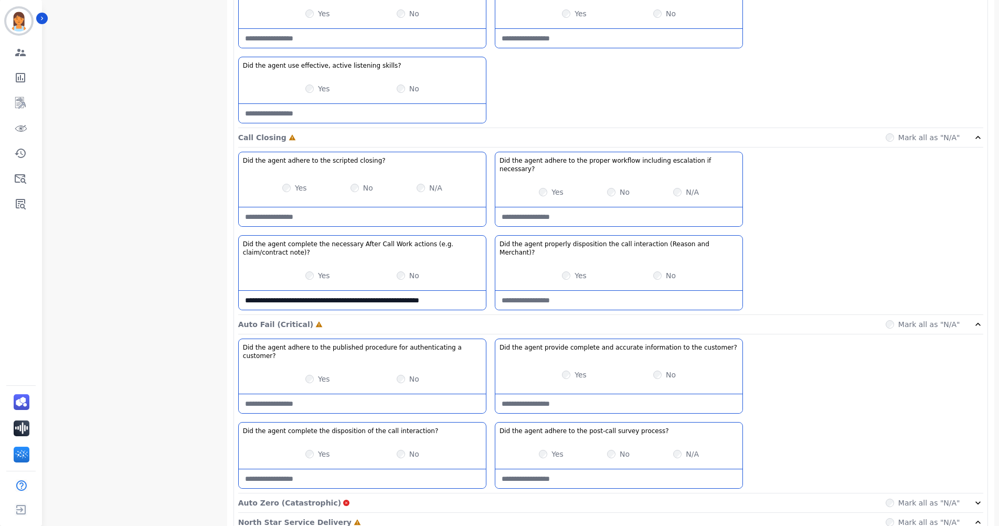
click at [659, 179] on div "Yes No N/A" at bounding box center [618, 191] width 247 height 29
click at [648, 207] on necessary\?-note at bounding box center [618, 216] width 247 height 19
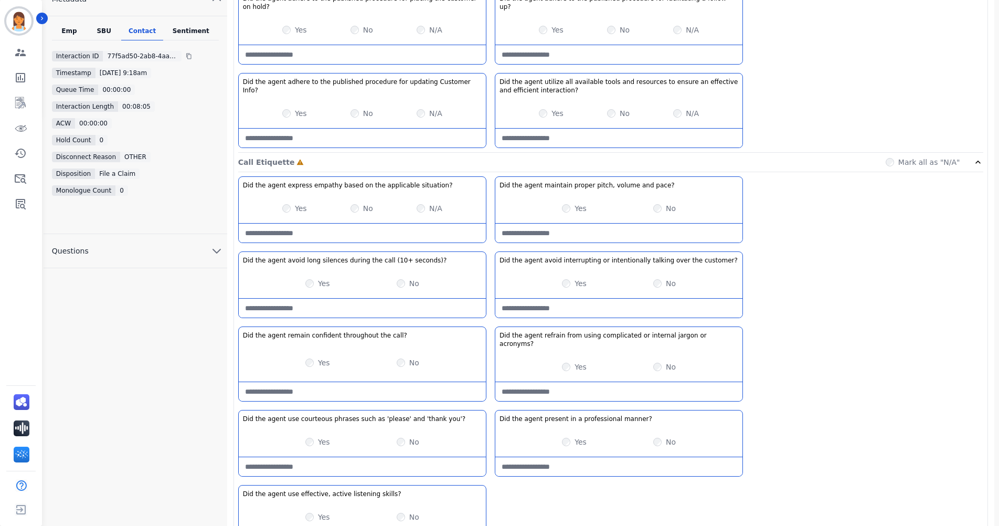
scroll to position [315, 0]
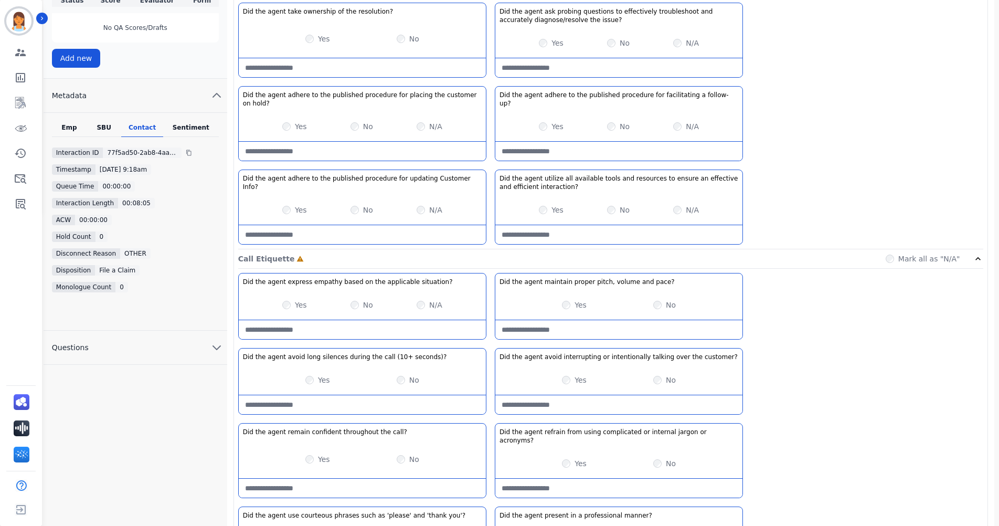
type necessary\?-note "**********"
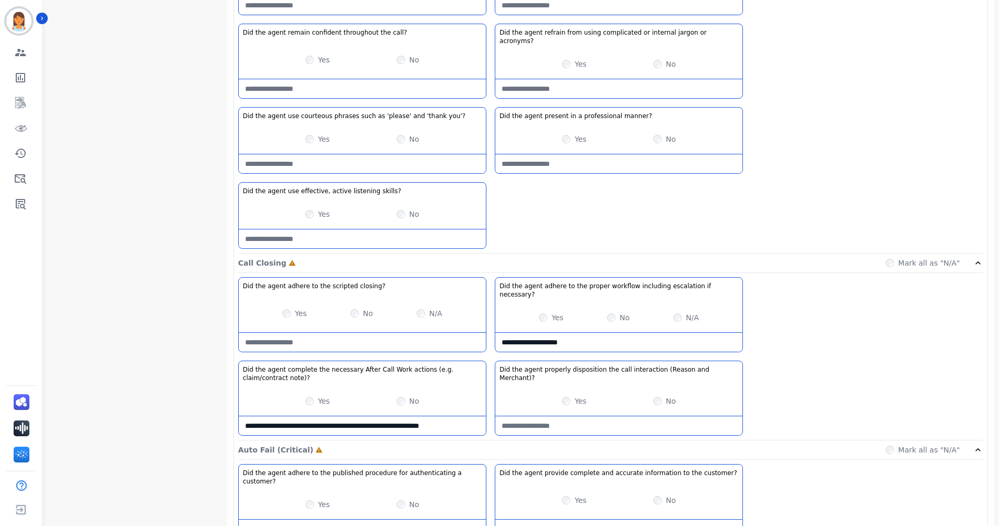
scroll to position [787, 0]
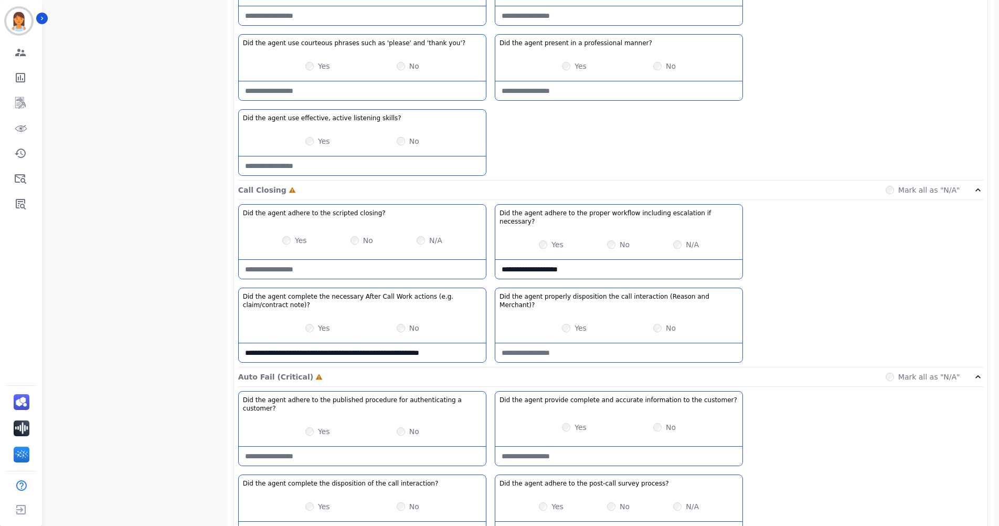
drag, startPoint x: 442, startPoint y: 326, endPoint x: 245, endPoint y: 327, distance: 197.3
click at [245, 343] on note\)\?-note "**********" at bounding box center [362, 352] width 247 height 19
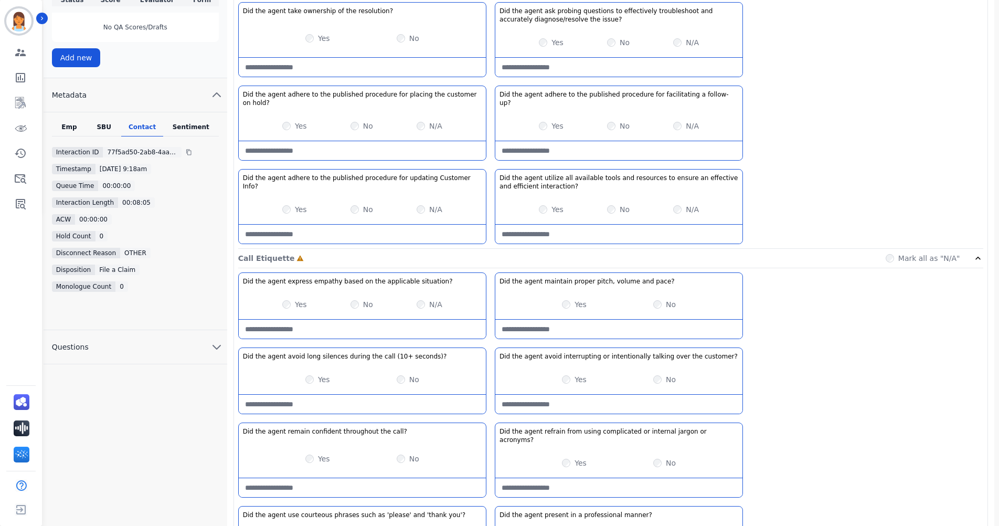
scroll to position [315, 0]
click at [291, 300] on div "Yes" at bounding box center [294, 305] width 25 height 10
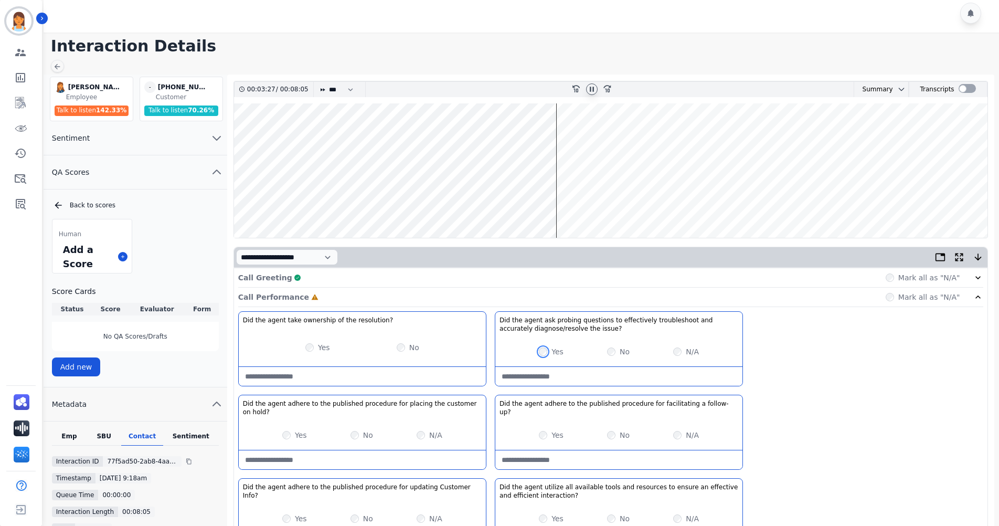
scroll to position [0, 0]
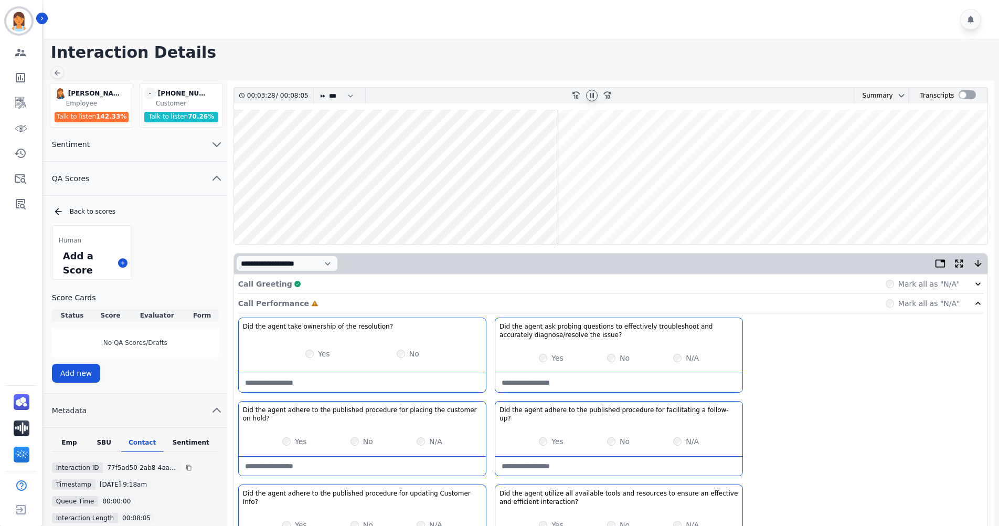
click at [594, 92] on icon at bounding box center [592, 95] width 8 height 8
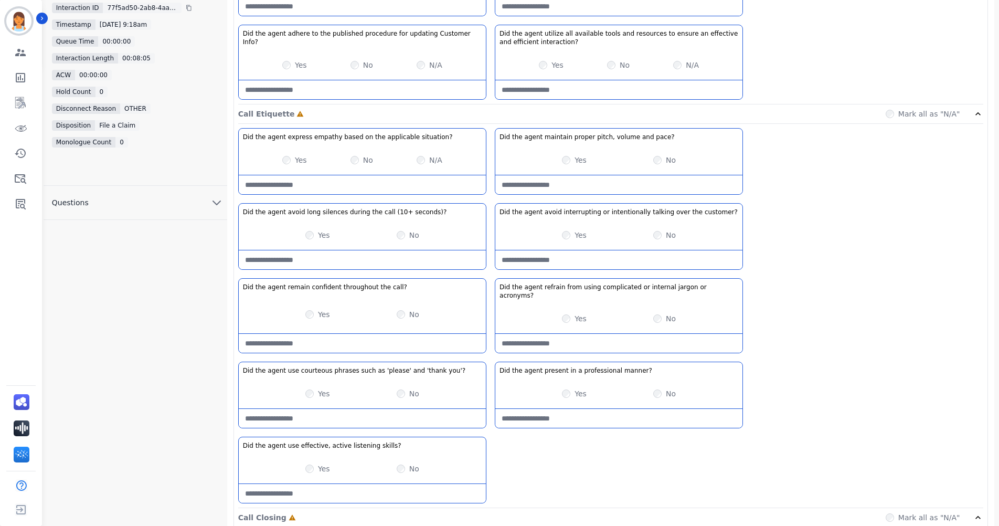
scroll to position [407, 0]
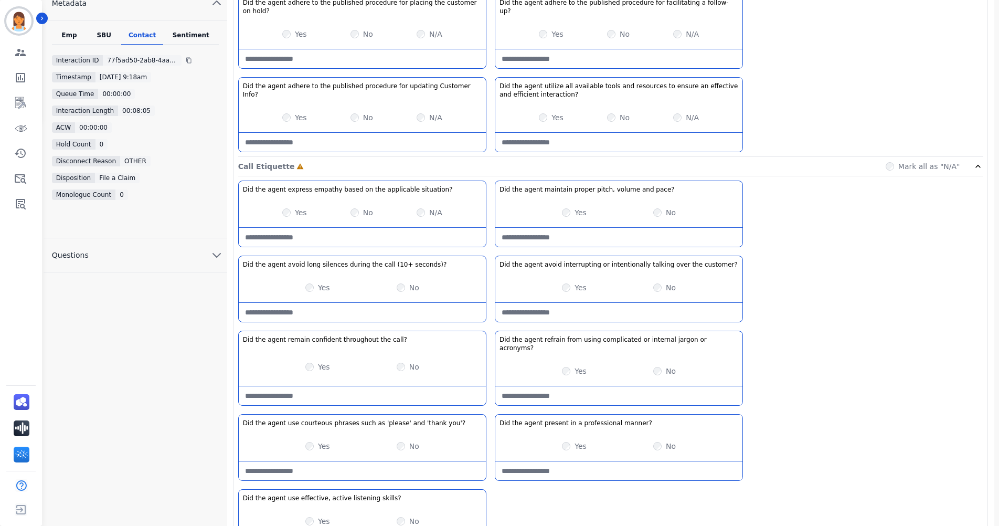
click at [358, 133] on Info\?-note at bounding box center [362, 142] width 247 height 19
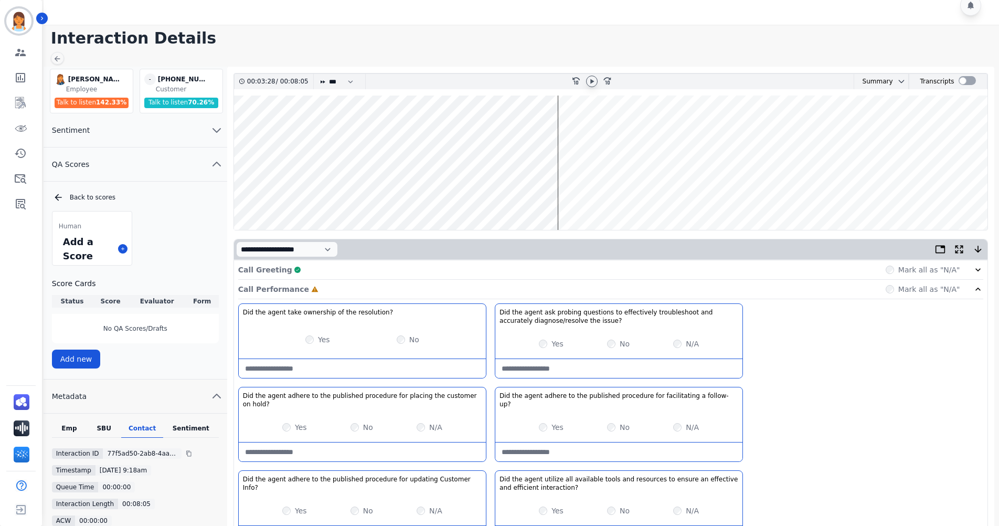
scroll to position [0, 0]
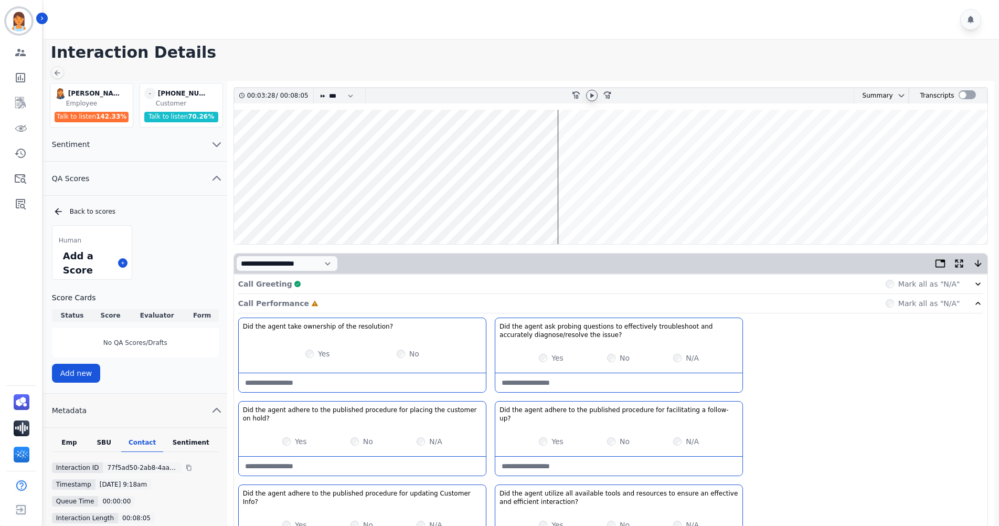
type Info\?-note "**********"
click at [588, 94] on icon at bounding box center [592, 95] width 8 height 8
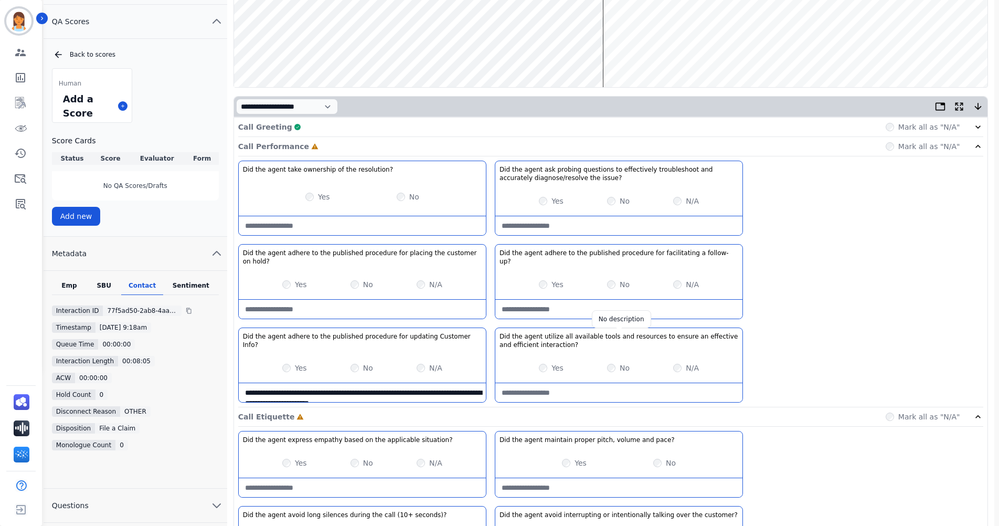
scroll to position [157, 0]
click at [666, 299] on follow-up\?-note at bounding box center [618, 308] width 247 height 19
type follow-up\?-note "*"
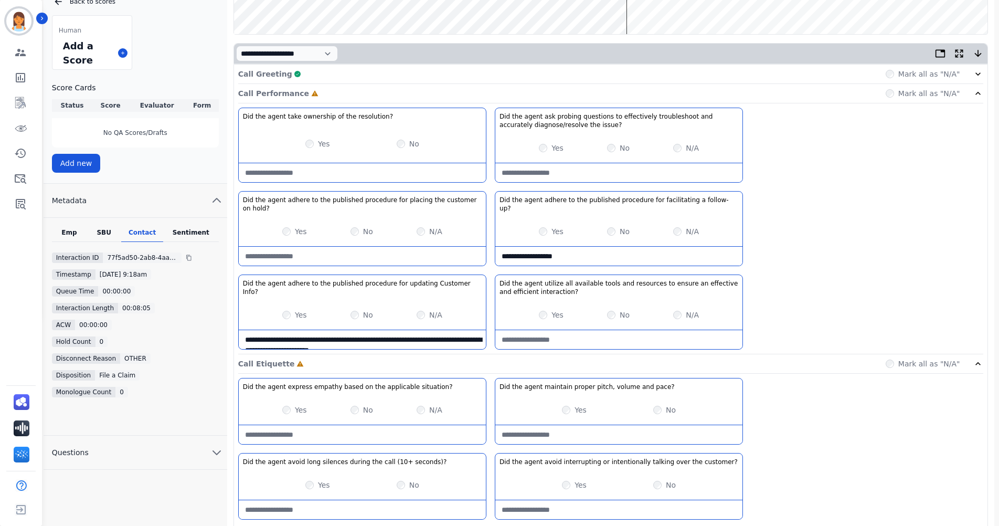
type follow-up\?-note "**********"
click at [402, 250] on hold\?-note at bounding box center [362, 256] width 247 height 19
type hold\?-note "**********"
click at [529, 91] on div "Call Performance Complete Mark all as "N/A"" at bounding box center [610, 93] width 745 height 19
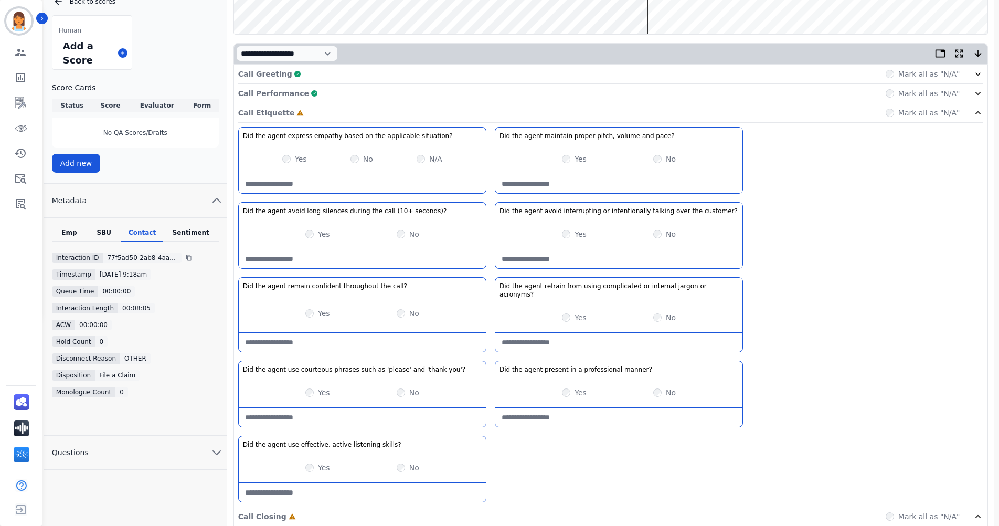
click at [562, 383] on div "Yes No" at bounding box center [618, 392] width 247 height 29
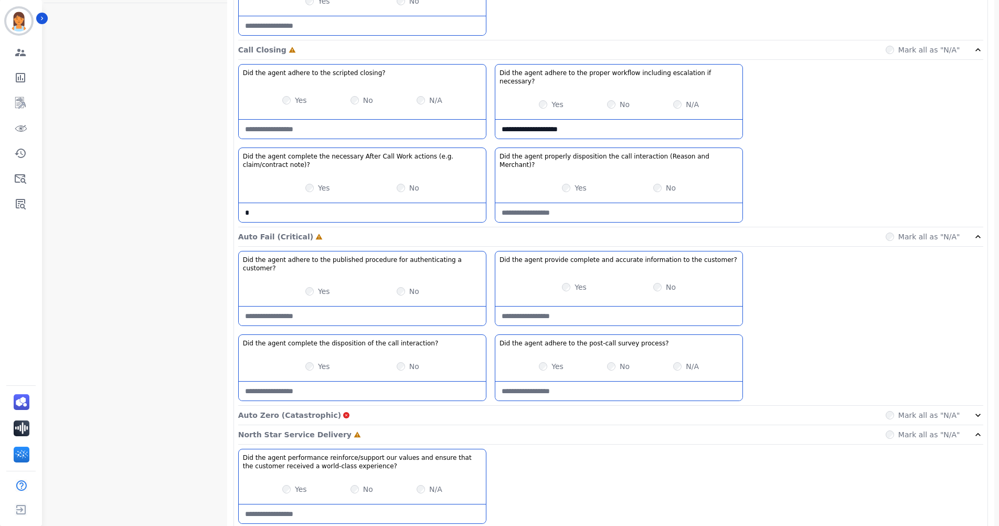
scroll to position [682, 0]
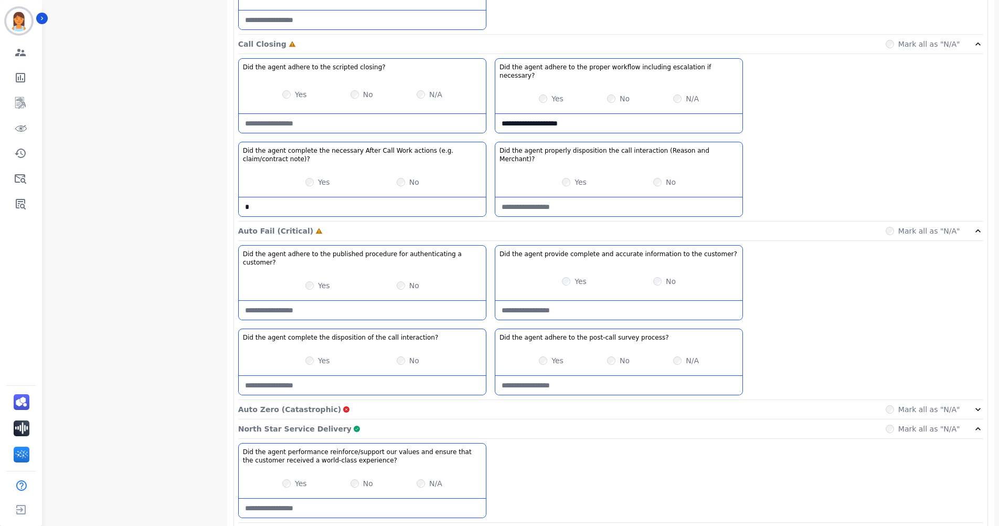
click at [429, 419] on div "North Star Service Delivery Complete Mark all as "N/A"" at bounding box center [610, 428] width 745 height 19
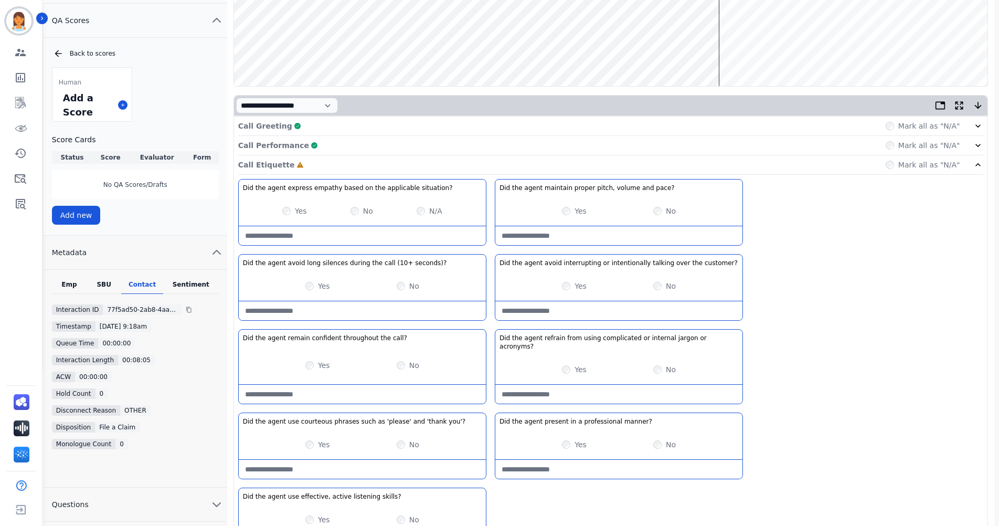
scroll to position [105, 0]
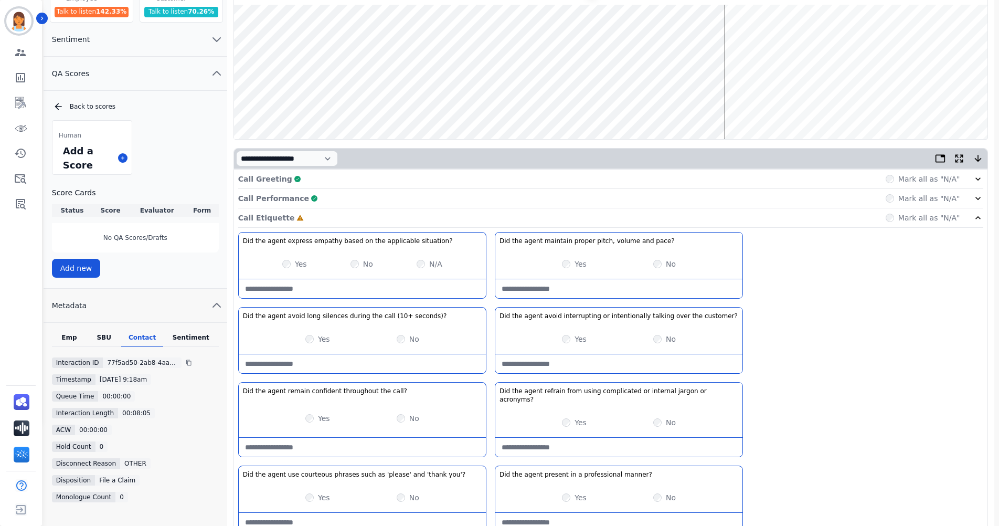
click at [711, 106] on wave at bounding box center [611, 72] width 754 height 134
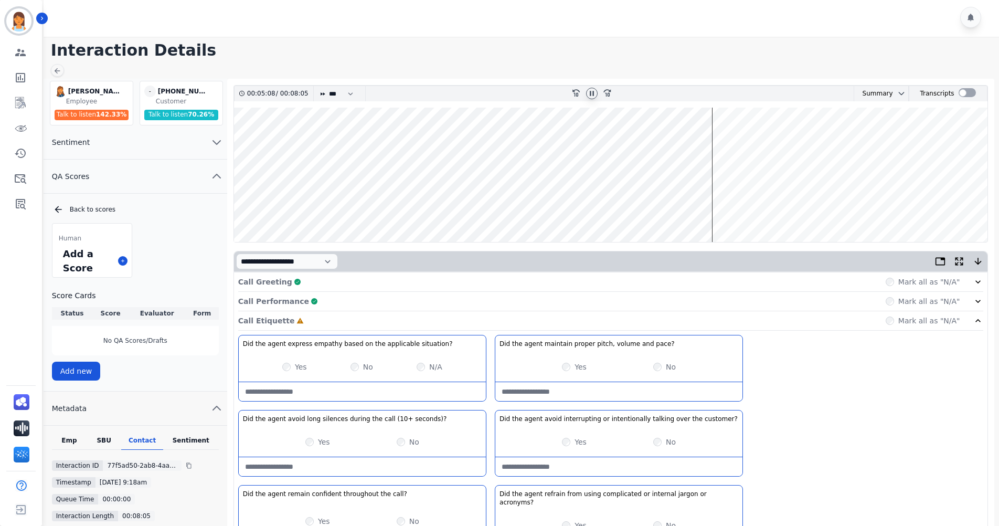
scroll to position [0, 0]
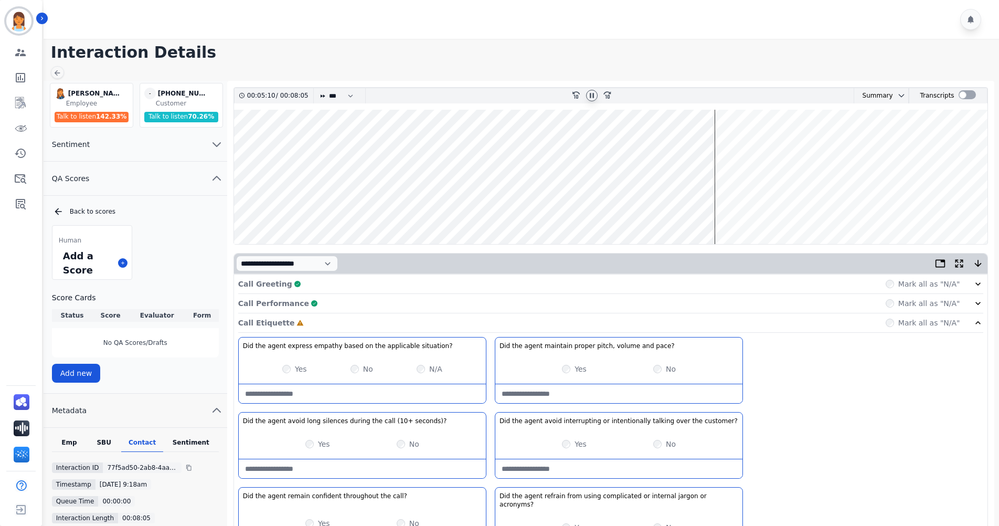
click at [714, 212] on wave at bounding box center [611, 177] width 754 height 134
click at [713, 212] on wave at bounding box center [611, 177] width 754 height 134
click at [767, 205] on wave at bounding box center [611, 177] width 754 height 134
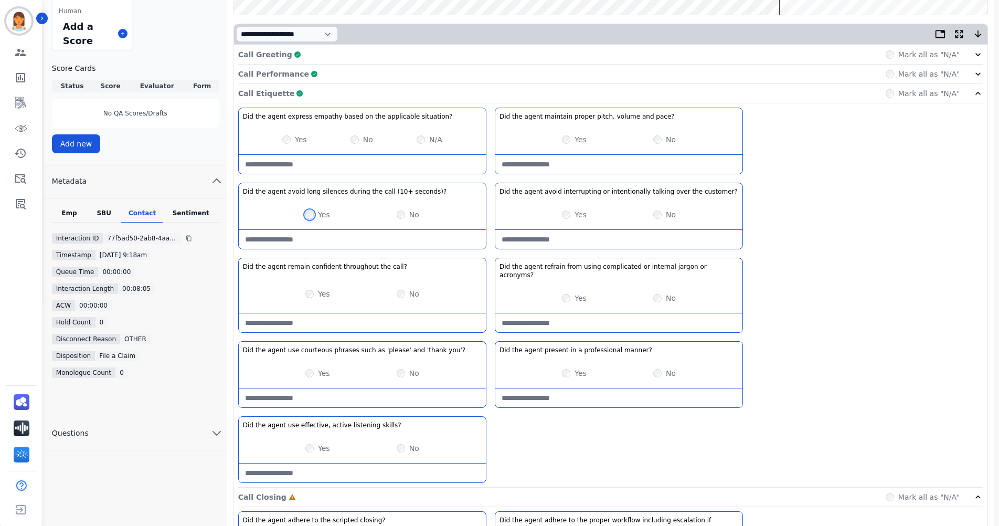
scroll to position [52, 0]
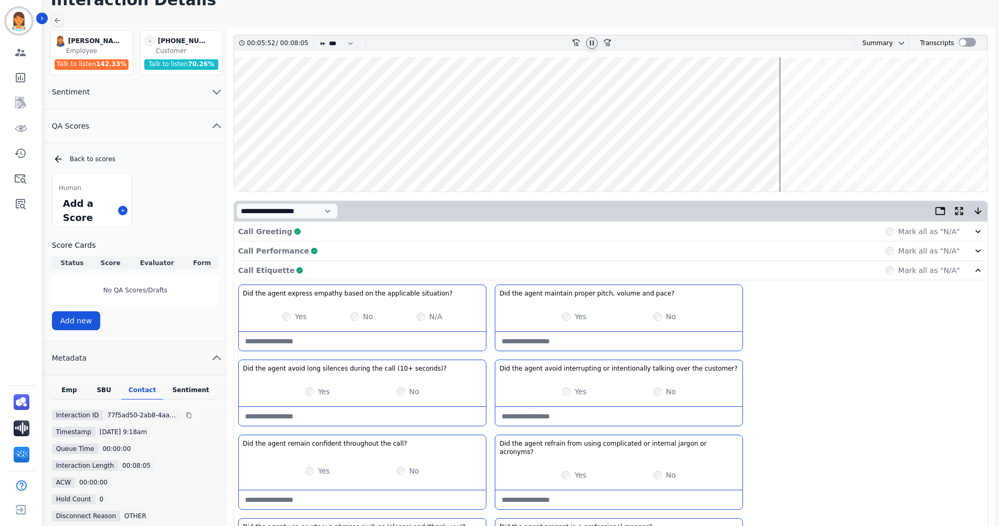
click at [683, 273] on div "Call Etiquette Complete Mark all as "N/A"" at bounding box center [610, 270] width 745 height 19
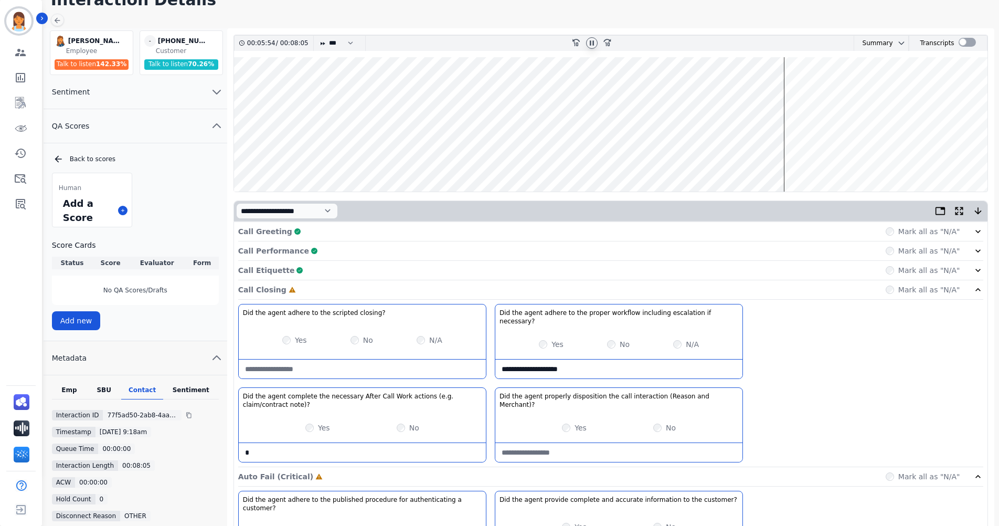
click at [828, 145] on wave at bounding box center [611, 124] width 754 height 134
click at [834, 157] on wave at bounding box center [611, 124] width 754 height 134
click at [854, 158] on wave at bounding box center [611, 124] width 754 height 134
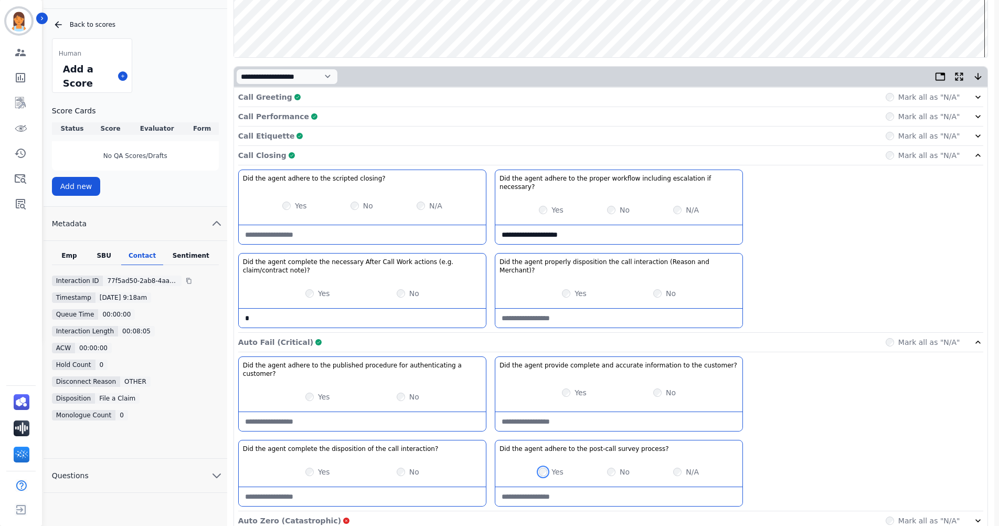
scroll to position [72, 0]
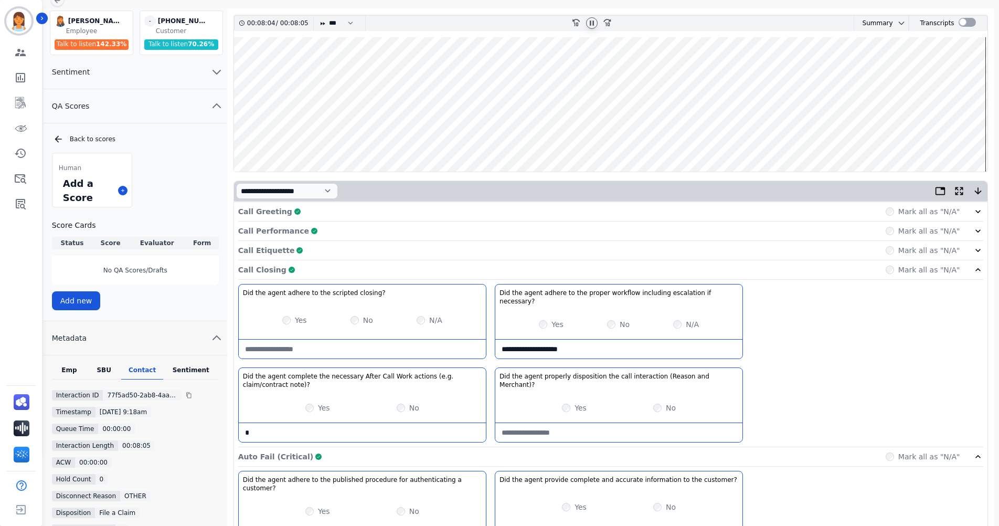
click at [775, 262] on div "Call Closing Complete Mark all as "N/A"" at bounding box center [610, 269] width 745 height 19
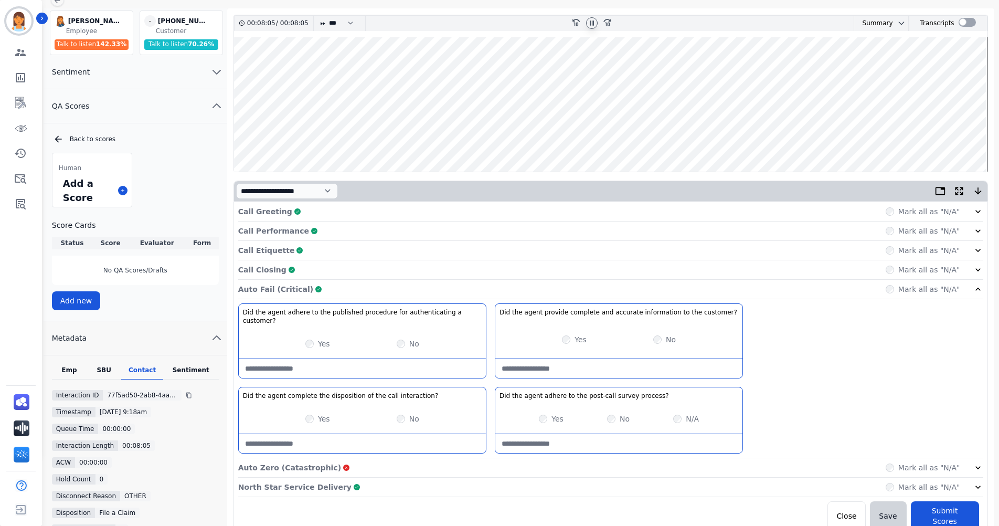
click at [766, 288] on div "Auto Fail (Critical) Complete Mark all as "N/A"" at bounding box center [610, 289] width 745 height 19
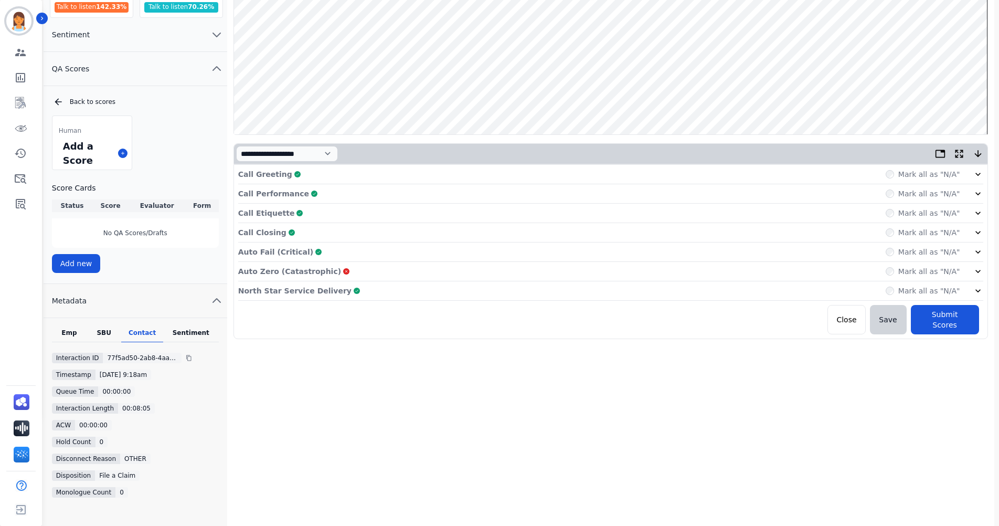
scroll to position [154, 0]
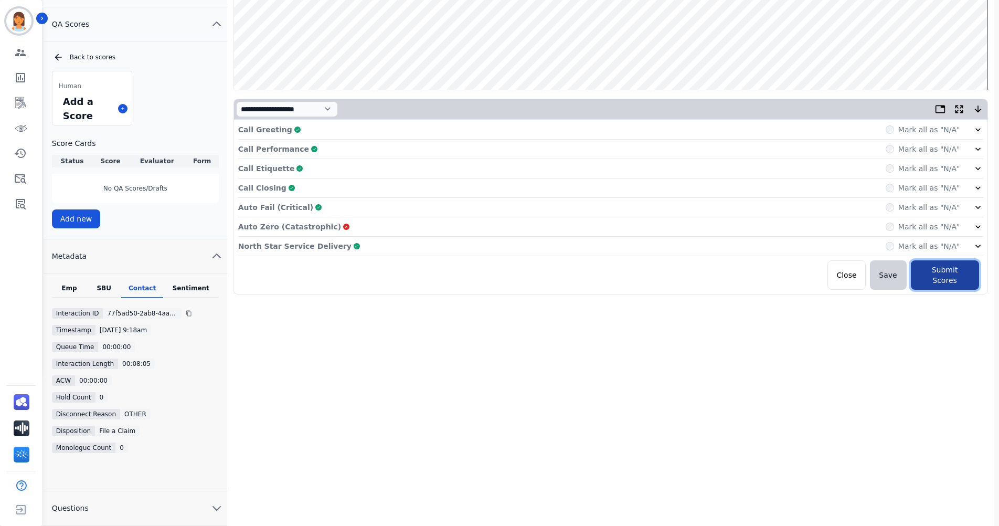
click at [940, 272] on button "Submit Scores" at bounding box center [945, 274] width 68 height 29
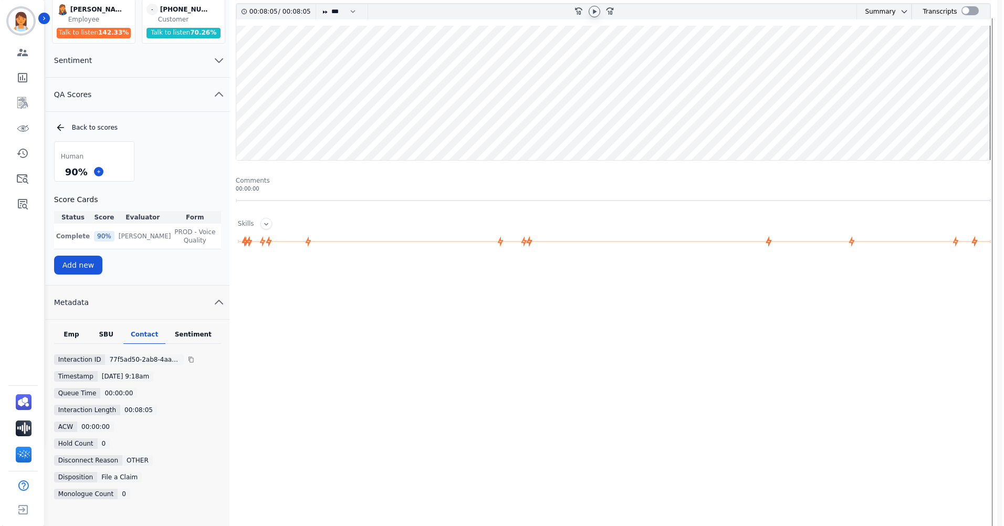
scroll to position [0, 0]
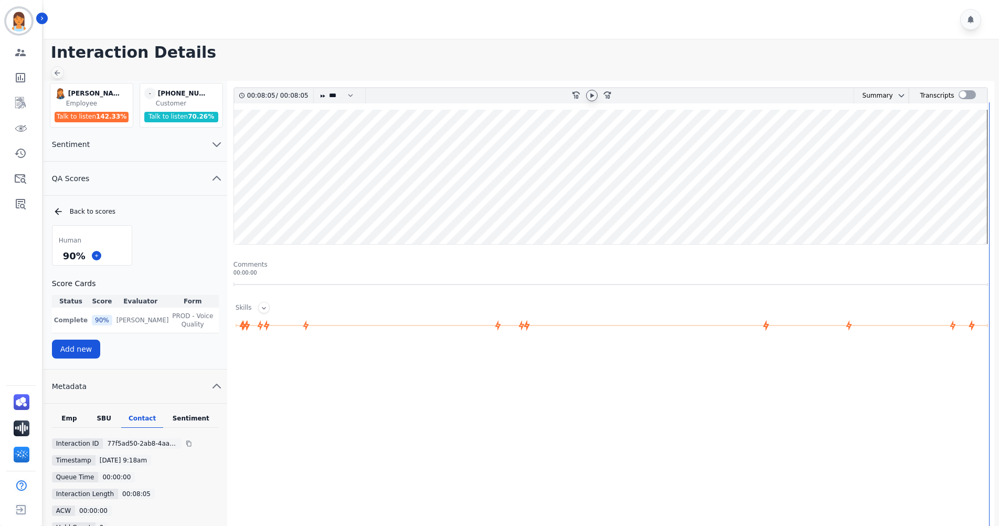
click at [59, 75] on icon at bounding box center [57, 73] width 8 height 8
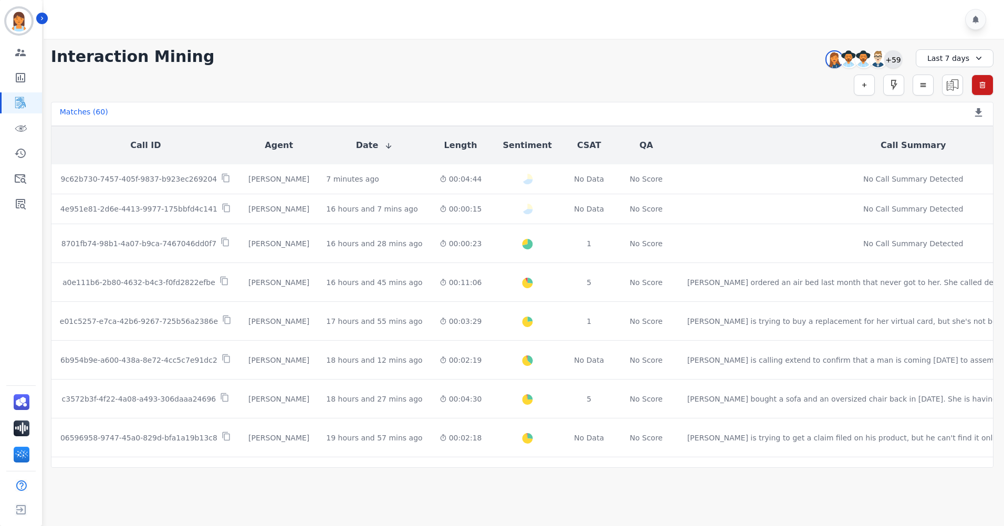
click at [894, 58] on div "+59" at bounding box center [893, 59] width 18 height 18
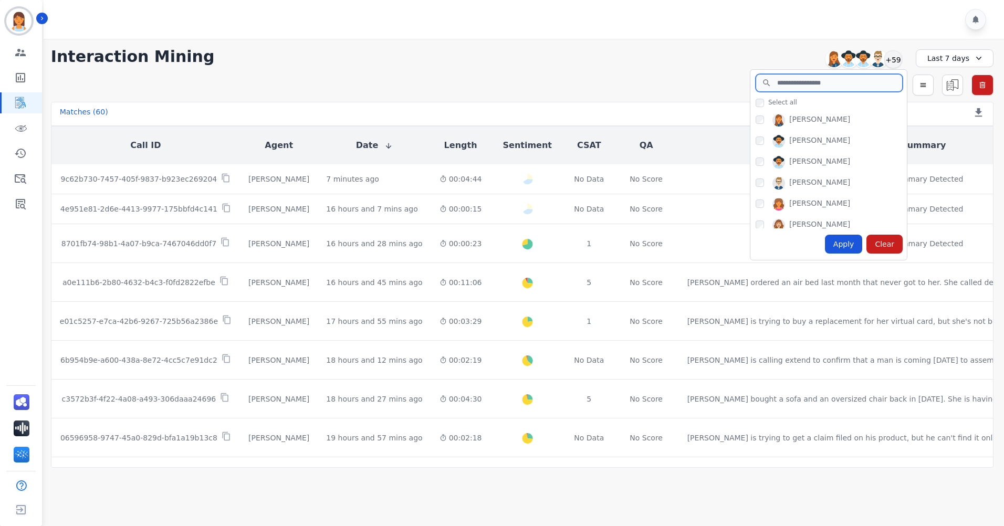
click at [790, 88] on input "search" at bounding box center [828, 83] width 147 height 18
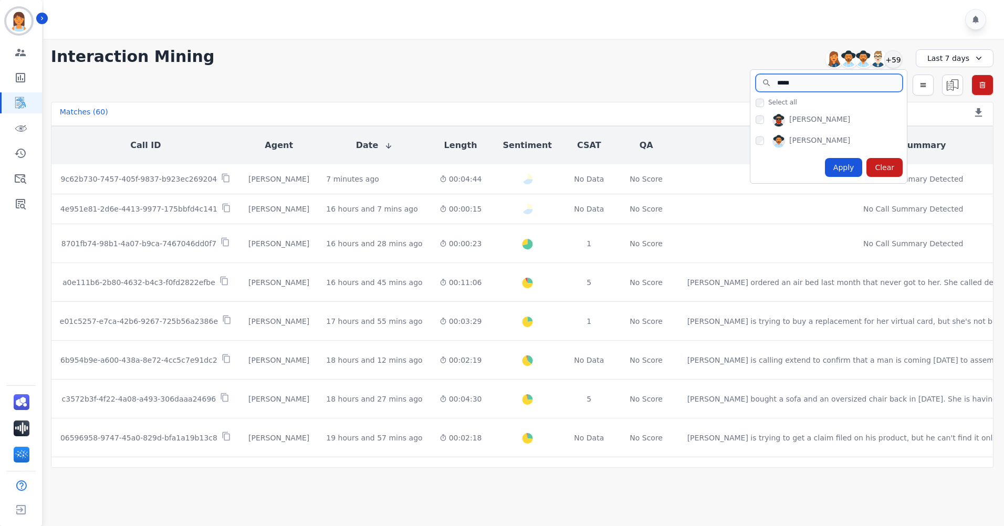
type input "*****"
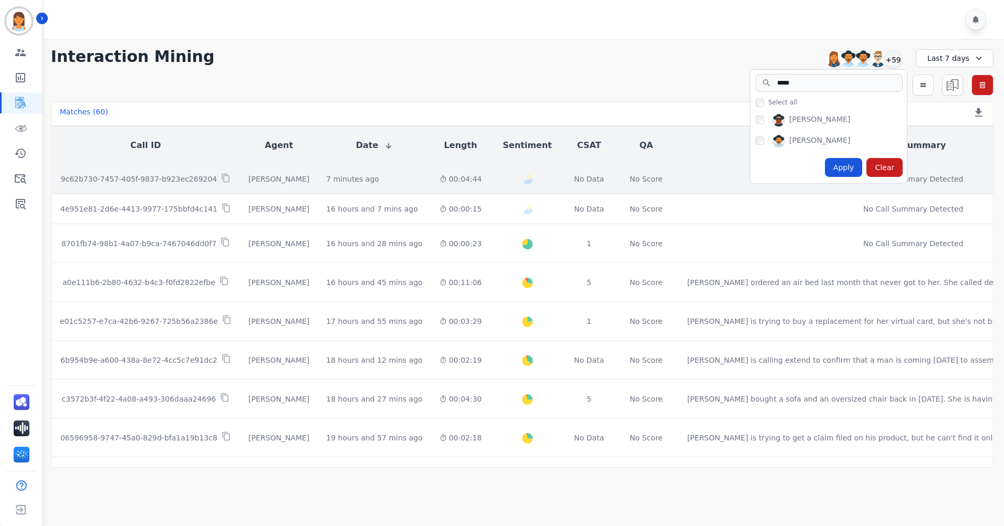
click at [852, 173] on div "Apply" at bounding box center [844, 167] width 38 height 19
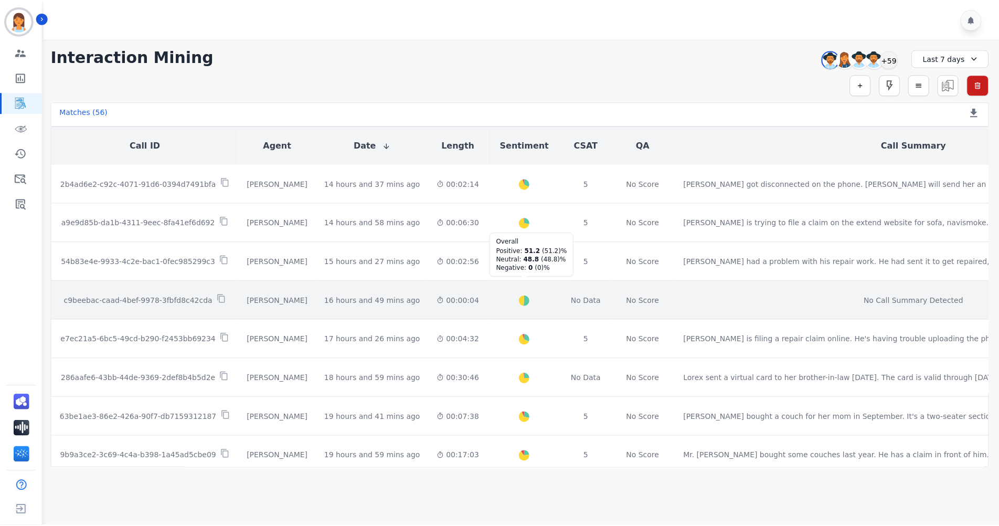
scroll to position [52, 0]
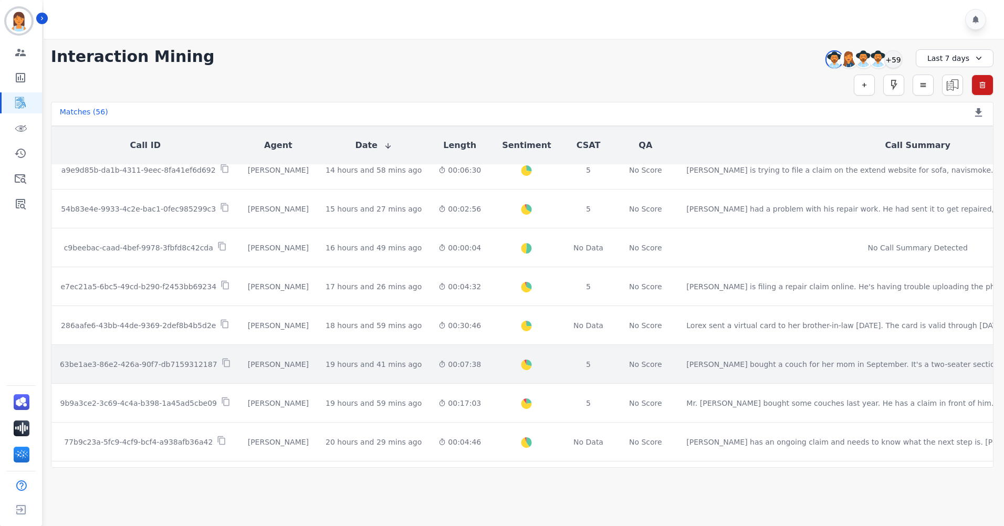
click at [438, 366] on div "00:07:38" at bounding box center [459, 364] width 43 height 10
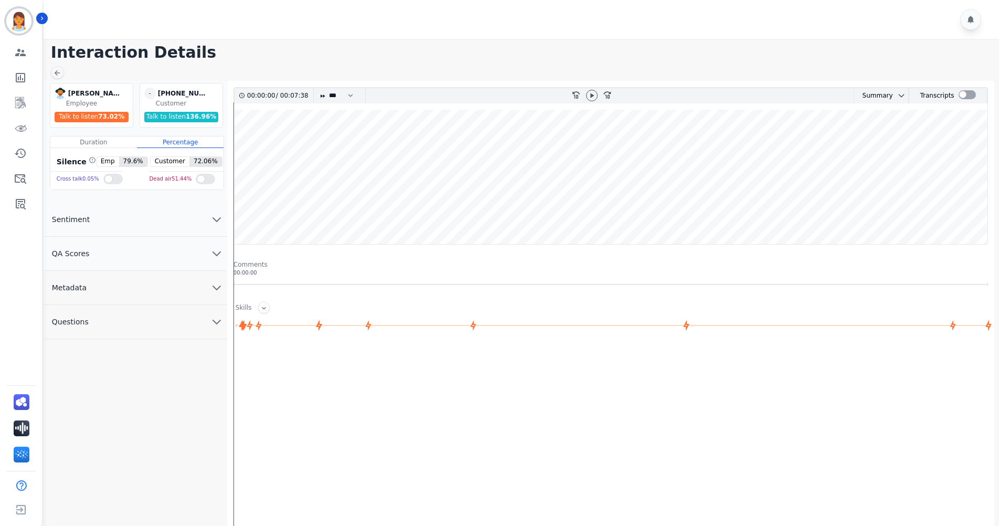
click at [180, 254] on button "QA Scores" at bounding box center [136, 254] width 184 height 34
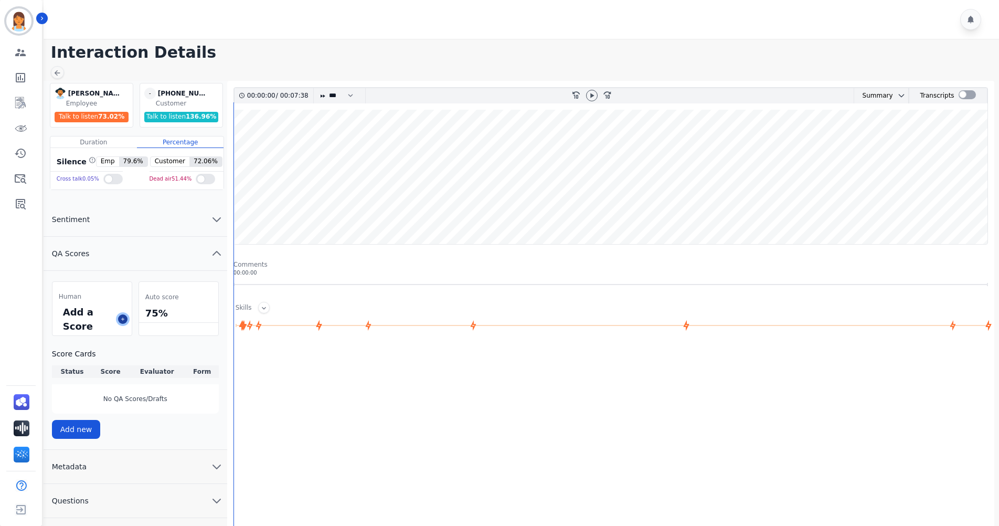
click at [119, 320] on button at bounding box center [122, 318] width 9 height 9
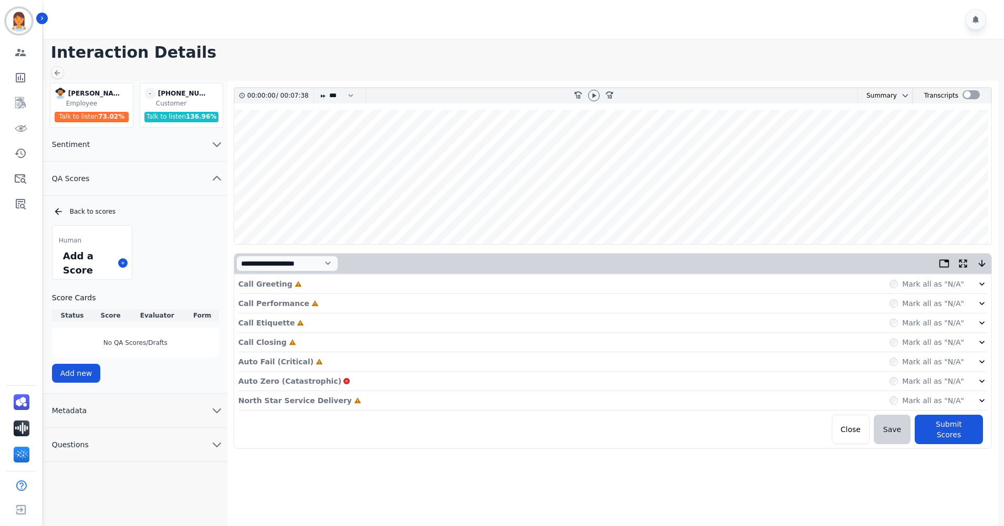
click at [353, 403] on div "North Star Service Delivery Incomplete Mark all as "N/A"" at bounding box center [612, 400] width 748 height 19
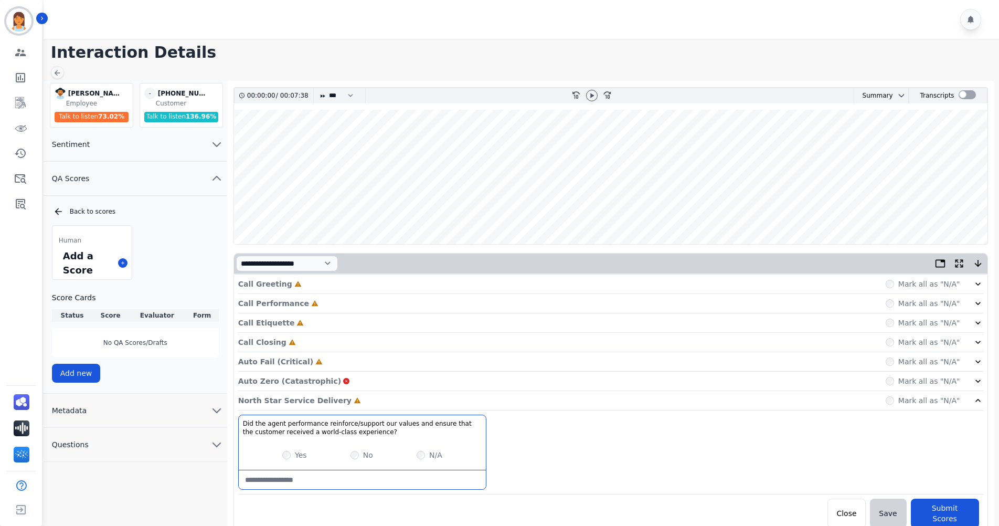
click at [362, 358] on div "Auto Fail (Critical) Incomplete Mark all as "N/A"" at bounding box center [610, 361] width 745 height 19
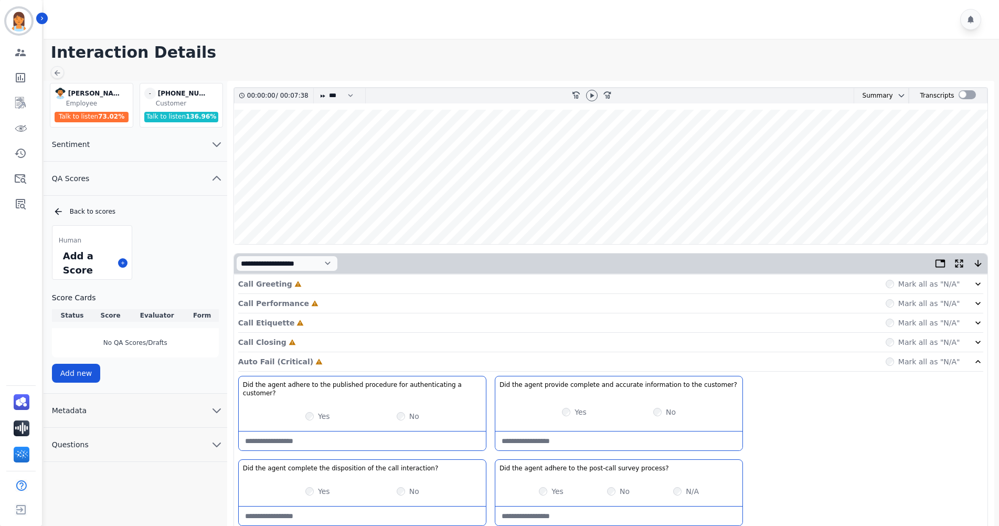
click at [345, 333] on div "Call Closing Incomplete Mark all as "N/A"" at bounding box center [610, 342] width 745 height 19
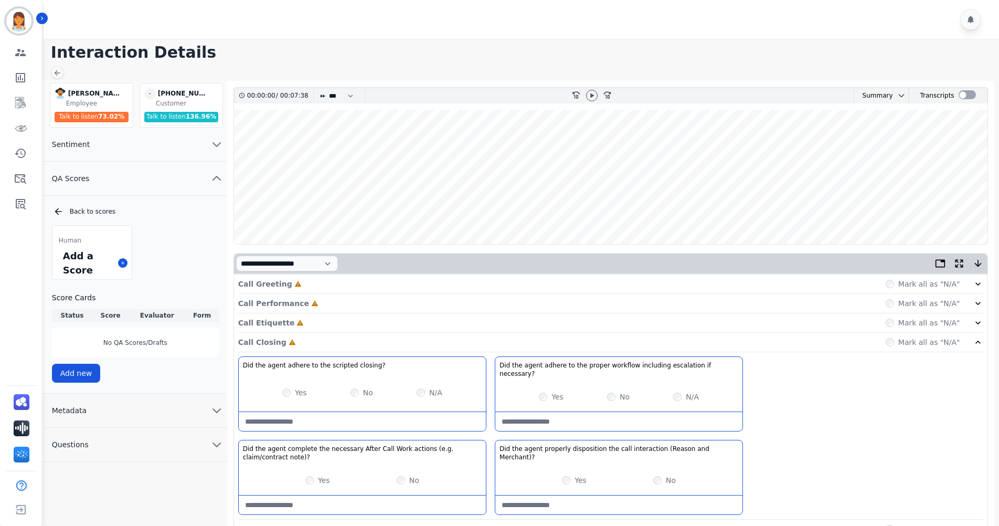
click at [341, 322] on div "Call Etiquette Incomplete Mark all as "N/A"" at bounding box center [610, 322] width 745 height 19
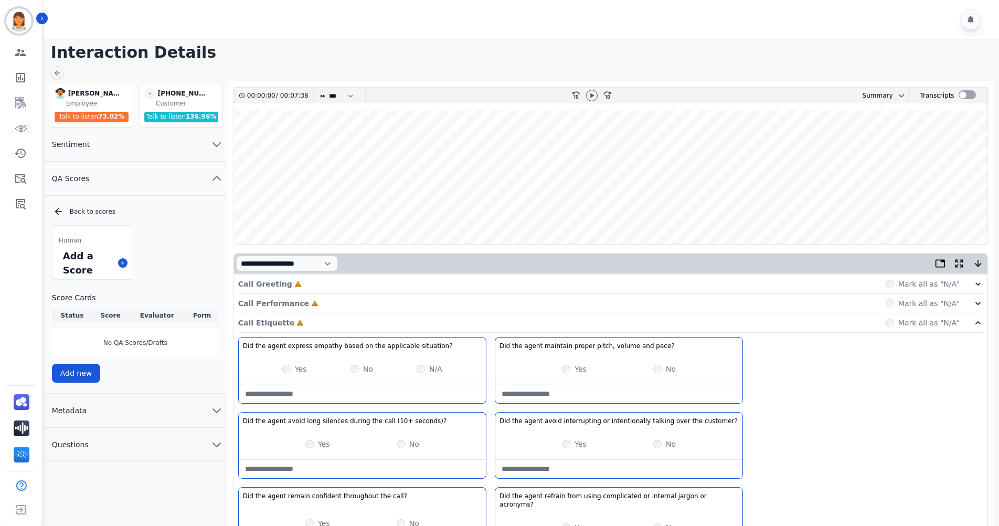
click at [343, 301] on div "Call Performance Incomplete Mark all as "N/A"" at bounding box center [610, 303] width 745 height 19
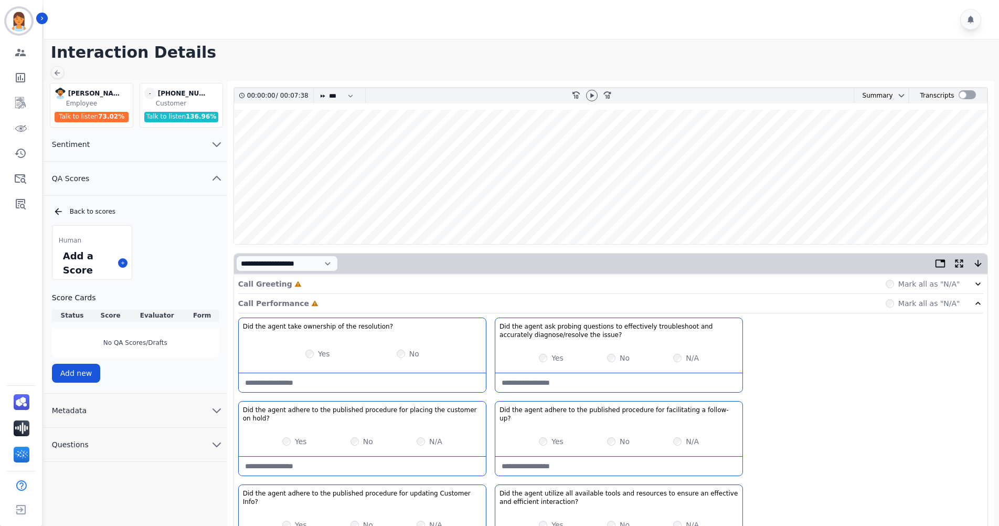
click at [345, 283] on div "Call Greeting Incomplete Mark all as "N/A"" at bounding box center [610, 283] width 745 height 19
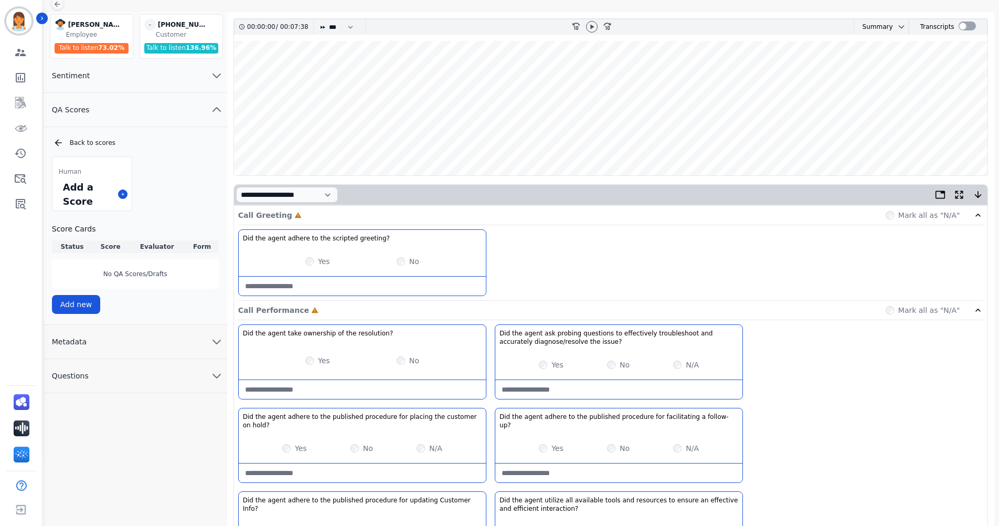
scroll to position [63, 0]
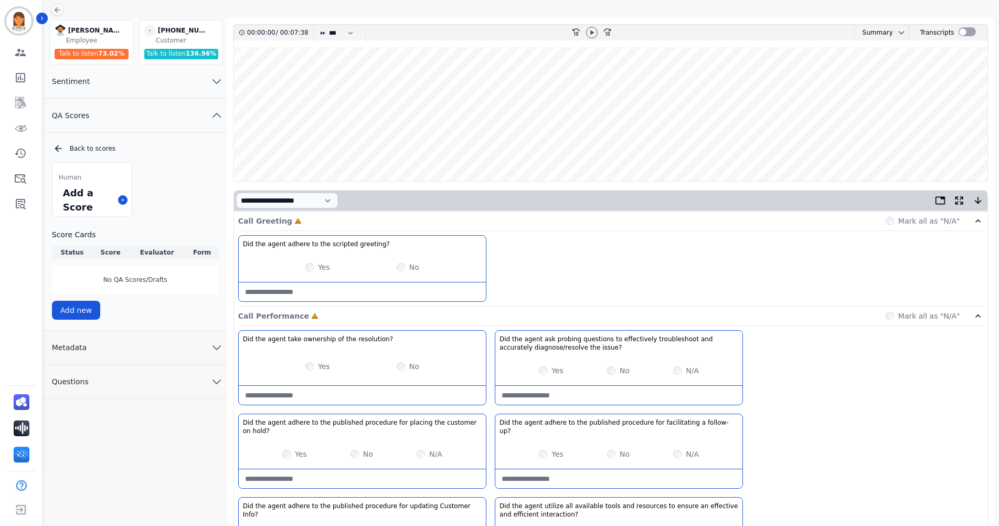
click at [123, 352] on button "Metadata" at bounding box center [136, 348] width 184 height 34
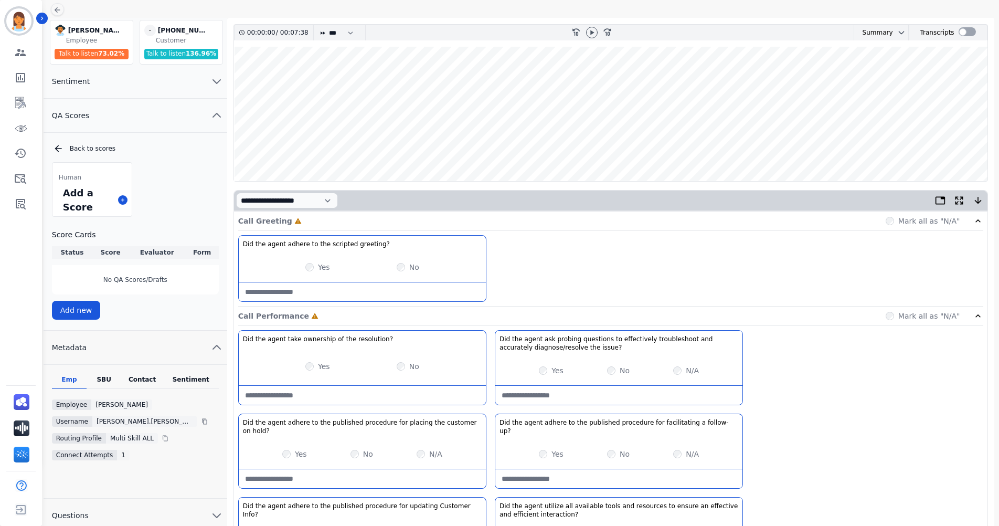
click at [138, 376] on div "Contact" at bounding box center [142, 382] width 42 height 14
click at [186, 406] on icon at bounding box center [189, 405] width 6 height 6
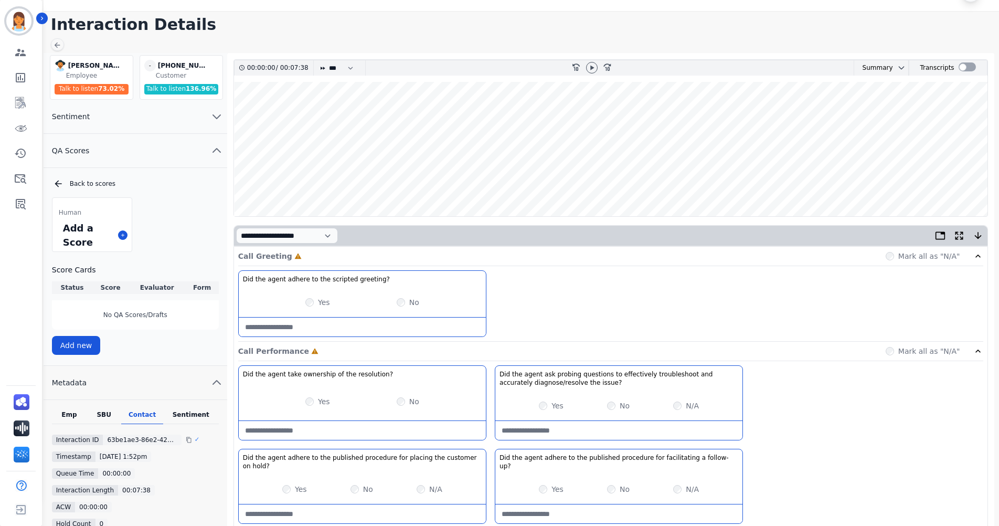
scroll to position [0, 0]
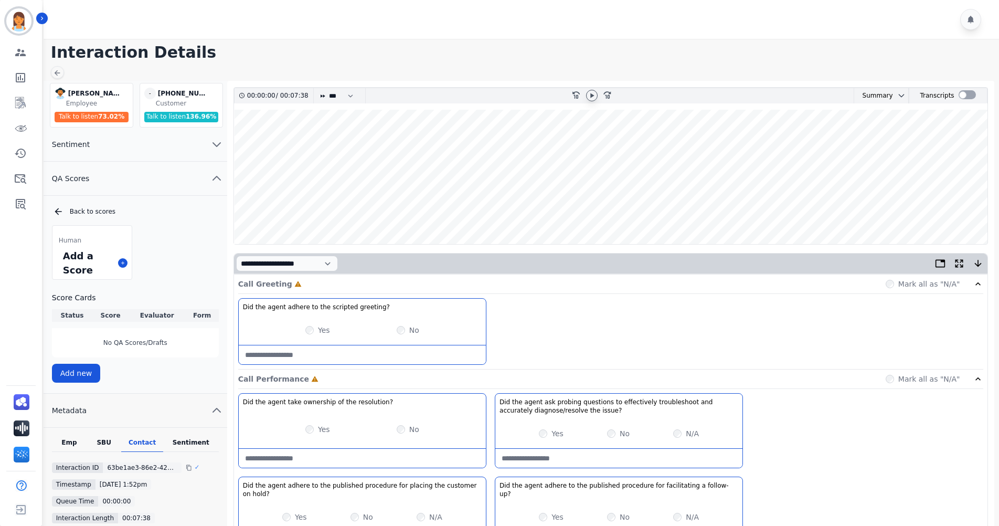
click at [591, 94] on icon at bounding box center [592, 95] width 4 height 5
drag, startPoint x: 207, startPoint y: 91, endPoint x: 167, endPoint y: 92, distance: 40.4
click at [167, 92] on div "[PHONE_NUMBER]" at bounding box center [184, 94] width 52 height 12
copy div "3608781530"
click at [586, 95] on div at bounding box center [592, 96] width 12 height 12
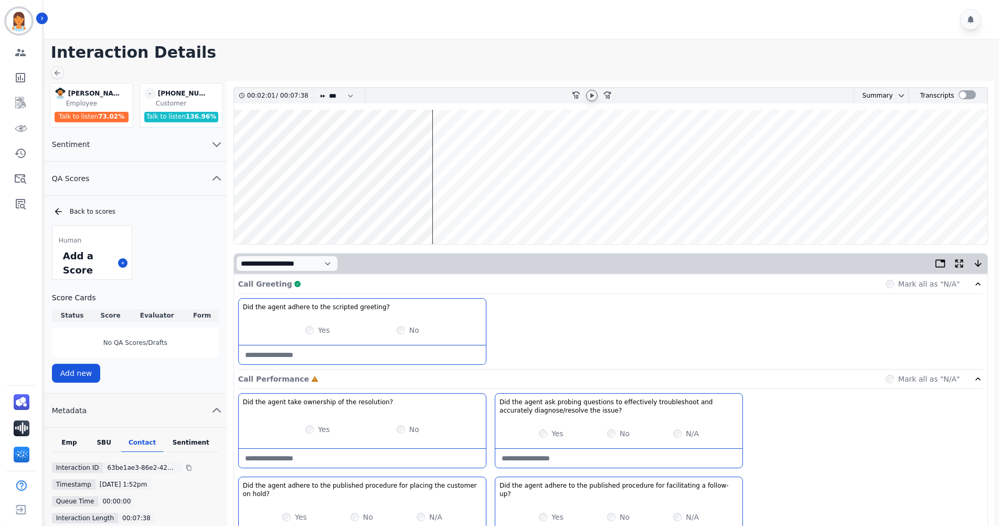
click at [596, 92] on icon at bounding box center [592, 95] width 8 height 8
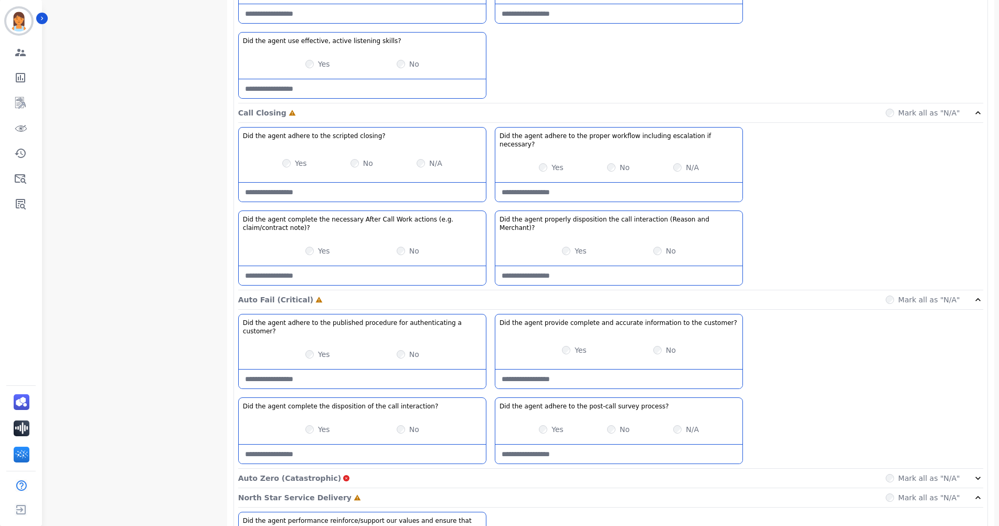
scroll to position [945, 0]
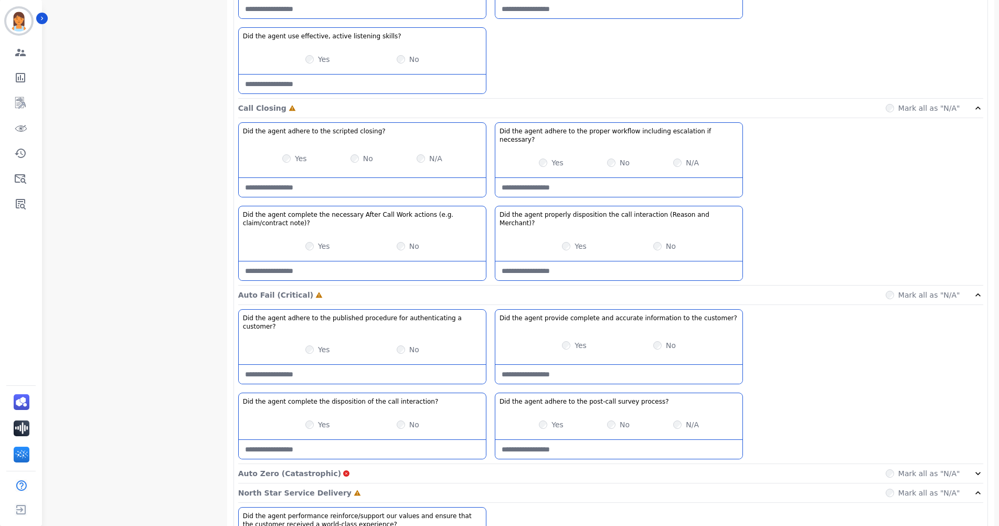
click at [403, 261] on note\)\?-note at bounding box center [362, 270] width 247 height 19
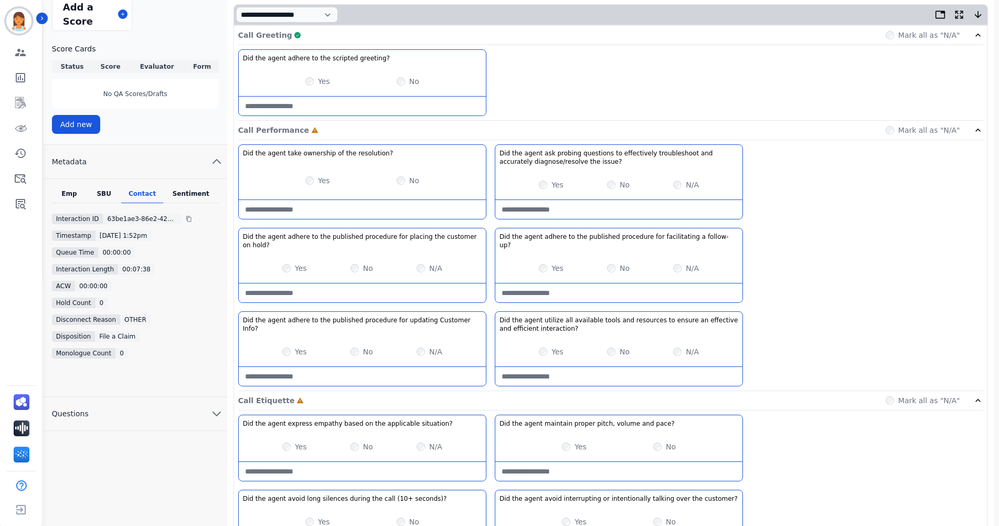
scroll to position [210, 0]
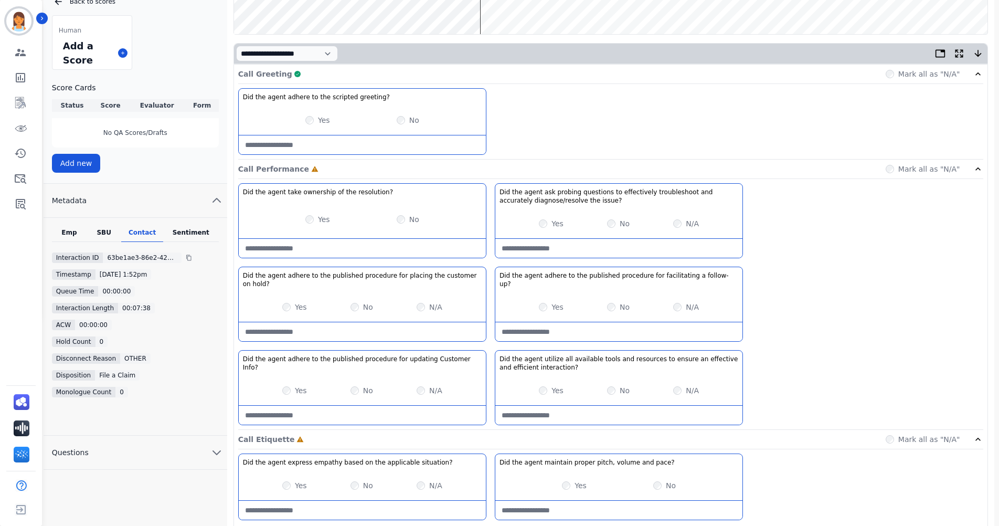
type note\)\?-note "**********"
click at [610, 408] on interaction\?-note at bounding box center [618, 415] width 247 height 19
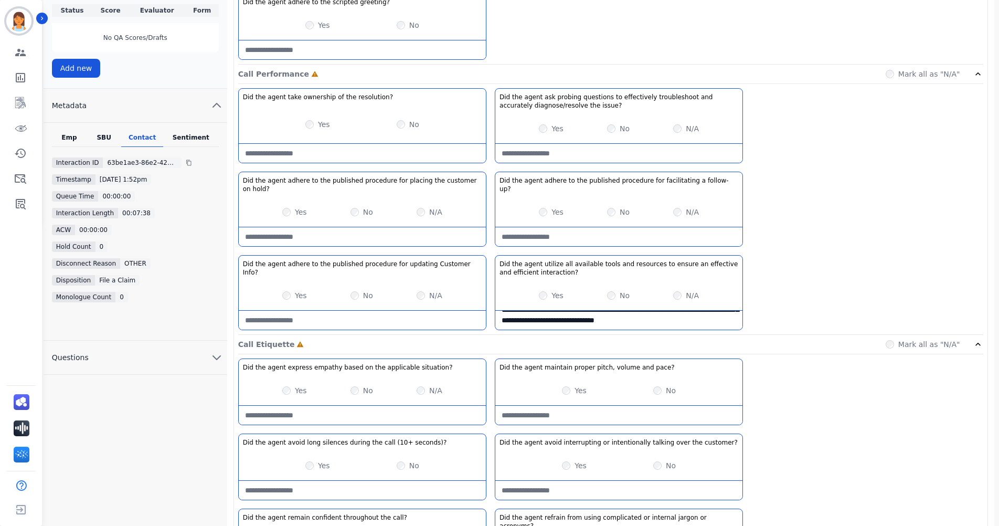
scroll to position [315, 0]
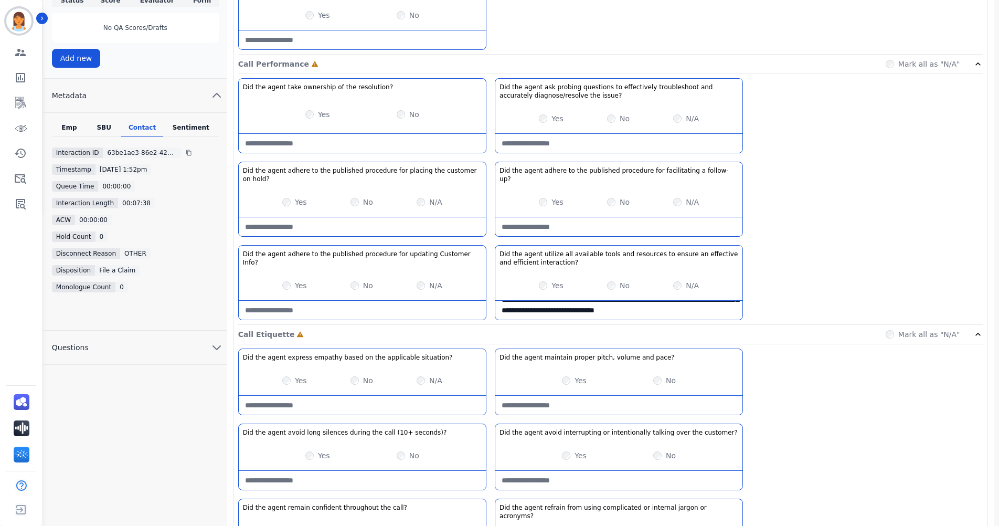
type interaction\?-note "**********"
click at [666, 217] on follow-up\?-note at bounding box center [618, 226] width 247 height 19
type follow-up\?-note "**********"
click at [601, 140] on issue\?-note at bounding box center [618, 143] width 247 height 19
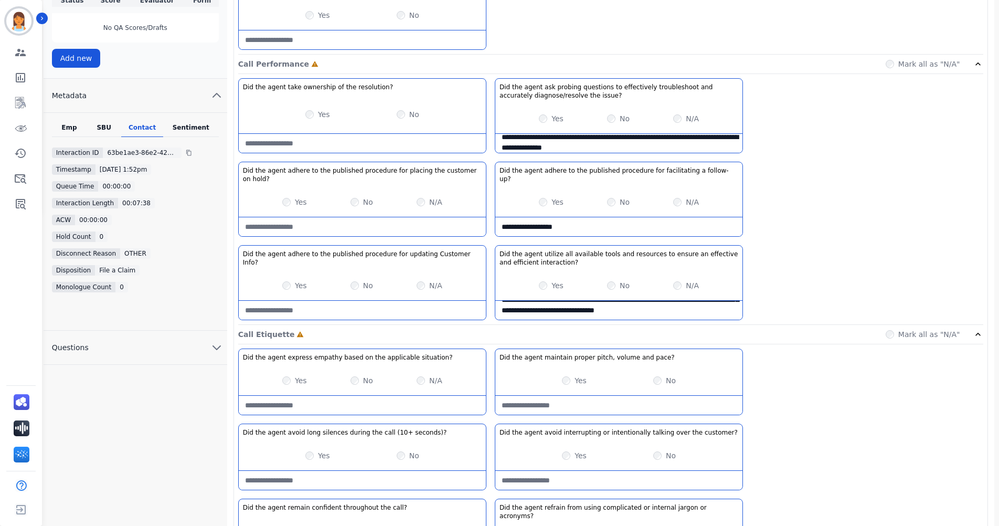
type issue\?-note "**********"
click at [409, 220] on hold\?-note at bounding box center [362, 226] width 247 height 19
type hold\?-note "*"
type hold\?-note "**********"
click at [636, 155] on div "**********" at bounding box center [610, 201] width 745 height 247
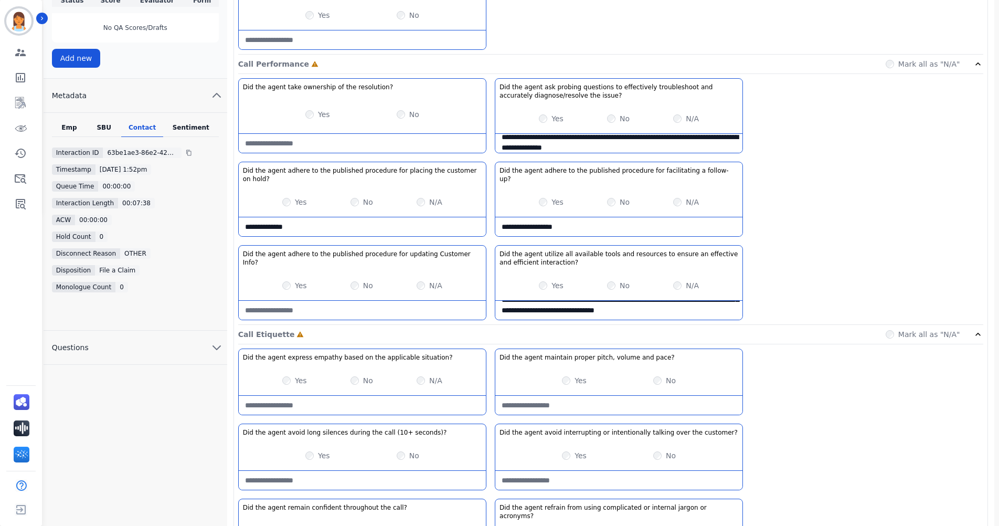
click at [641, 150] on issue\?-note "**********" at bounding box center [618, 143] width 247 height 19
click at [639, 148] on issue\?-note "**********" at bounding box center [618, 143] width 247 height 19
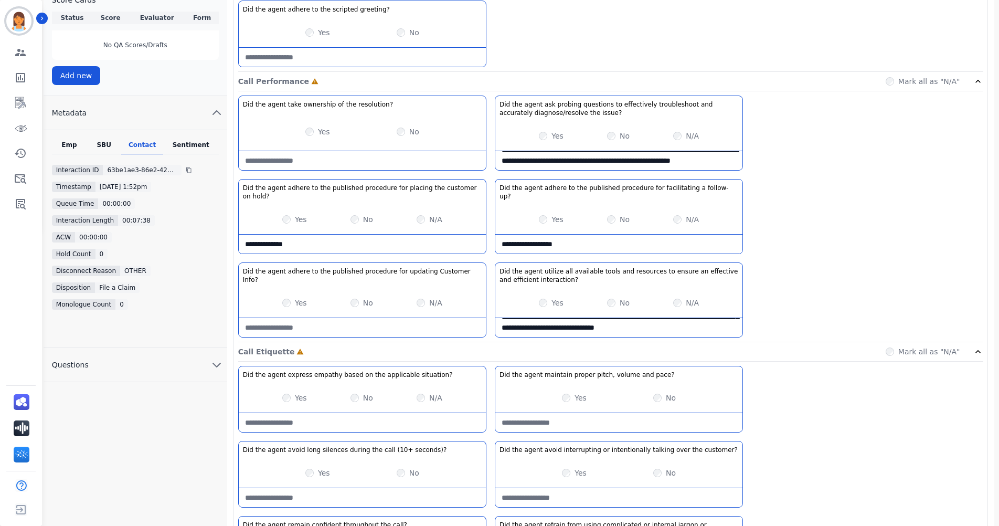
scroll to position [105, 0]
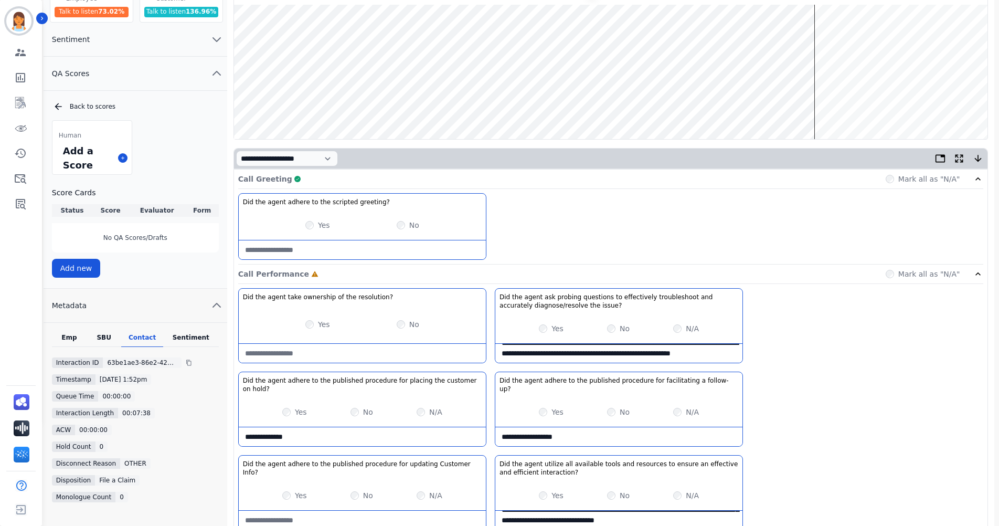
type issue\?-note "**********"
click at [568, 178] on div "Call Greeting Complete Mark all as "N/A"" at bounding box center [610, 179] width 745 height 19
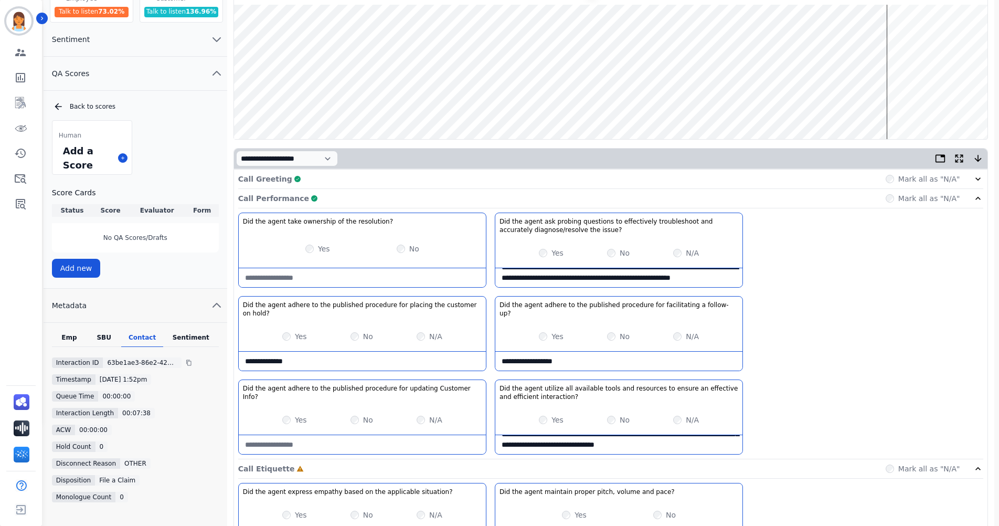
click at [594, 203] on div "Call Performance Complete Mark all as "N/A"" at bounding box center [610, 198] width 745 height 19
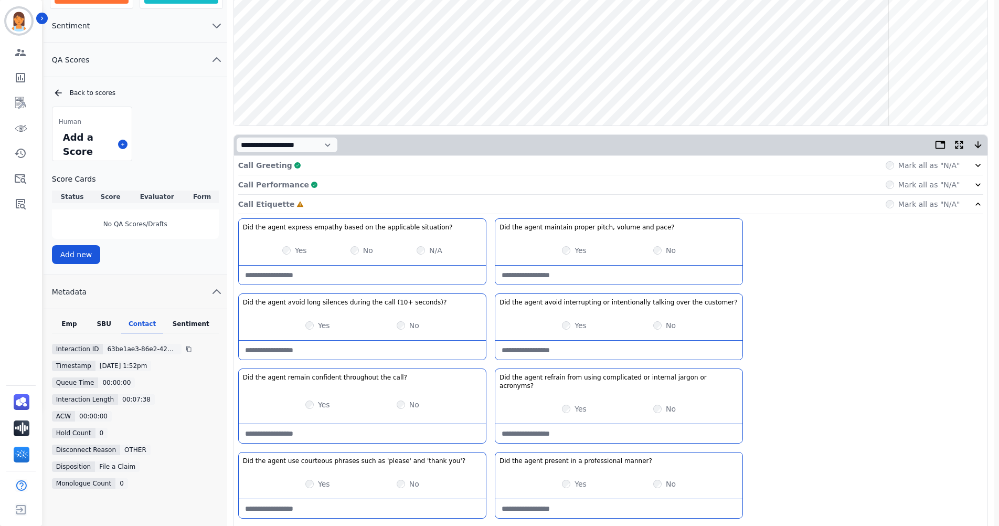
scroll to position [157, 0]
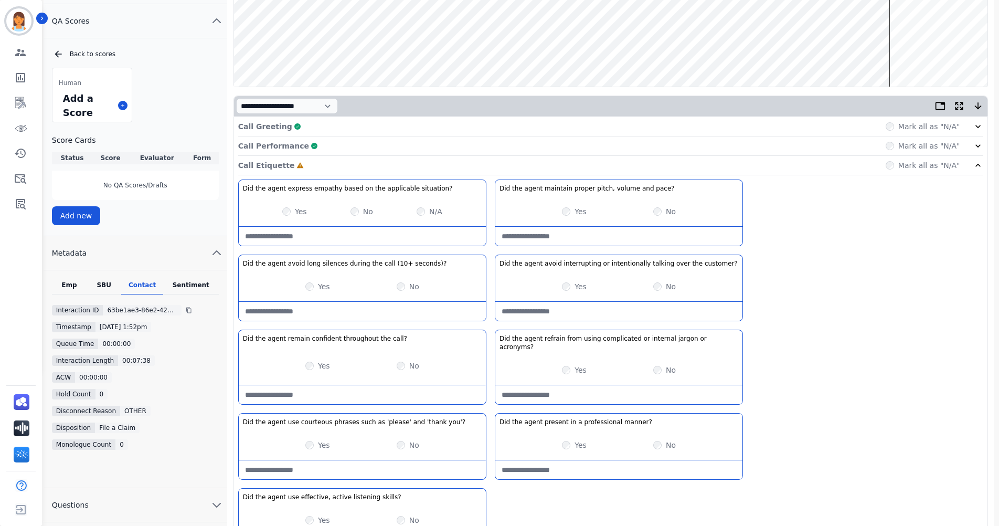
click at [281, 211] on div "Yes No N/A" at bounding box center [362, 211] width 247 height 29
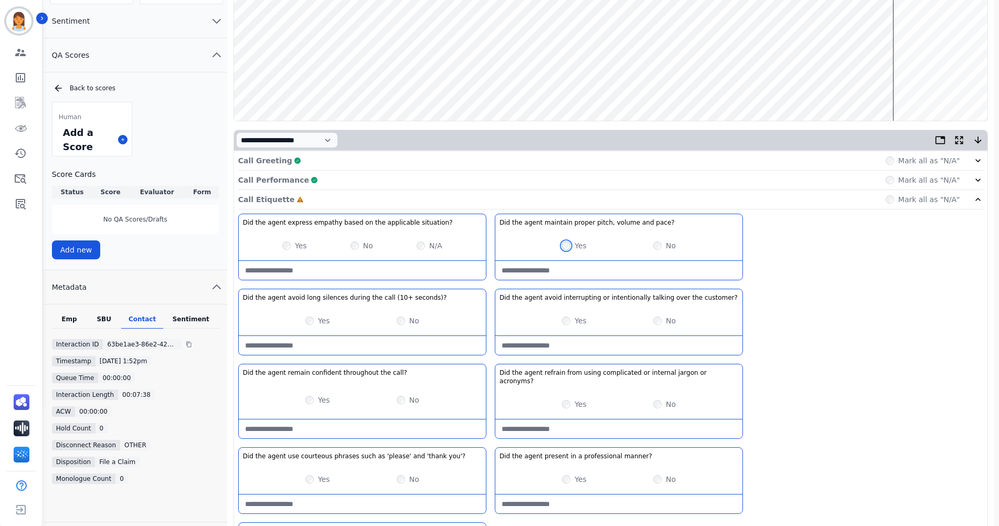
scroll to position [105, 0]
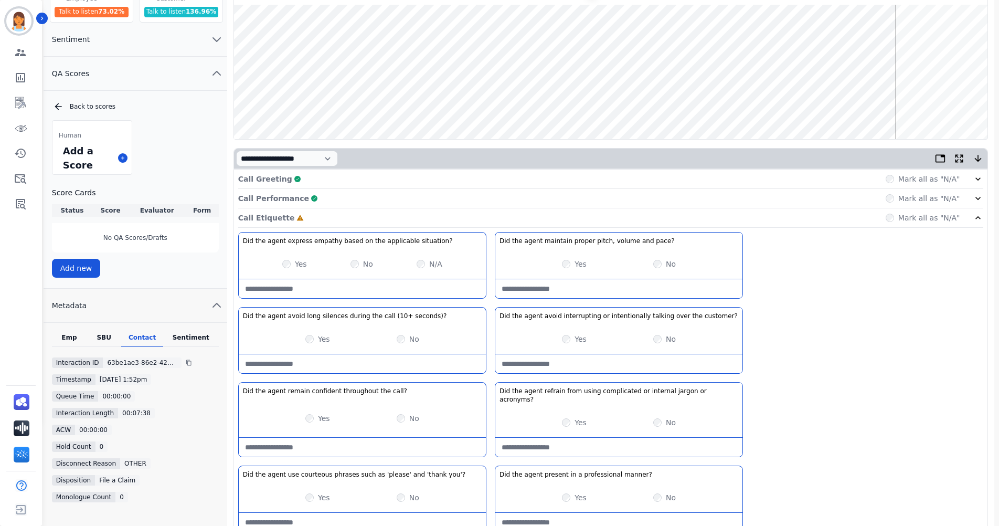
click at [874, 38] on wave at bounding box center [611, 72] width 754 height 134
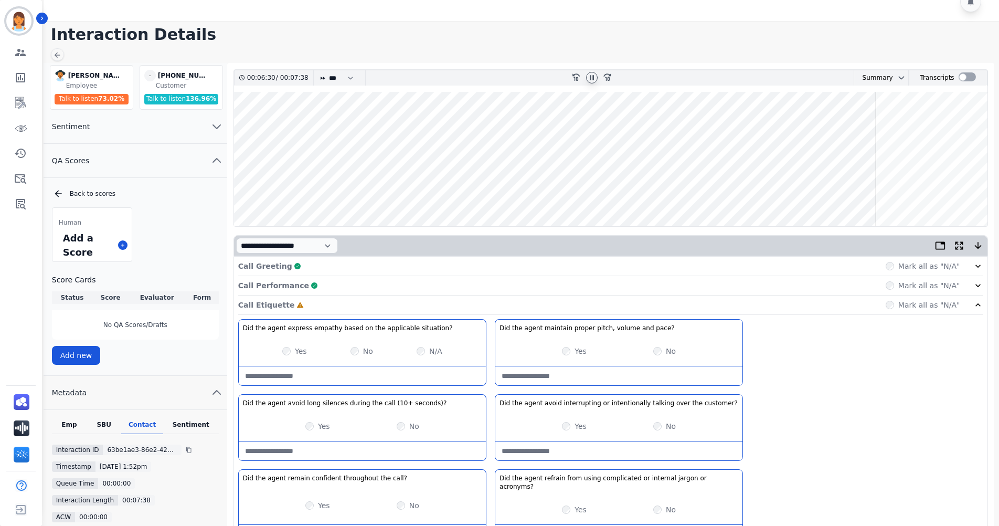
scroll to position [0, 0]
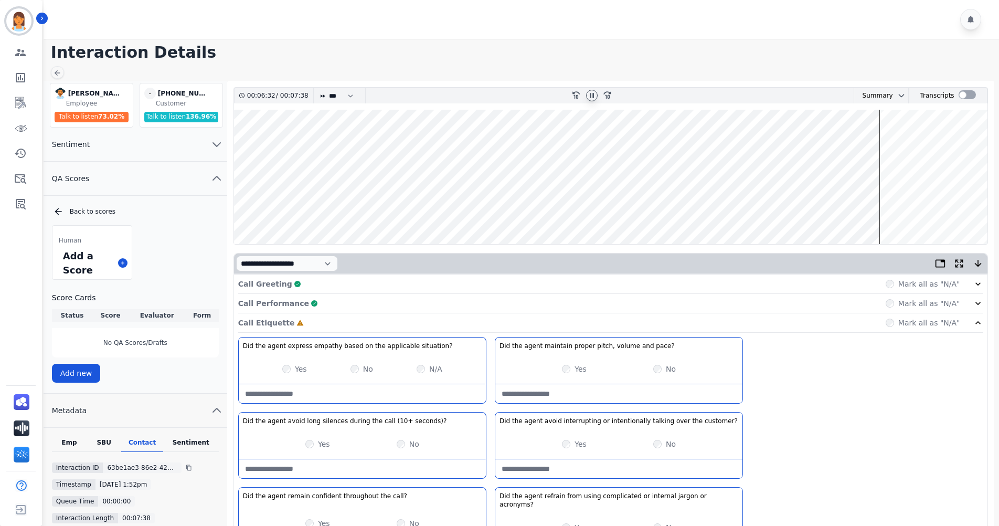
click at [873, 142] on wave at bounding box center [611, 177] width 754 height 134
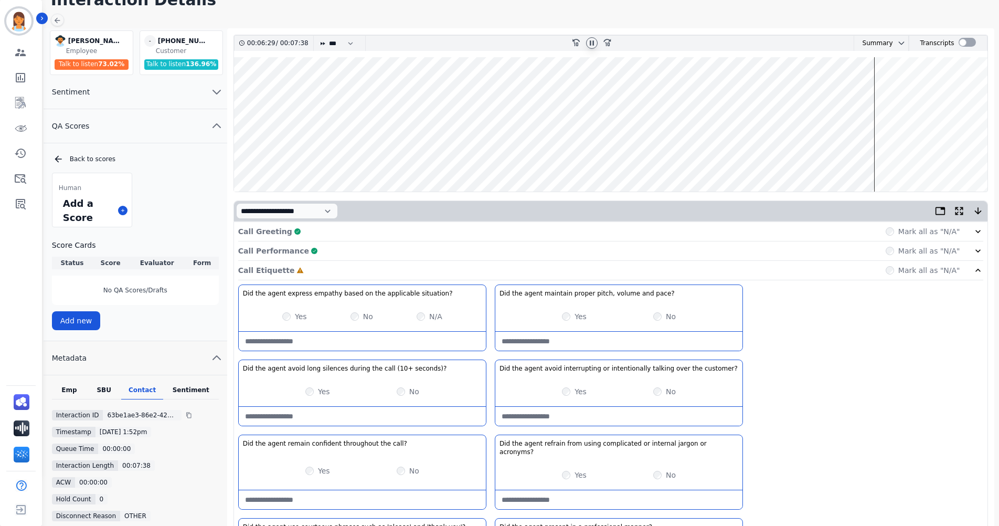
click at [386, 411] on seconds\)\?-note at bounding box center [362, 416] width 247 height 19
type seconds\)\?-note "*"
click at [364, 416] on seconds\)\?-note "**********" at bounding box center [362, 416] width 247 height 19
type seconds\)\?-note "**********"
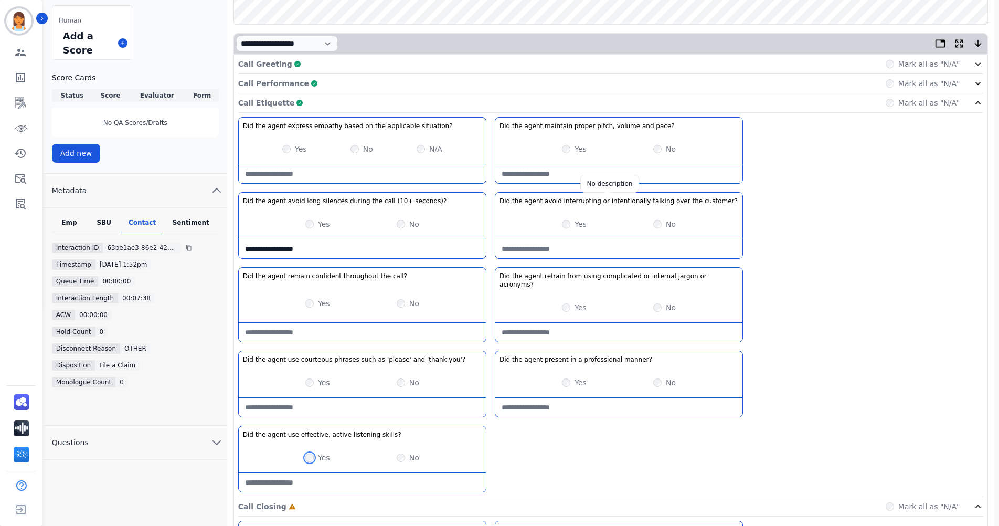
scroll to position [157, 0]
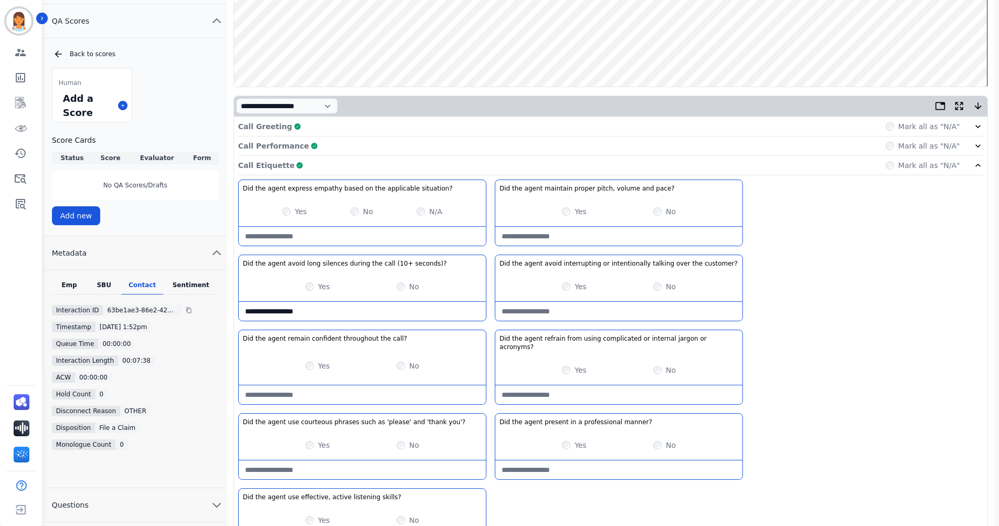
click at [723, 165] on div "Call Etiquette Complete Mark all as "N/A"" at bounding box center [610, 165] width 745 height 19
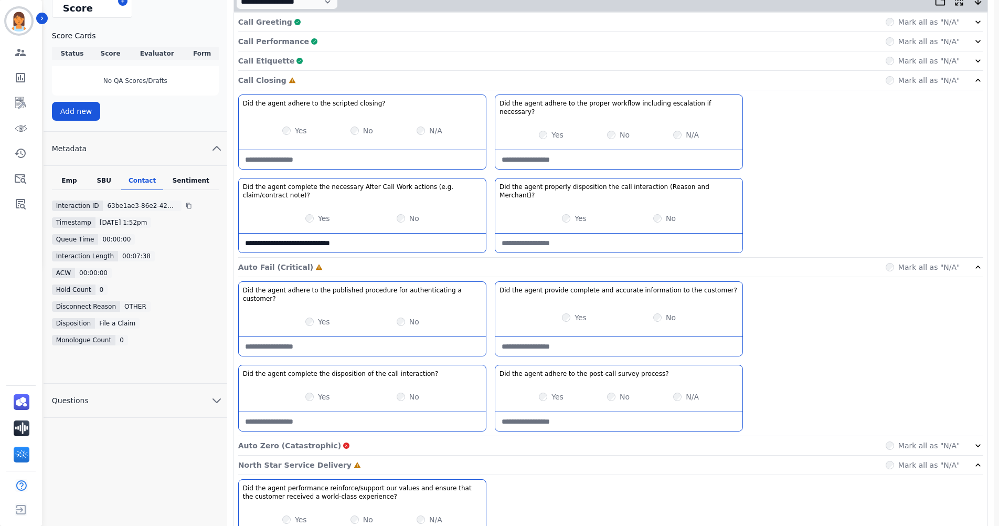
scroll to position [262, 0]
click at [656, 157] on necessary\?-note at bounding box center [618, 159] width 247 height 19
type necessary\?-note "*"
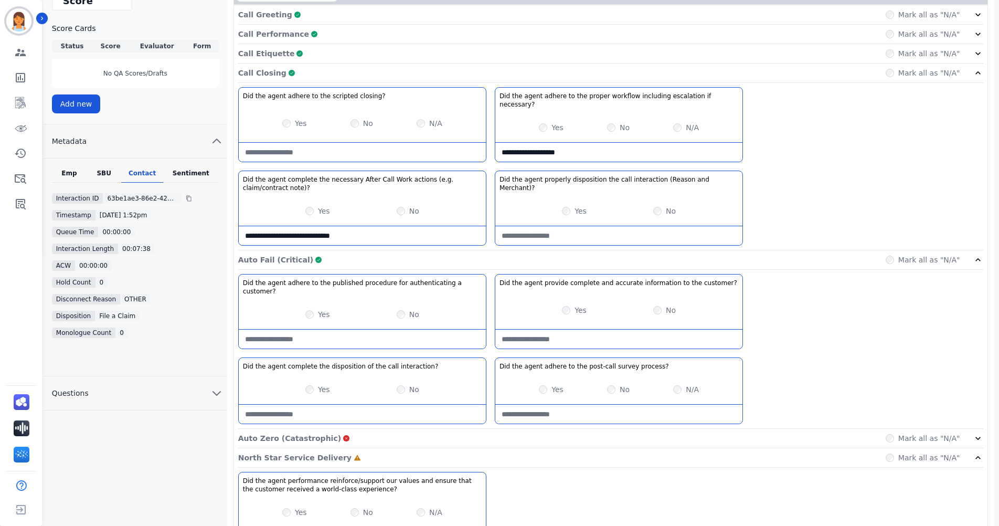
scroll to position [314, 0]
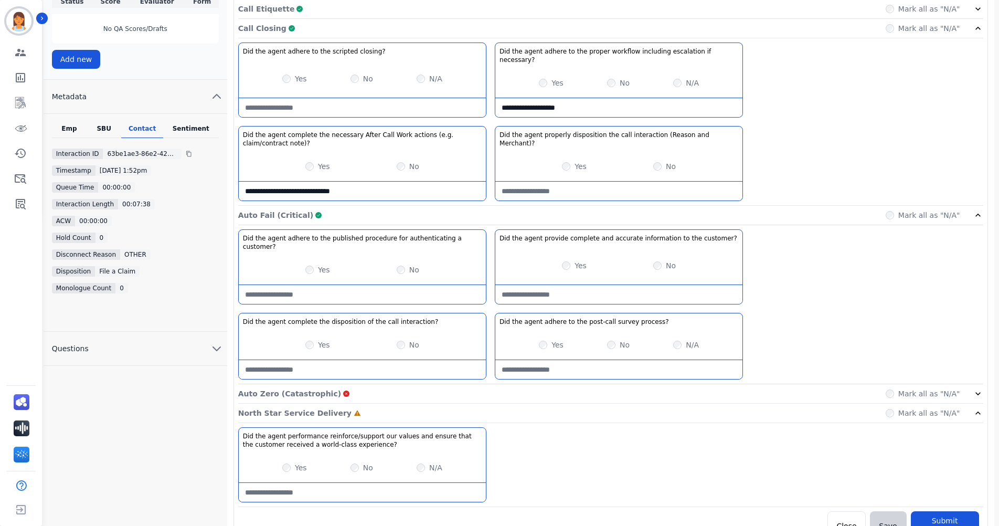
type necessary\?-note "**********"
click at [592, 404] on div "North Star Service Delivery Complete Mark all as "N/A"" at bounding box center [610, 413] width 745 height 19
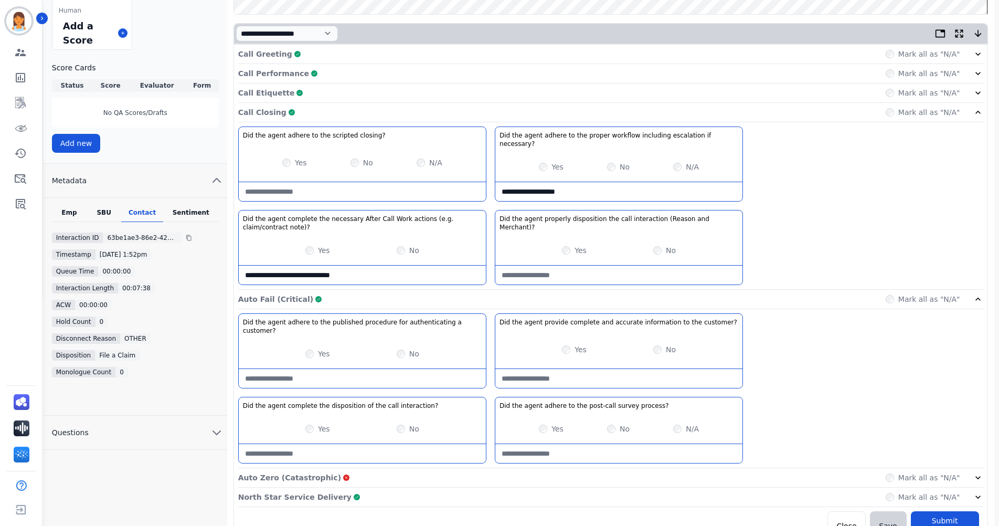
click at [812, 98] on div "Call Etiquette Complete Mark all as "N/A"" at bounding box center [610, 92] width 745 height 19
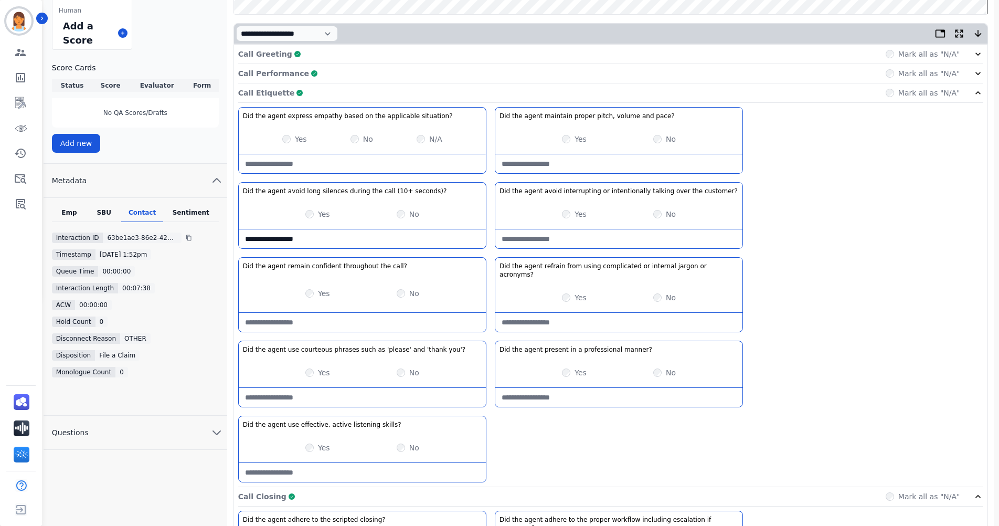
click at [761, 95] on div "Call Etiquette Complete Mark all as "N/A"" at bounding box center [610, 92] width 745 height 19
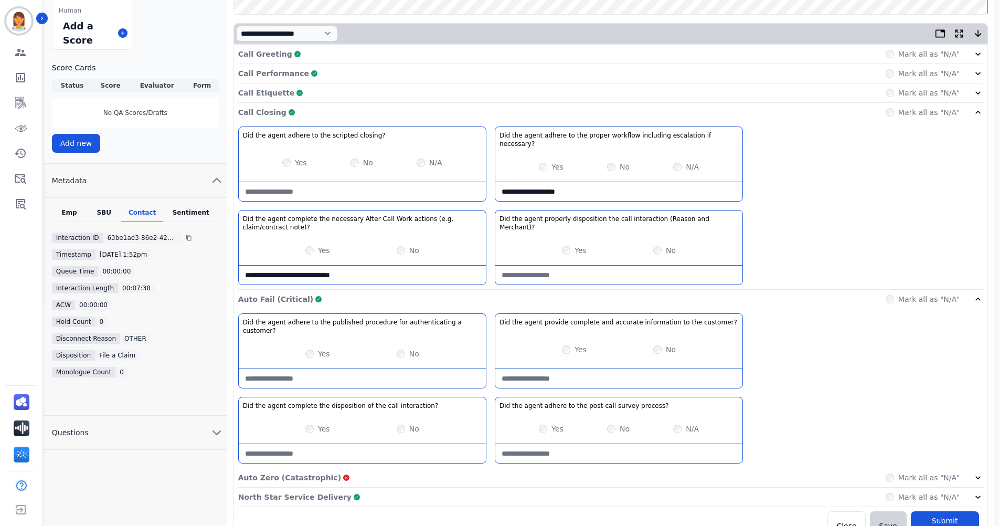
click at [612, 369] on customer\?-note at bounding box center [618, 378] width 247 height 19
click at [508, 369] on customer\?-note "**********" at bounding box center [618, 378] width 247 height 19
click at [566, 342] on div "Yes No" at bounding box center [618, 349] width 247 height 29
click at [684, 369] on customer\?-note "**********" at bounding box center [618, 378] width 247 height 19
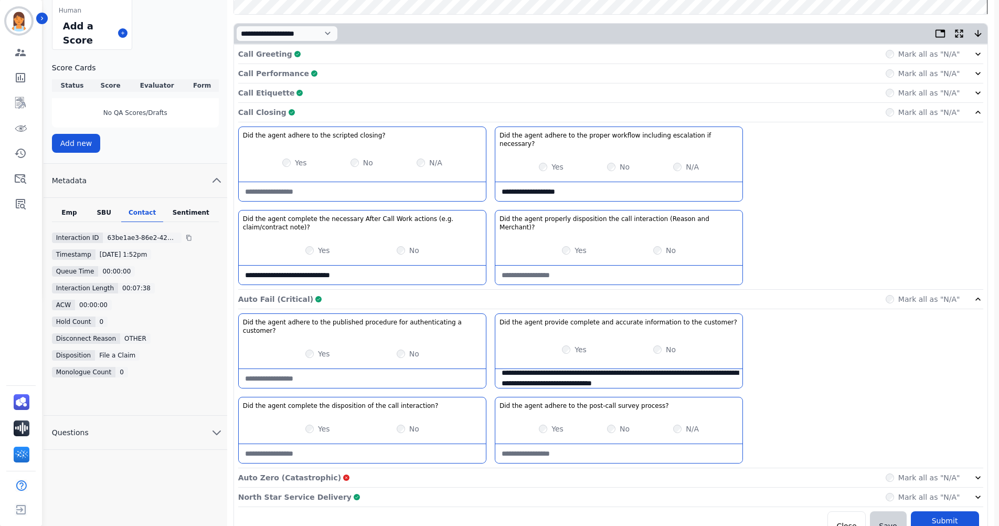
scroll to position [4, 0]
click at [694, 369] on customer\?-note "**********" at bounding box center [618, 378] width 247 height 19
type customer\?-note "**********"
click at [830, 290] on div "Auto Fail (Critical) Complete Mark all as "N/A"" at bounding box center [610, 299] width 745 height 19
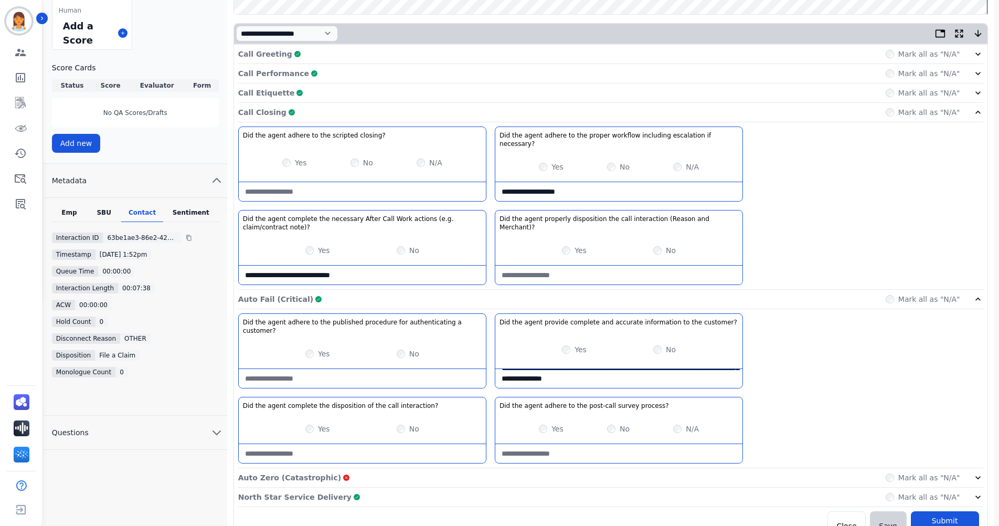
scroll to position [154, 0]
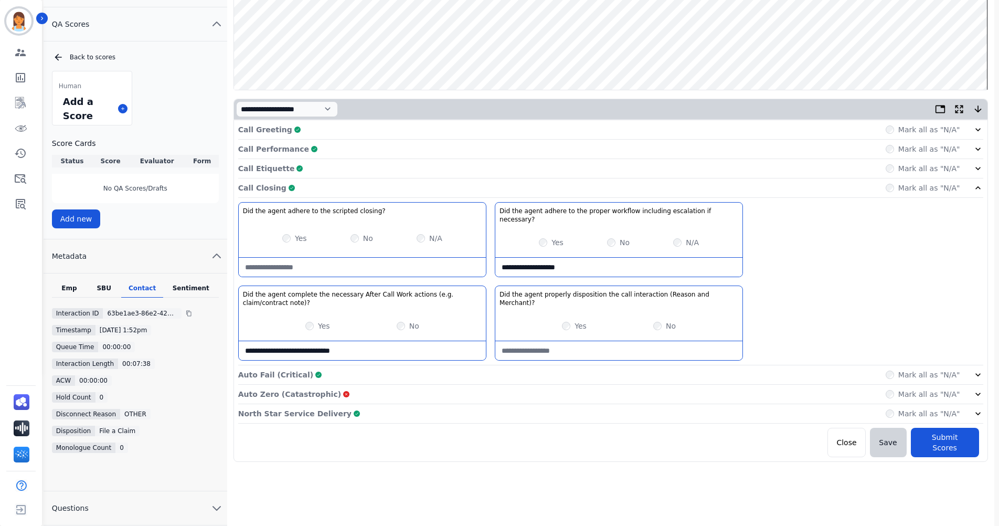
click at [654, 184] on div "Call Closing Complete Mark all as "N/A"" at bounding box center [610, 187] width 745 height 19
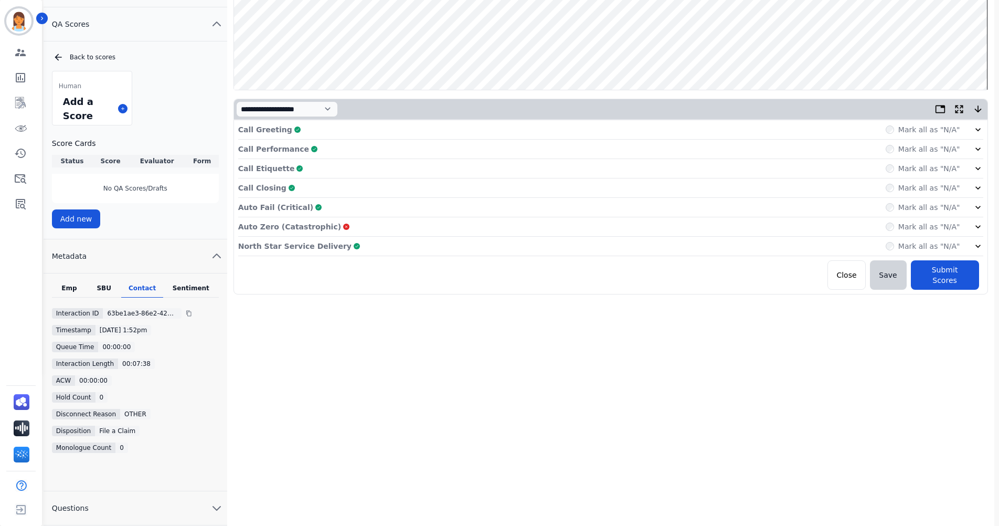
click at [335, 213] on div "Auto Fail (Critical) Complete Mark all as "N/A"" at bounding box center [610, 207] width 745 height 19
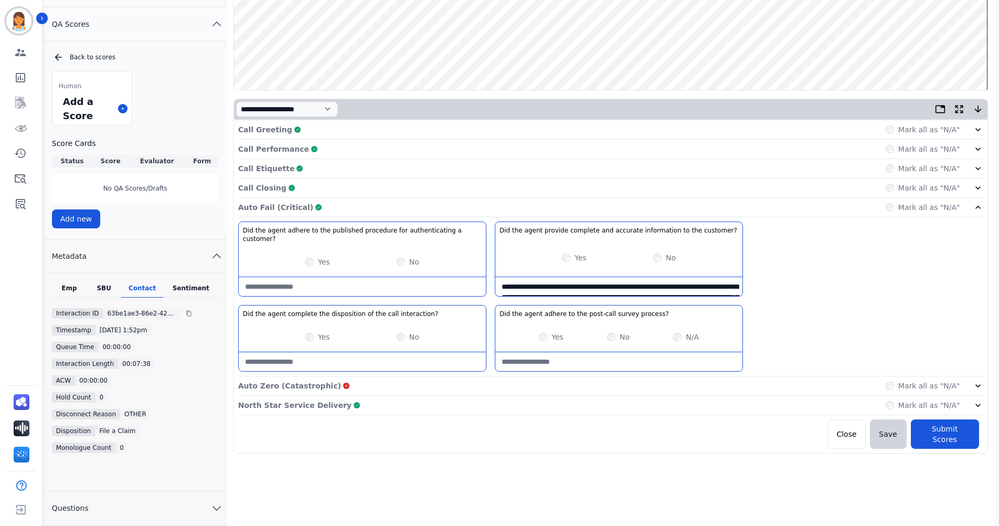
click at [437, 209] on div "Auto Fail (Critical) Complete Mark all as "N/A"" at bounding box center [610, 207] width 745 height 19
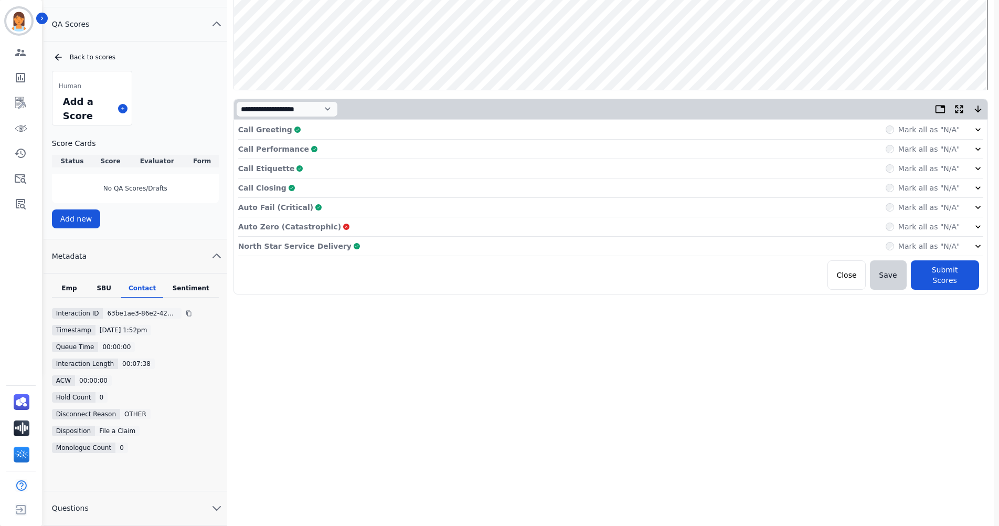
click at [320, 171] on div "Call Etiquette Complete Mark all as "N/A"" at bounding box center [610, 168] width 745 height 19
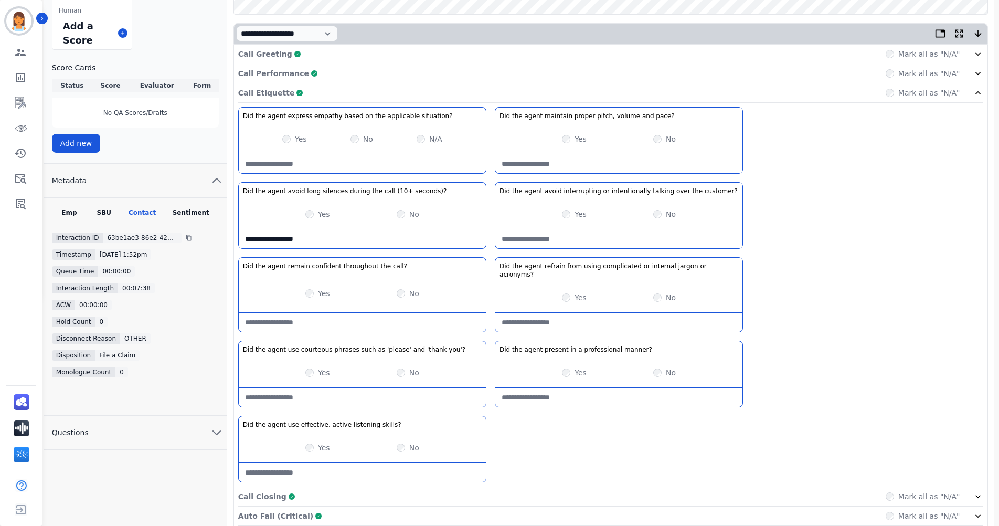
click at [361, 96] on div "Call Etiquette Complete Mark all as "N/A"" at bounding box center [610, 92] width 745 height 19
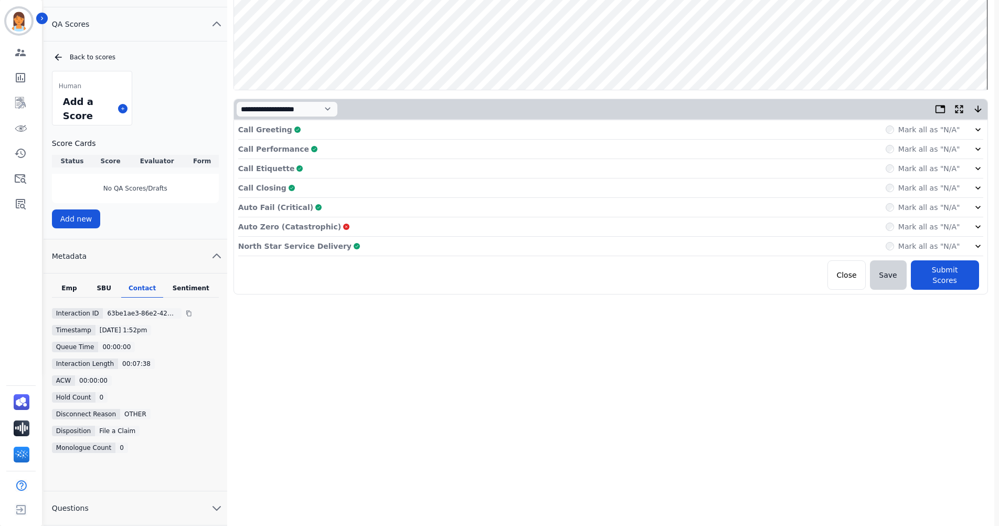
scroll to position [154, 0]
click at [948, 270] on button "Submit Scores" at bounding box center [945, 274] width 68 height 29
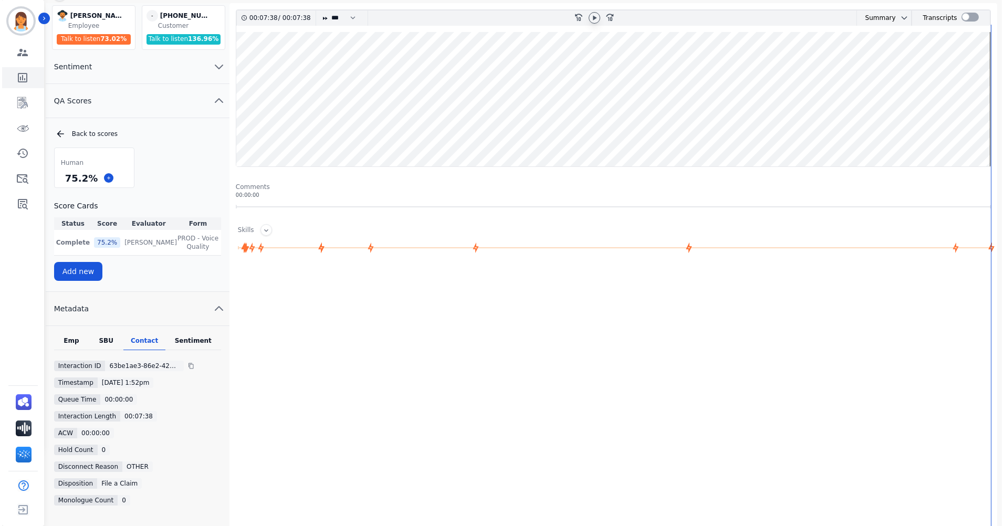
scroll to position [0, 0]
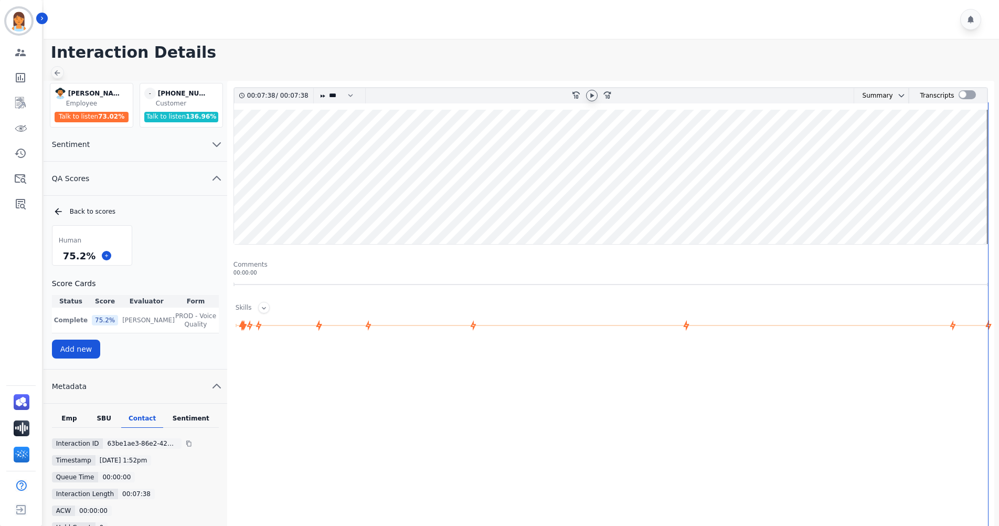
click at [55, 67] on div at bounding box center [57, 72] width 13 height 13
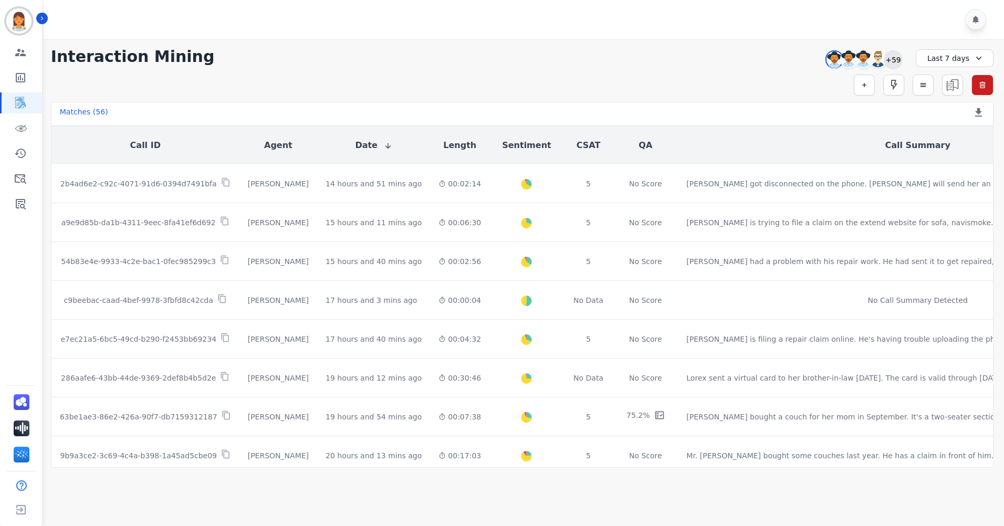
click at [886, 64] on div "+59" at bounding box center [893, 59] width 18 height 18
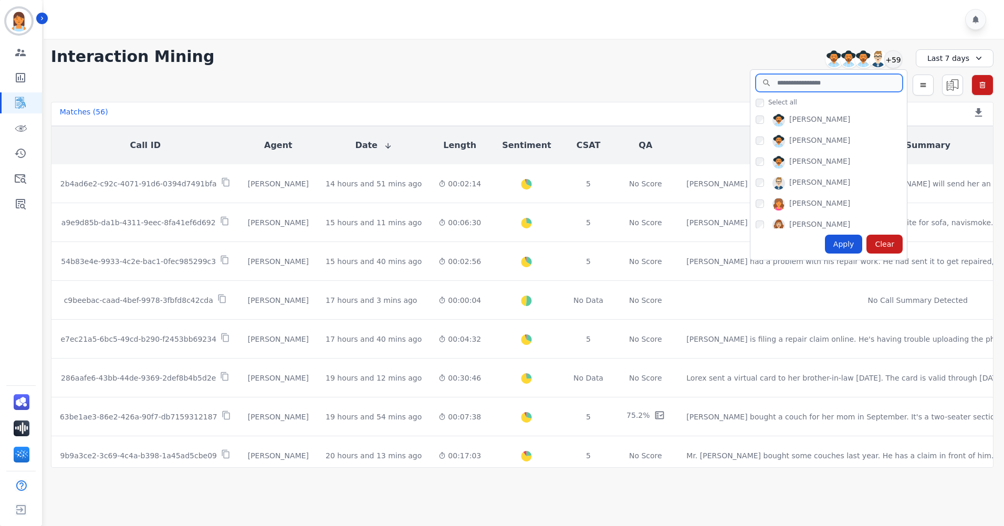
click at [789, 90] on input "search" at bounding box center [828, 83] width 147 height 18
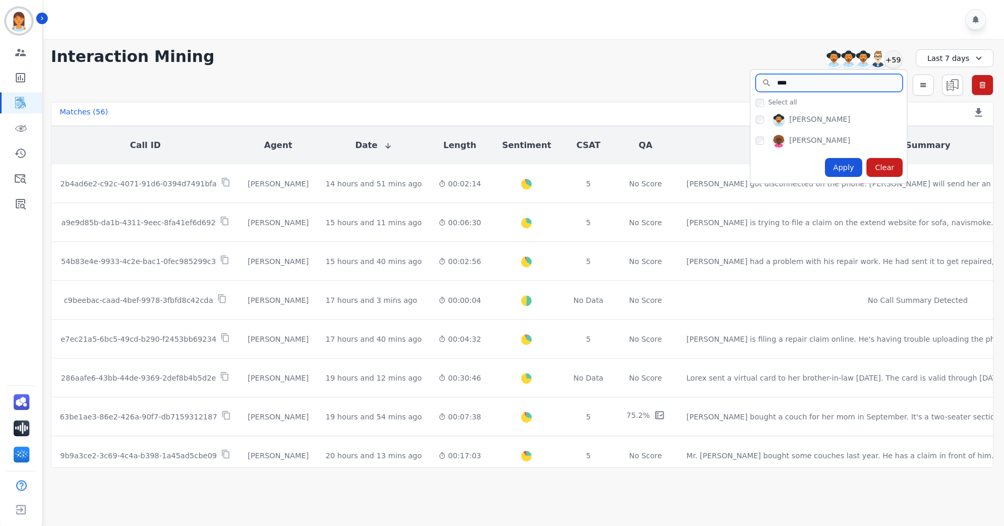
type input "****"
click at [856, 163] on div "Apply" at bounding box center [844, 167] width 38 height 19
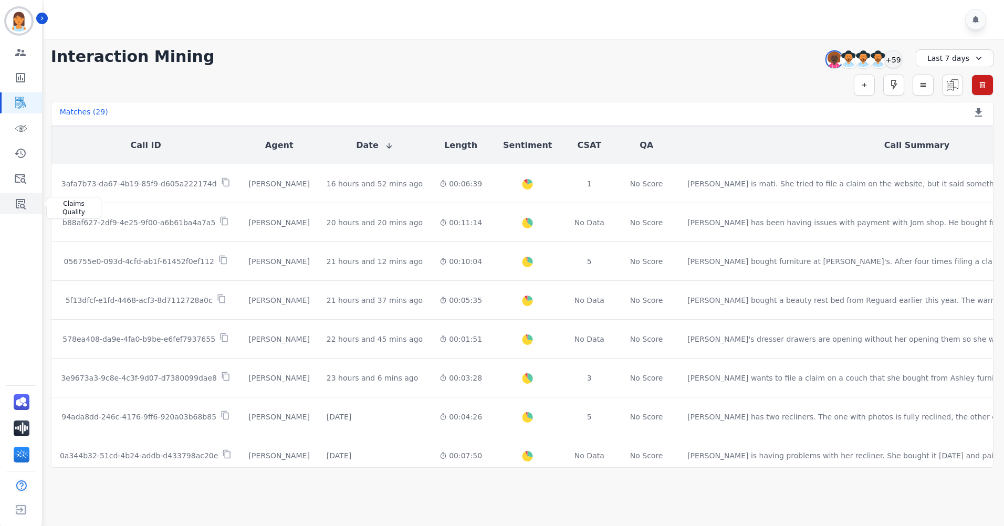
click at [18, 197] on icon "Sidebar" at bounding box center [20, 203] width 13 height 13
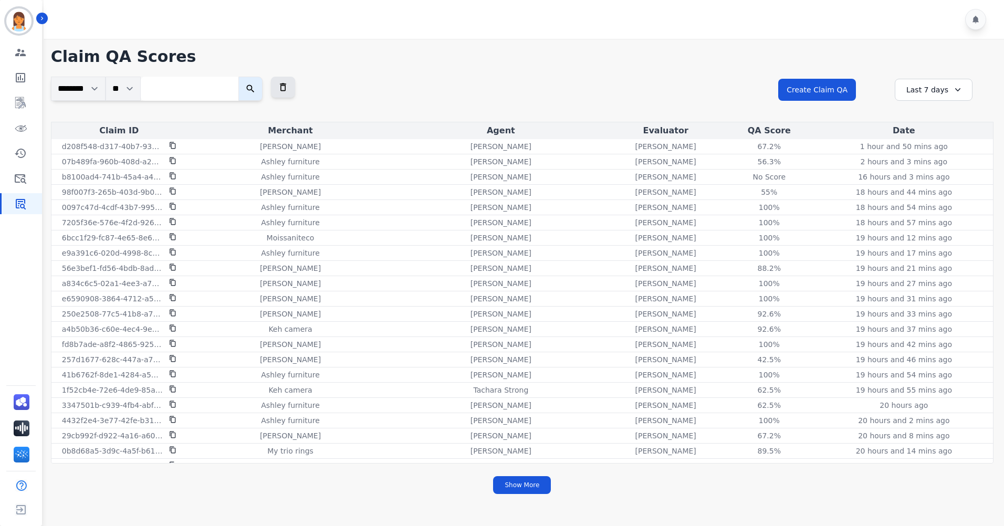
click at [193, 93] on input "search" at bounding box center [190, 89] width 98 height 24
paste input "**********"
type input "**********"
click at [271, 87] on button "submit" at bounding box center [261, 89] width 24 height 24
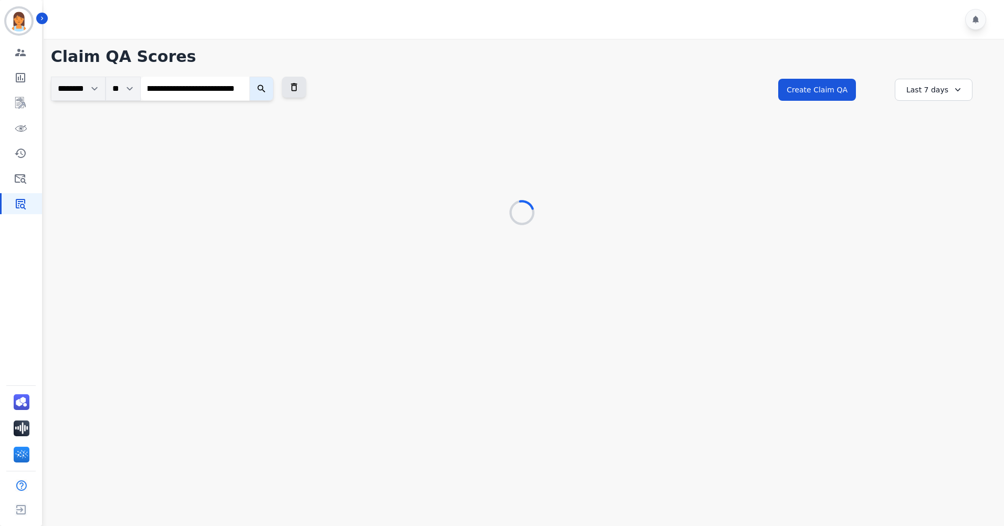
scroll to position [0, 0]
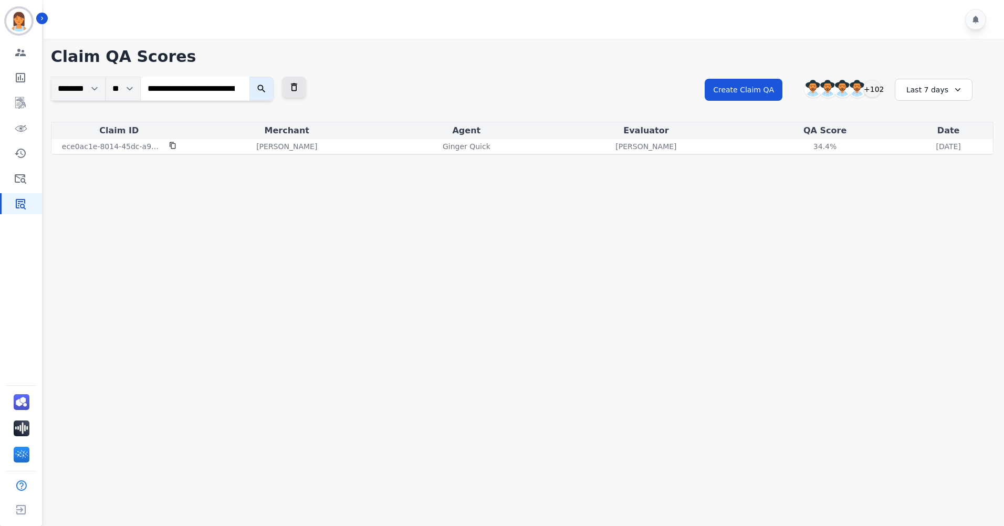
click at [246, 88] on input "**********" at bounding box center [195, 89] width 109 height 24
click at [243, 90] on input "**********" at bounding box center [195, 89] width 109 height 24
click at [9, 98] on link "Sidebar" at bounding box center [22, 102] width 40 height 21
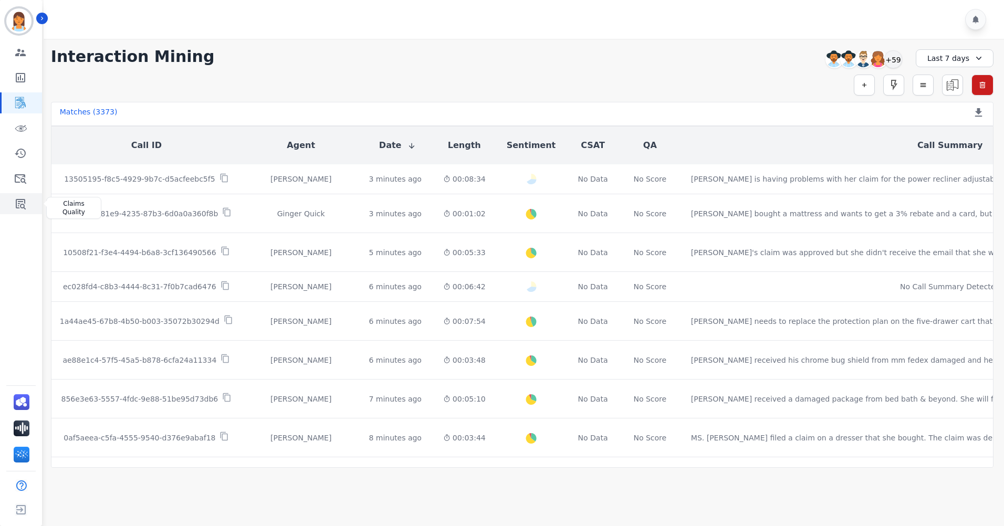
click at [24, 213] on link "Sidebar" at bounding box center [22, 203] width 40 height 21
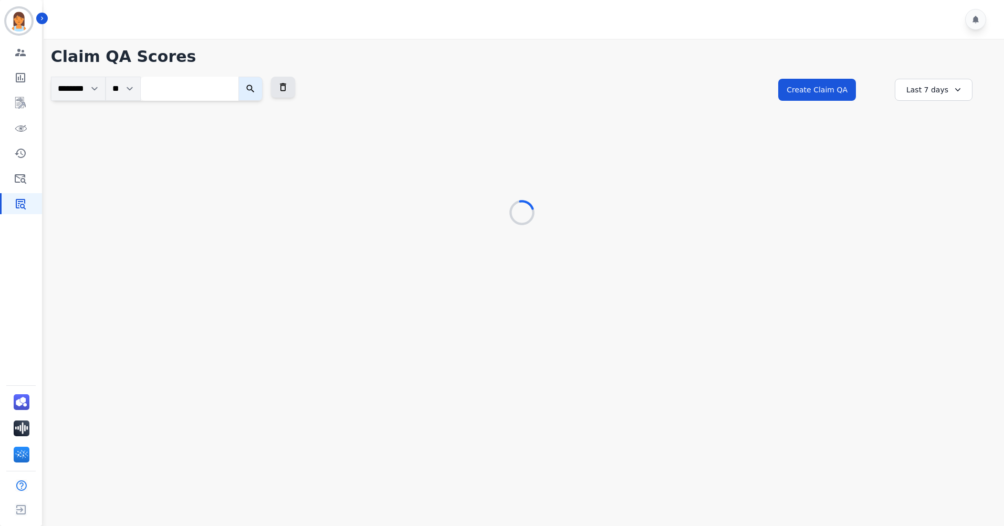
click at [230, 99] on input "search" at bounding box center [190, 89] width 98 height 24
paste input "**********"
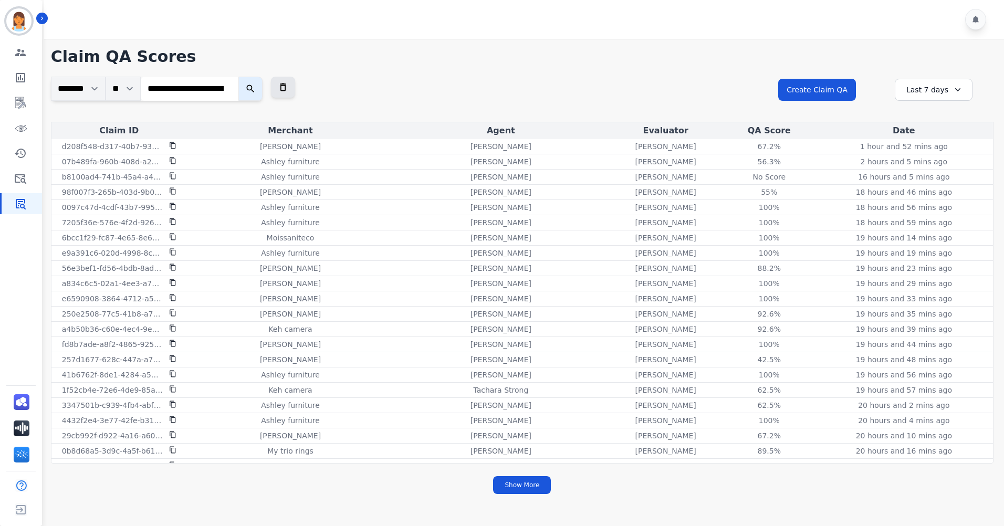
type input "**********"
click at [256, 90] on icon "submit" at bounding box center [250, 88] width 10 height 10
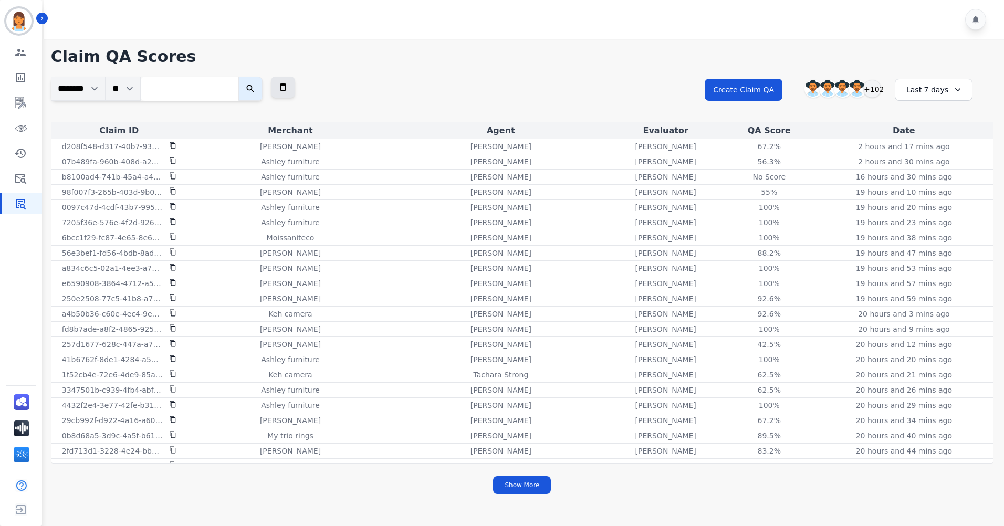
click at [184, 90] on input "search" at bounding box center [190, 89] width 98 height 24
paste input "**********"
type input "**********"
click at [259, 85] on button "submit" at bounding box center [261, 89] width 24 height 24
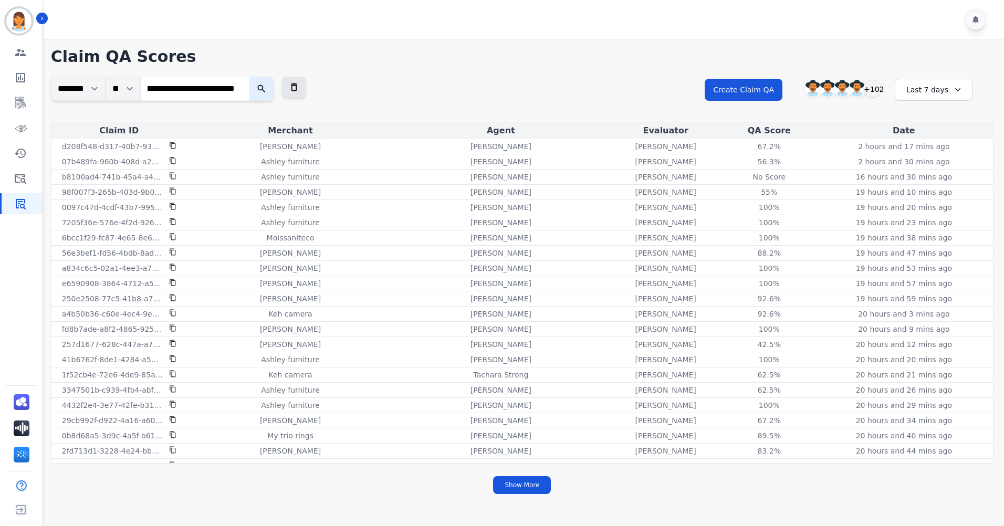
scroll to position [0, 0]
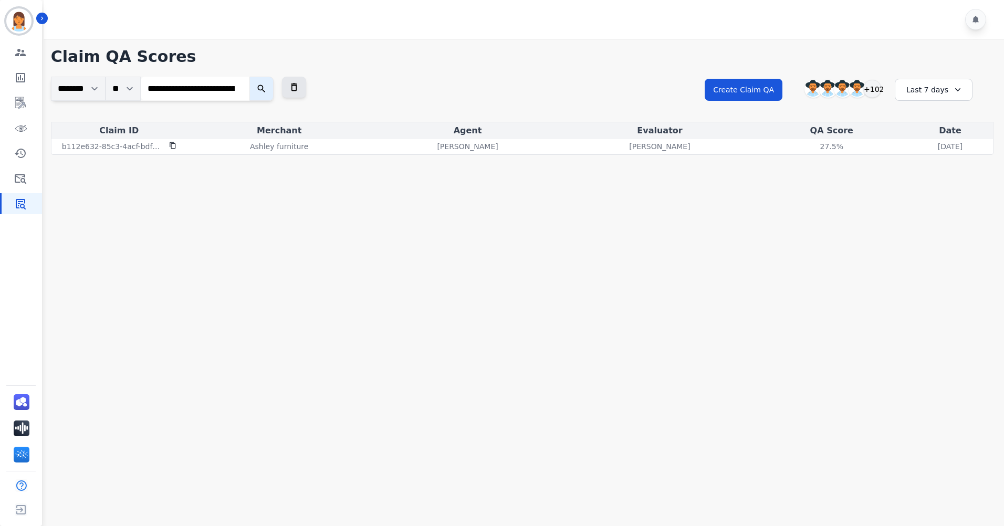
click at [241, 87] on input "**********" at bounding box center [195, 89] width 109 height 24
paste input "**********"
type input "**********"
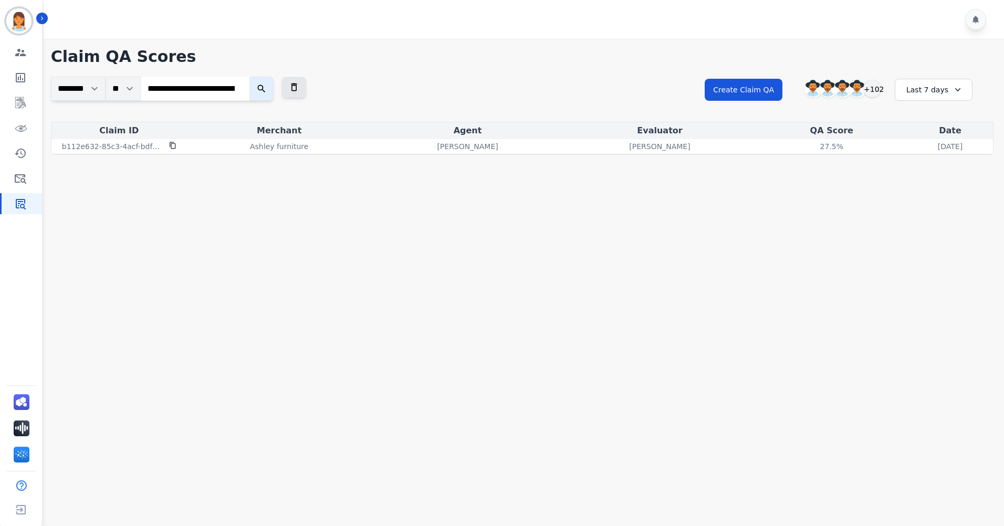
click at [273, 91] on button "submit" at bounding box center [261, 89] width 24 height 24
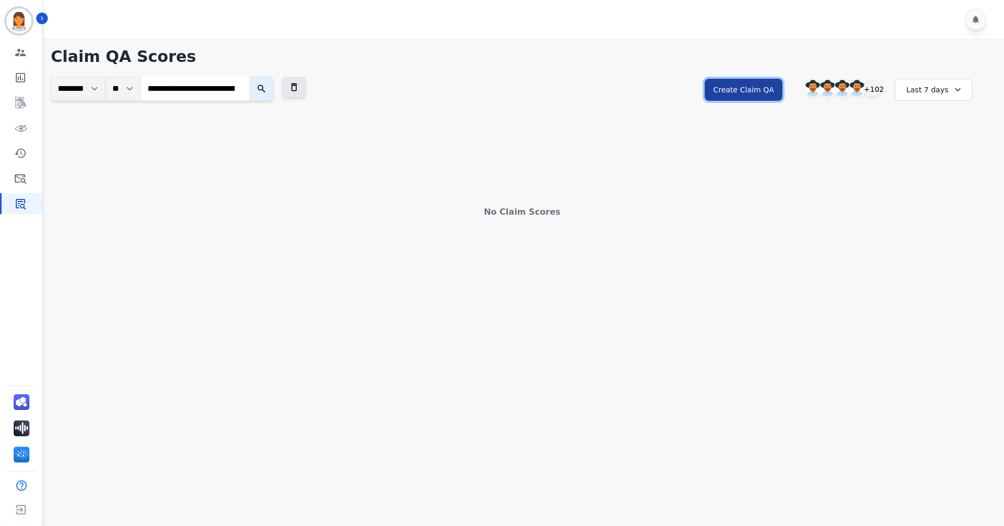
click at [667, 90] on button "Create Claim QA" at bounding box center [743, 90] width 78 height 22
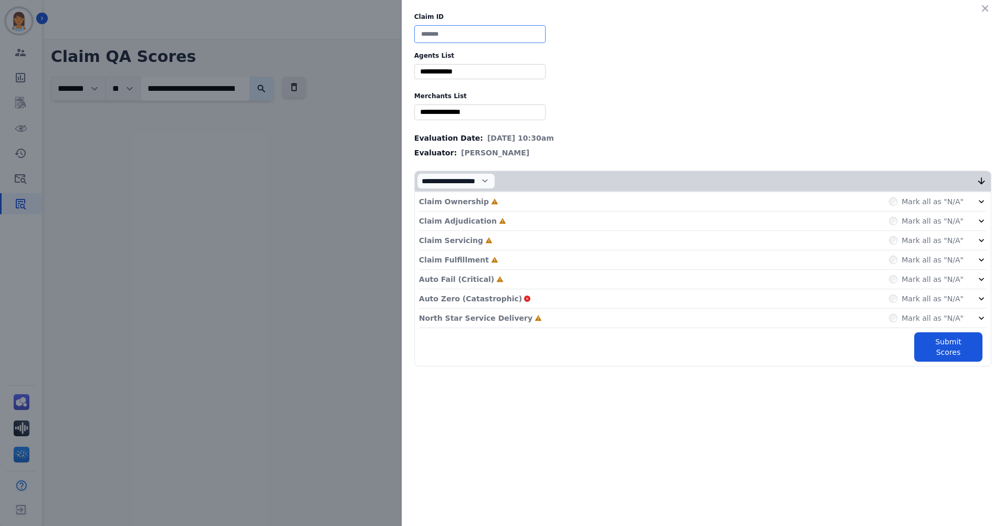
click at [472, 27] on input at bounding box center [479, 34] width 131 height 18
paste input "**********"
type input "**********"
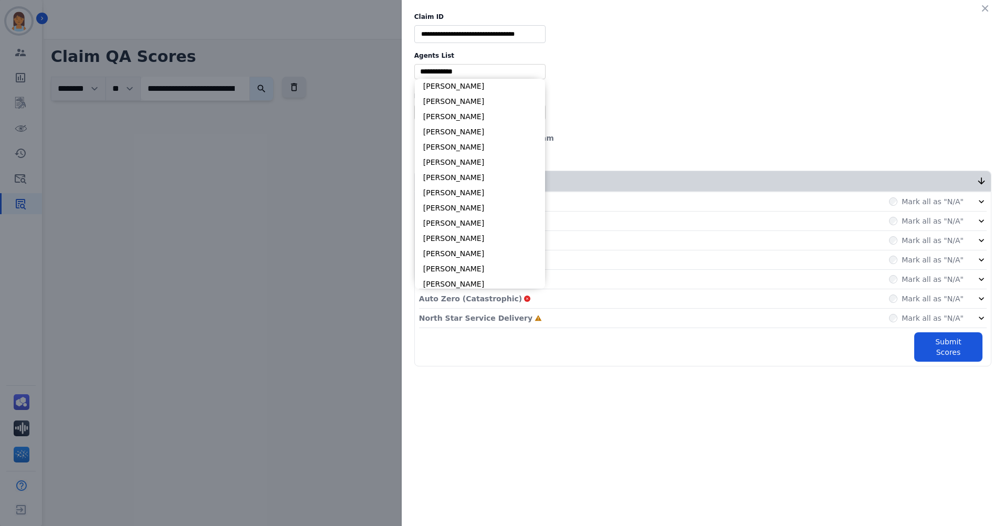
click at [461, 72] on input "selected options" at bounding box center [480, 71] width 126 height 11
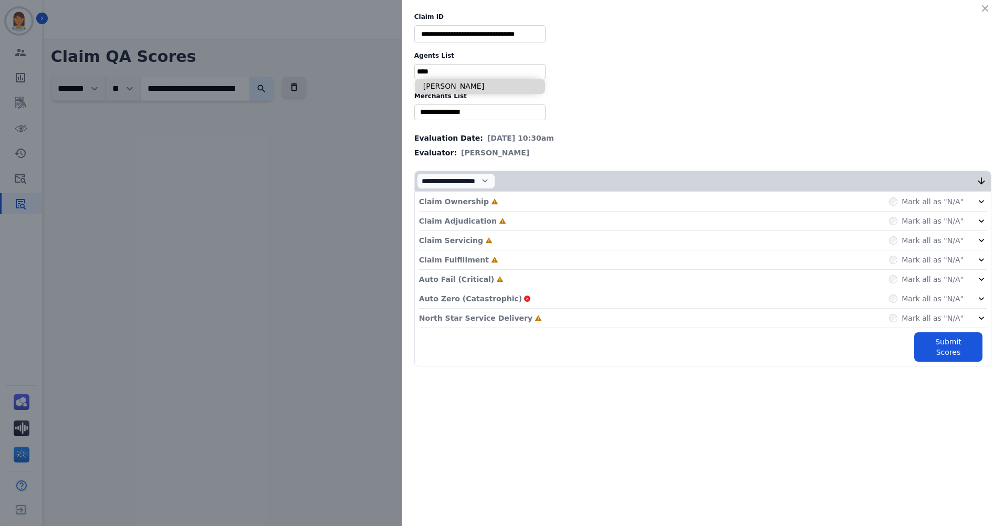
type input "****"
click at [468, 88] on li "[PERSON_NAME]" at bounding box center [480, 86] width 130 height 15
type input "**********"
click at [464, 114] on input "selected options" at bounding box center [480, 112] width 126 height 11
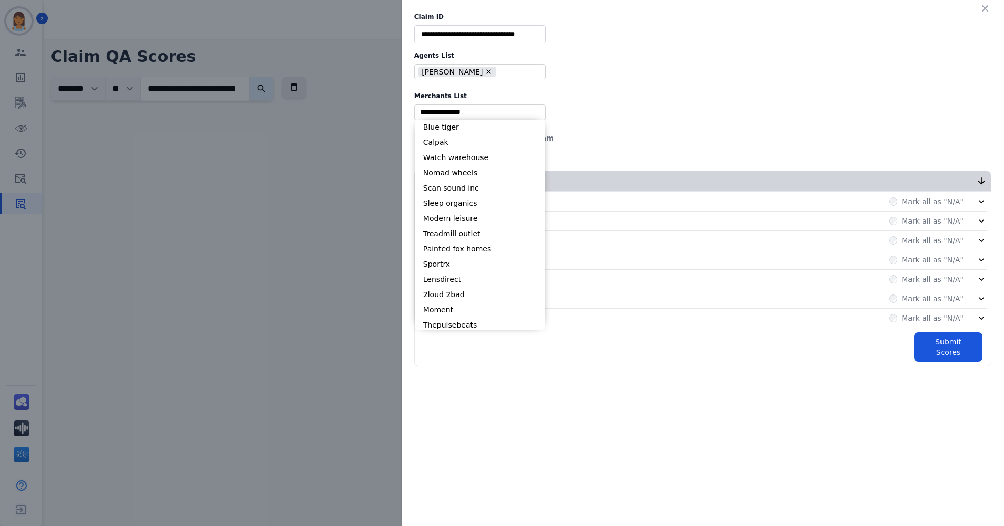
click at [466, 105] on div "** Blue tiger Calpak Watch warehouse Nomad wheels Scan sound inc Sleep organics…" at bounding box center [479, 111] width 131 height 15
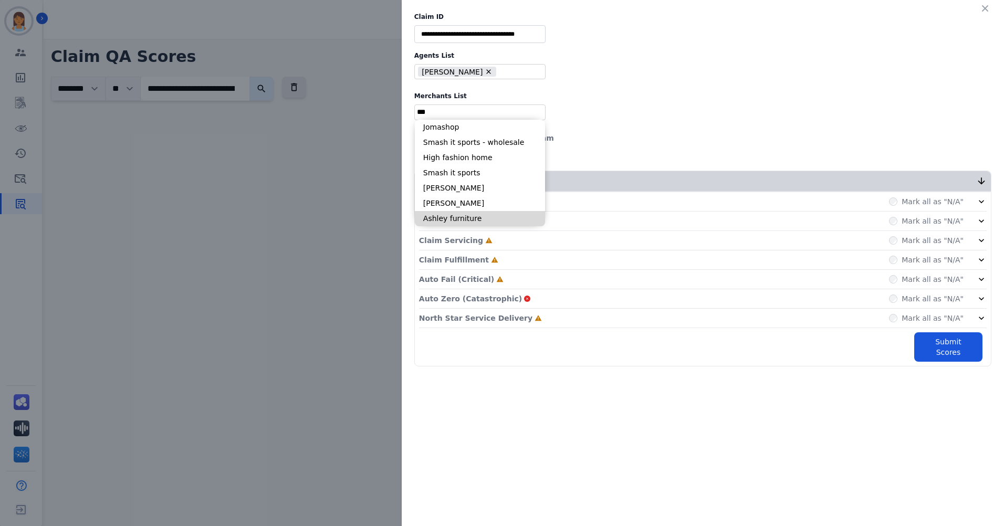
type input "***"
click at [473, 212] on li "Ashley furniture" at bounding box center [480, 218] width 130 height 15
type input "**********"
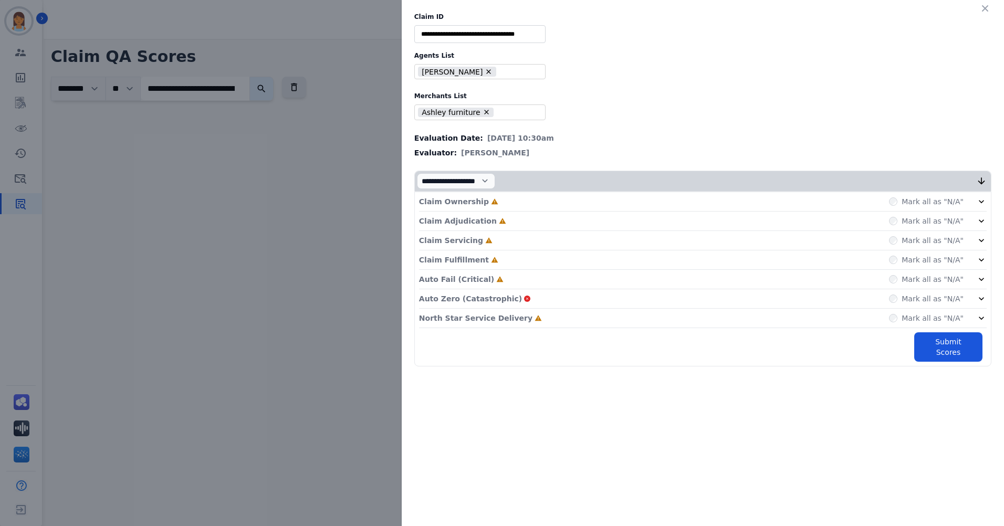
drag, startPoint x: 498, startPoint y: 204, endPoint x: 493, endPoint y: 209, distance: 7.1
click at [498, 203] on div "Claim Ownership Incomplete Mark all as "N/A"" at bounding box center [702, 201] width 567 height 19
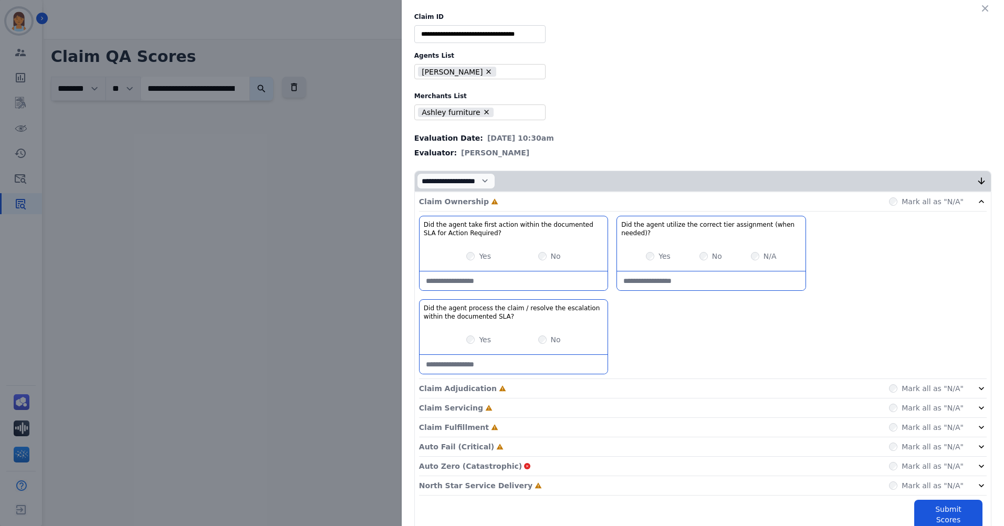
click at [522, 285] on Required\?-note at bounding box center [513, 280] width 188 height 19
type Required\?-note "*"
click at [557, 282] on Required\?-note "**********" at bounding box center [513, 280] width 188 height 19
click at [567, 282] on Required\?-note "**********" at bounding box center [513, 280] width 188 height 19
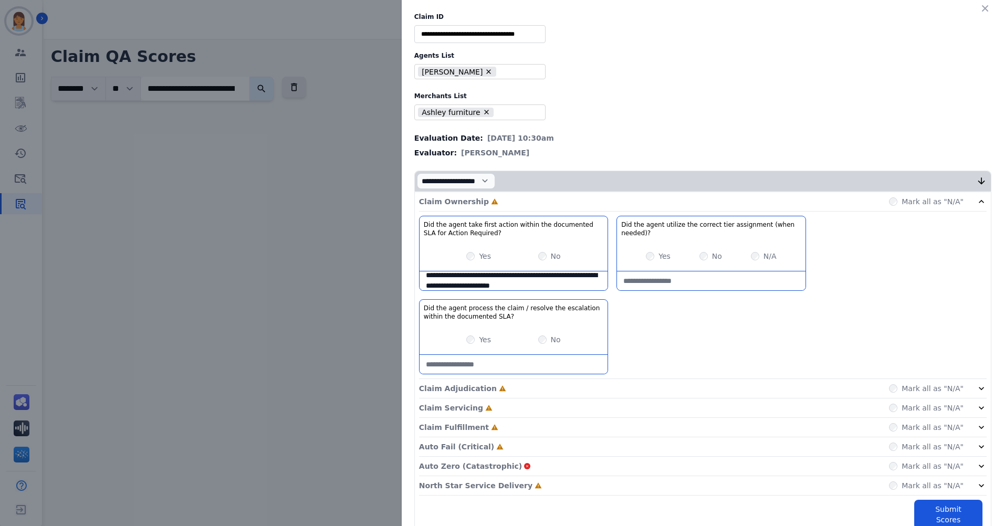
click at [562, 281] on Required\?-note "**********" at bounding box center [513, 280] width 188 height 19
type Required\?-note "**********"
click at [667, 276] on needed\)\?-note at bounding box center [711, 280] width 188 height 19
type needed\)\?-note "**********"
click at [542, 295] on div "No" at bounding box center [549, 339] width 23 height 10
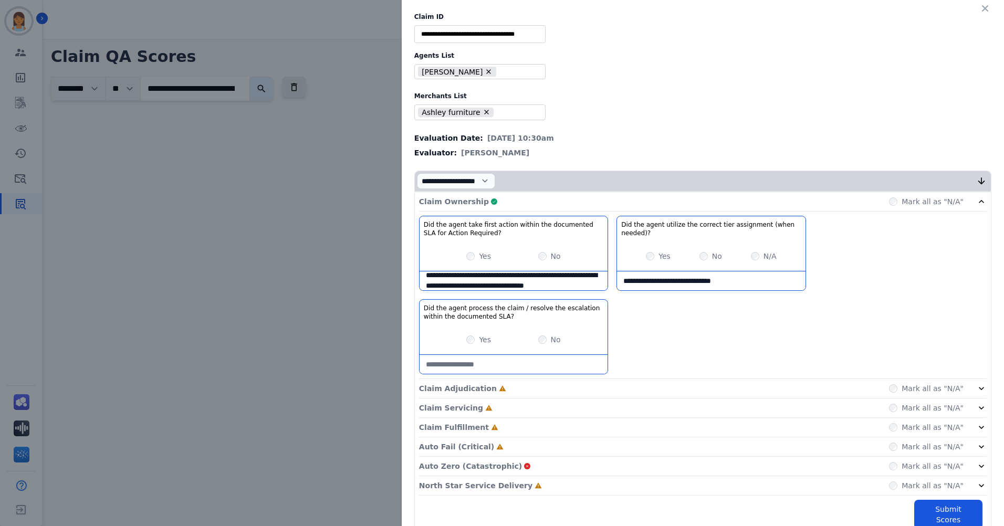
click at [540, 295] on SLA\?-note at bounding box center [513, 364] width 188 height 19
type SLA\?-note "*"
type SLA\?-note "**********"
click at [667, 200] on div "Claim Ownership Complete Mark all as "N/A"" at bounding box center [702, 201] width 567 height 19
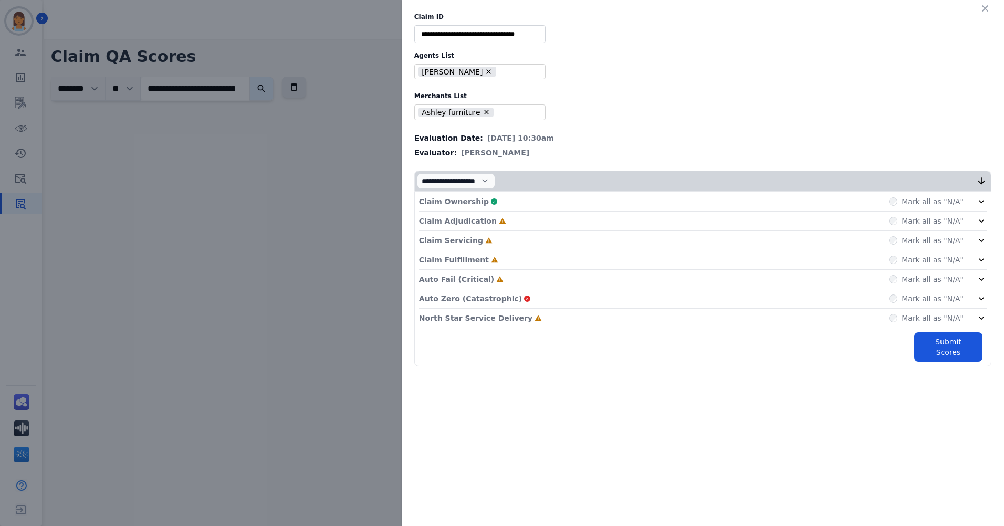
click at [630, 225] on div "Claim Adjudication Incomplete Mark all as "N/A"" at bounding box center [702, 221] width 567 height 19
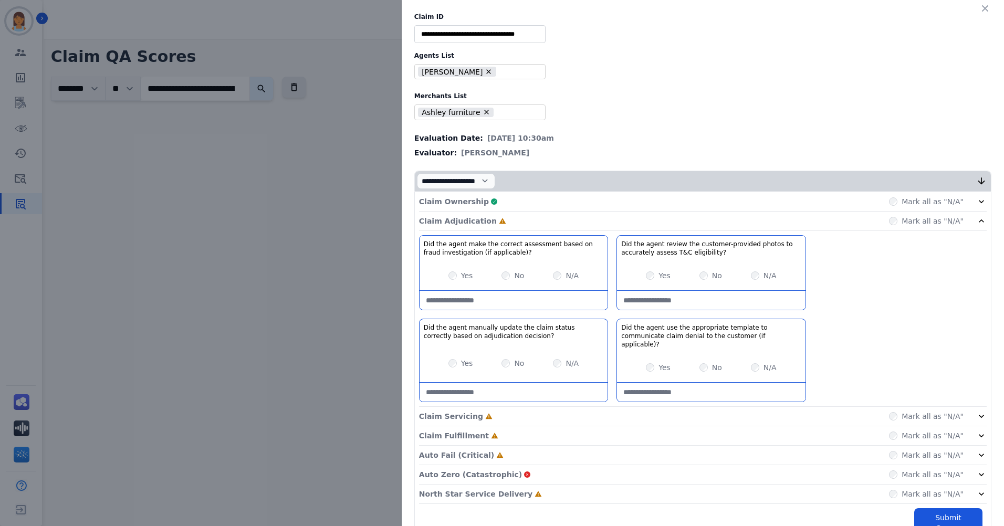
click at [536, 294] on applicable\)\?-note at bounding box center [513, 300] width 188 height 19
type applicable\)\?-note "**********"
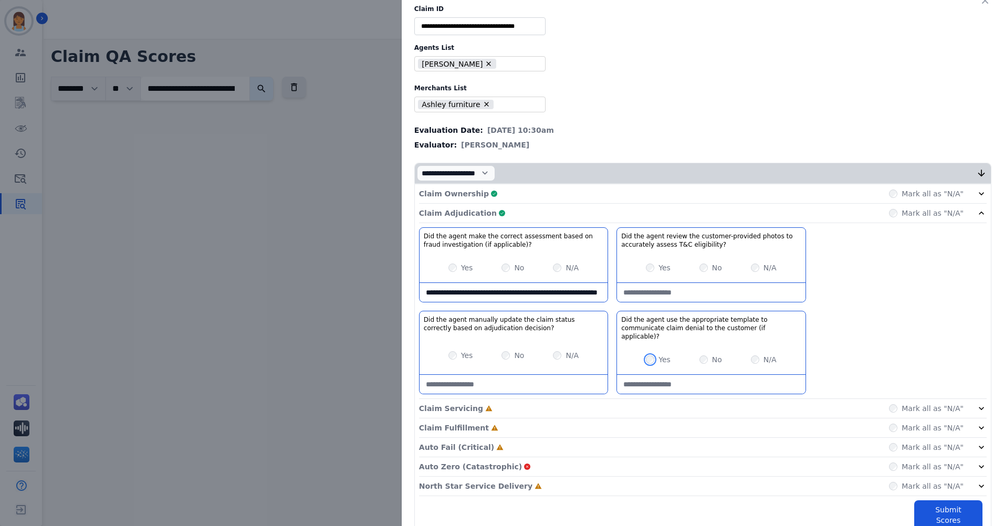
scroll to position [10, 0]
click at [667, 205] on div "Claim Adjudication Complete Mark all as "N/A"" at bounding box center [702, 211] width 567 height 19
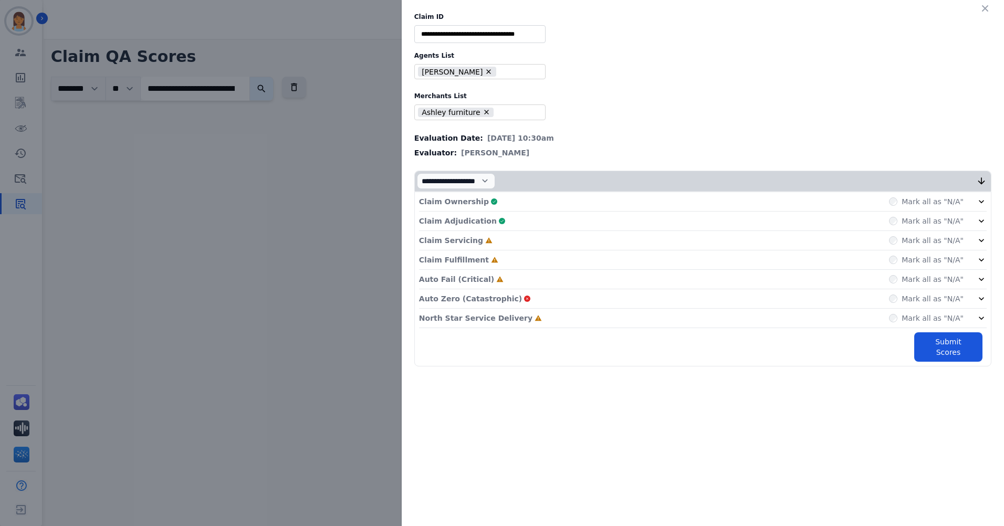
scroll to position [0, 0]
click at [605, 246] on div "Claim Servicing Incomplete Mark all as "N/A"" at bounding box center [702, 240] width 567 height 19
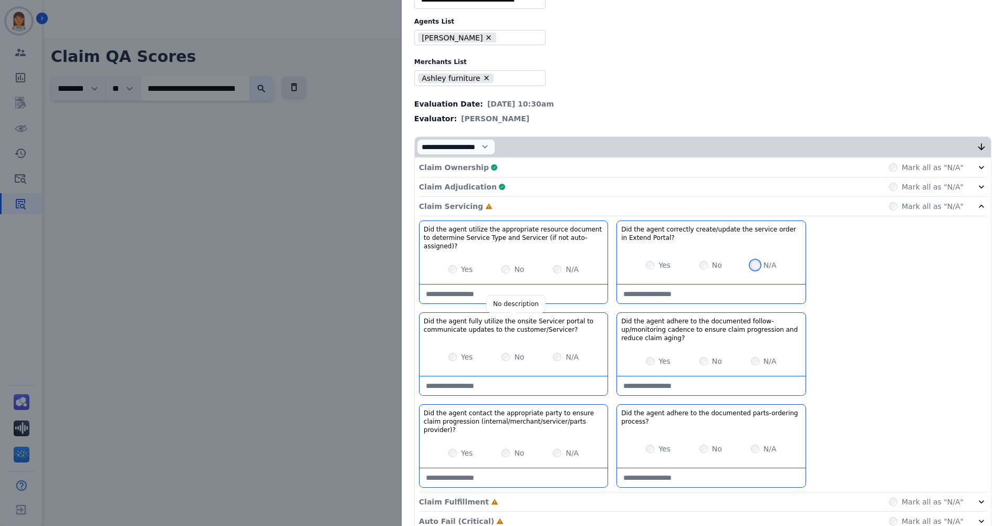
scroll to position [52, 0]
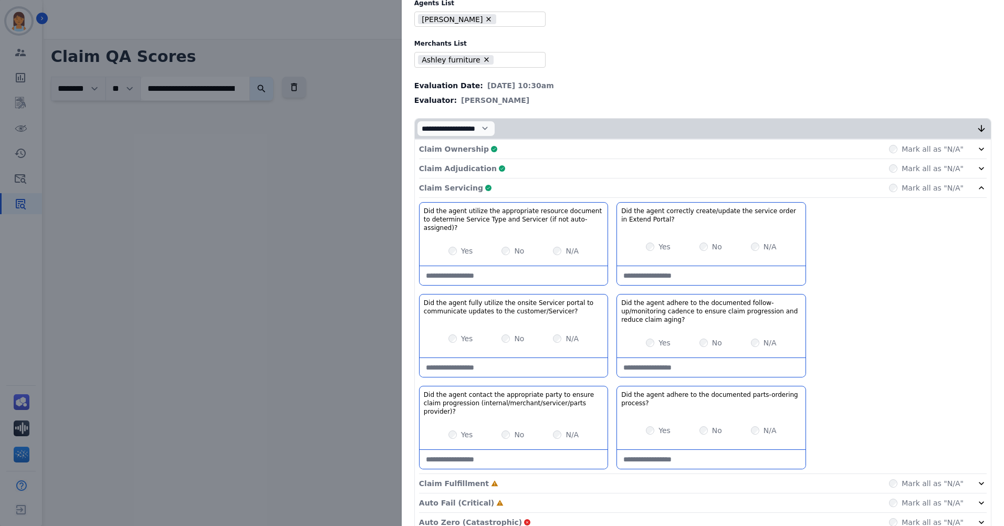
click at [667, 189] on div "Claim Servicing Complete Mark all as "N/A"" at bounding box center [702, 187] width 567 height 19
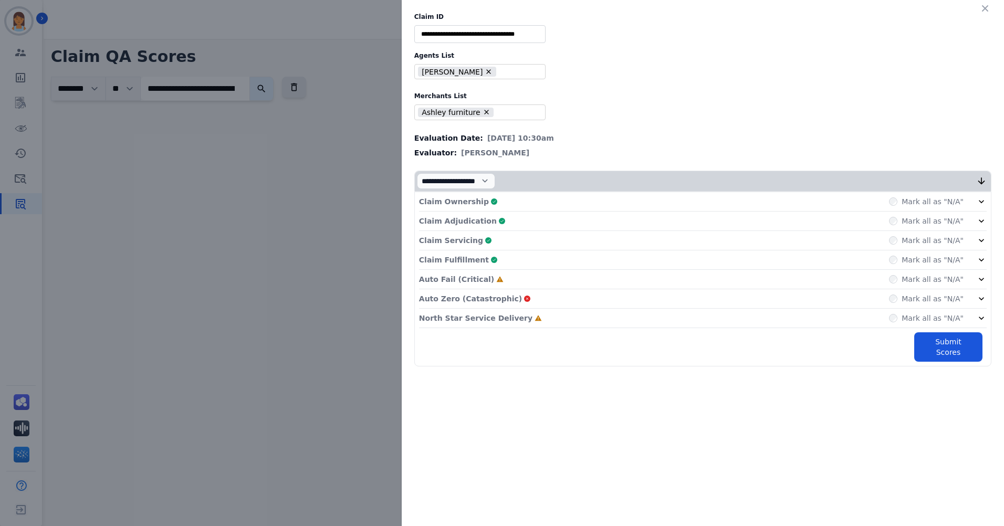
click at [667, 271] on div "Auto Fail (Critical) Incomplete Mark all as "N/A"" at bounding box center [702, 279] width 567 height 19
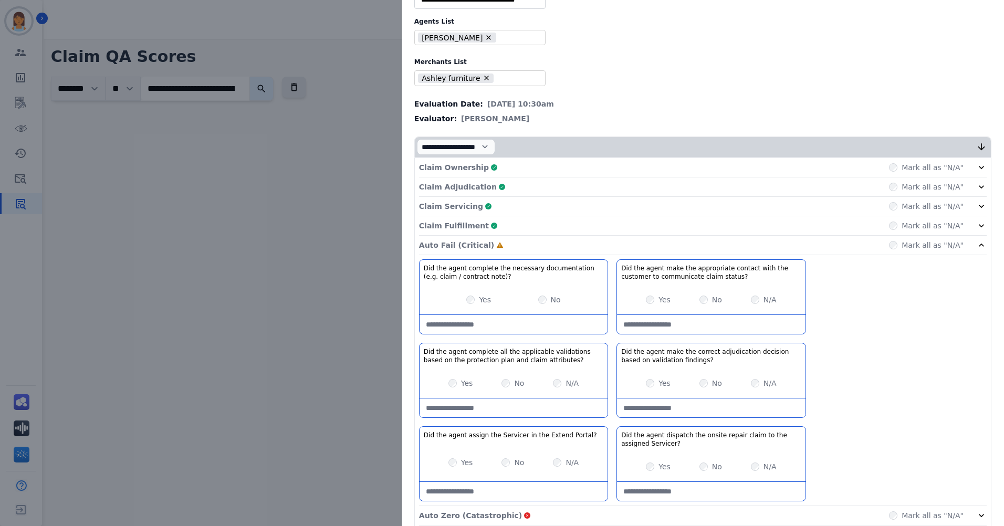
scroll to position [52, 0]
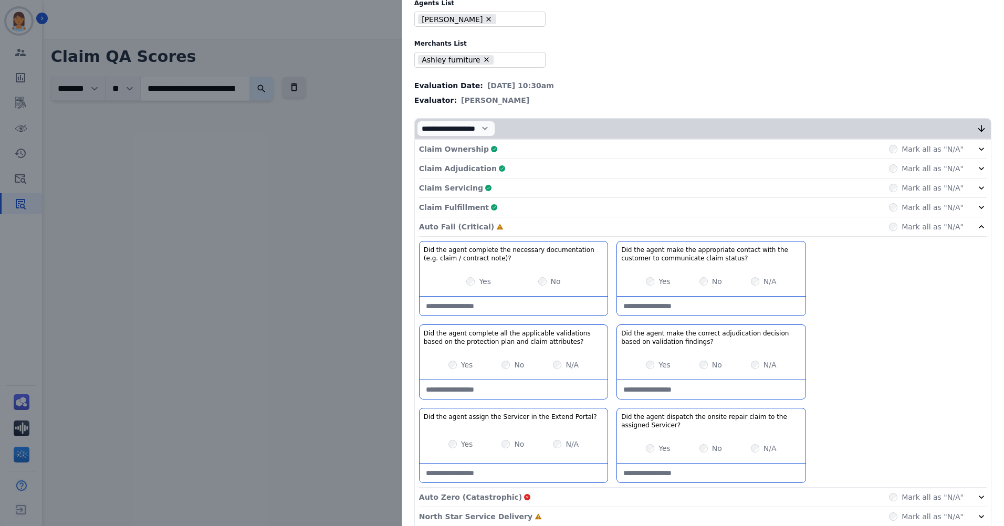
click at [527, 165] on div "Claim Adjudication Complete Mark all as "N/A"" at bounding box center [702, 168] width 567 height 19
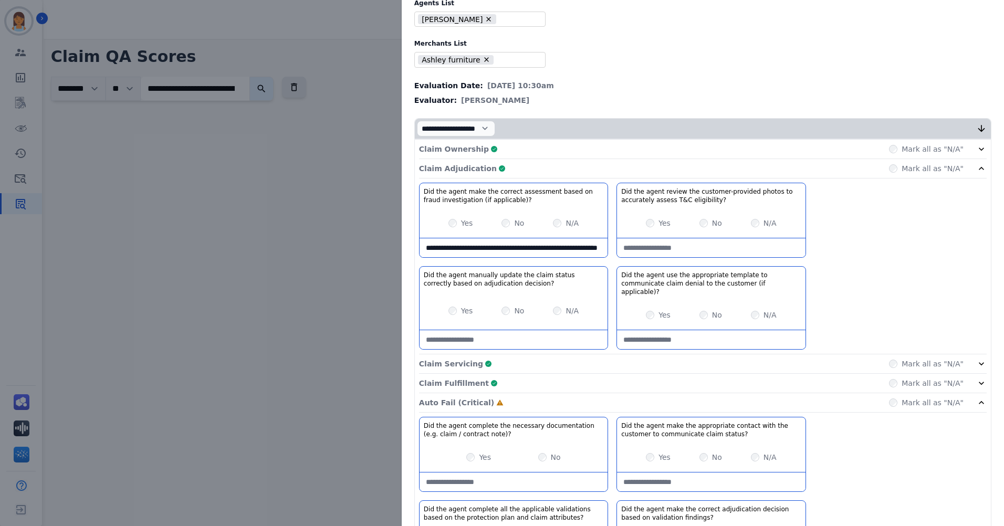
click at [542, 165] on div "Claim Adjudication Complete Mark all as "N/A"" at bounding box center [702, 168] width 567 height 19
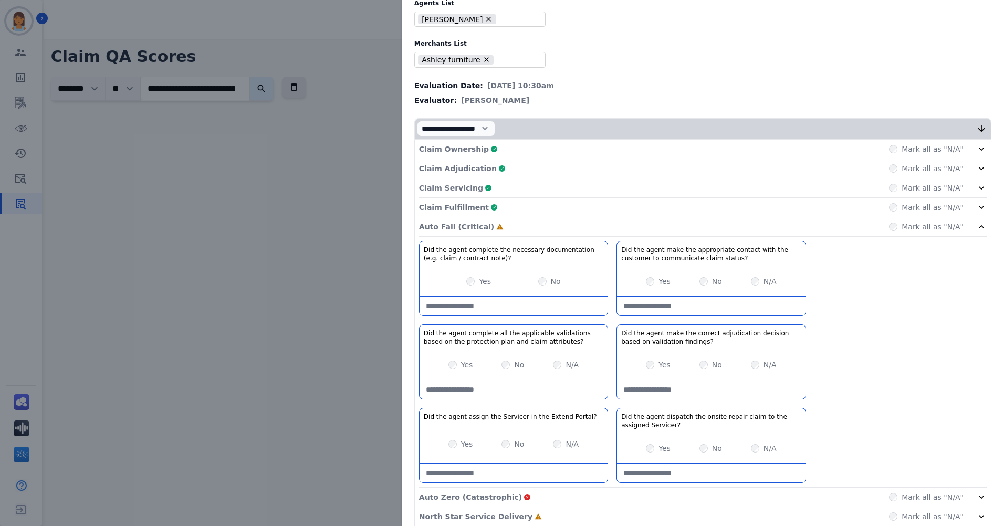
click at [537, 146] on div "Claim Ownership Complete Mark all as "N/A"" at bounding box center [702, 149] width 567 height 19
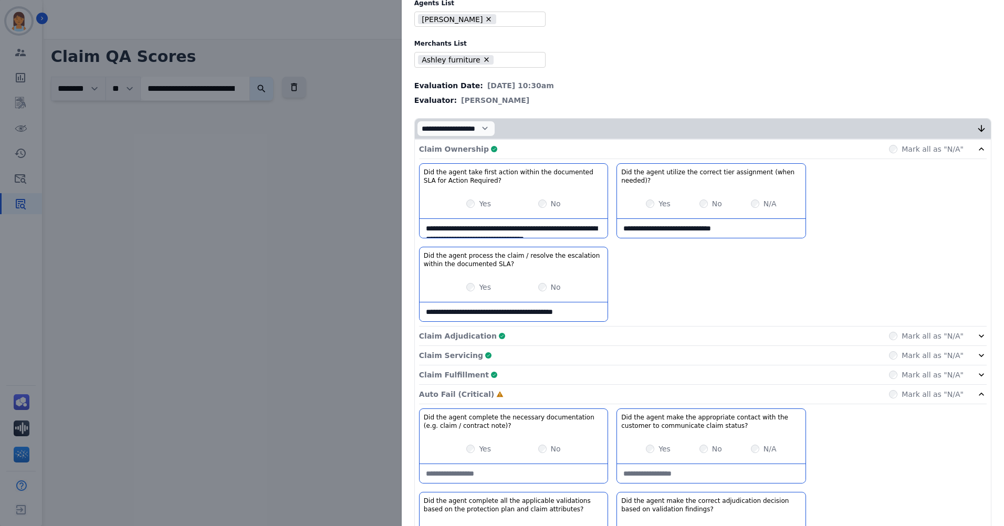
click at [540, 148] on div "Claim Ownership Complete Mark all as "N/A"" at bounding box center [702, 149] width 567 height 19
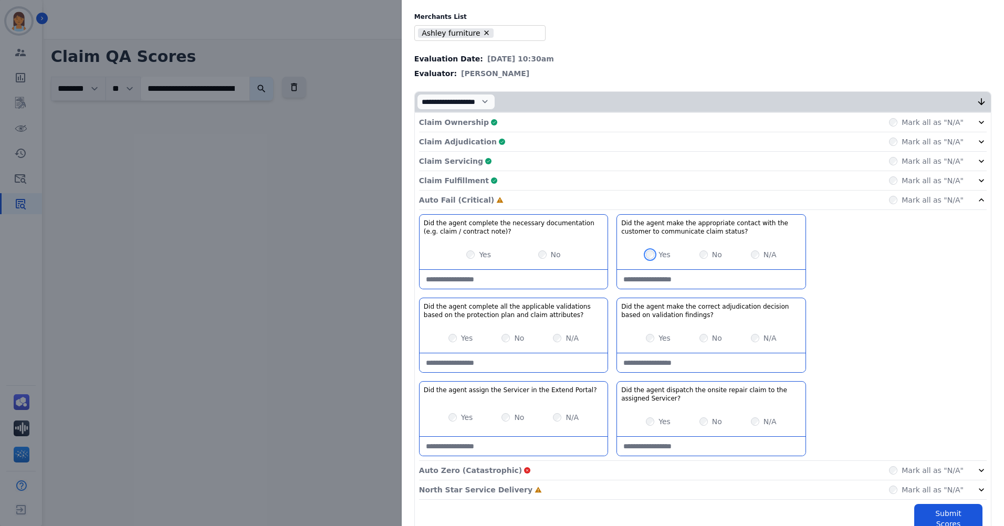
scroll to position [93, 0]
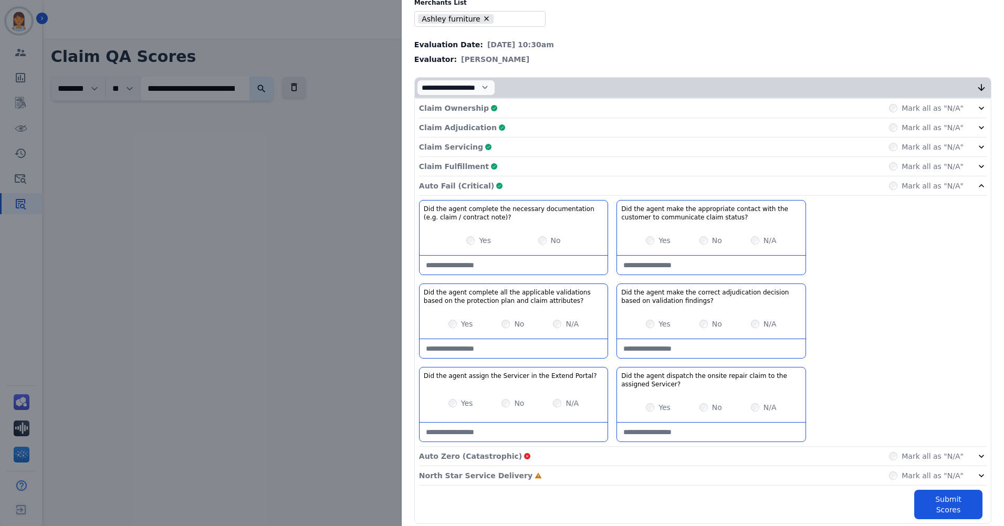
click at [667, 186] on div "Auto Fail (Critical) Complete Mark all as "N/A"" at bounding box center [702, 185] width 567 height 19
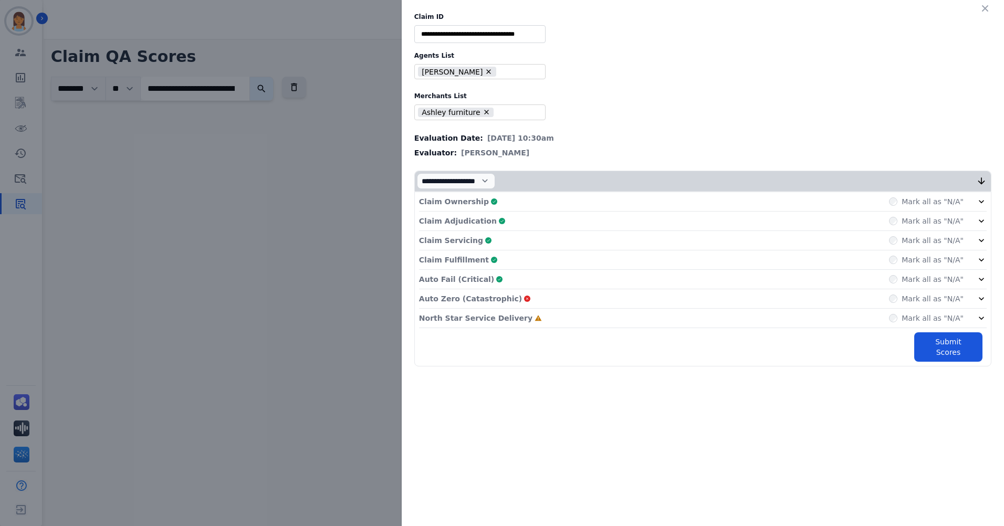
scroll to position [0, 0]
click at [667, 295] on div "Mark all as "N/A"" at bounding box center [926, 298] width 75 height 10
click at [667, 295] on div "North Star Service Delivery Incomplete Mark all as "N/A"" at bounding box center [702, 318] width 567 height 19
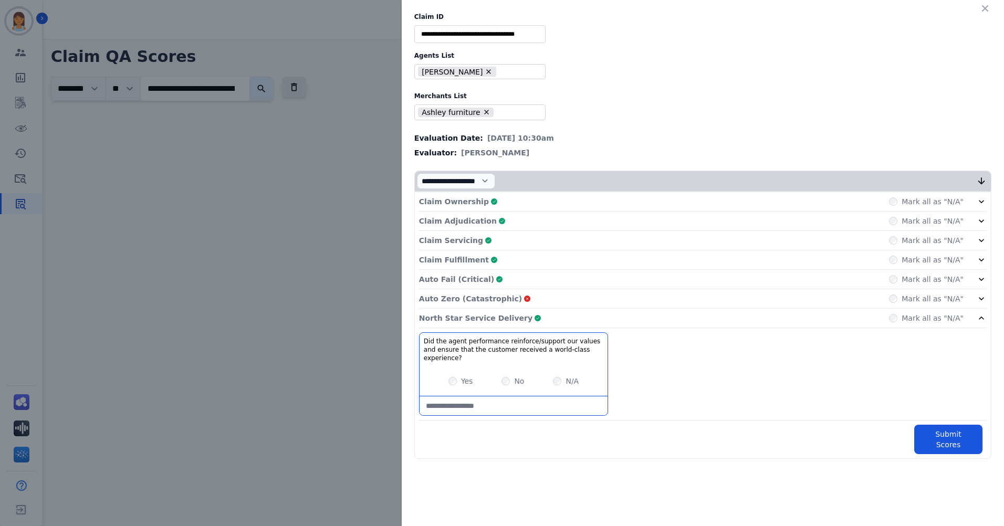
click at [667, 295] on div "North Star Service Delivery Complete Mark all as "N/A"" at bounding box center [702, 318] width 567 height 19
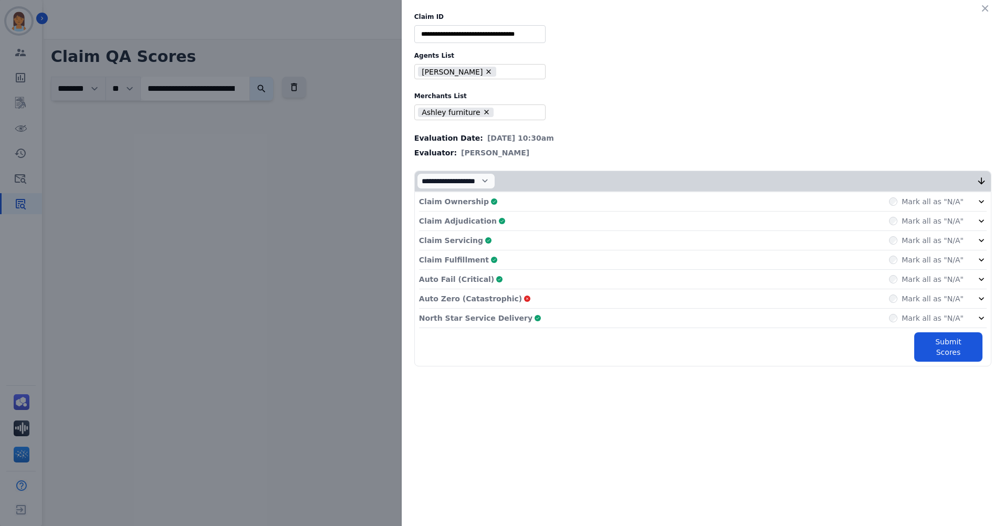
click at [667, 198] on div "Claim Ownership Complete Mark all as "N/A"" at bounding box center [702, 201] width 567 height 19
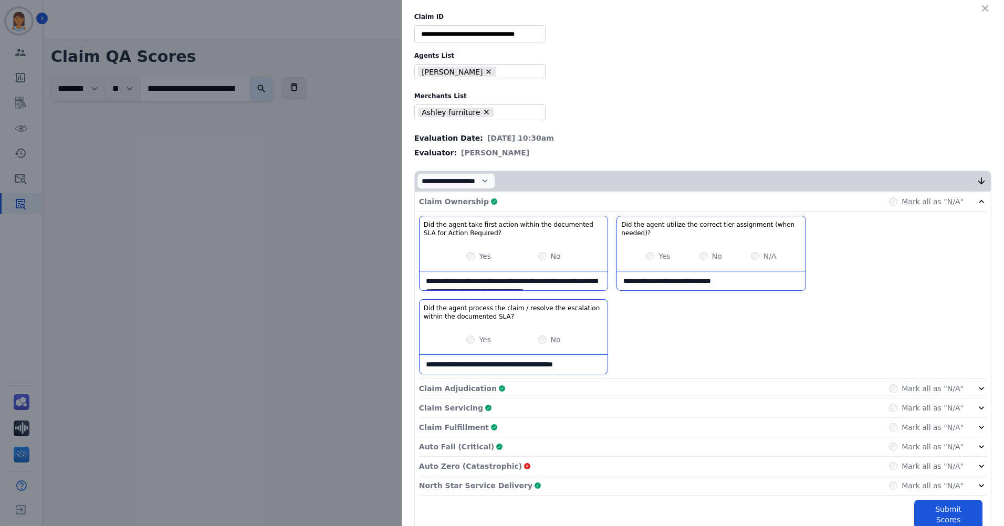
click at [634, 198] on div "Claim Ownership Complete Mark all as "N/A"" at bounding box center [702, 201] width 567 height 19
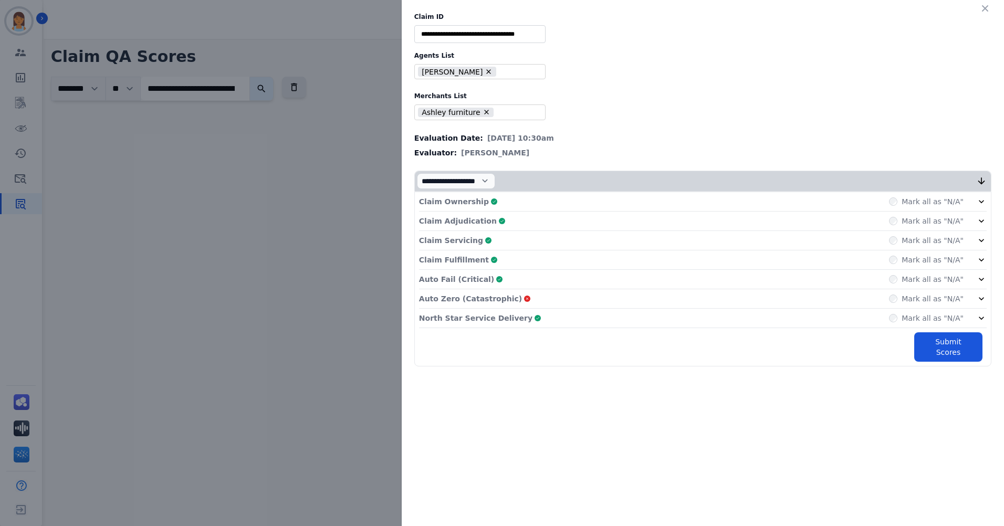
click at [568, 221] on div "Claim Adjudication Complete Mark all as "N/A"" at bounding box center [702, 221] width 567 height 19
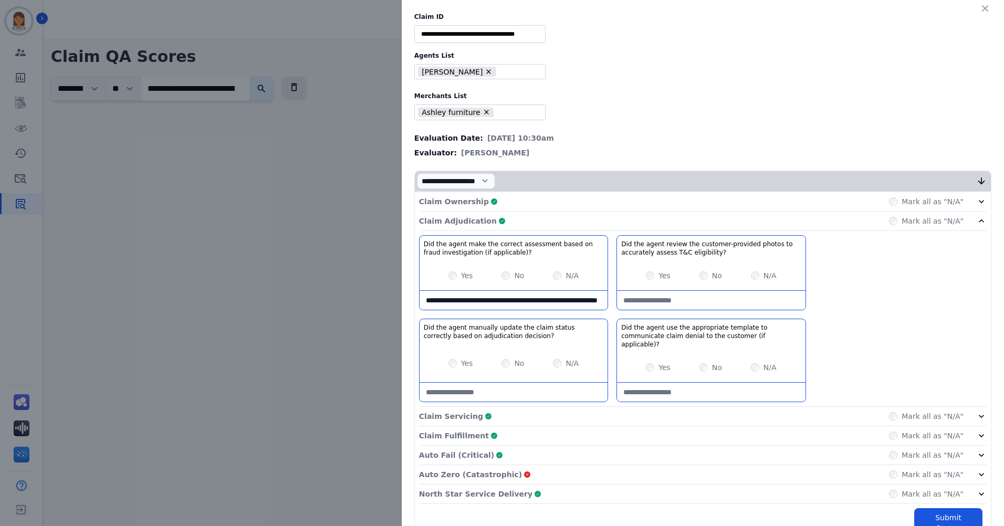
click at [575, 223] on div "Claim Adjudication Complete Mark all as "N/A"" at bounding box center [702, 221] width 567 height 19
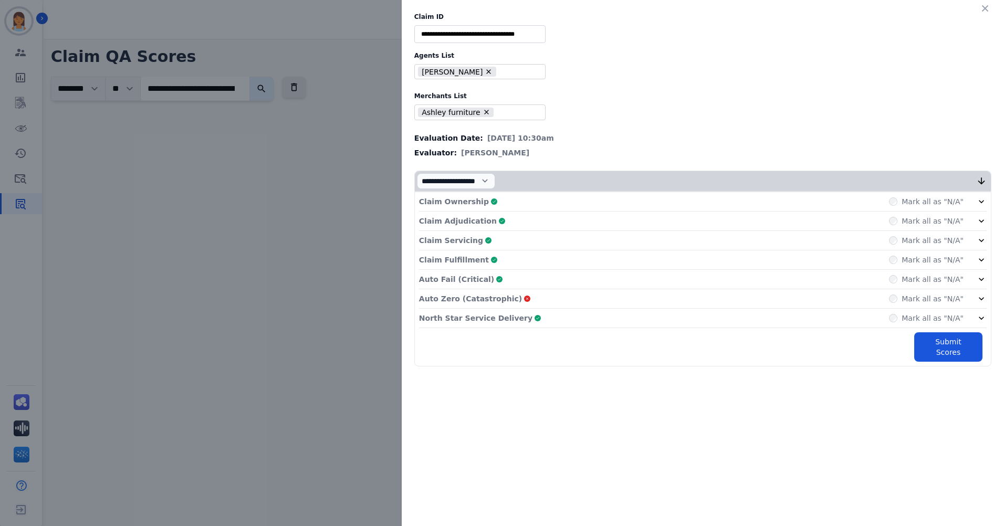
click at [549, 239] on div "Claim Servicing Complete Mark all as "N/A"" at bounding box center [702, 240] width 567 height 19
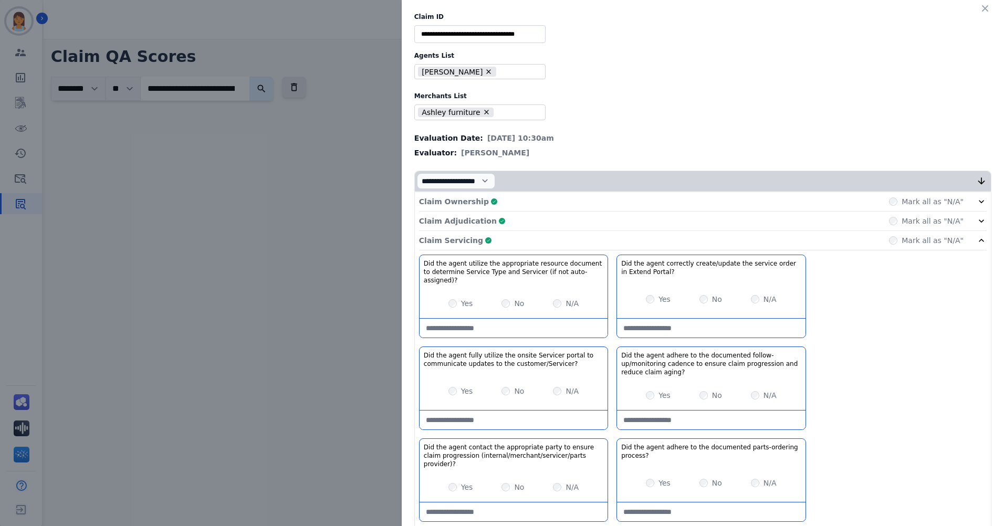
click at [556, 238] on div "Claim Servicing Complete Mark all as "N/A"" at bounding box center [702, 240] width 567 height 19
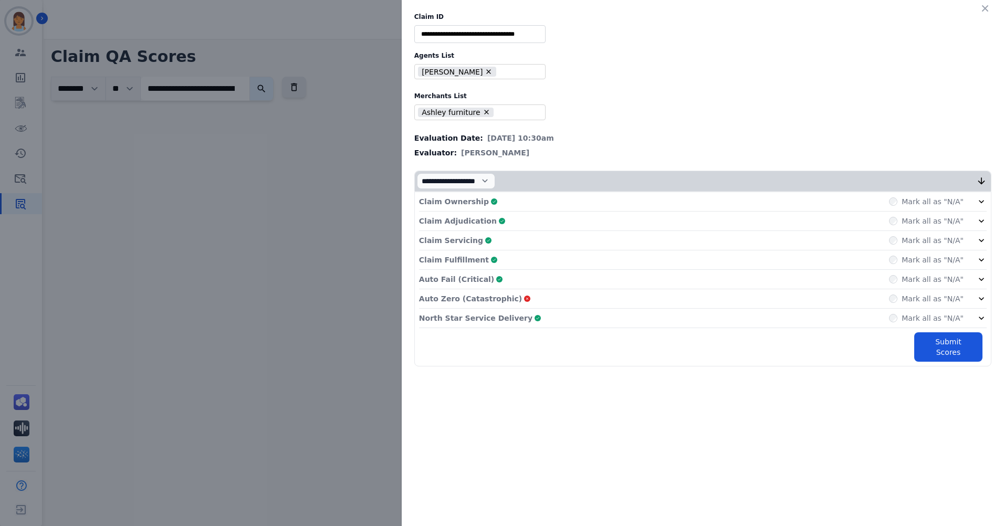
click at [554, 254] on div "Claim Fulfillment Complete Mark all as "N/A"" at bounding box center [702, 259] width 567 height 19
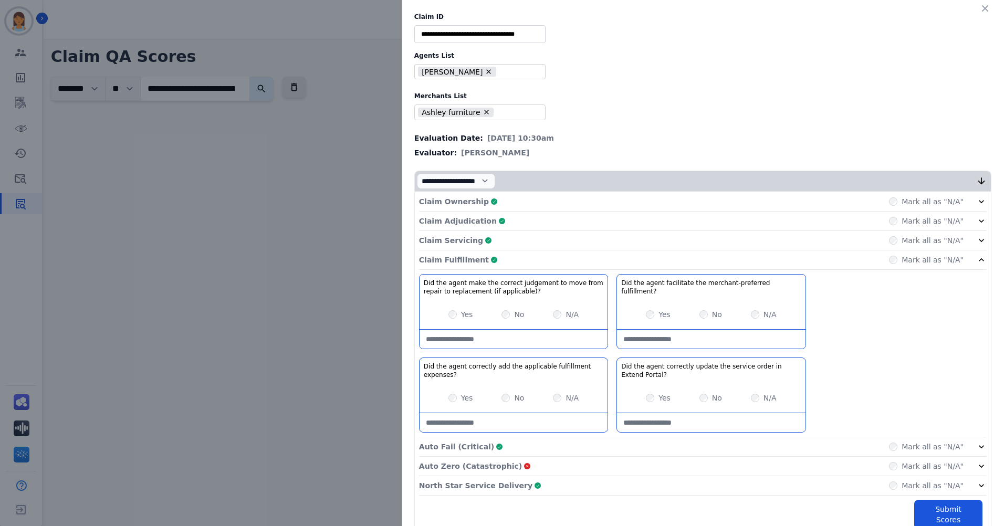
click at [554, 260] on div "Claim Fulfillment Complete Mark all as "N/A"" at bounding box center [702, 259] width 567 height 19
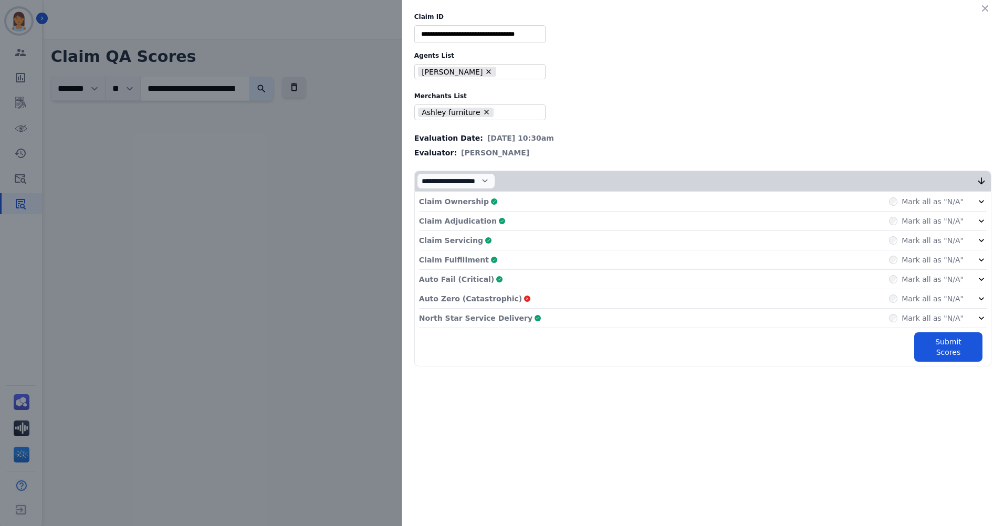
click at [556, 283] on div "Auto Fail (Critical) Complete Mark all as "N/A"" at bounding box center [702, 279] width 567 height 19
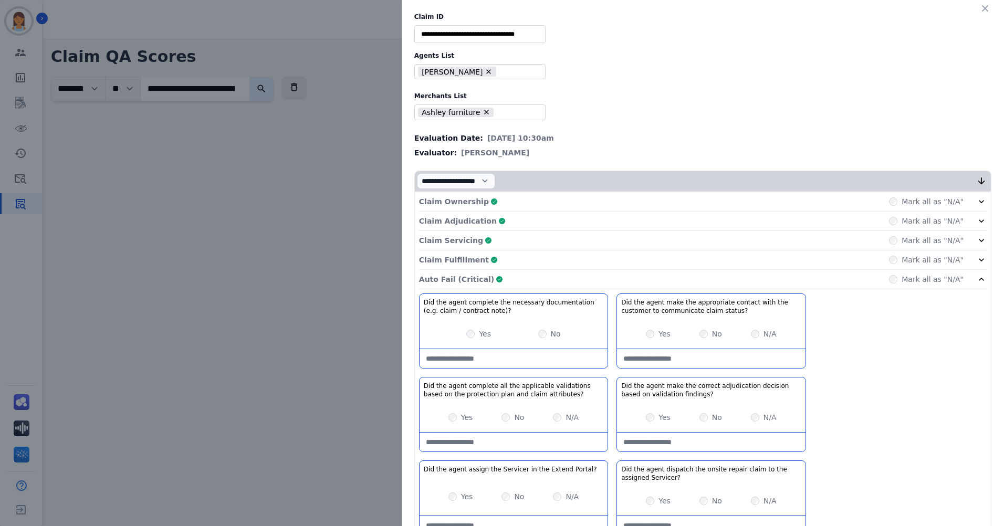
click at [557, 280] on div "Auto Fail (Critical) Complete Mark all as "N/A"" at bounding box center [702, 279] width 567 height 19
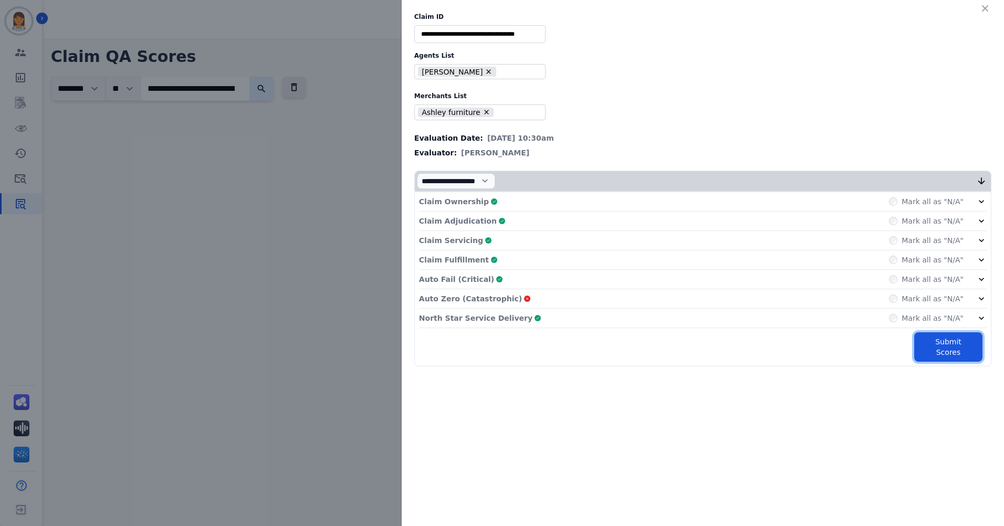
drag, startPoint x: 949, startPoint y: 344, endPoint x: 863, endPoint y: 341, distance: 86.1
click at [667, 295] on button "Submit Scores" at bounding box center [948, 346] width 68 height 29
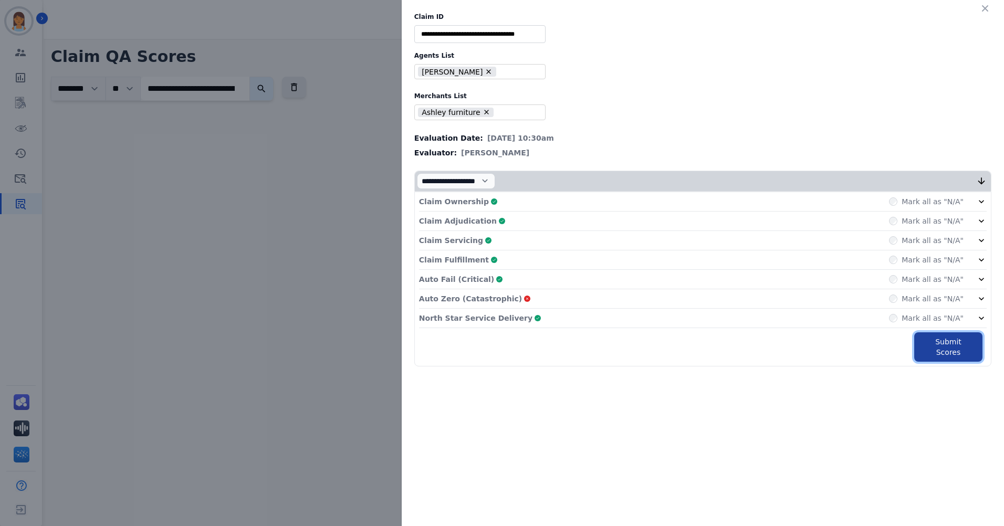
click at [667, 295] on button "Submit Scores" at bounding box center [948, 346] width 68 height 29
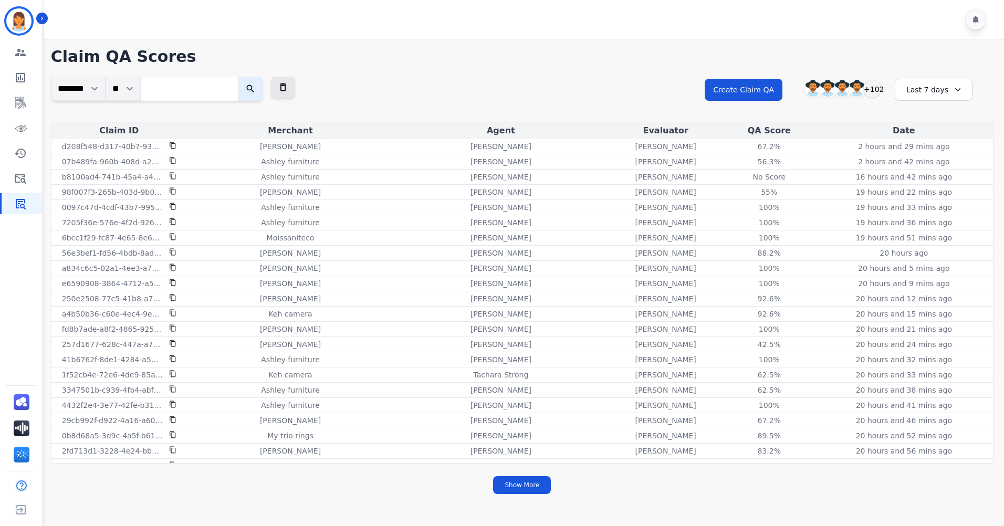
click at [216, 92] on input "search" at bounding box center [190, 89] width 98 height 24
paste input "**********"
type input "**********"
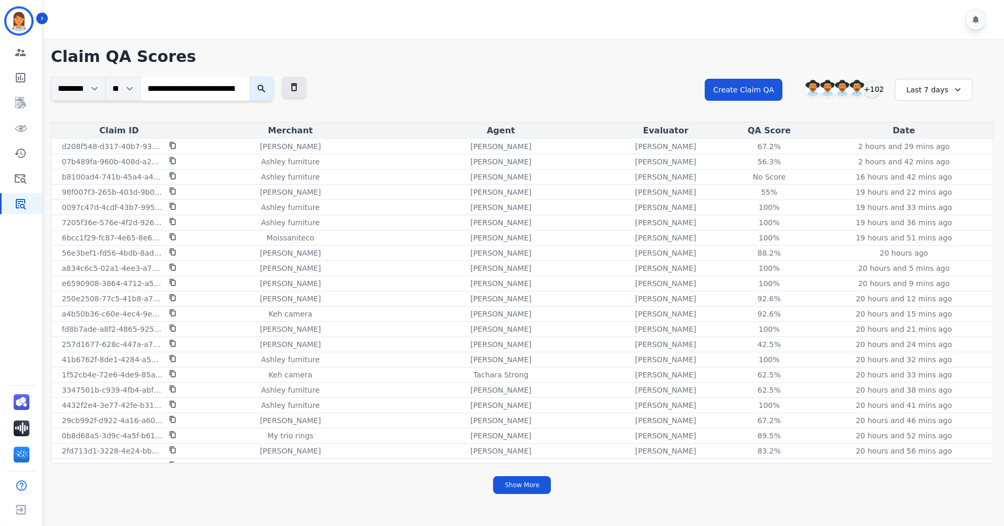
click at [254, 89] on button "submit" at bounding box center [261, 89] width 24 height 24
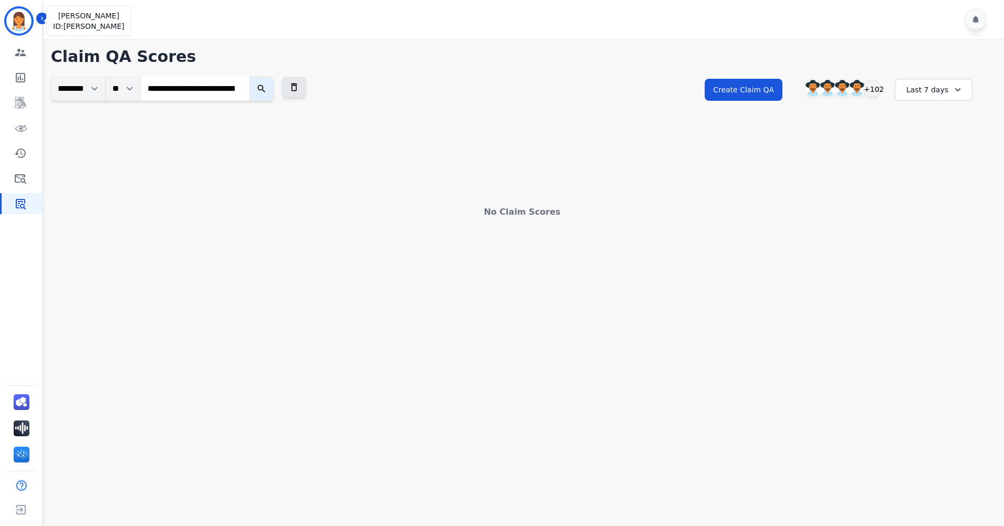
click at [23, 24] on img "Sidebar" at bounding box center [18, 20] width 25 height 25
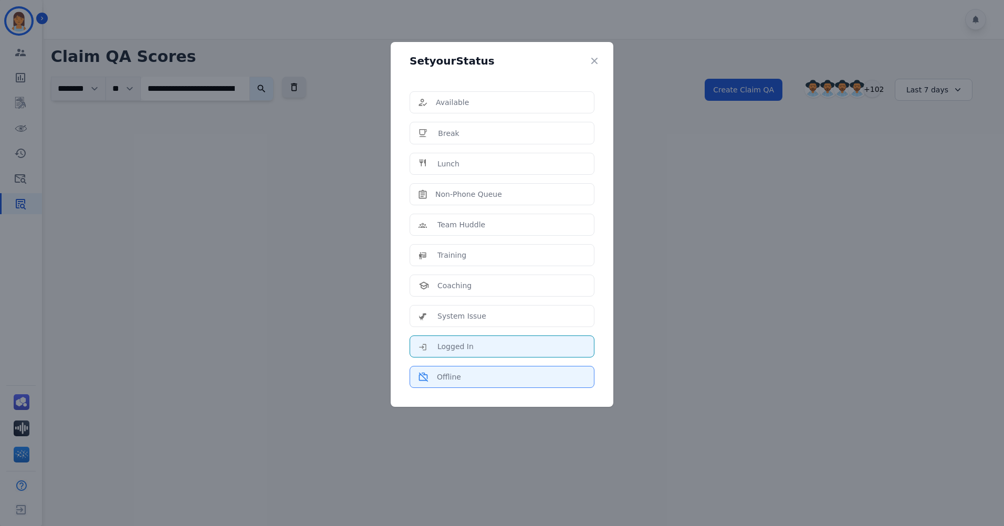
click at [449, 369] on li "Offline" at bounding box center [501, 377] width 185 height 22
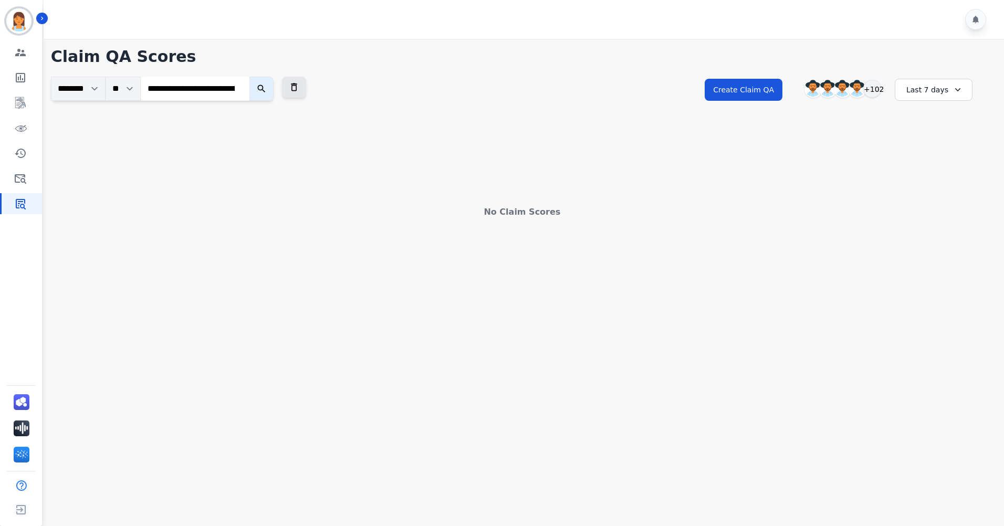
click at [503, 375] on main "**********" at bounding box center [521, 302] width 963 height 526
click at [240, 88] on input "**********" at bounding box center [195, 89] width 109 height 24
paste input "**********"
type input "**********"
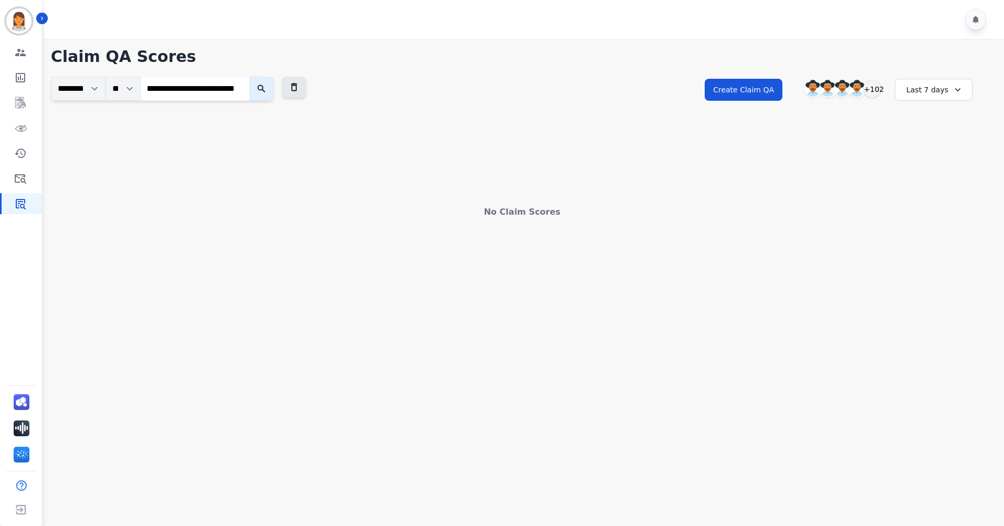
scroll to position [0, 0]
click at [260, 90] on button "submit" at bounding box center [261, 89] width 24 height 24
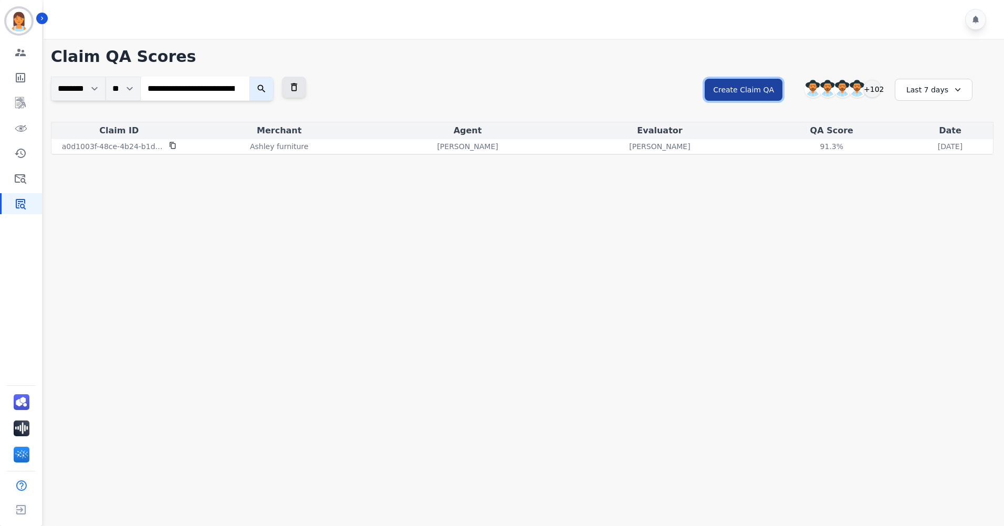
click at [739, 85] on button "Create Claim QA" at bounding box center [743, 90] width 78 height 22
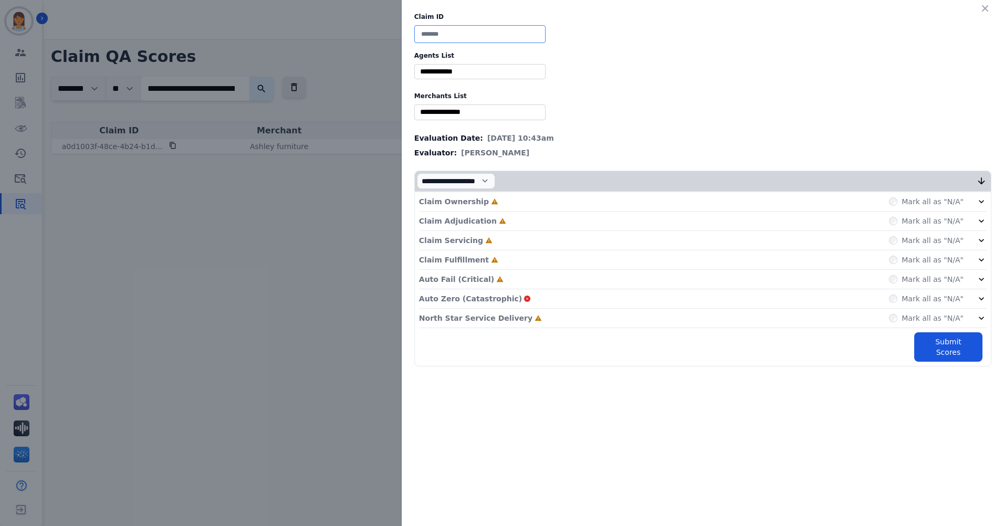
click at [506, 37] on input at bounding box center [479, 34] width 131 height 18
paste input "**********"
type input "**********"
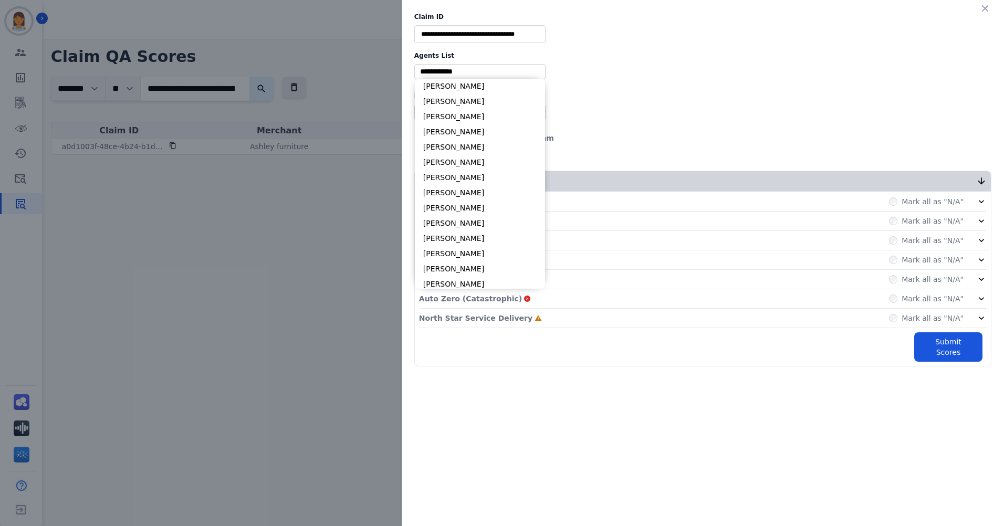
click at [488, 70] on input "selected options" at bounding box center [480, 71] width 126 height 11
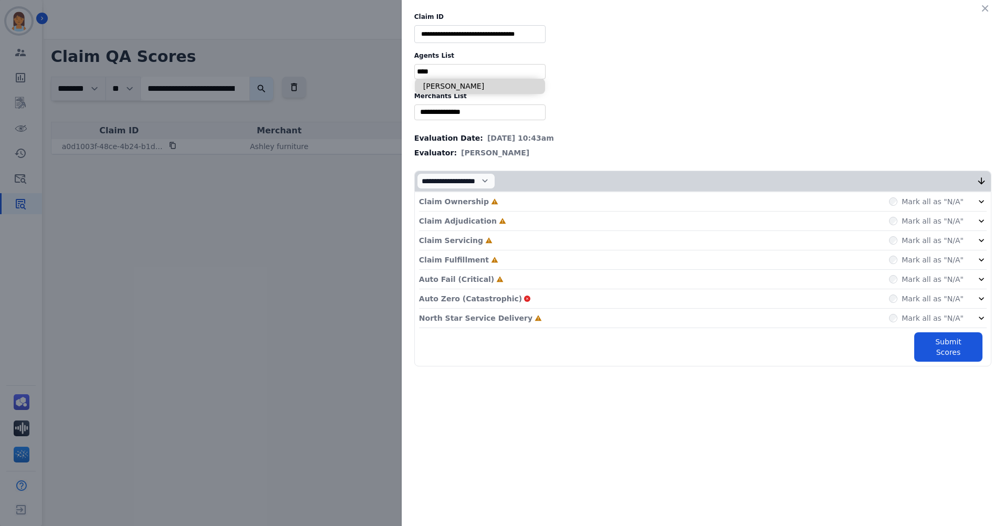
type input "****"
click at [479, 88] on li "[PERSON_NAME]" at bounding box center [480, 86] width 130 height 15
type input "**********"
click at [502, 105] on div "** Blue tiger Calpak Watch warehouse Nomad wheels Scan sound inc Sleep organics…" at bounding box center [479, 111] width 131 height 15
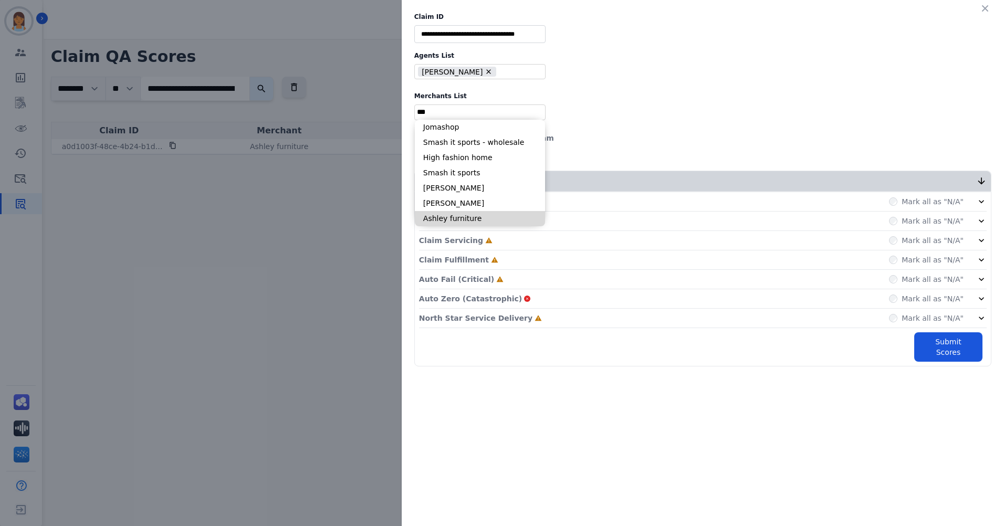
type input "***"
click at [474, 213] on li "Ashley furniture" at bounding box center [480, 218] width 130 height 15
type input "**********"
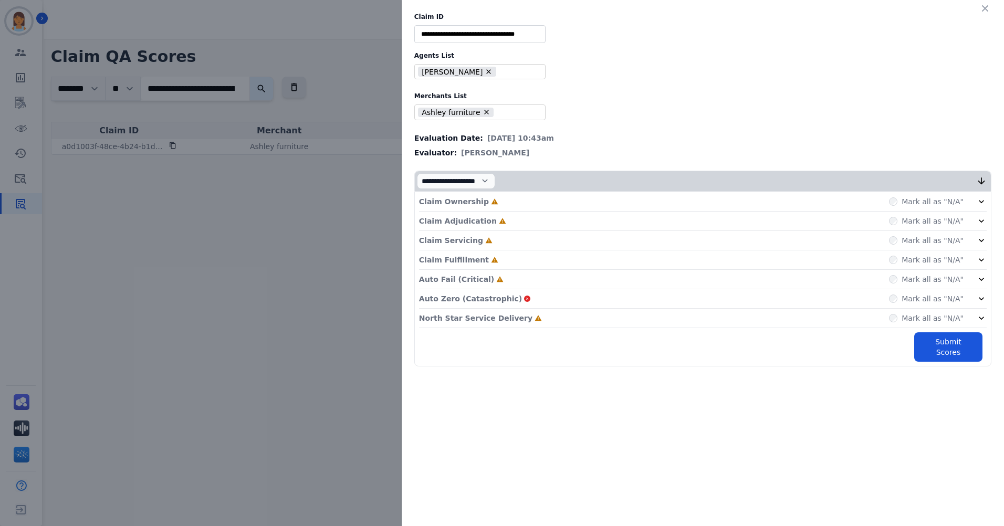
click at [495, 204] on div "Claim Ownership Incomplete Mark all as "N/A"" at bounding box center [702, 201] width 567 height 19
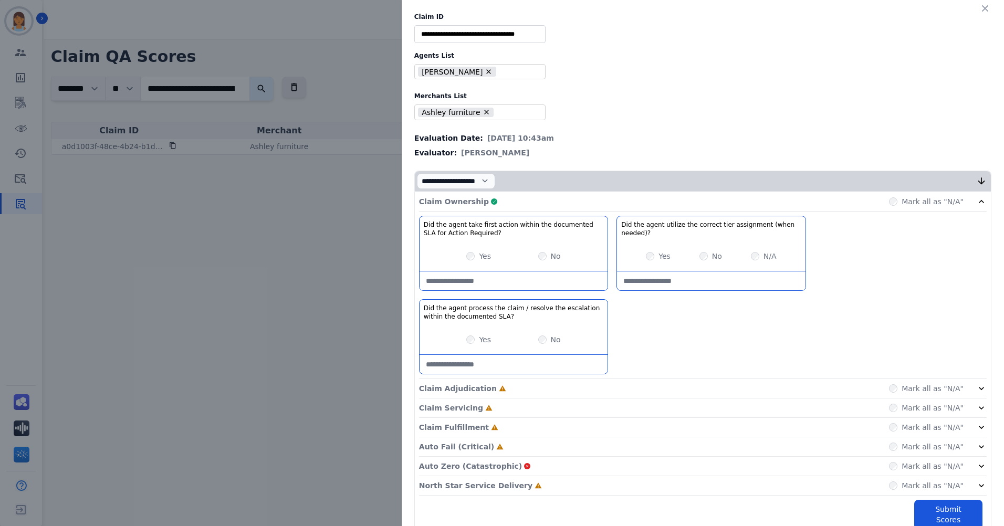
click at [733, 284] on needed\)\?-note at bounding box center [711, 280] width 188 height 19
type needed\)\?-note "**********"
click at [863, 205] on div "Claim Ownership Complete Mark all as "N/A"" at bounding box center [702, 201] width 567 height 19
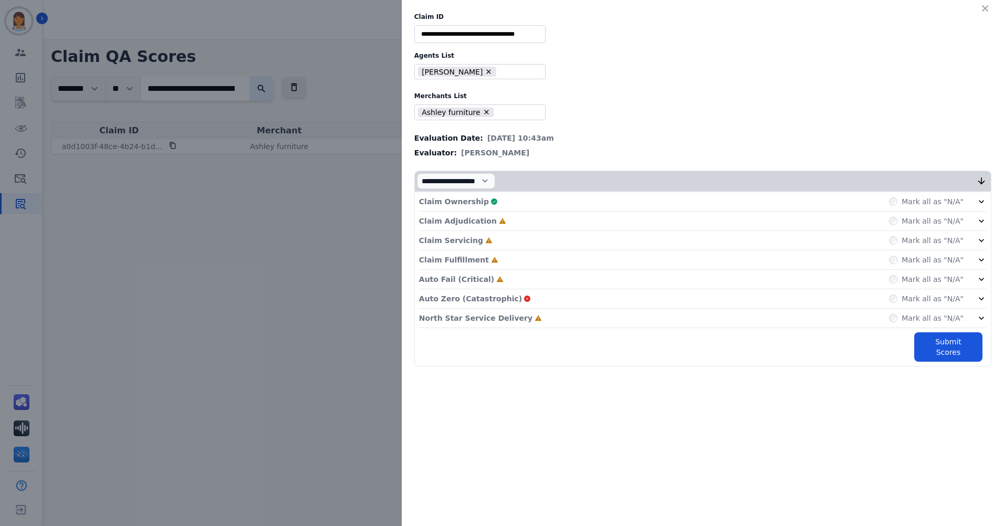
click at [533, 227] on div "Claim Adjudication Incomplete Mark all as "N/A"" at bounding box center [702, 221] width 567 height 19
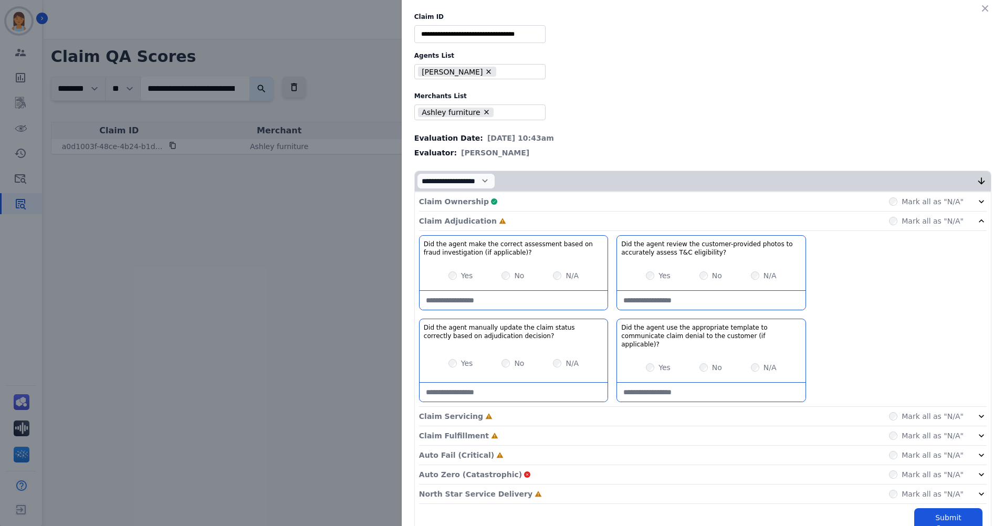
drag, startPoint x: 527, startPoint y: 295, endPoint x: 525, endPoint y: 286, distance: 9.2
click at [526, 295] on applicable\)\?-note at bounding box center [513, 300] width 188 height 19
type applicable\)\?-note "**********"
click at [722, 223] on div "Claim Adjudication Complete Mark all as "N/A"" at bounding box center [702, 221] width 567 height 19
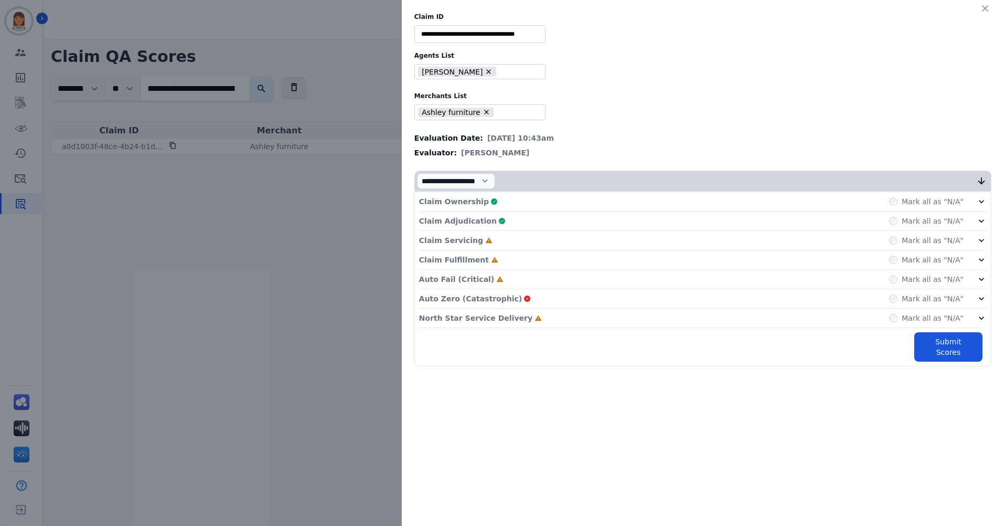
drag, startPoint x: 758, startPoint y: 244, endPoint x: 750, endPoint y: 245, distance: 7.9
click at [758, 244] on div "Claim Servicing Incomplete Mark all as "N/A"" at bounding box center [702, 240] width 567 height 19
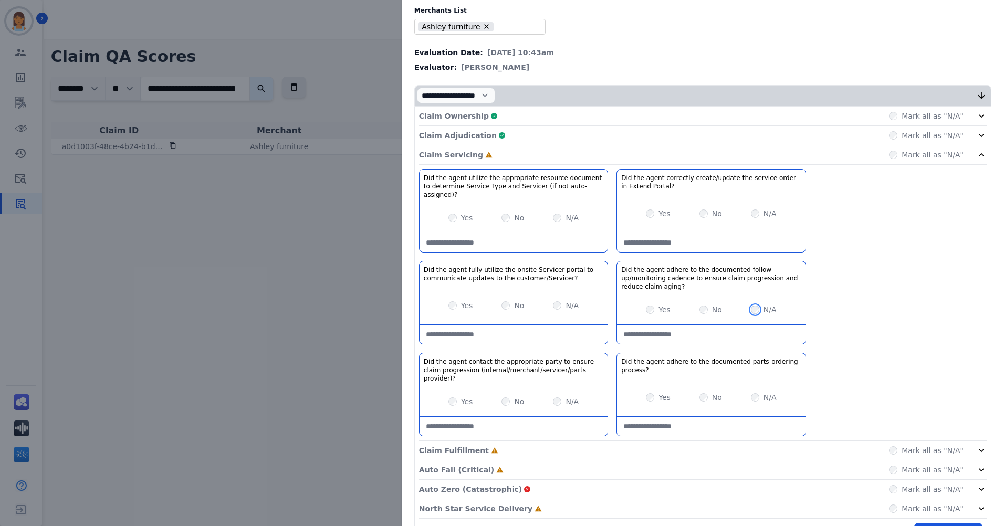
scroll to position [102, 0]
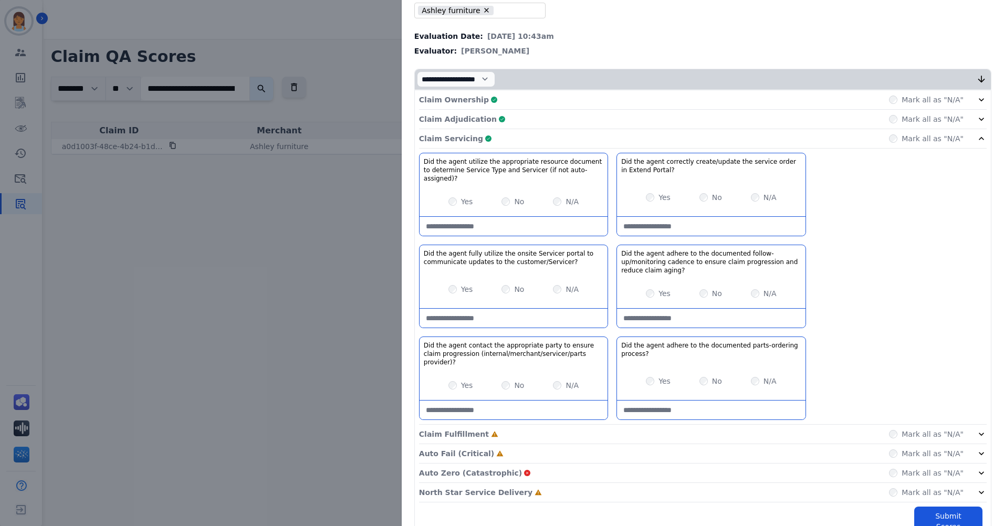
click at [823, 138] on div "Claim Servicing Complete Mark all as "N/A"" at bounding box center [702, 138] width 567 height 19
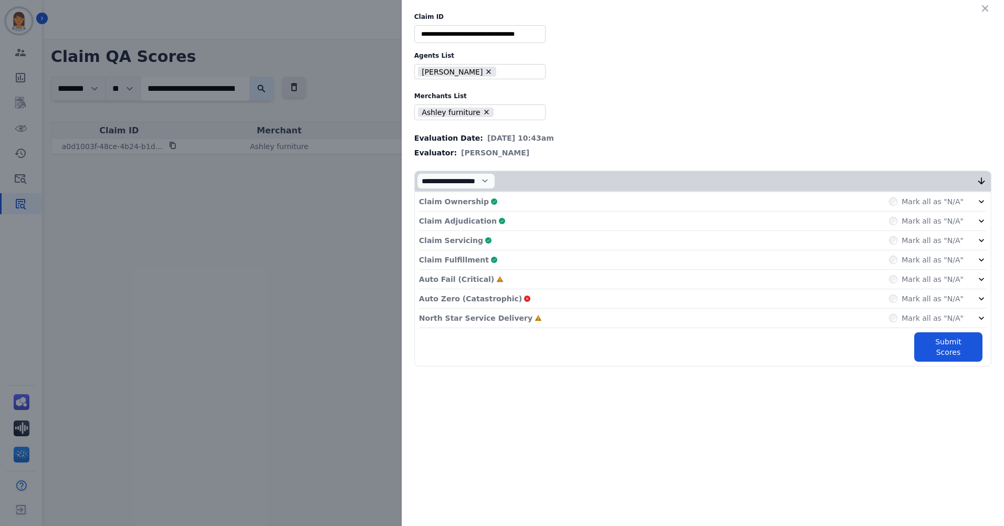
click at [757, 282] on div "Auto Fail (Critical) Incomplete Mark all as "N/A"" at bounding box center [702, 279] width 567 height 19
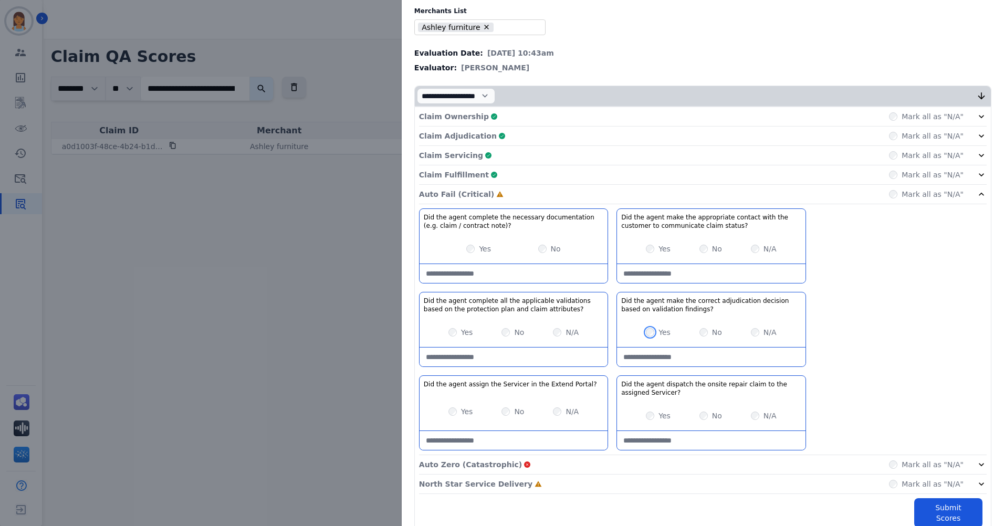
scroll to position [93, 0]
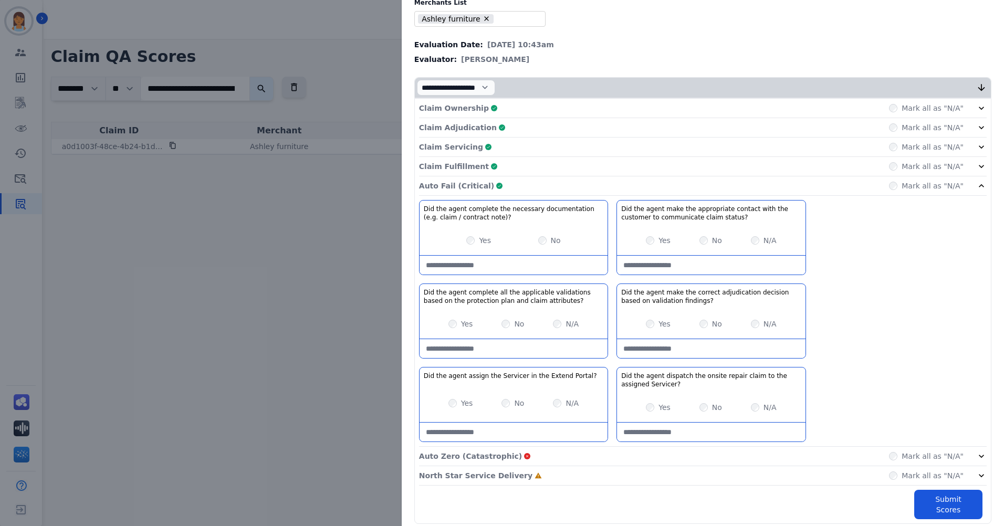
click at [854, 182] on div "Auto Fail (Critical) Complete Mark all as "N/A"" at bounding box center [702, 185] width 567 height 19
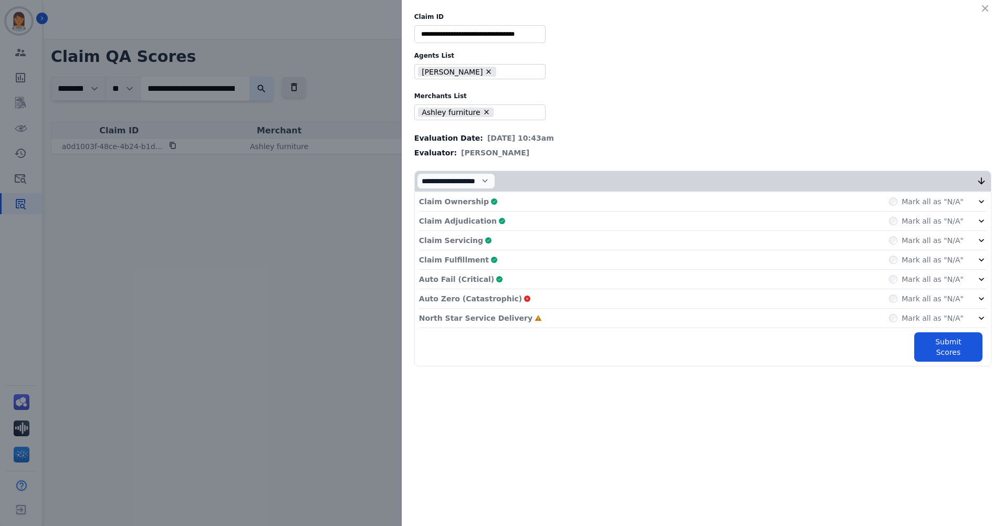
click at [841, 318] on div "North Star Service Delivery Incomplete Mark all as "N/A"" at bounding box center [702, 318] width 567 height 19
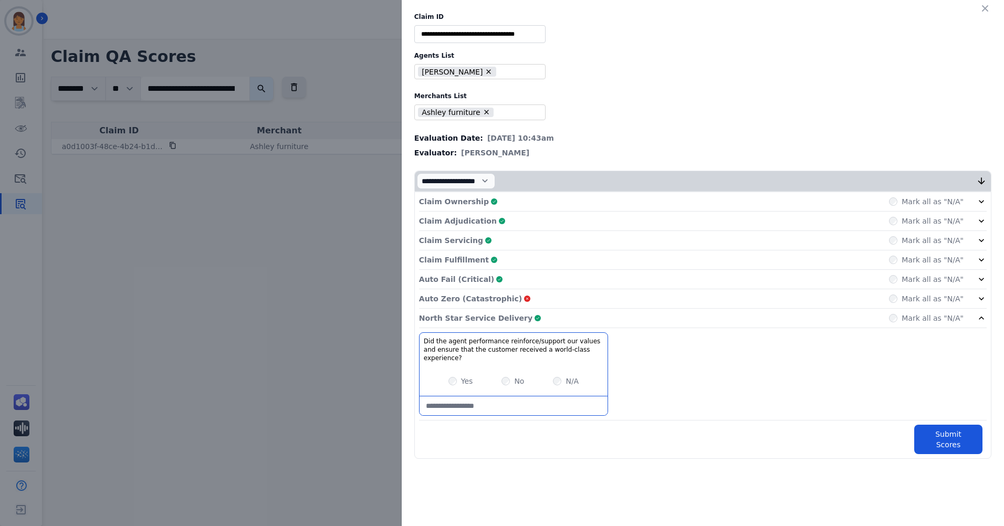
click at [666, 322] on div "North Star Service Delivery Complete Mark all as "N/A"" at bounding box center [702, 318] width 567 height 19
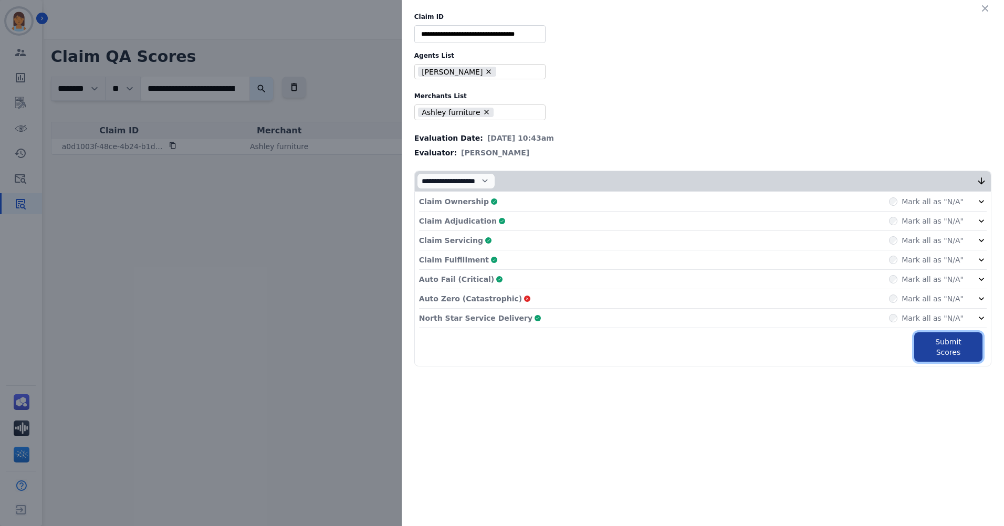
click at [959, 350] on button "Submit Scores" at bounding box center [948, 346] width 68 height 29
click at [956, 341] on button "Submit Scores" at bounding box center [948, 346] width 68 height 29
click at [953, 340] on button "Submit Scores" at bounding box center [948, 346] width 68 height 29
click at [953, 340] on icon "button" at bounding box center [951, 340] width 7 height 7
click at [953, 340] on icon "button" at bounding box center [948, 341] width 13 height 13
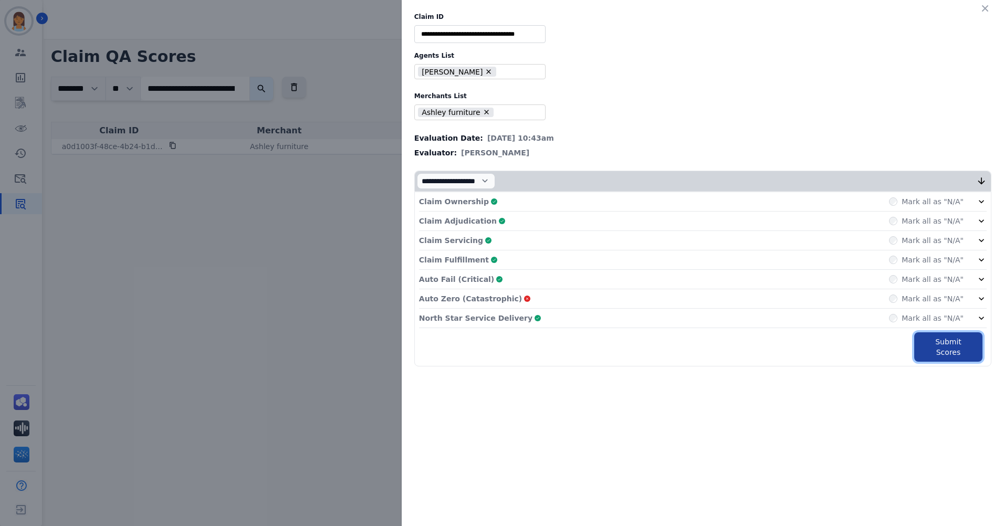
click at [953, 340] on button "Submit Scores" at bounding box center [948, 346] width 68 height 29
click at [981, 8] on icon "button" at bounding box center [984, 8] width 10 height 10
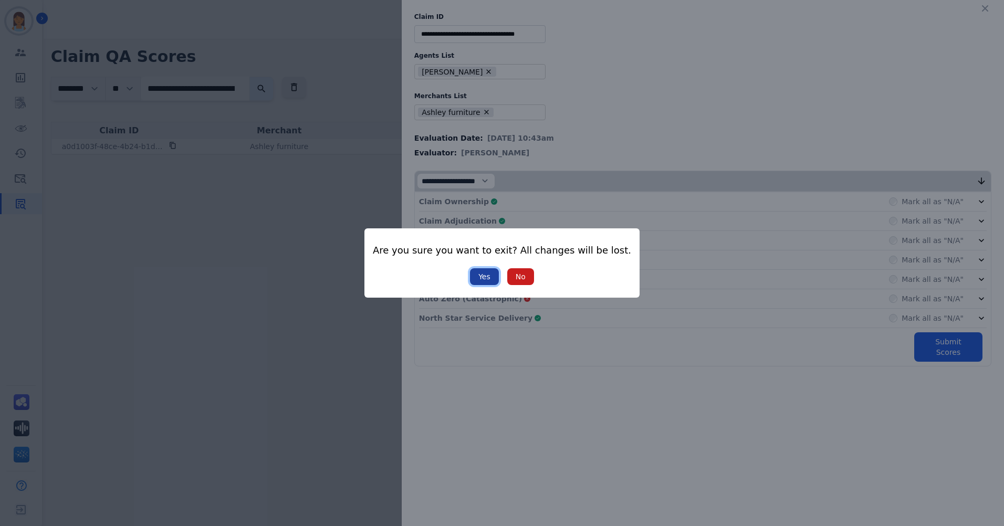
click at [493, 274] on button "Yes" at bounding box center [484, 276] width 29 height 17
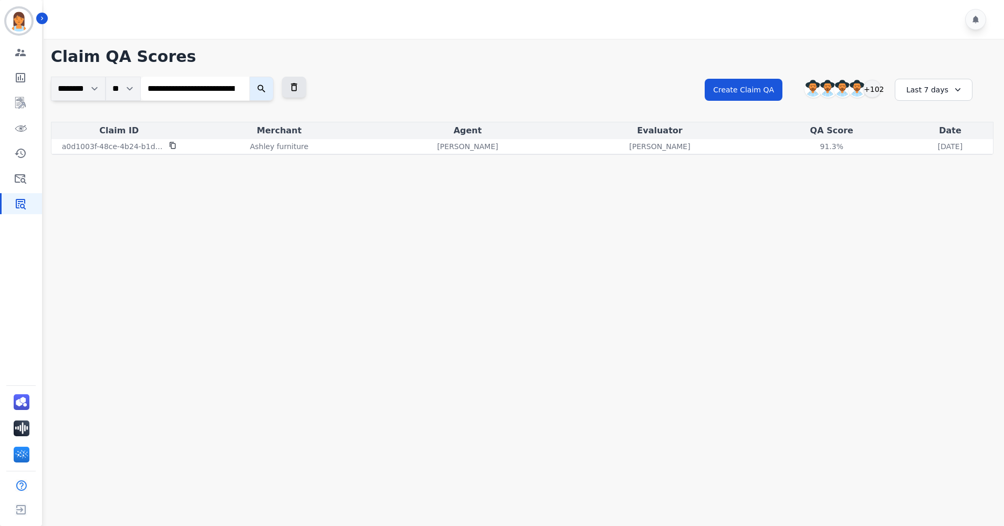
click at [244, 86] on input "**********" at bounding box center [195, 89] width 109 height 24
click at [81, 90] on select "********" at bounding box center [78, 89] width 55 height 24
click at [19, 100] on icon "Sidebar" at bounding box center [20, 103] width 10 height 12
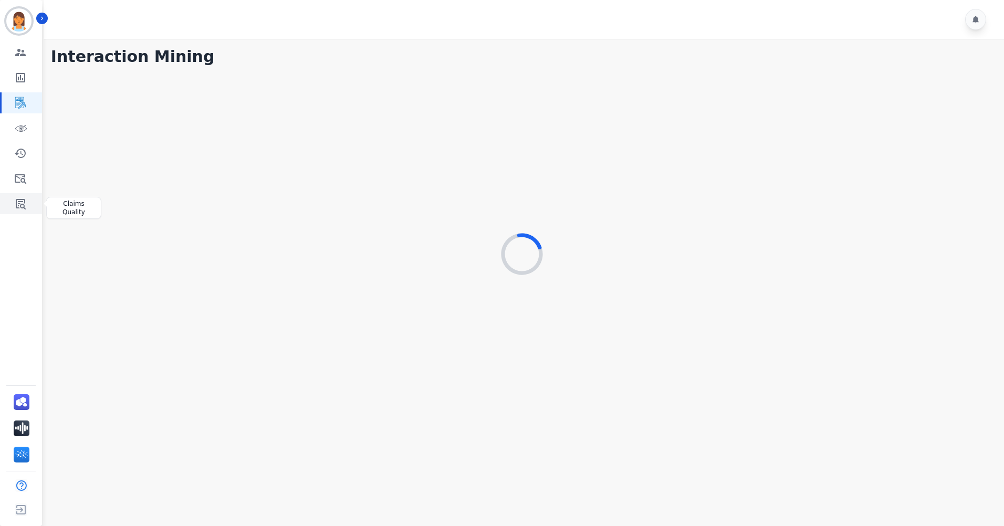
click at [17, 205] on icon "Sidebar" at bounding box center [21, 204] width 10 height 10
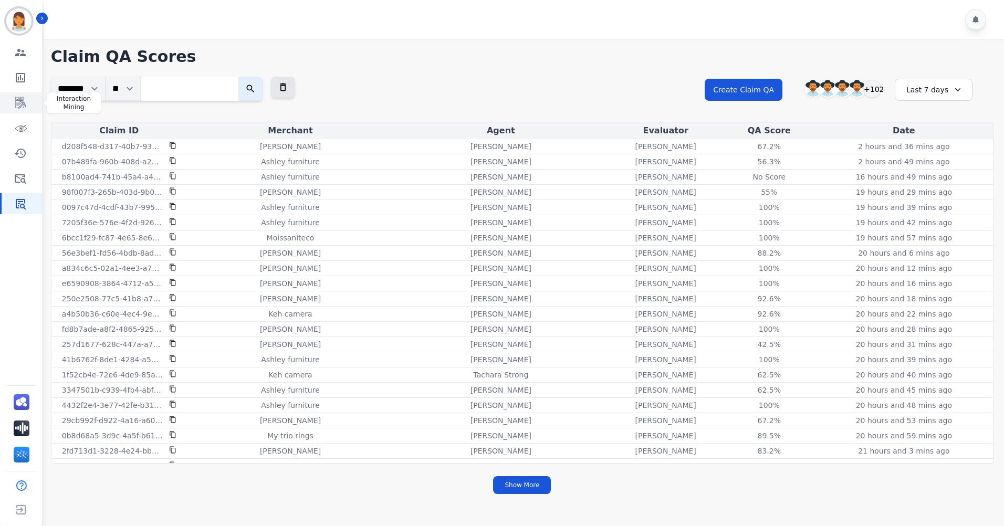
click at [20, 101] on icon "Sidebar" at bounding box center [20, 103] width 13 height 13
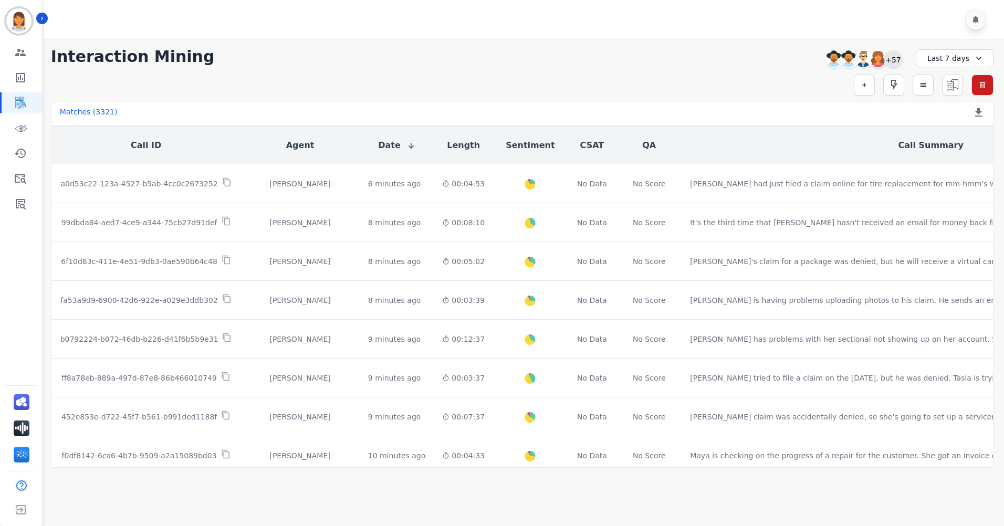
click at [895, 59] on div "+57" at bounding box center [893, 59] width 18 height 18
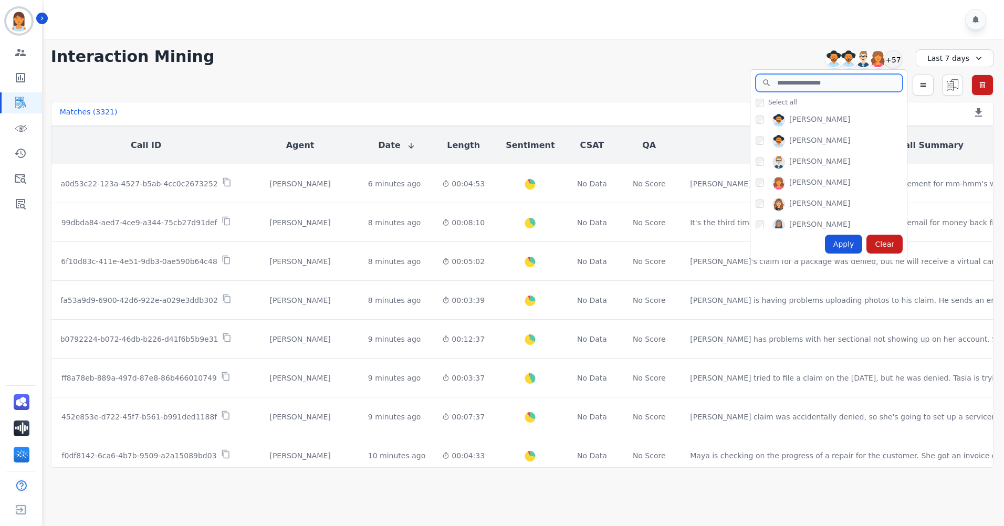
click at [800, 84] on input "search" at bounding box center [828, 83] width 147 height 18
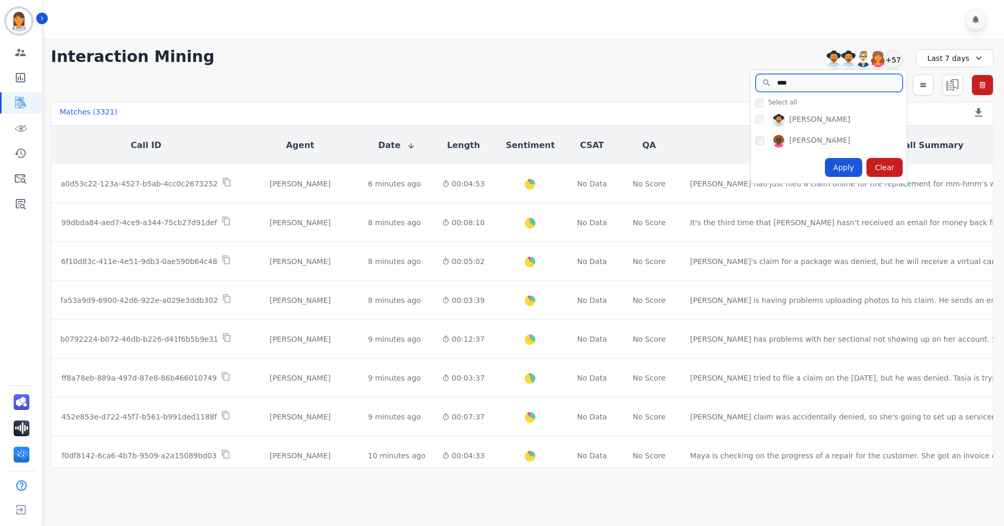
type input "****"
click at [850, 168] on div "Apply" at bounding box center [844, 167] width 38 height 19
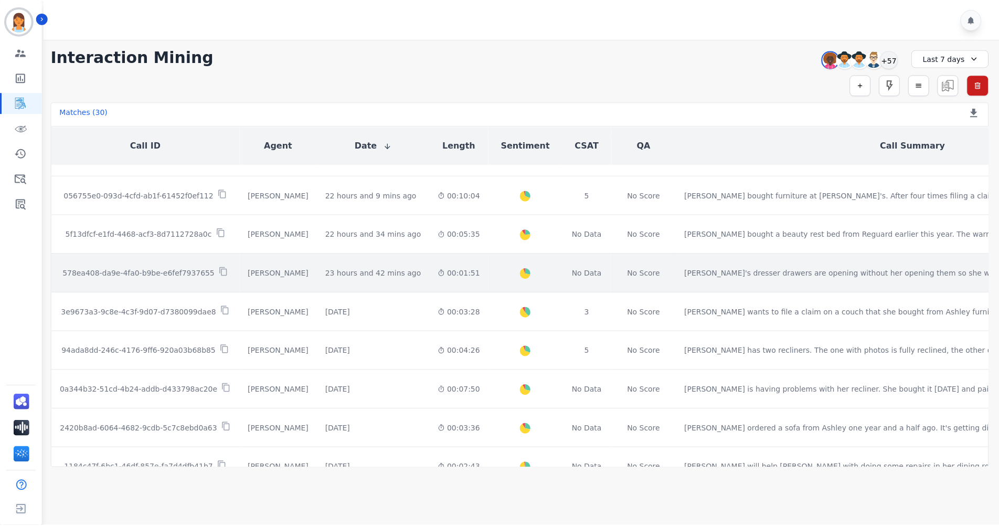
scroll to position [157, 0]
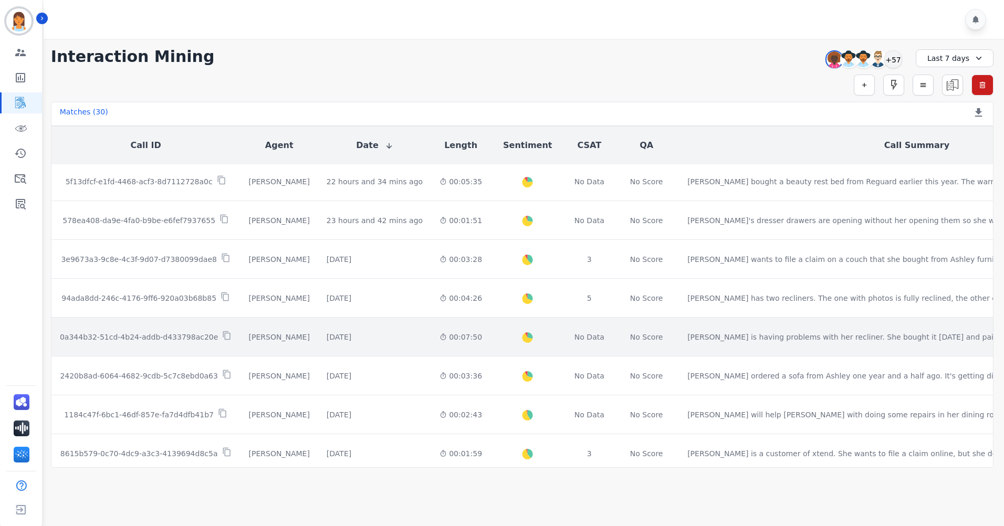
click at [448, 339] on div "00:07:50" at bounding box center [460, 337] width 43 height 10
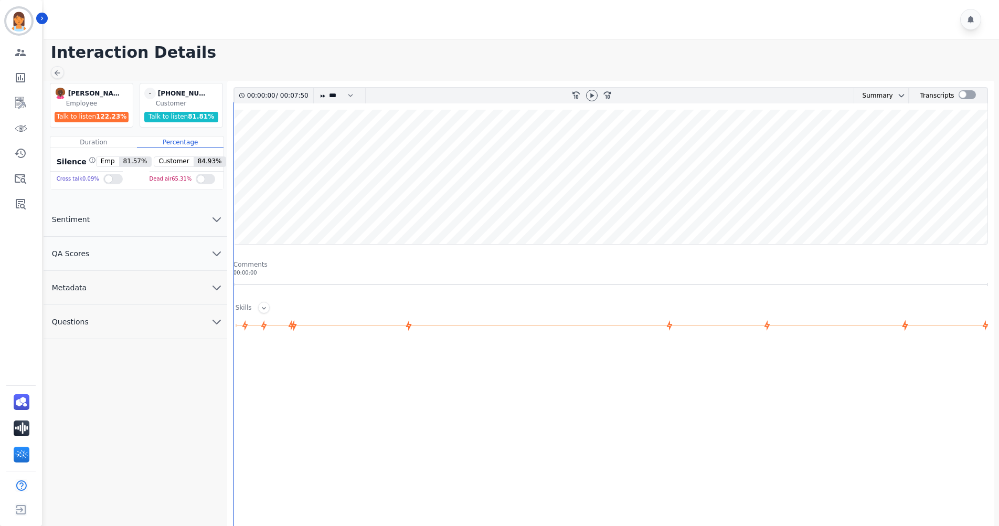
click at [133, 258] on button "QA Scores" at bounding box center [136, 254] width 184 height 34
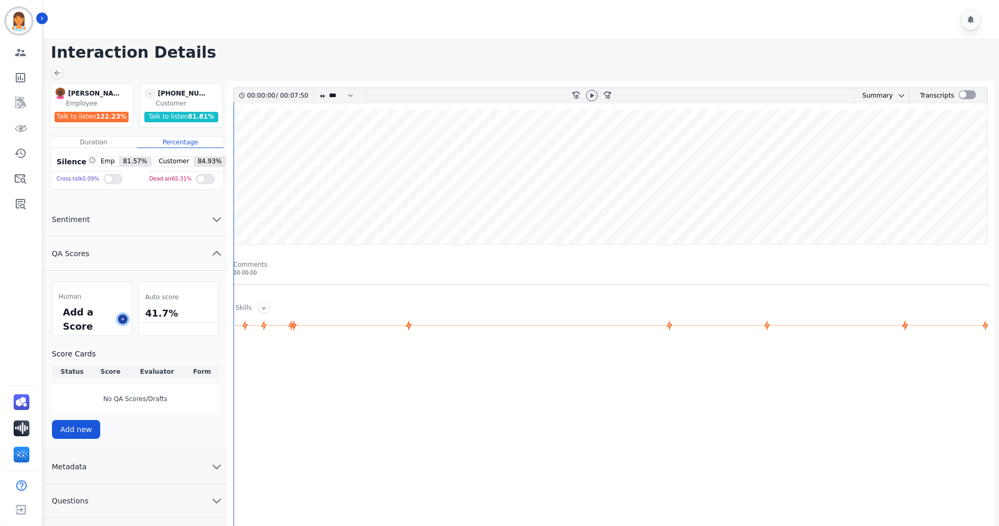
click at [120, 319] on icon at bounding box center [122, 318] width 5 height 5
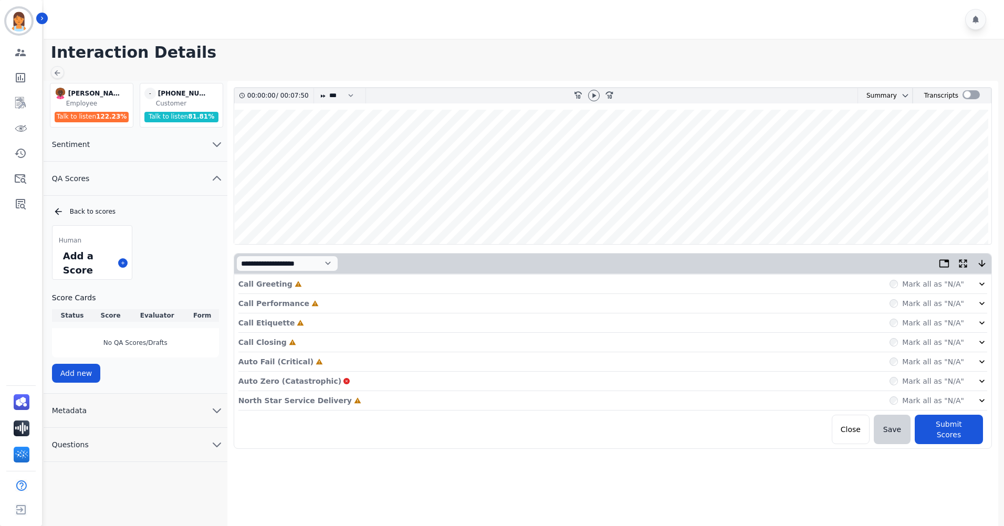
click at [756, 397] on div "North Star Service Delivery Incomplete Mark all as "N/A"" at bounding box center [612, 400] width 748 height 19
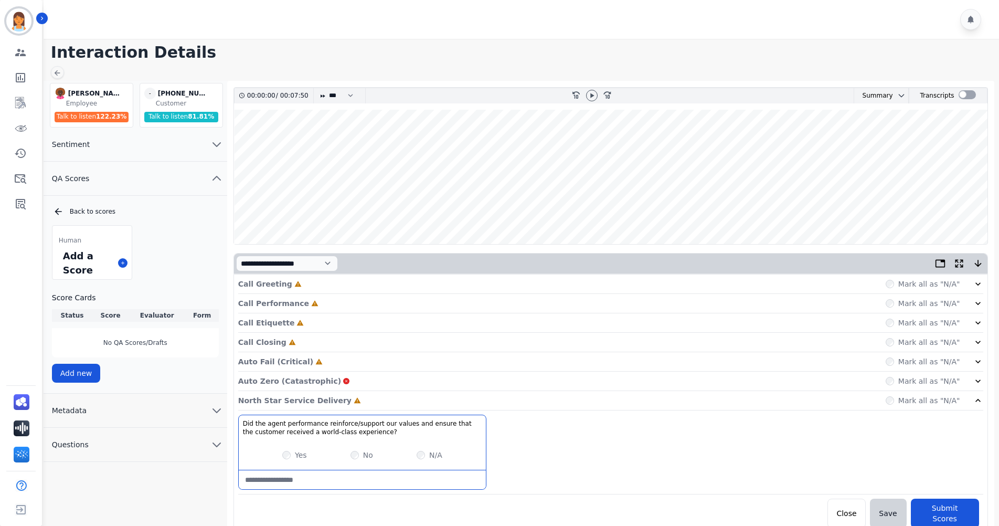
click at [320, 357] on div "Auto Fail (Critical) Incomplete Mark all as "N/A"" at bounding box center [610, 361] width 745 height 19
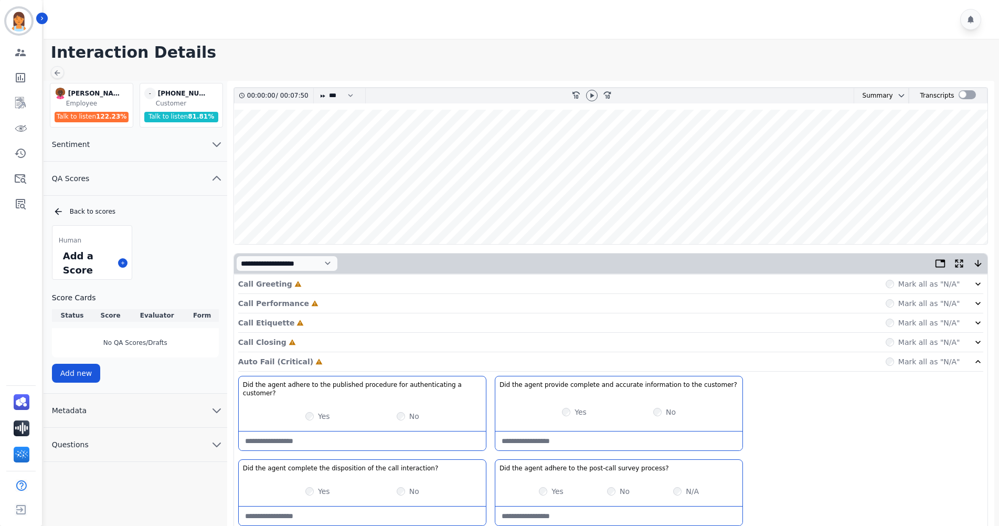
click at [315, 343] on div "Call Closing Incomplete Mark all as "N/A"" at bounding box center [610, 342] width 745 height 19
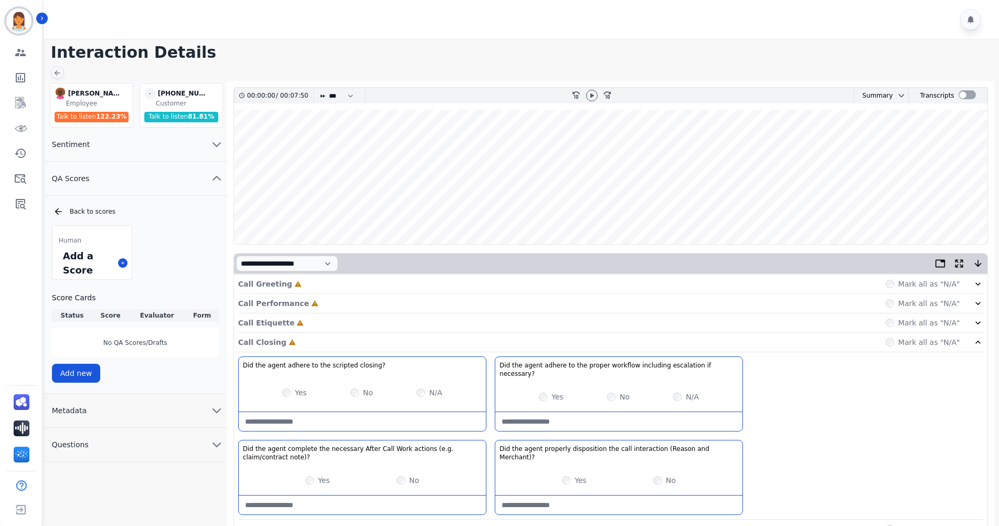
click at [320, 322] on div "Call Etiquette Incomplete Mark all as "N/A"" at bounding box center [610, 322] width 745 height 19
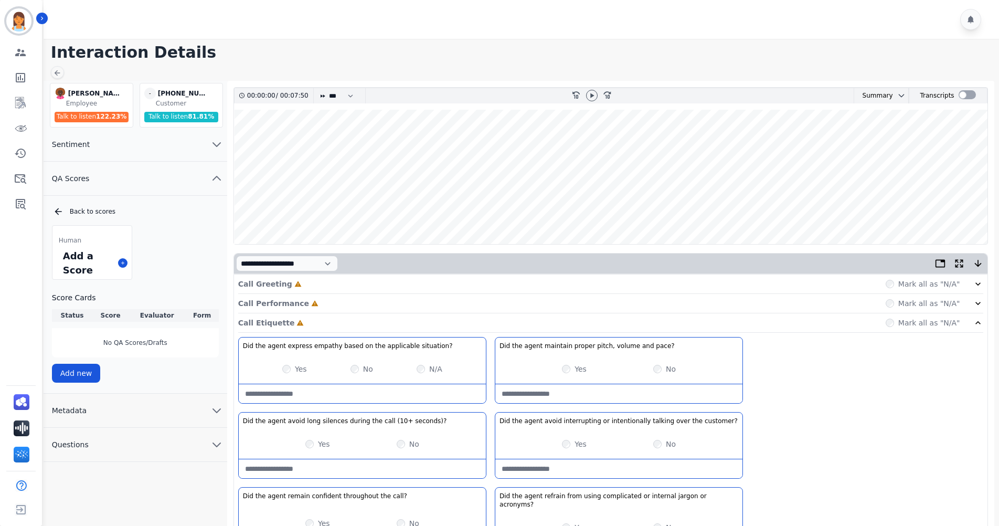
click at [328, 300] on div "Call Performance Incomplete Mark all as "N/A"" at bounding box center [610, 303] width 745 height 19
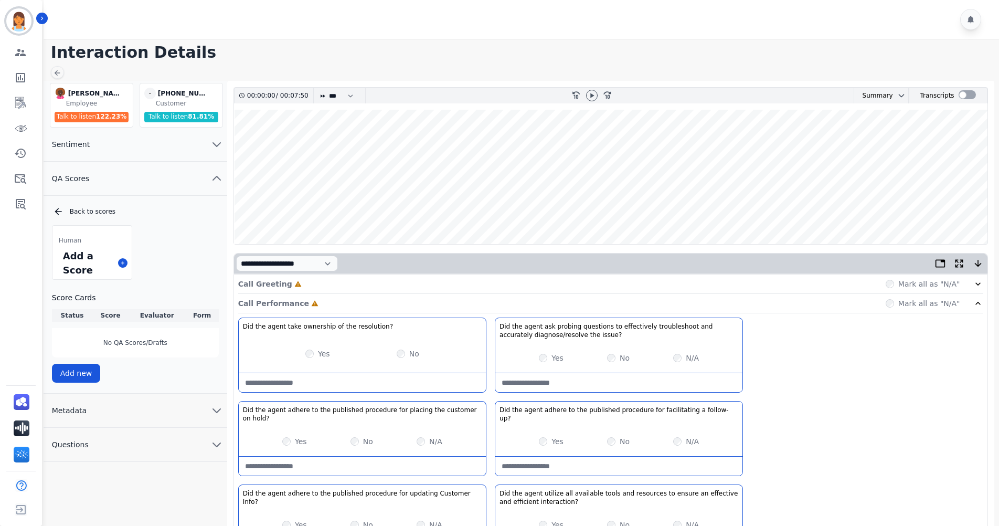
click at [332, 281] on div "Call Greeting Incomplete Mark all as "N/A"" at bounding box center [610, 283] width 745 height 19
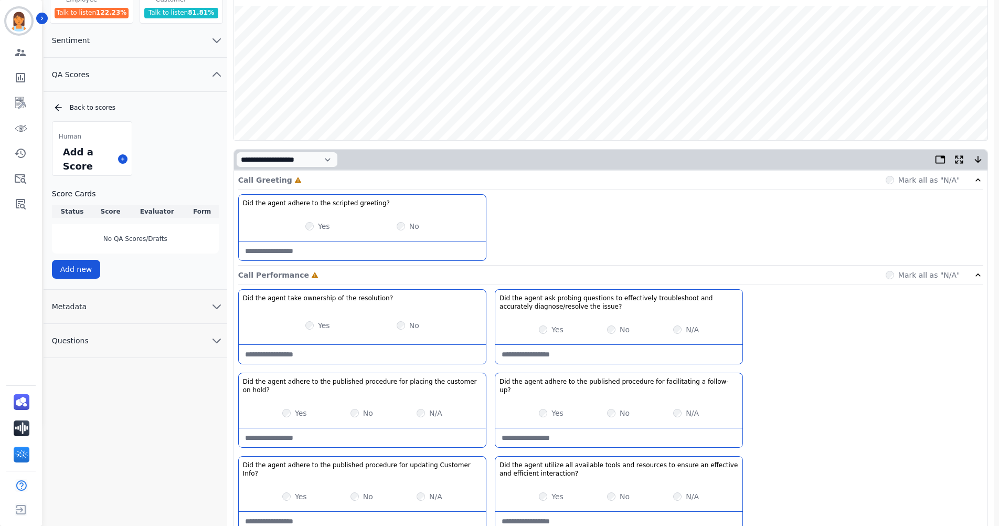
scroll to position [157, 0]
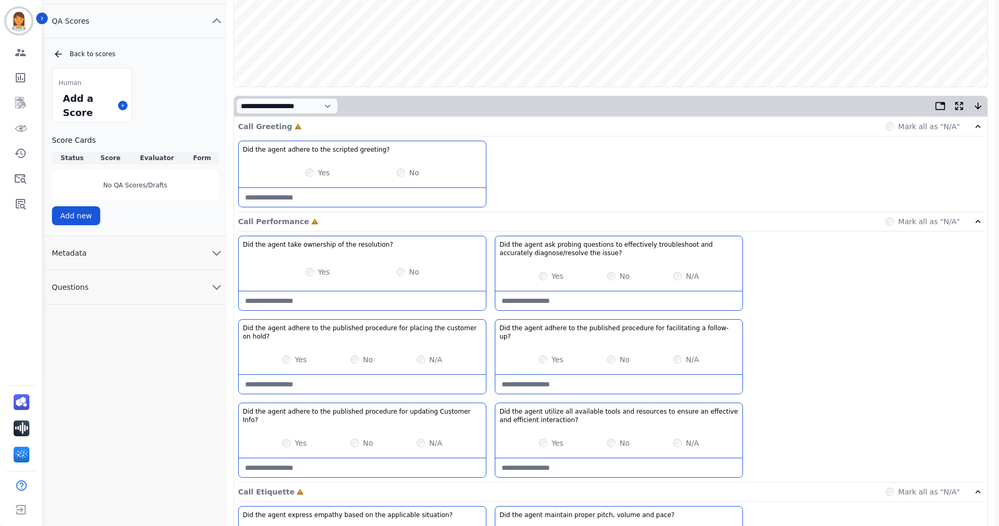
click at [133, 265] on button "Metadata" at bounding box center [136, 253] width 184 height 34
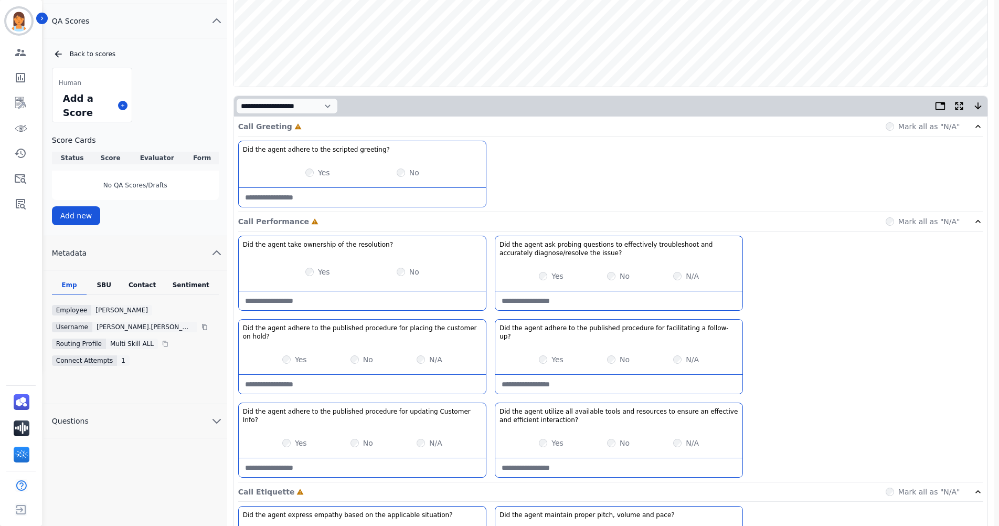
click at [139, 291] on div "Contact" at bounding box center [142, 288] width 42 height 14
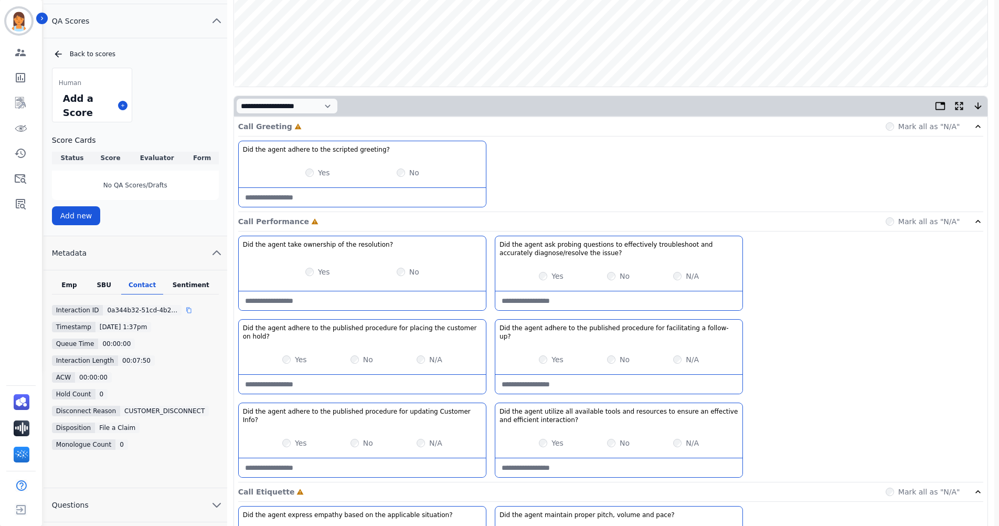
click at [186, 310] on icon at bounding box center [189, 310] width 6 height 6
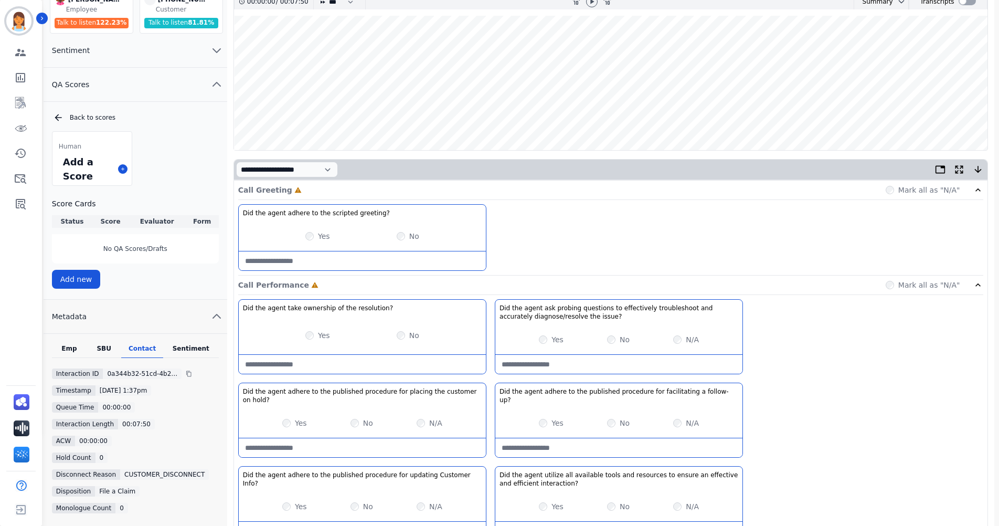
scroll to position [0, 0]
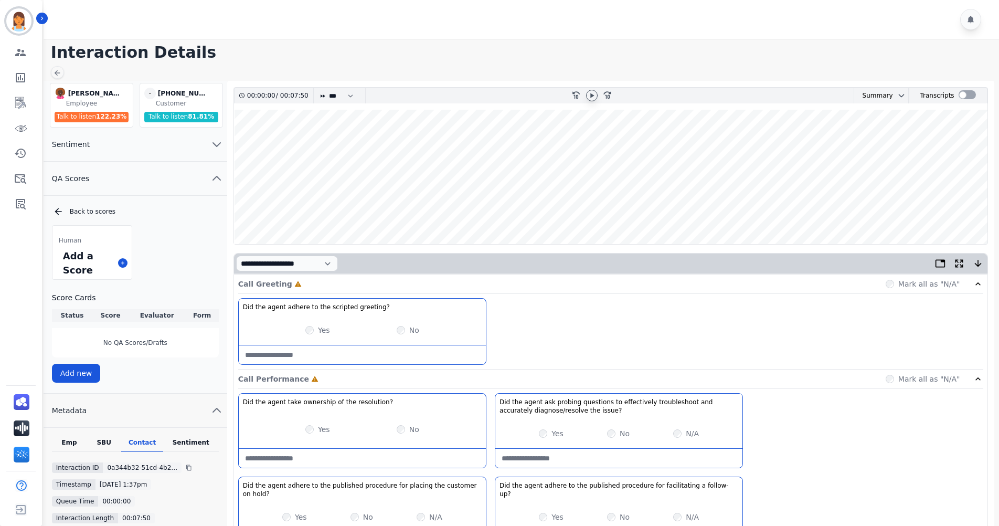
click at [594, 94] on icon at bounding box center [592, 95] width 8 height 8
click at [449, 283] on div "Call Greeting Complete Mark all as "N/A"" at bounding box center [610, 283] width 745 height 19
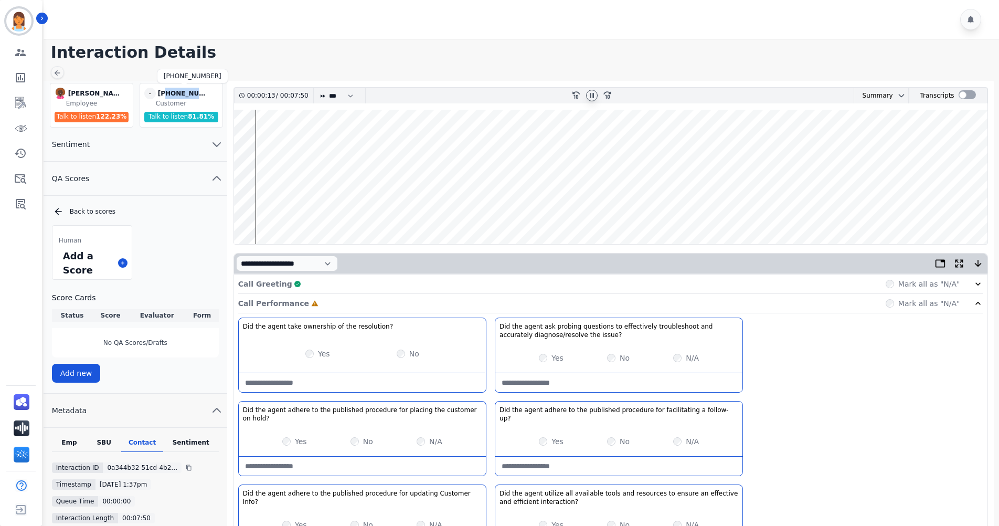
drag, startPoint x: 207, startPoint y: 95, endPoint x: 167, endPoint y: 97, distance: 39.9
click at [167, 97] on div "+18122259480" at bounding box center [184, 94] width 52 height 12
copy div "8122259480"
click at [344, 143] on wave at bounding box center [611, 177] width 754 height 134
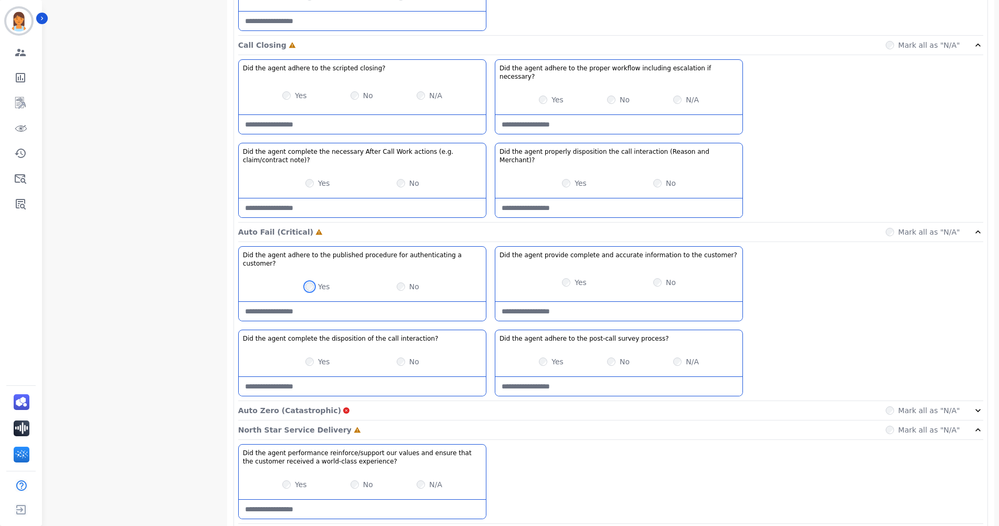
scroll to position [722, 0]
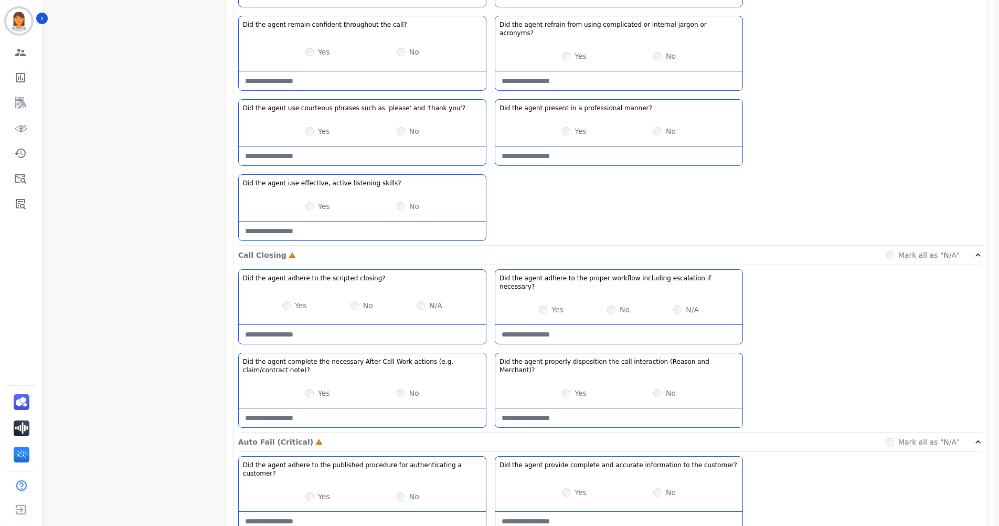
click at [680, 325] on necessary\?-note at bounding box center [618, 334] width 247 height 19
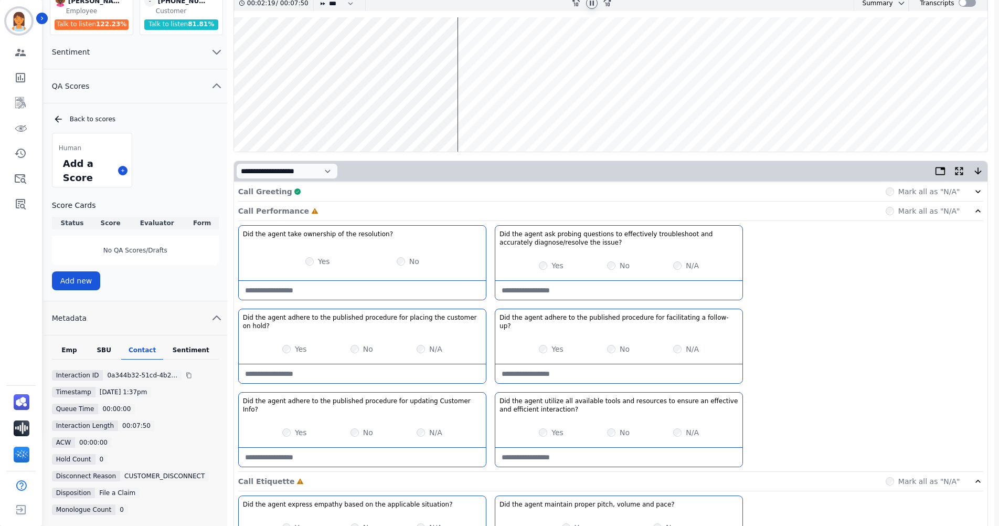
scroll to position [0, 0]
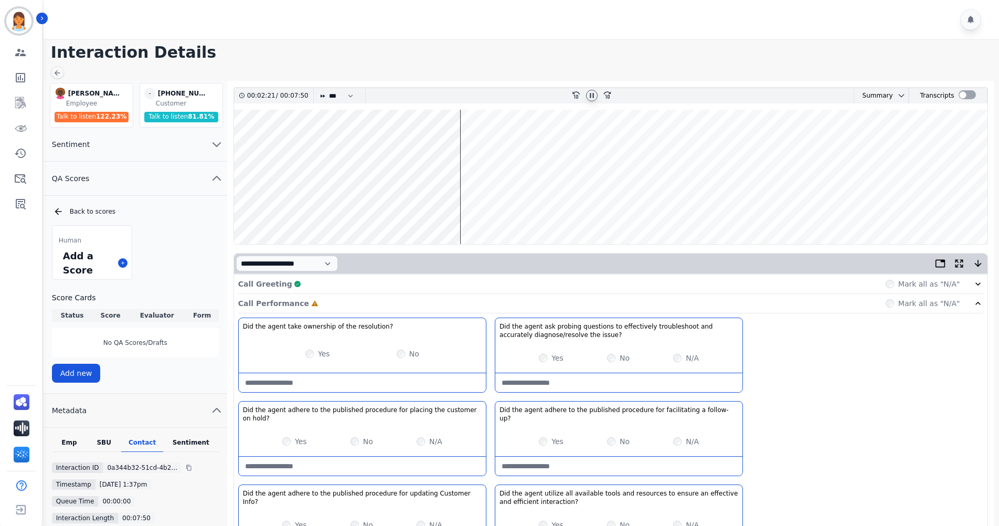
type necessary\?-note "**********"
click at [436, 143] on wave at bounding box center [611, 177] width 754 height 134
click at [456, 210] on wave at bounding box center [611, 177] width 754 height 134
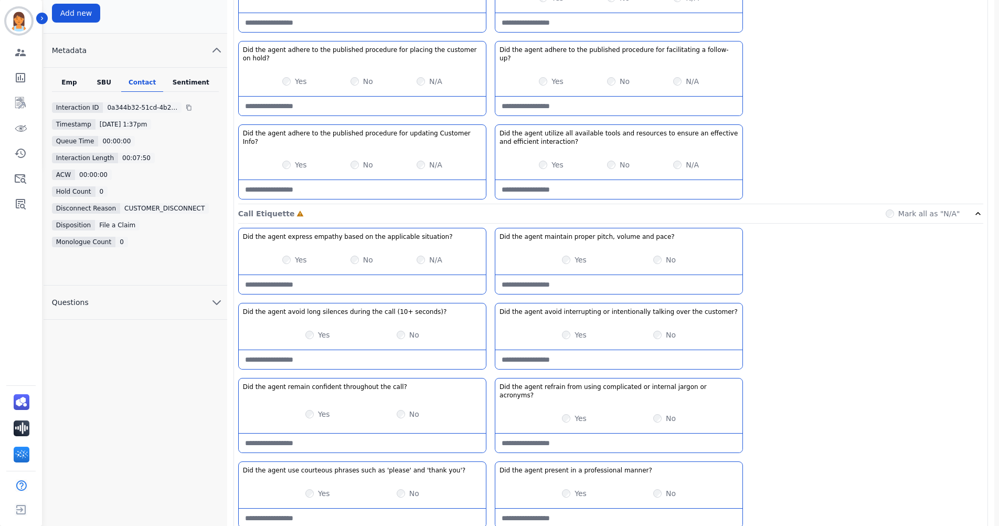
scroll to position [367, 0]
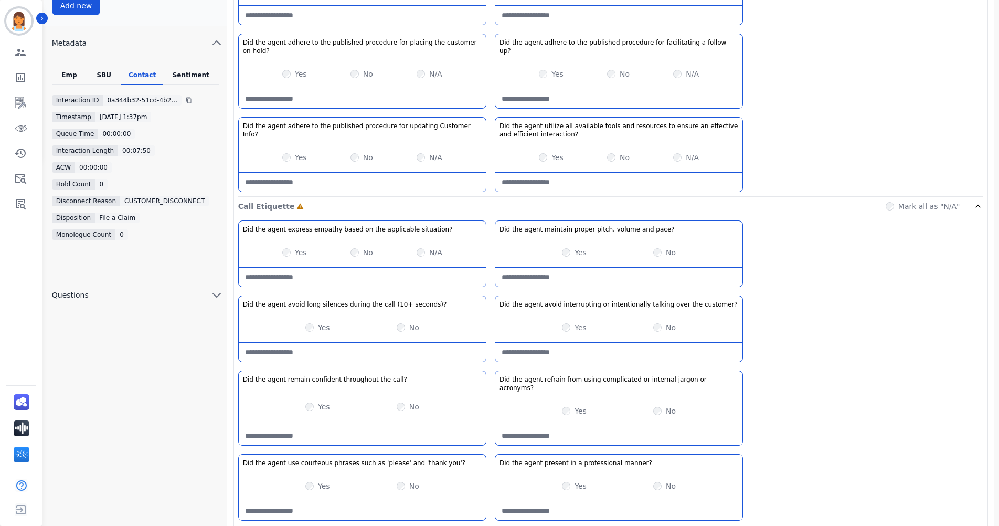
click at [354, 345] on seconds\)\?-note at bounding box center [362, 352] width 247 height 19
type seconds\)\?-note "**********"
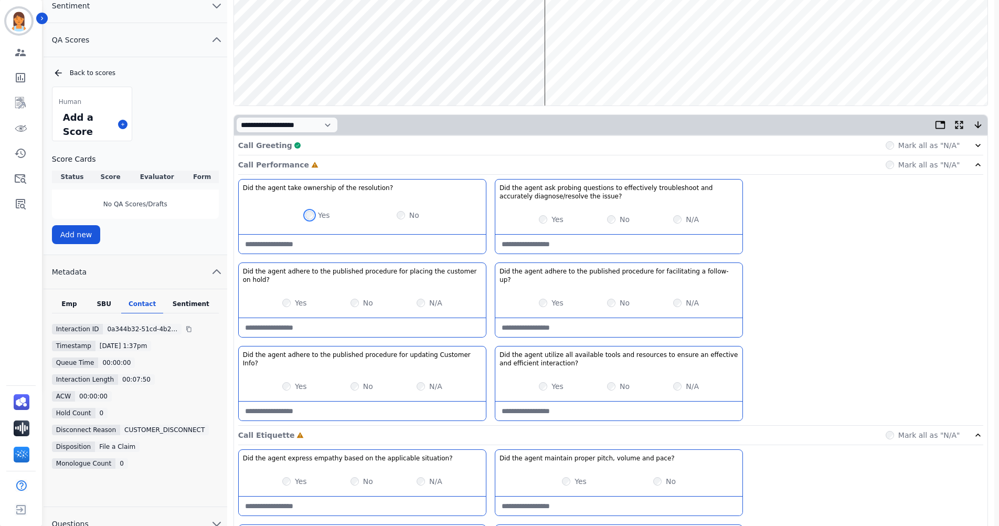
scroll to position [157, 0]
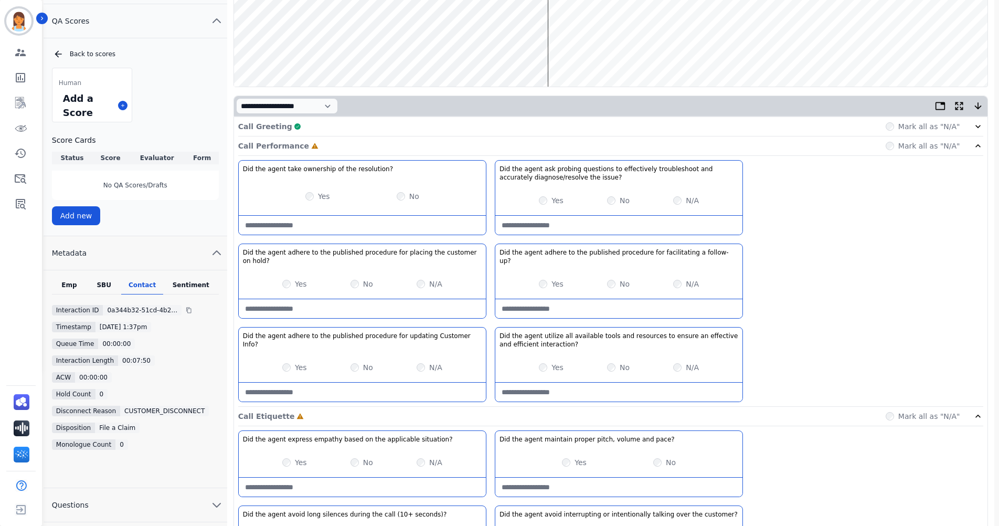
click at [421, 299] on hold\?-note at bounding box center [362, 308] width 247 height 19
type hold\?-note "**********"
click at [659, 302] on follow-up\?-note at bounding box center [618, 308] width 247 height 19
type follow-up\?-note "*"
type follow-up\?-note "**********"
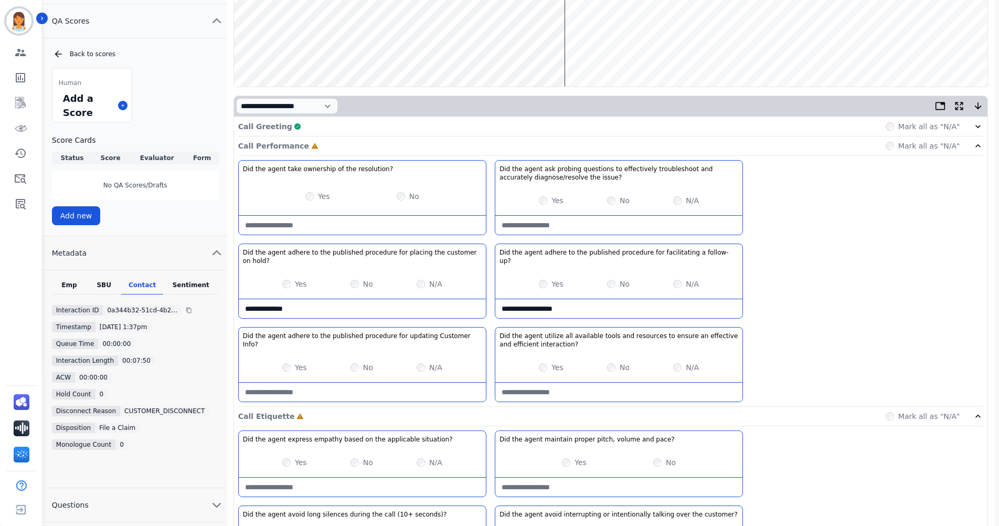
click at [284, 362] on div "Yes" at bounding box center [294, 367] width 25 height 10
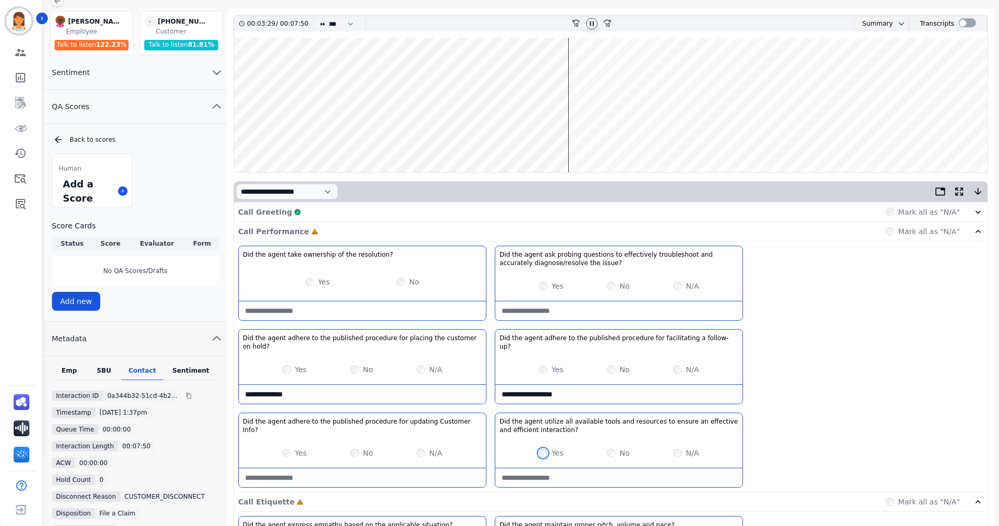
scroll to position [52, 0]
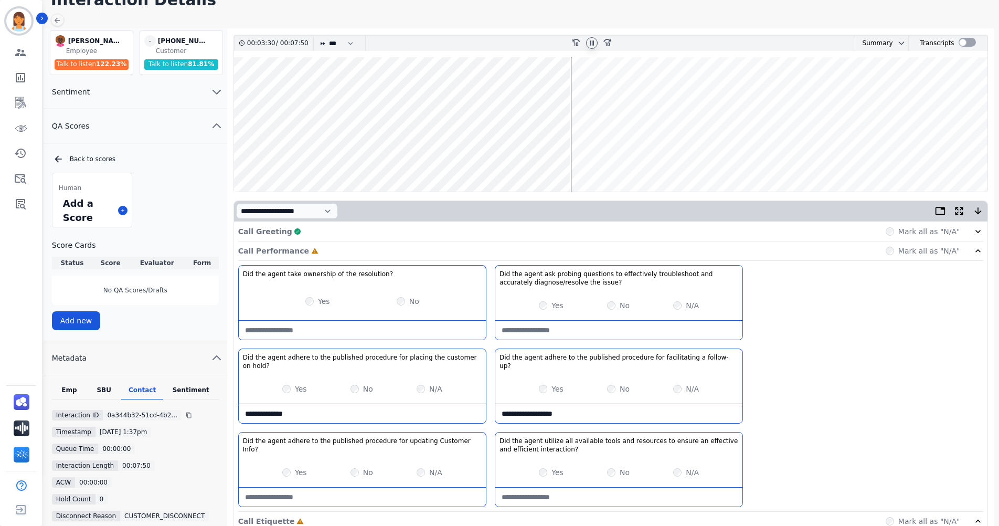
click at [564, 158] on wave at bounding box center [611, 124] width 754 height 134
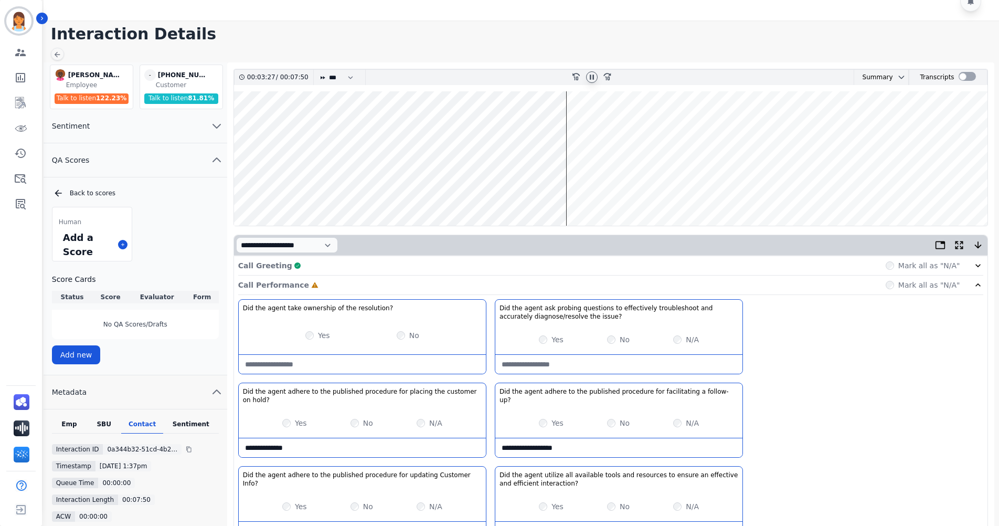
scroll to position [0, 0]
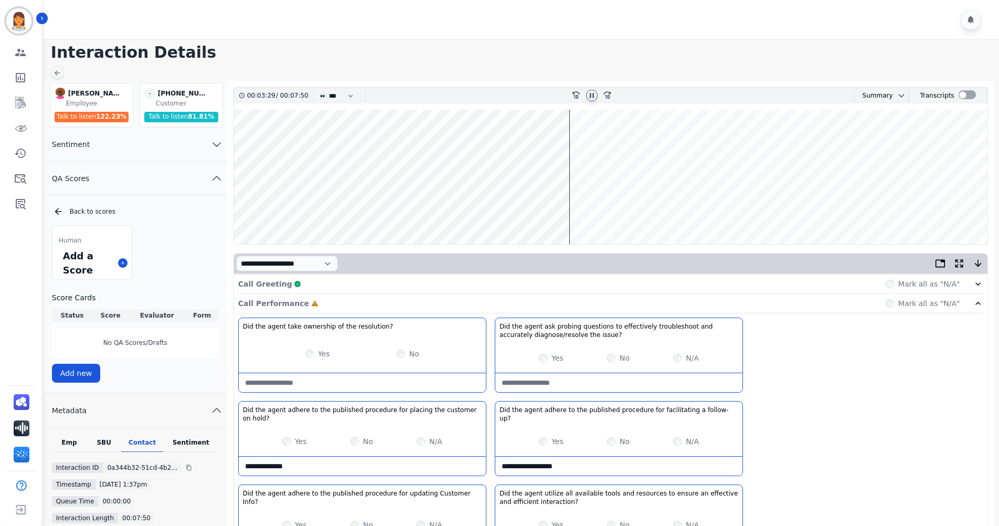
click at [565, 209] on wave at bounding box center [611, 177] width 754 height 134
click at [565, 211] on wave at bounding box center [611, 177] width 754 height 134
click at [606, 144] on wave at bounding box center [611, 177] width 754 height 134
click at [631, 212] on wave at bounding box center [611, 177] width 754 height 134
click at [646, 210] on wave at bounding box center [611, 177] width 754 height 134
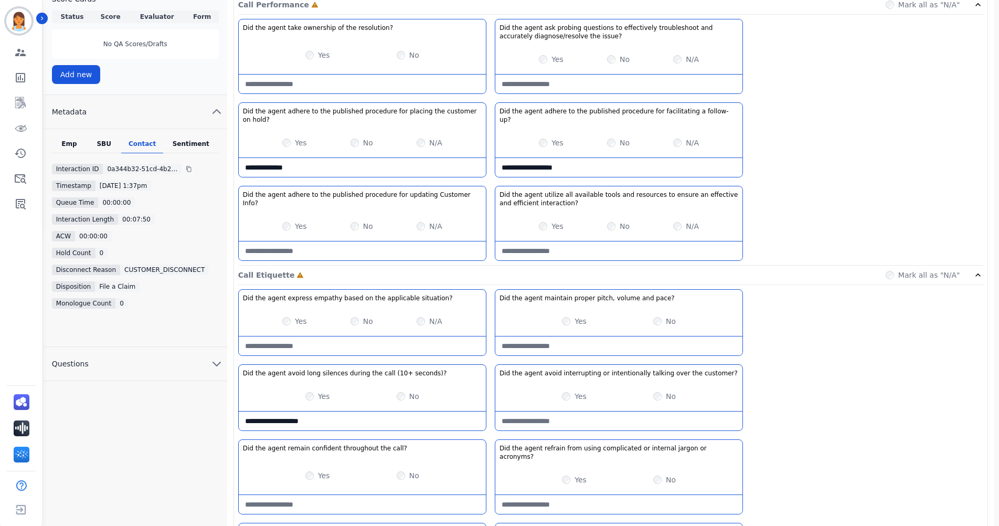
scroll to position [367, 0]
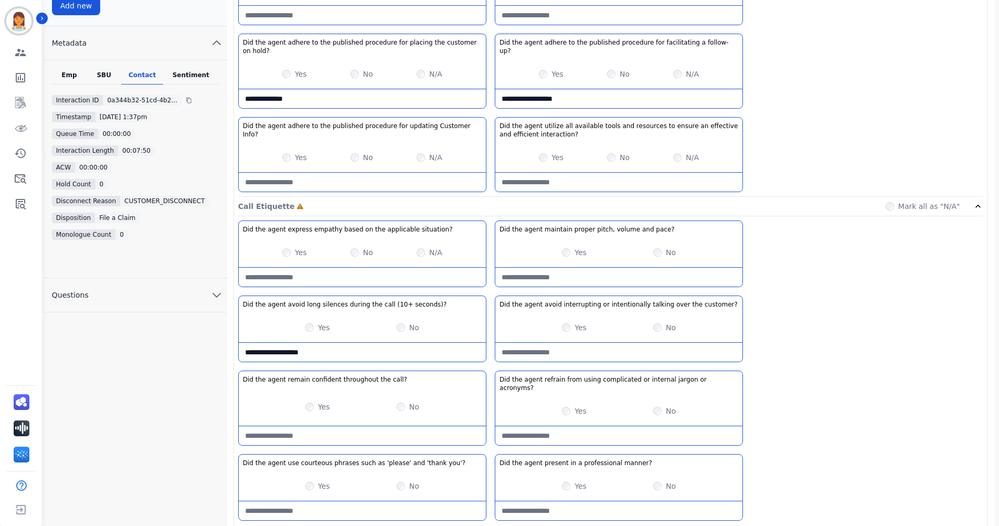
click at [375, 343] on seconds\)\?-note "**********" at bounding box center [362, 352] width 247 height 19
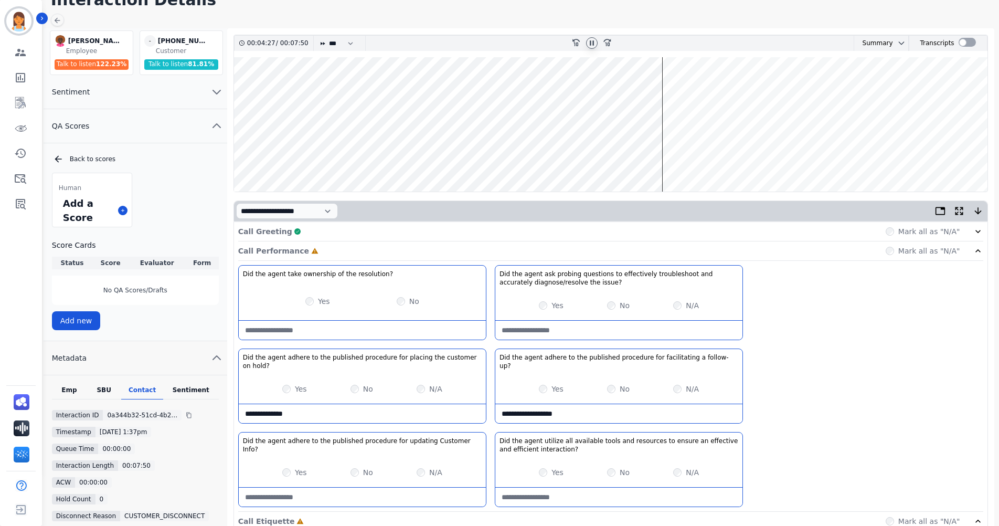
scroll to position [0, 0]
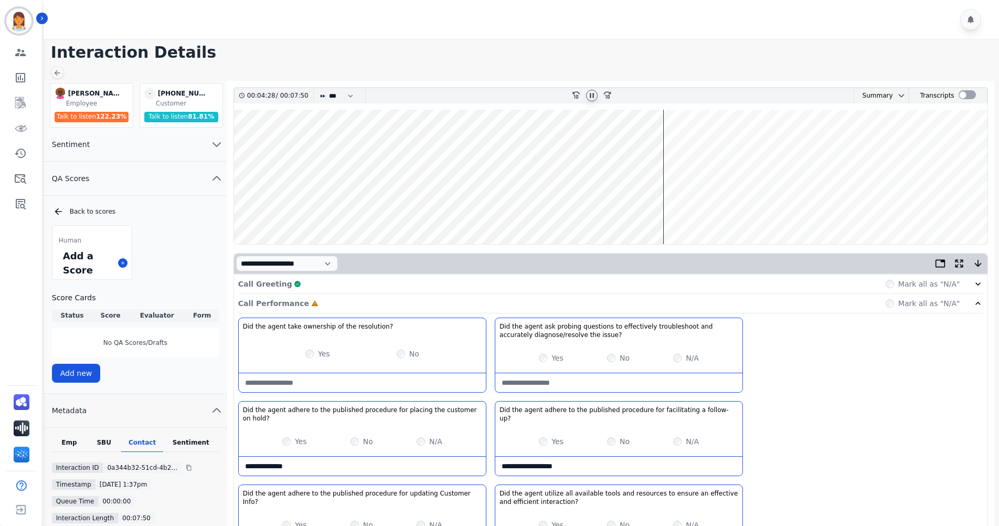
click at [593, 100] on icon at bounding box center [592, 95] width 8 height 8
click at [596, 94] on icon at bounding box center [592, 95] width 8 height 8
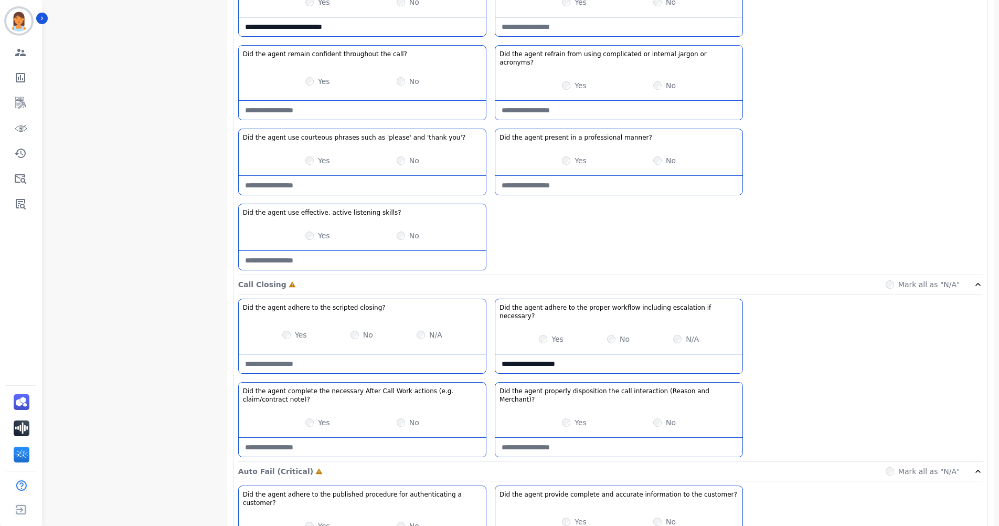
scroll to position [735, 0]
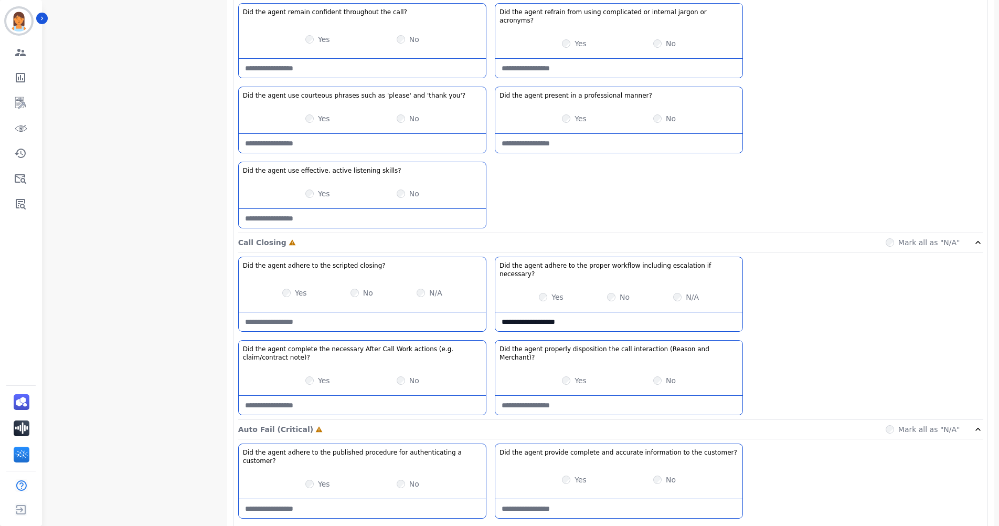
click at [314, 113] on div "Yes" at bounding box center [317, 118] width 25 height 10
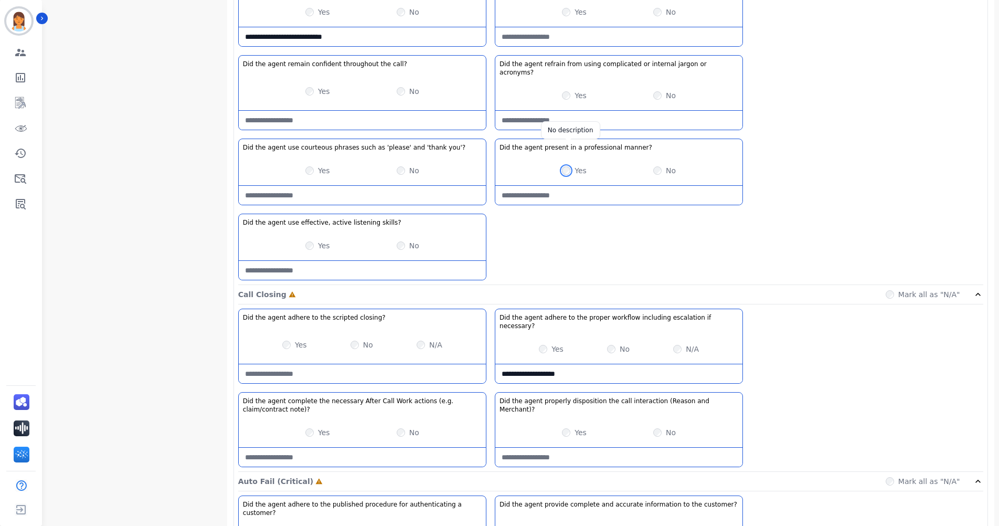
scroll to position [682, 0]
click at [314, 87] on div "Yes" at bounding box center [317, 92] width 25 height 10
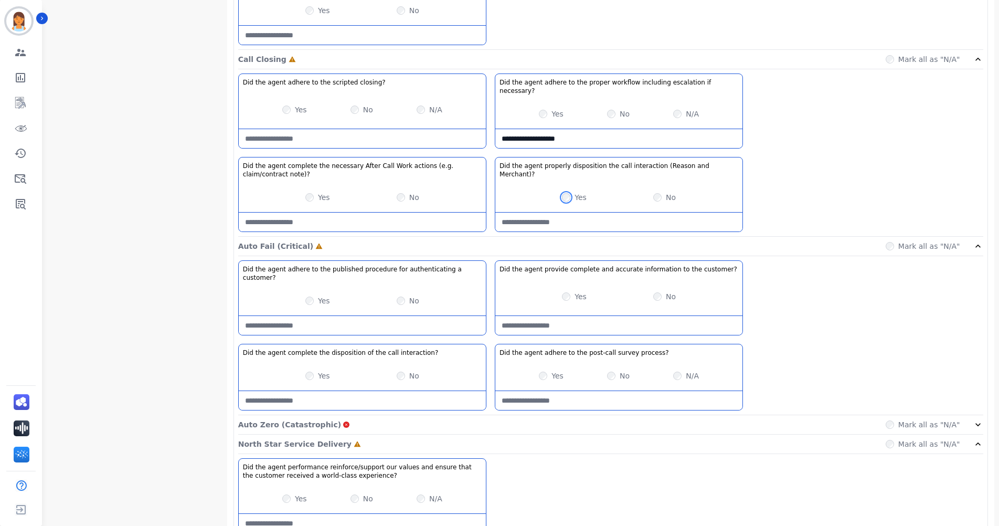
scroll to position [932, 0]
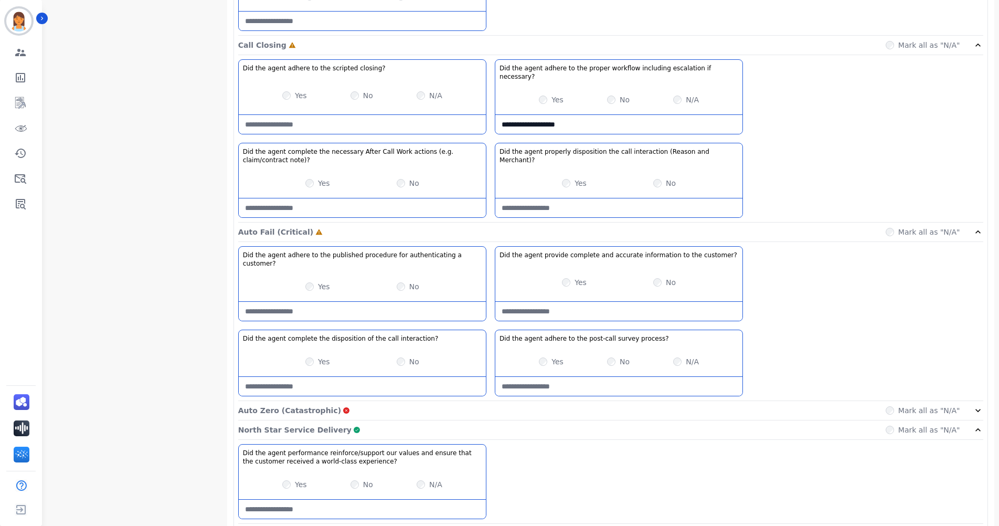
click at [465, 420] on div "North Star Service Delivery Complete Mark all as "N/A"" at bounding box center [610, 429] width 745 height 19
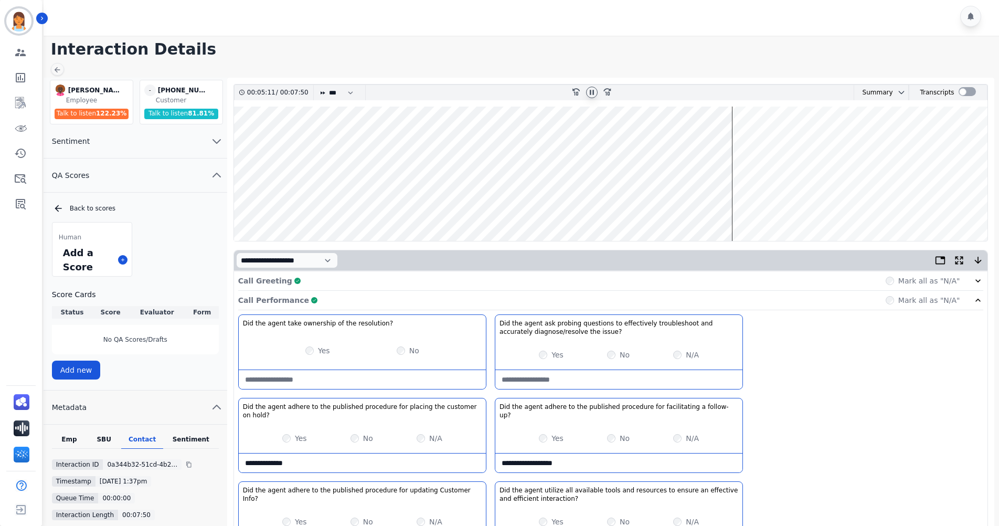
scroll to position [0, 0]
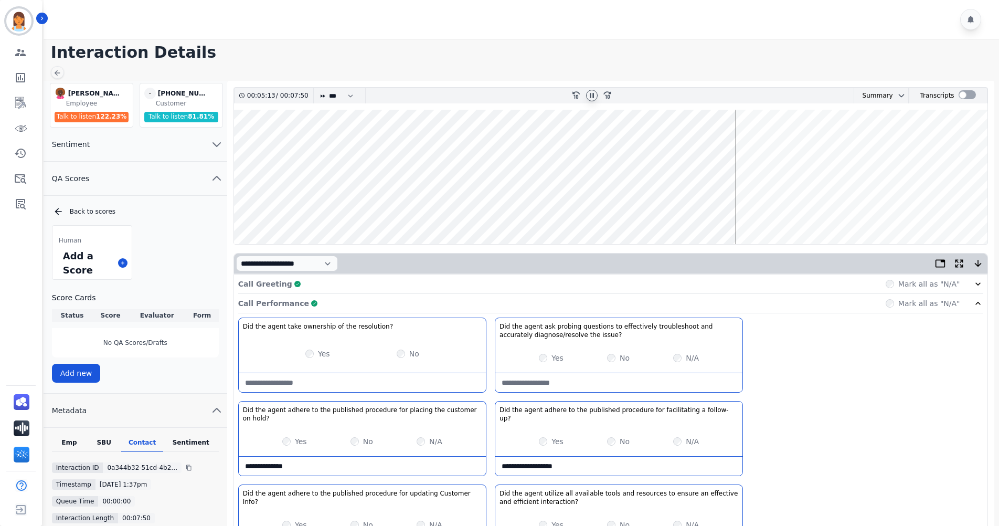
click at [726, 210] on wave at bounding box center [611, 177] width 754 height 134
click at [723, 211] on wave at bounding box center [611, 177] width 754 height 134
click at [743, 210] on wave at bounding box center [611, 177] width 754 height 134
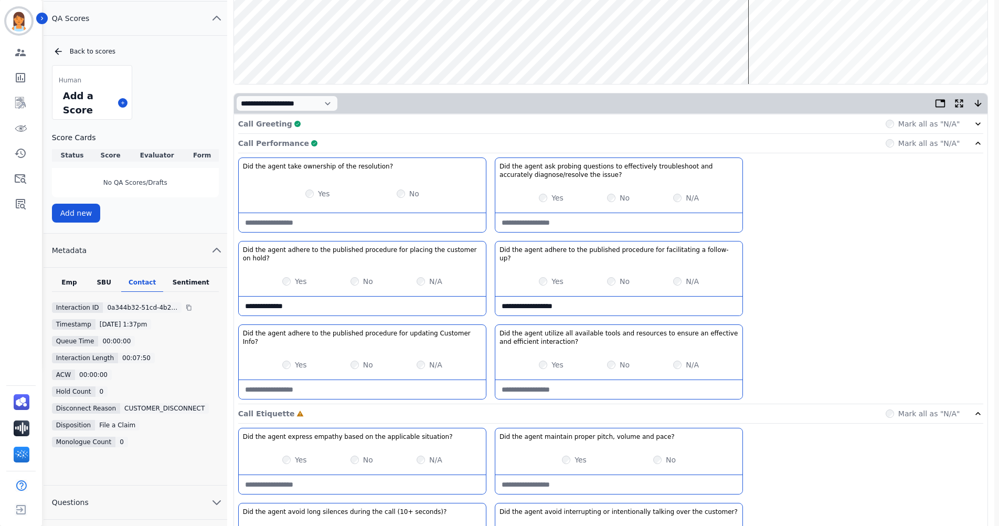
scroll to position [315, 0]
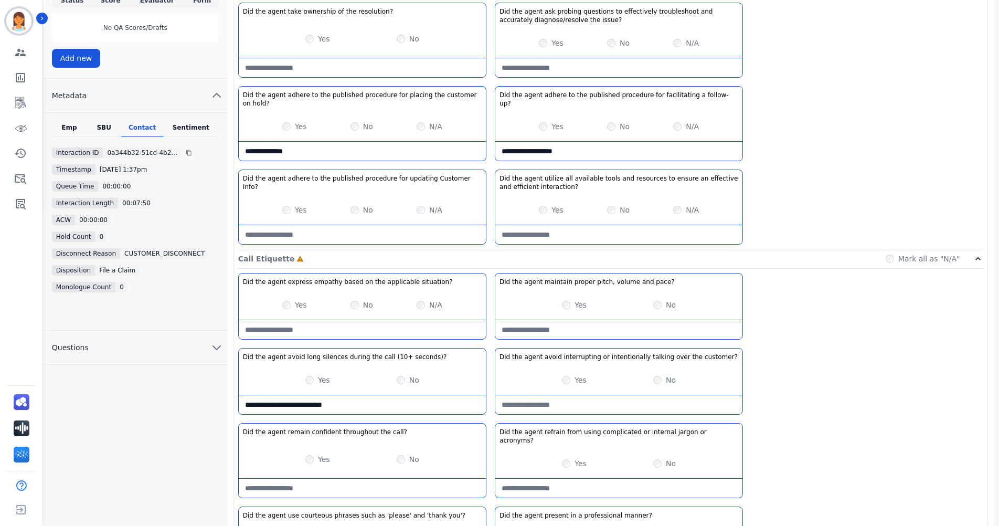
click at [384, 397] on seconds\)\?-note "**********" at bounding box center [362, 404] width 247 height 19
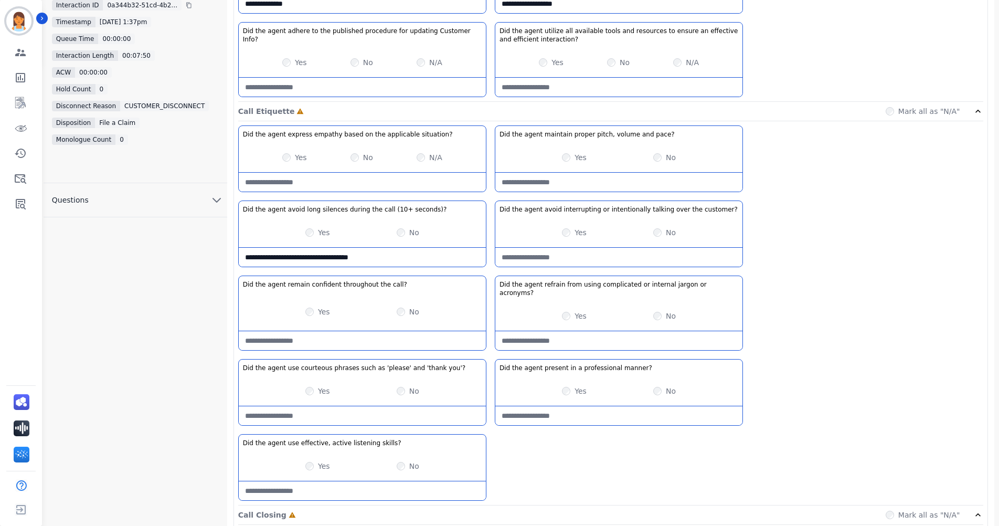
scroll to position [472, 0]
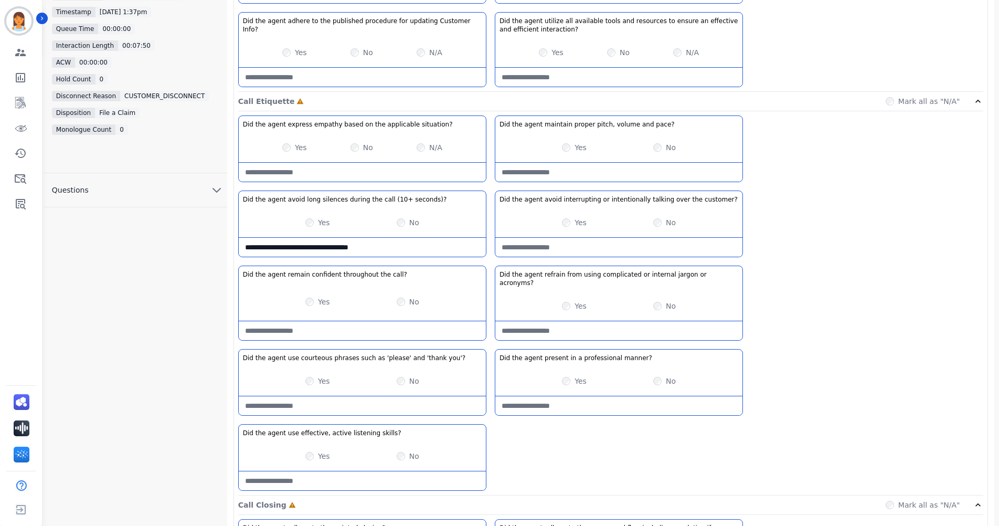
type seconds\)\?-note "**********"
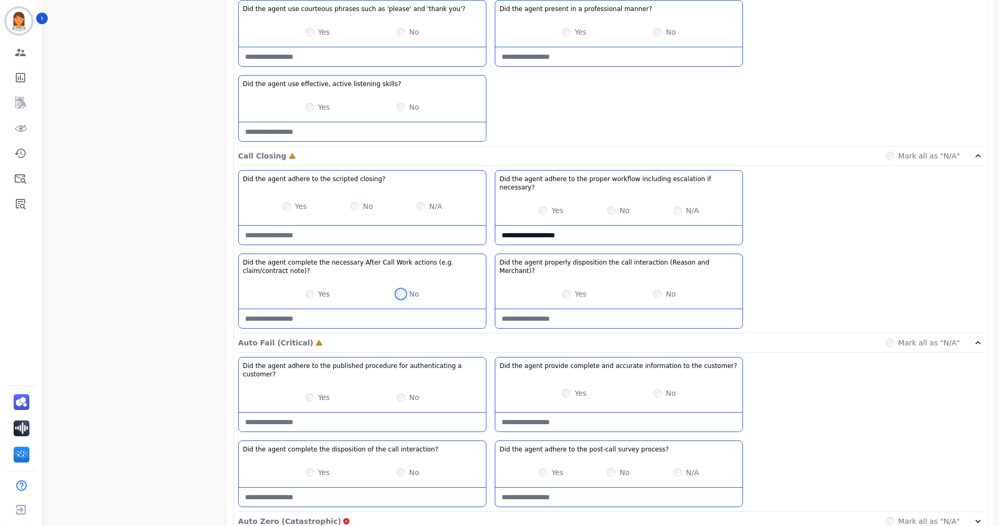
scroll to position [840, 0]
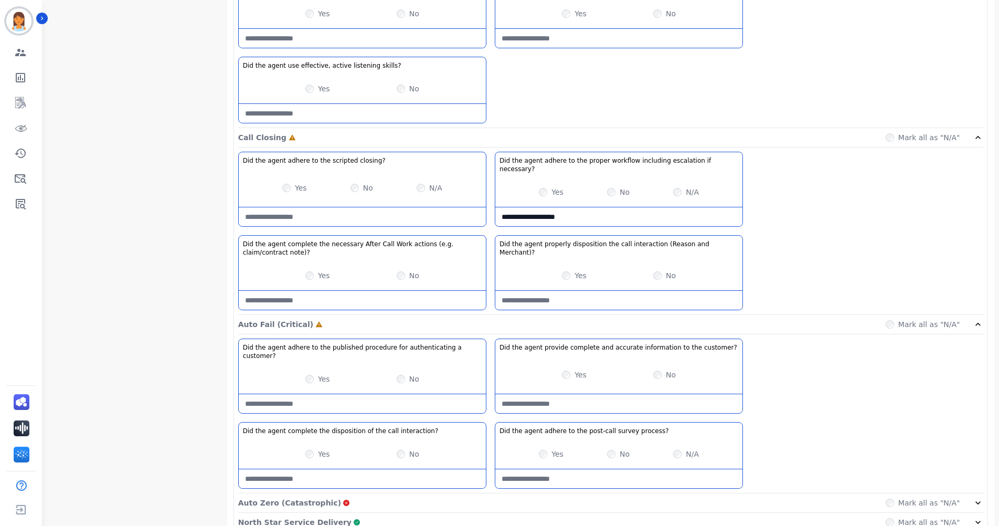
click at [379, 291] on note\)\?-note at bounding box center [362, 300] width 247 height 19
type note\)\?-note "*"
type note\)\?-note "**********"
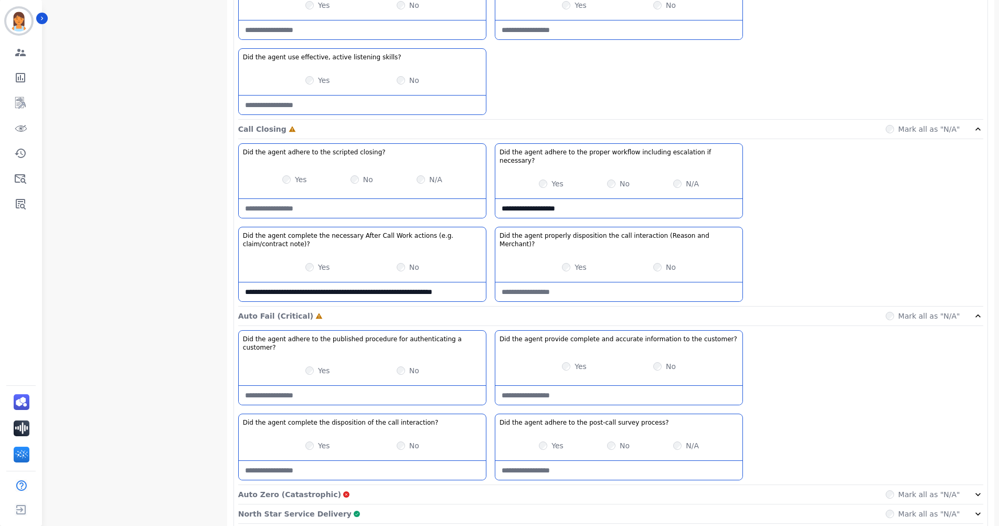
drag, startPoint x: 488, startPoint y: 479, endPoint x: 482, endPoint y: 455, distance: 24.8
click at [488, 504] on div "North Star Service Delivery Complete Mark all as "N/A"" at bounding box center [610, 513] width 745 height 19
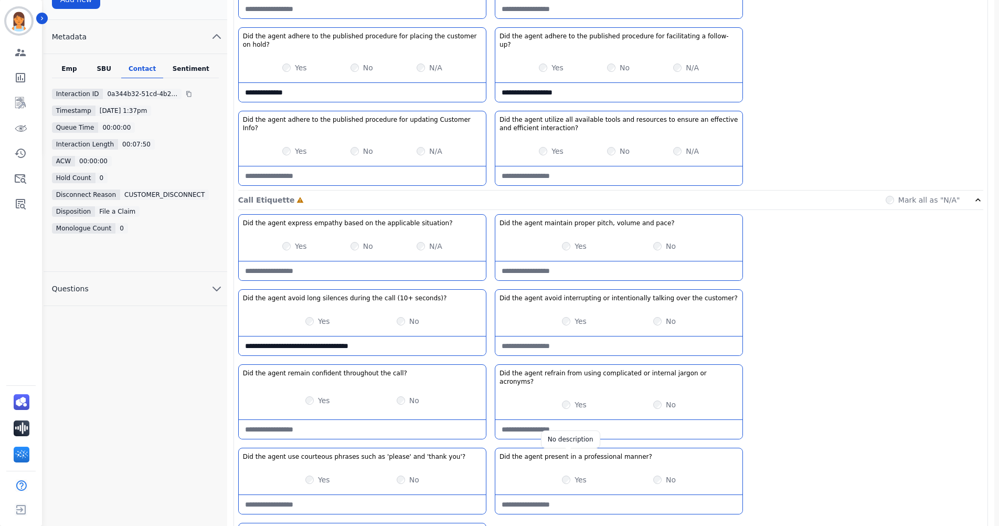
scroll to position [302, 0]
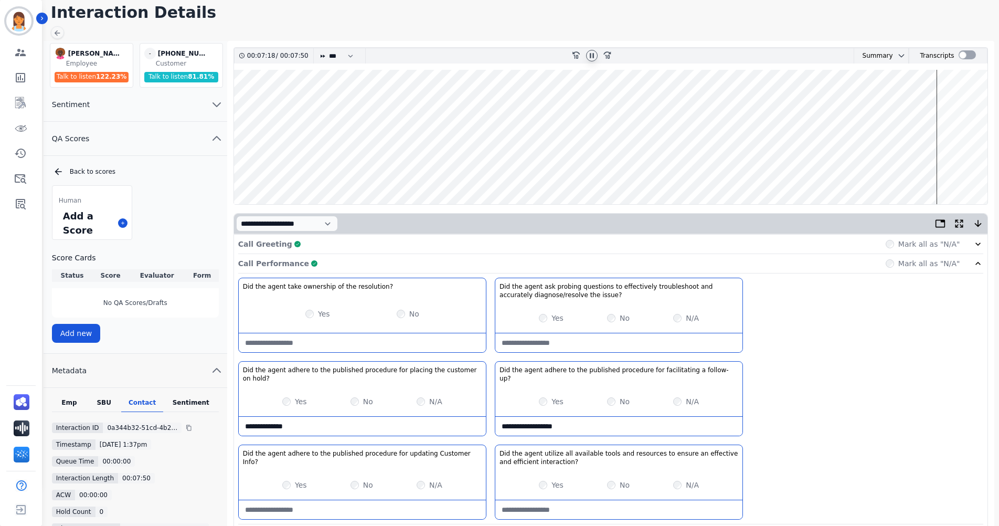
click at [568, 267] on div "Call Performance Complete Mark all as "N/A"" at bounding box center [610, 263] width 745 height 19
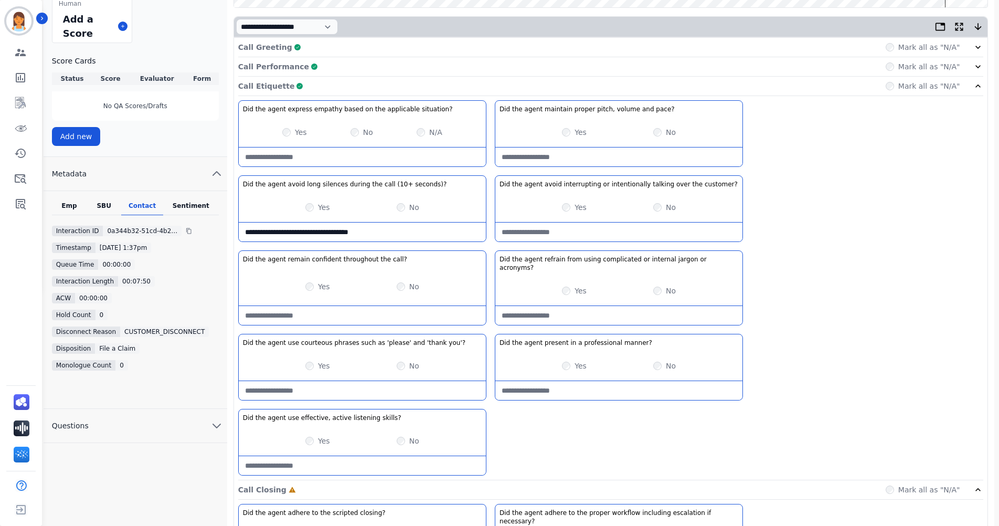
scroll to position [145, 0]
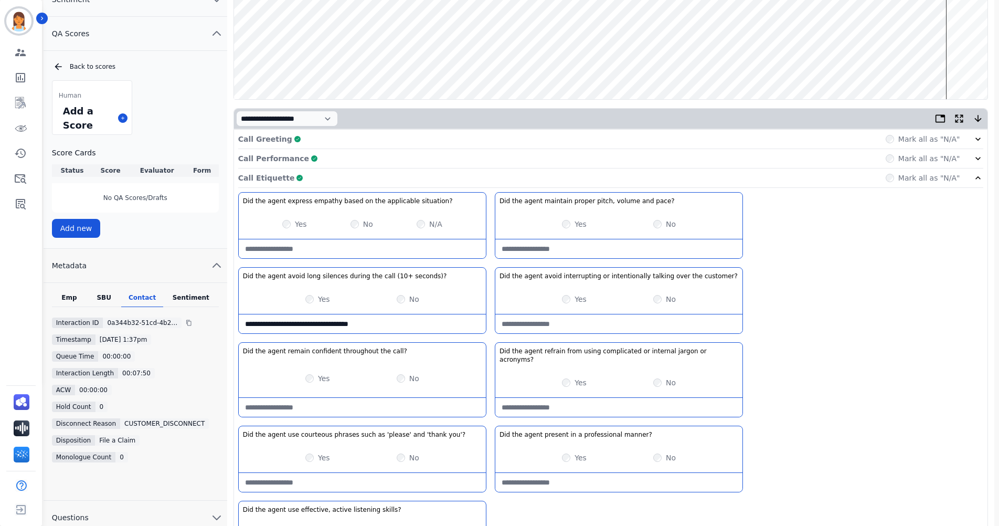
click at [478, 185] on div "Call Etiquette Complete Mark all as "N/A"" at bounding box center [610, 177] width 745 height 19
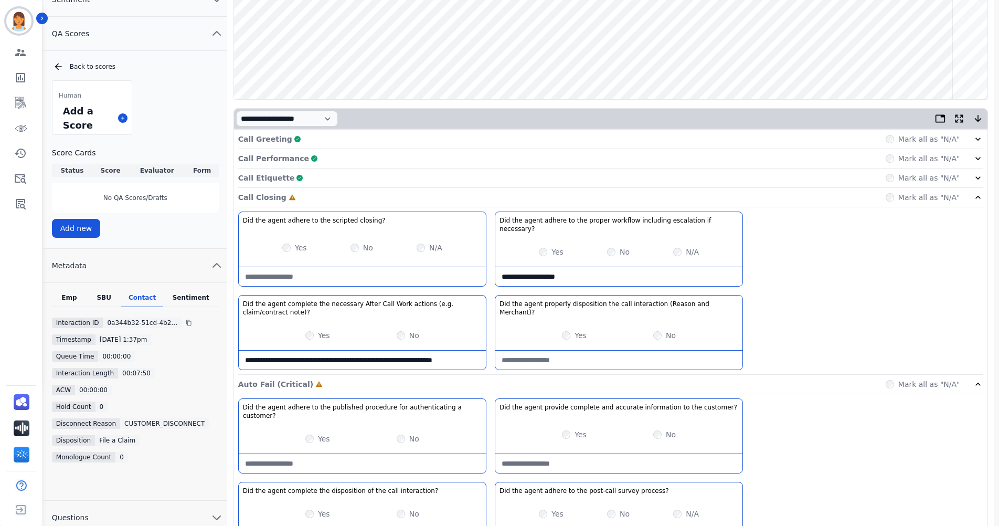
click at [438, 160] on div "Call Performance Complete Mark all as "N/A"" at bounding box center [610, 158] width 745 height 19
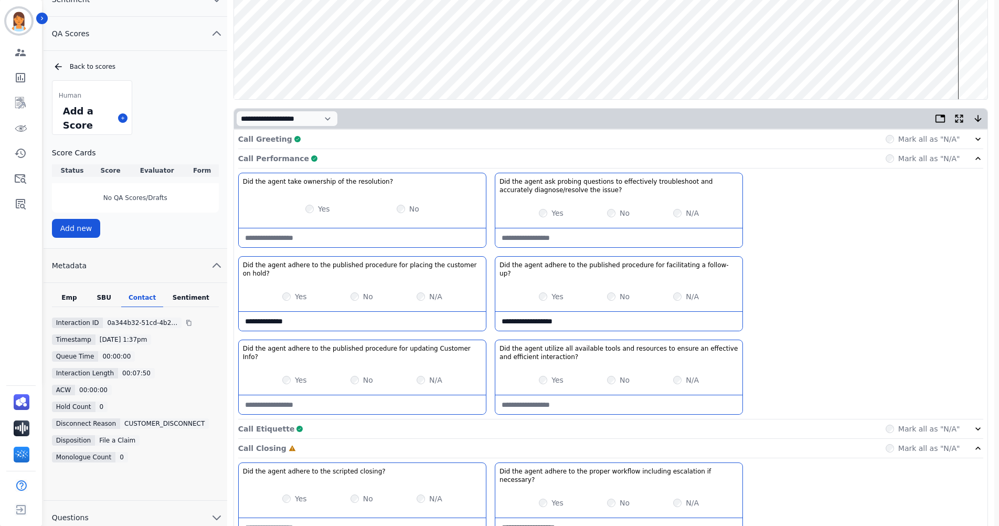
click at [612, 397] on interaction\?-note at bounding box center [618, 404] width 247 height 19
type interaction\?-note "*"
type interaction\?-note "**********"
click at [745, 156] on div "Call Performance Complete Mark all as "N/A"" at bounding box center [610, 158] width 745 height 19
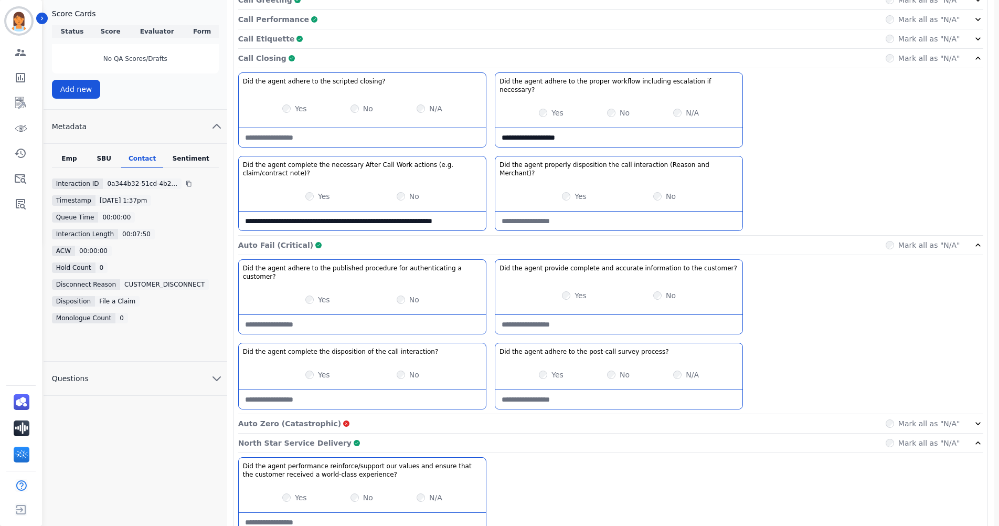
scroll to position [302, 0]
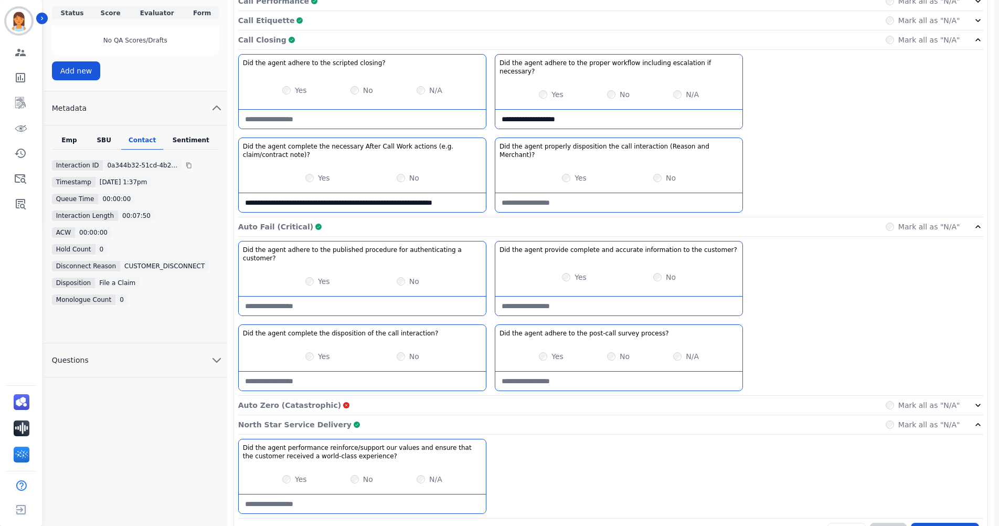
click at [669, 38] on div "Call Closing Complete Mark all as "N/A"" at bounding box center [610, 39] width 745 height 19
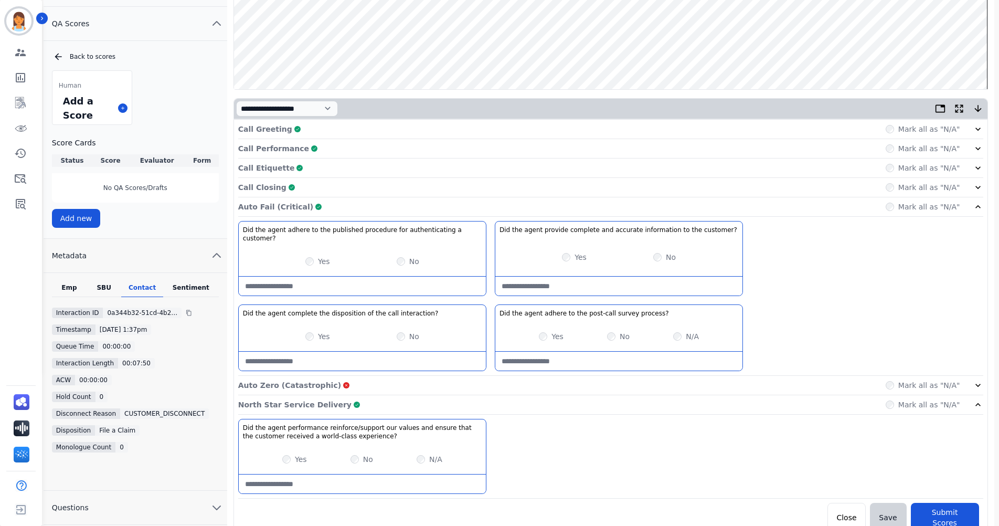
click at [586, 400] on div "North Star Service Delivery Complete Mark all as "N/A"" at bounding box center [610, 404] width 745 height 19
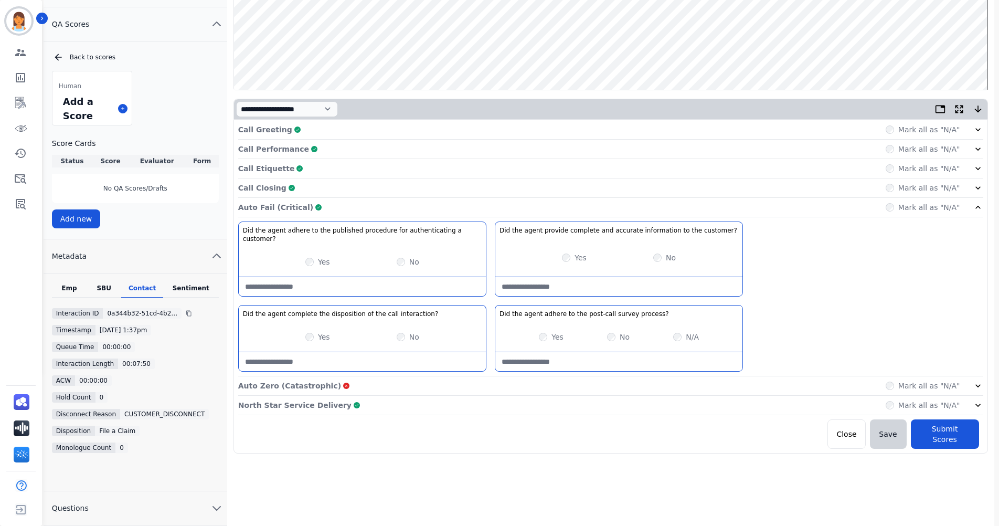
scroll to position [102, 0]
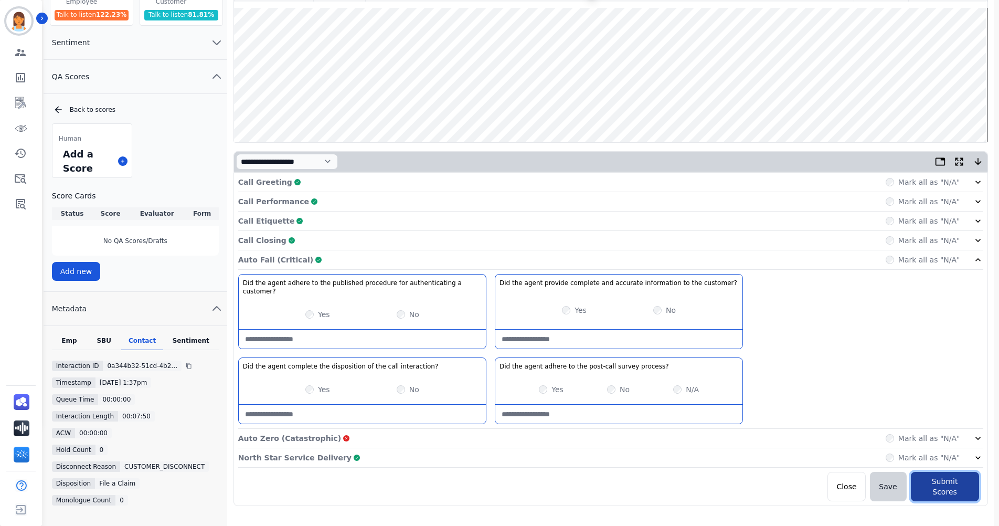
click at [958, 472] on button "Submit Scores" at bounding box center [945, 486] width 68 height 29
